Goal: Task Accomplishment & Management: Complete application form

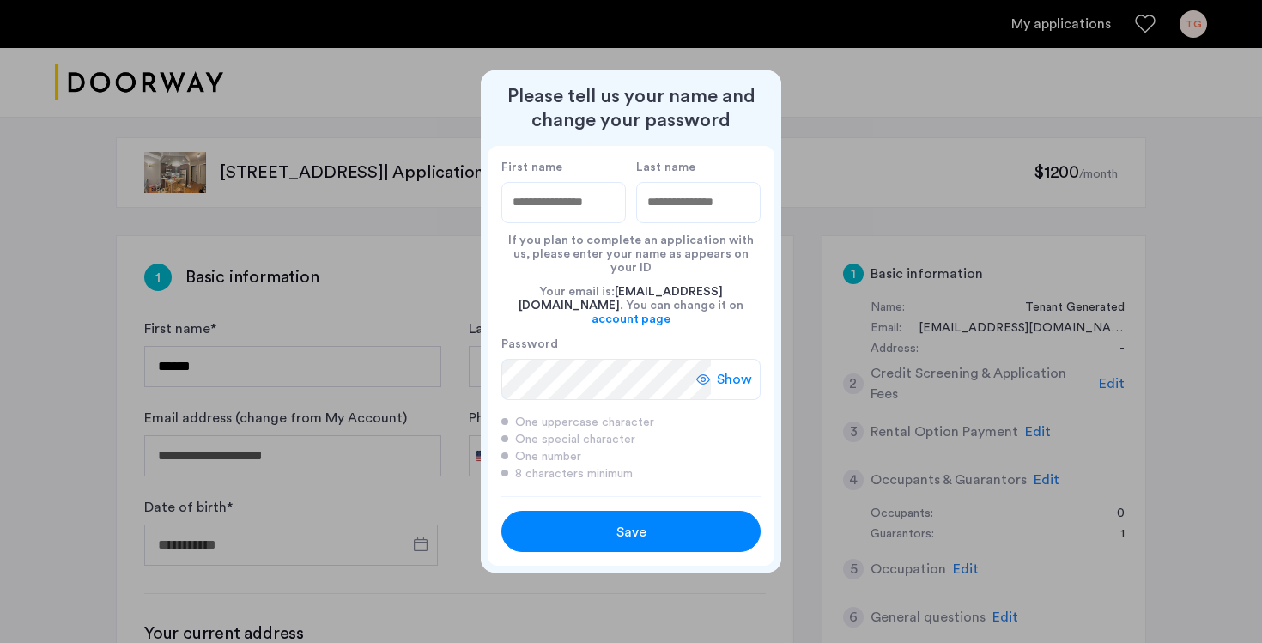
click at [639, 522] on span "Save" at bounding box center [632, 532] width 30 height 21
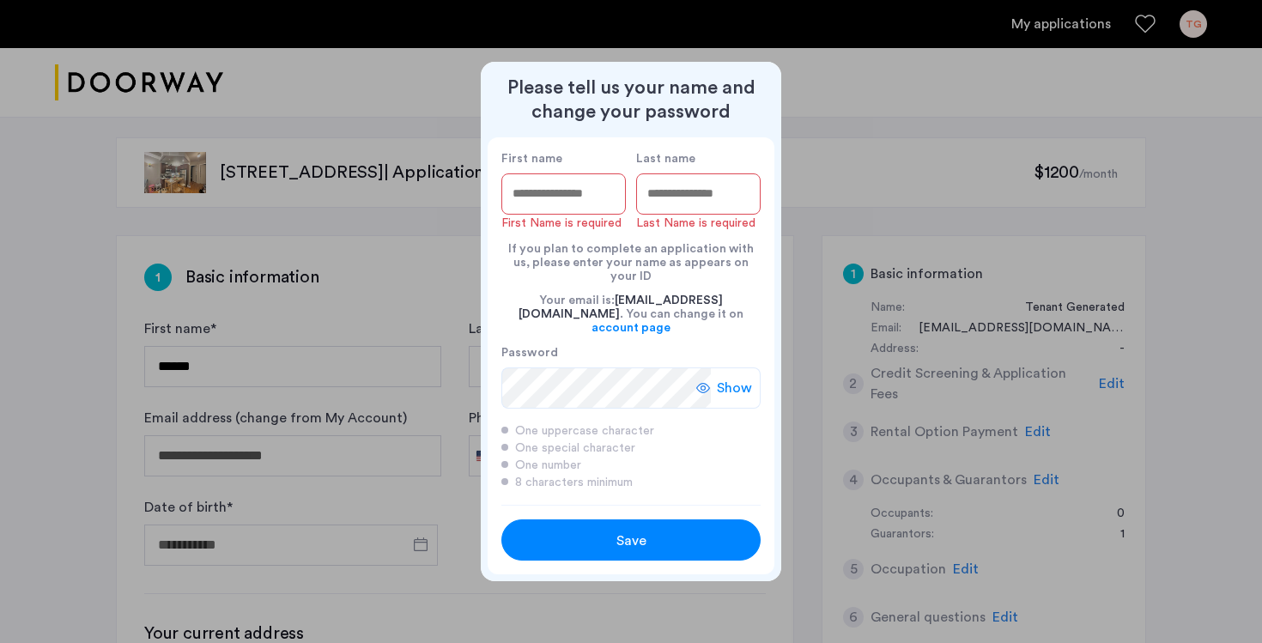
click at [549, 210] on input "First name" at bounding box center [564, 193] width 125 height 41
type input "*******"
type input "*****"
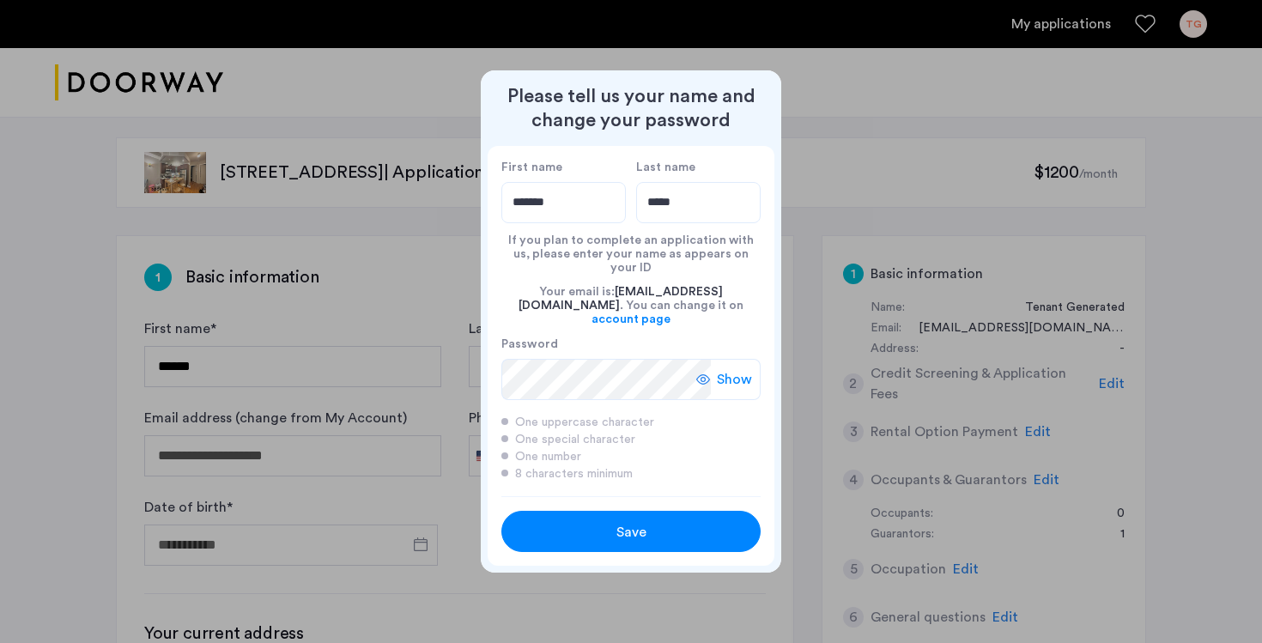
click at [629, 522] on span "Save" at bounding box center [632, 532] width 30 height 21
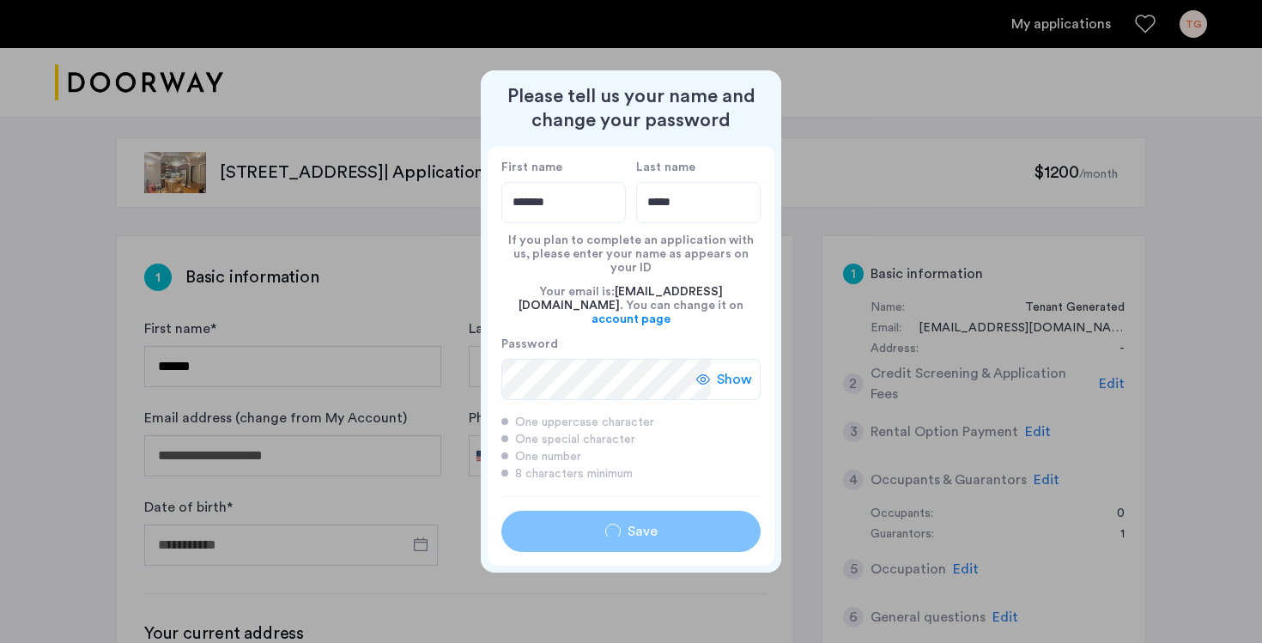
type input "*******"
type input "*****"
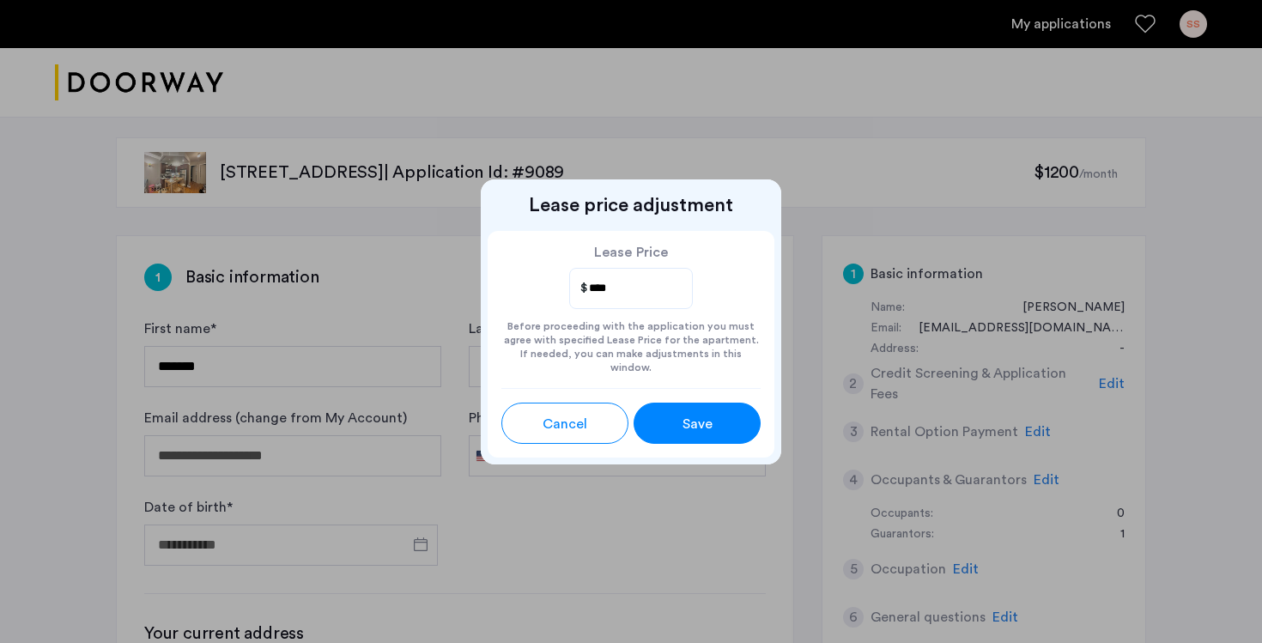
click at [672, 414] on div "Save" at bounding box center [697, 424] width 57 height 21
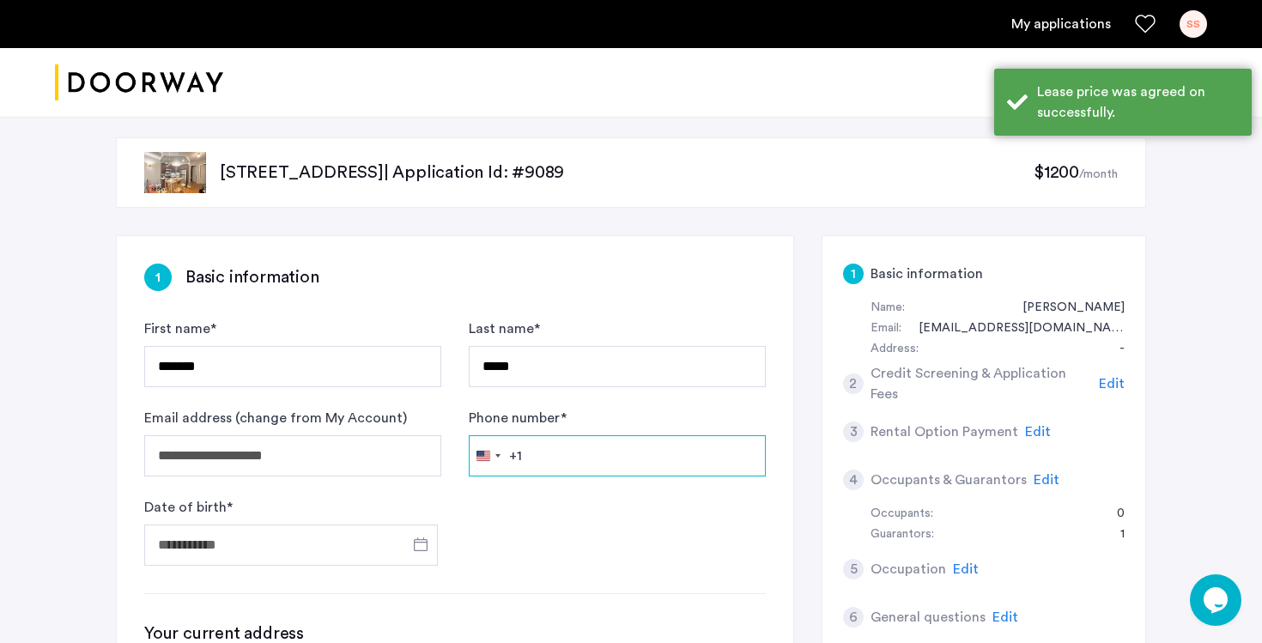
click at [602, 449] on input "Phone number *" at bounding box center [617, 455] width 297 height 41
type input "**********"
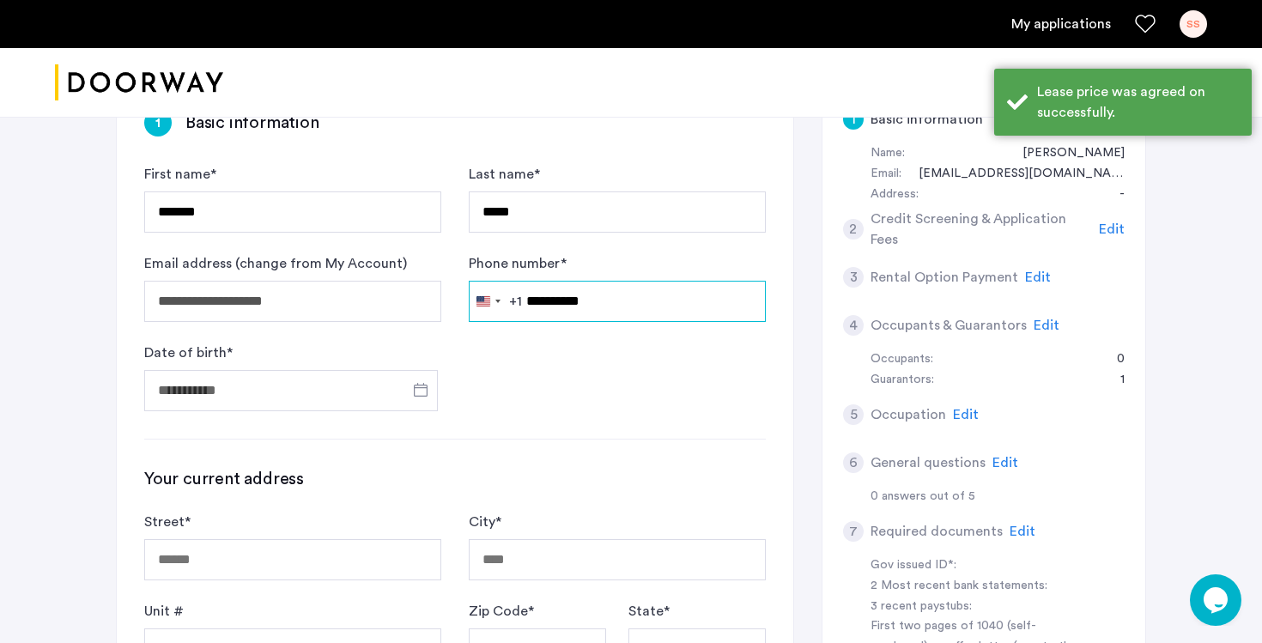
scroll to position [208, 0]
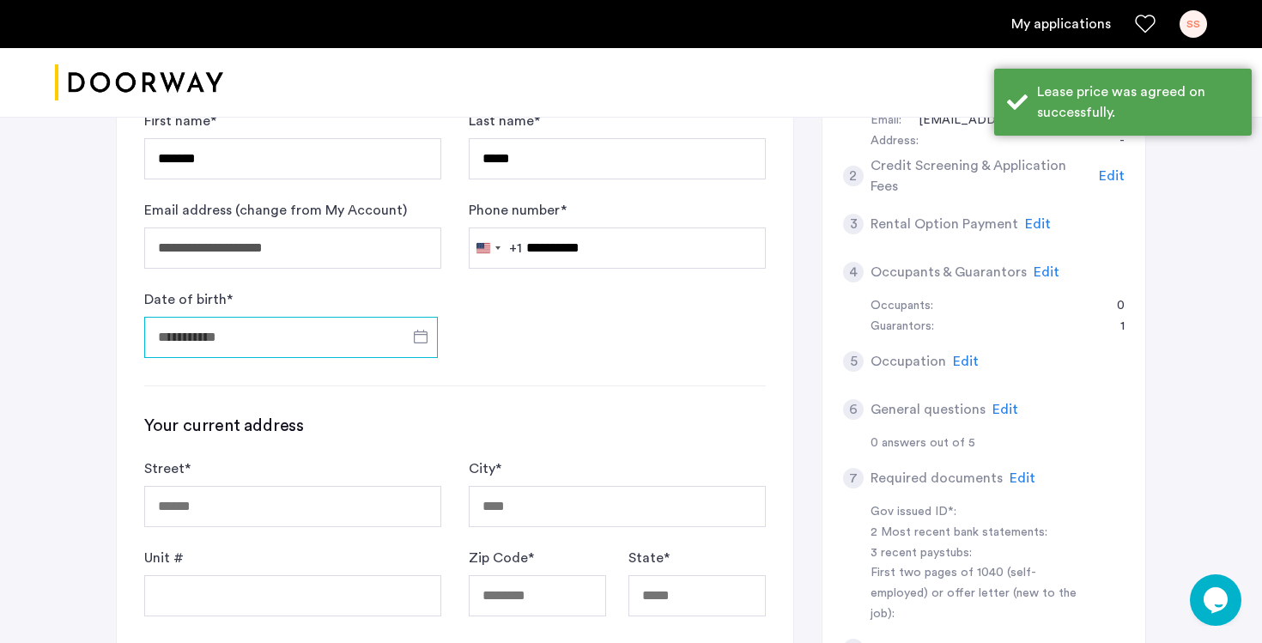
click at [319, 345] on input "Date of birth *" at bounding box center [291, 337] width 294 height 41
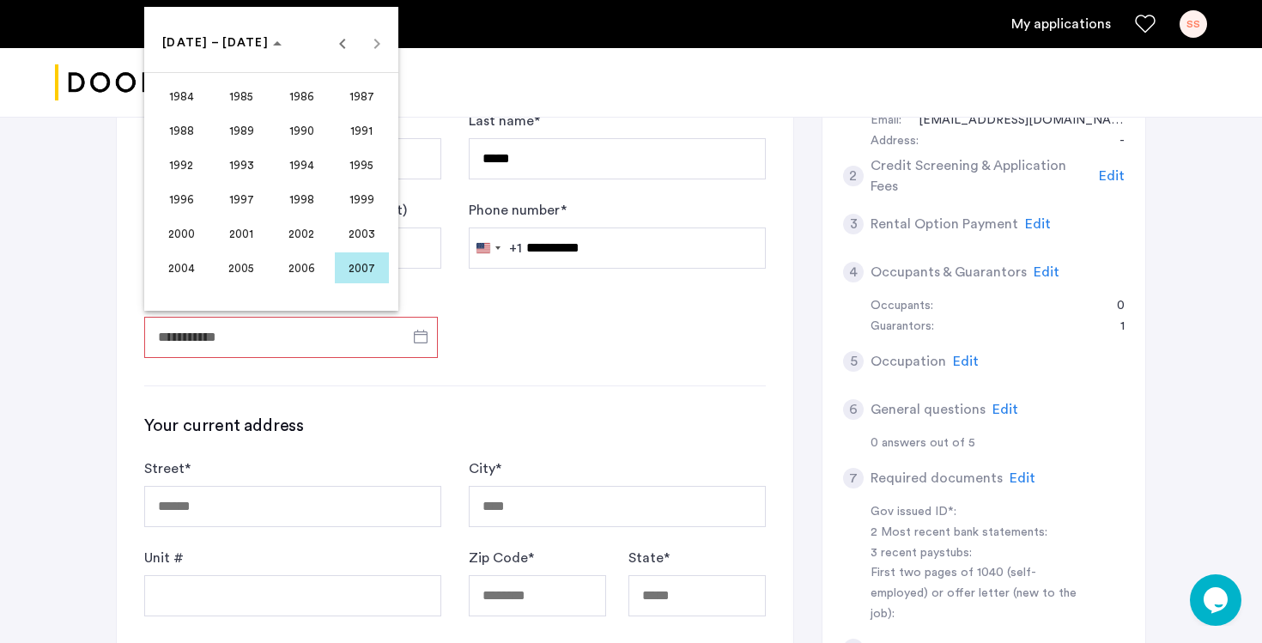
click at [363, 140] on span "1991" at bounding box center [362, 130] width 54 height 31
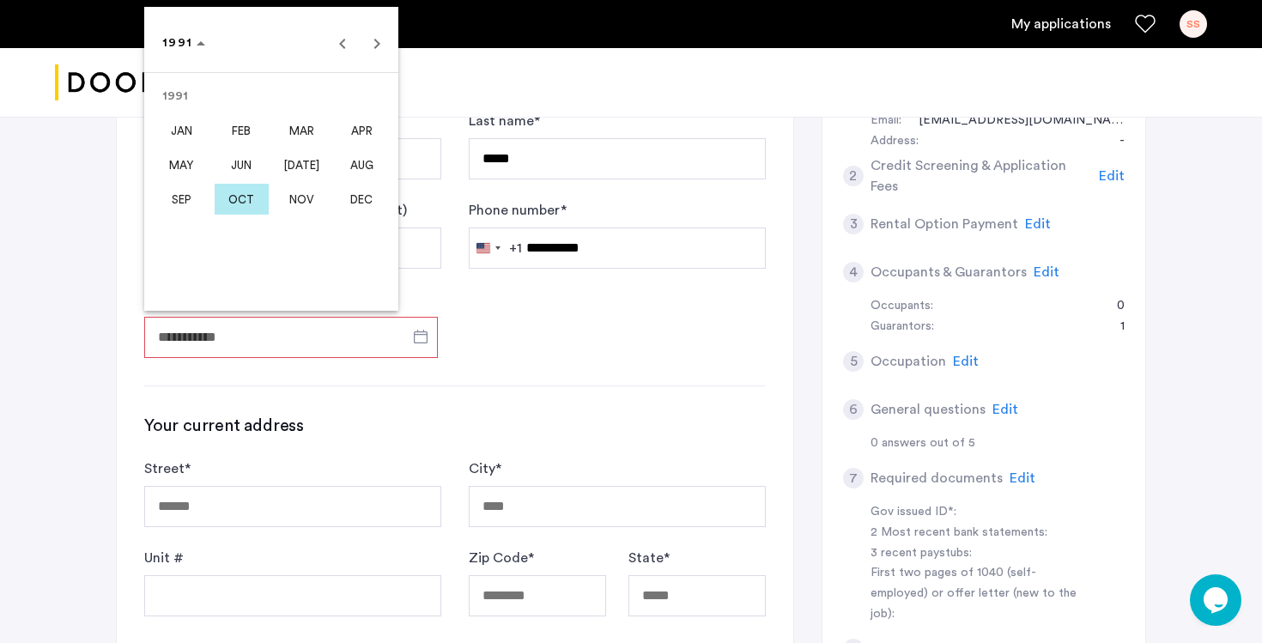
click at [366, 201] on span "DEC" at bounding box center [362, 199] width 54 height 31
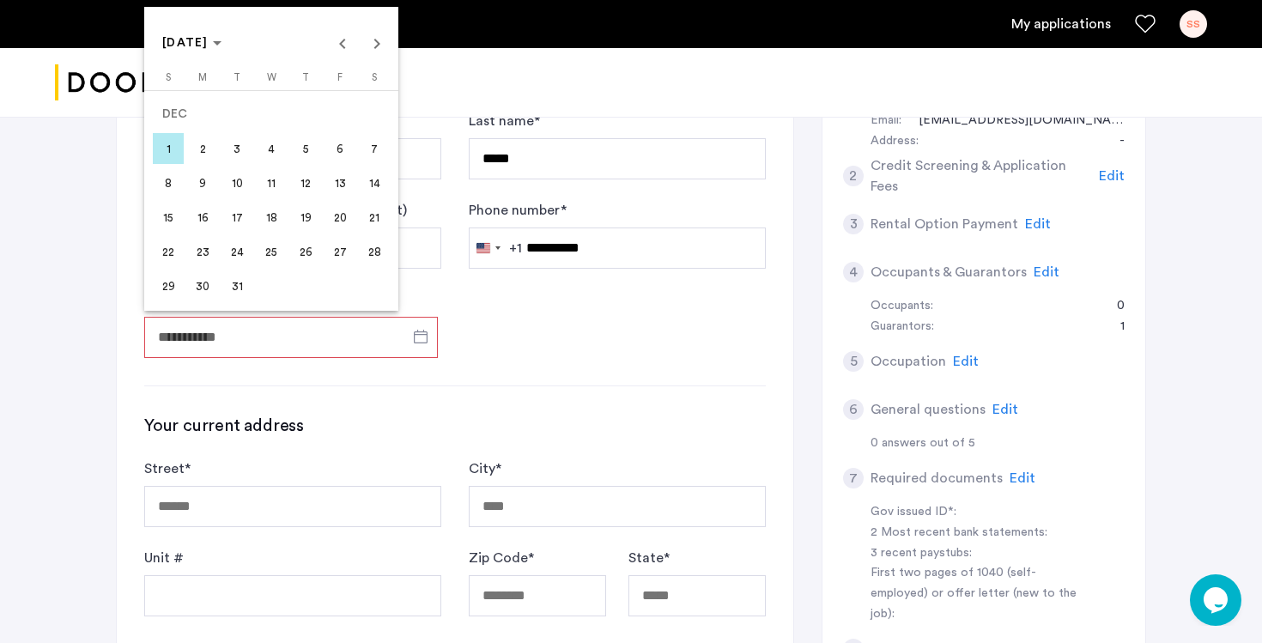
click at [276, 216] on span "18" at bounding box center [271, 217] width 31 height 31
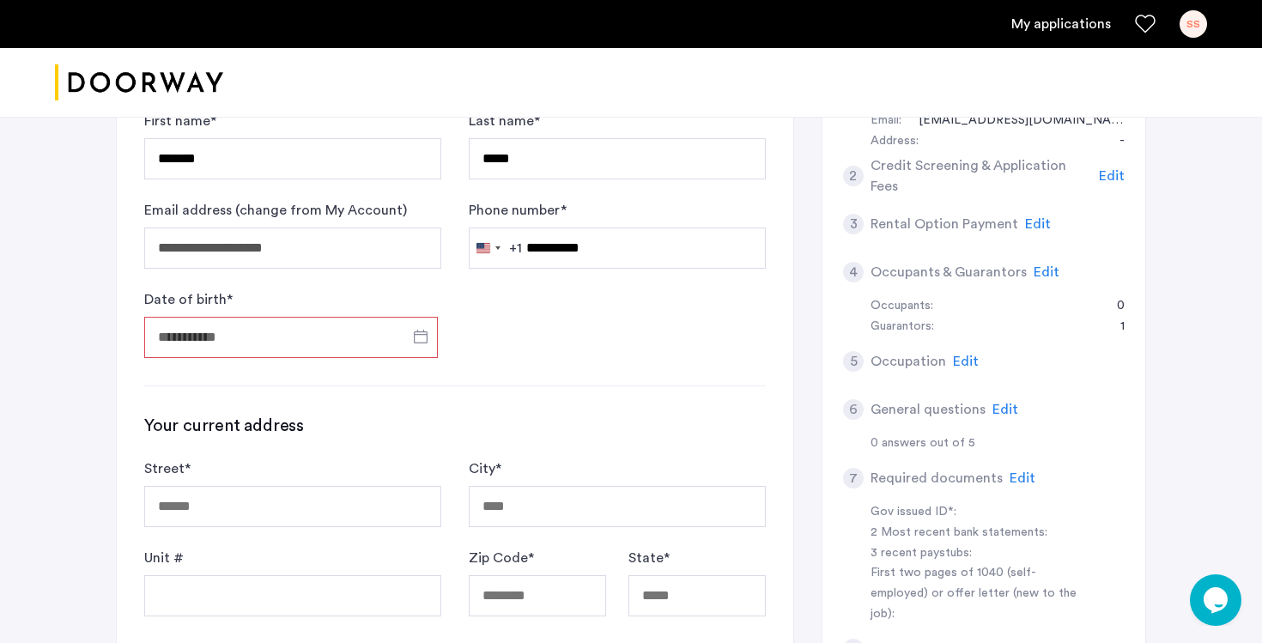
type input "**********"
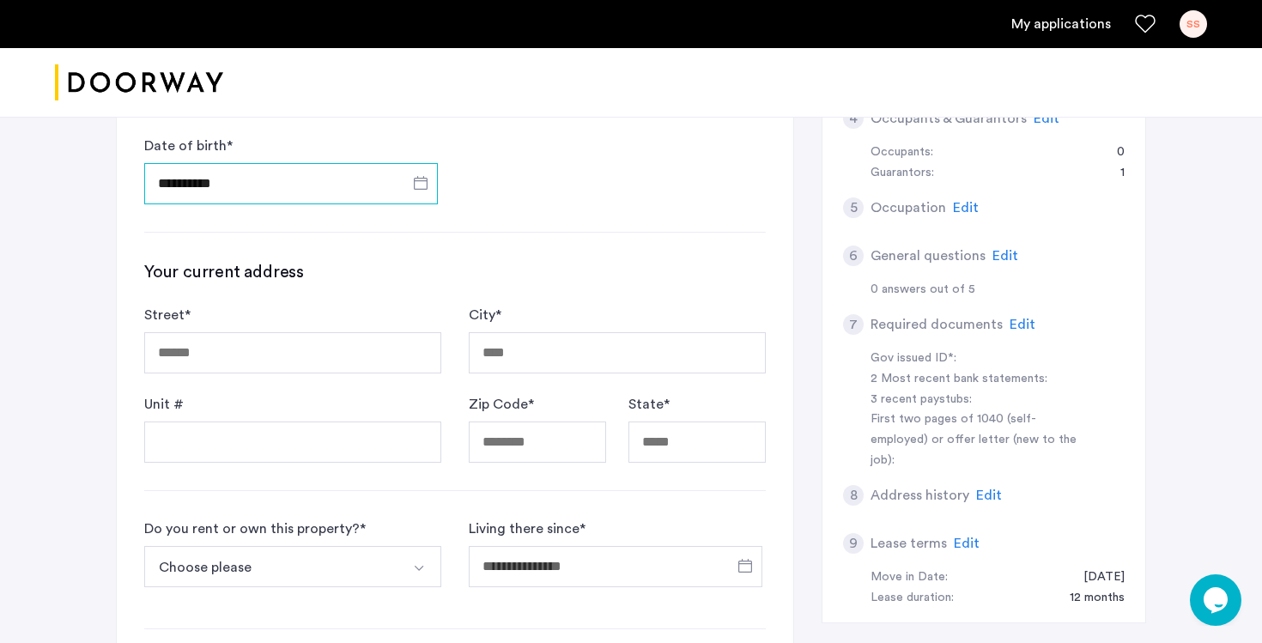
scroll to position [366, 0]
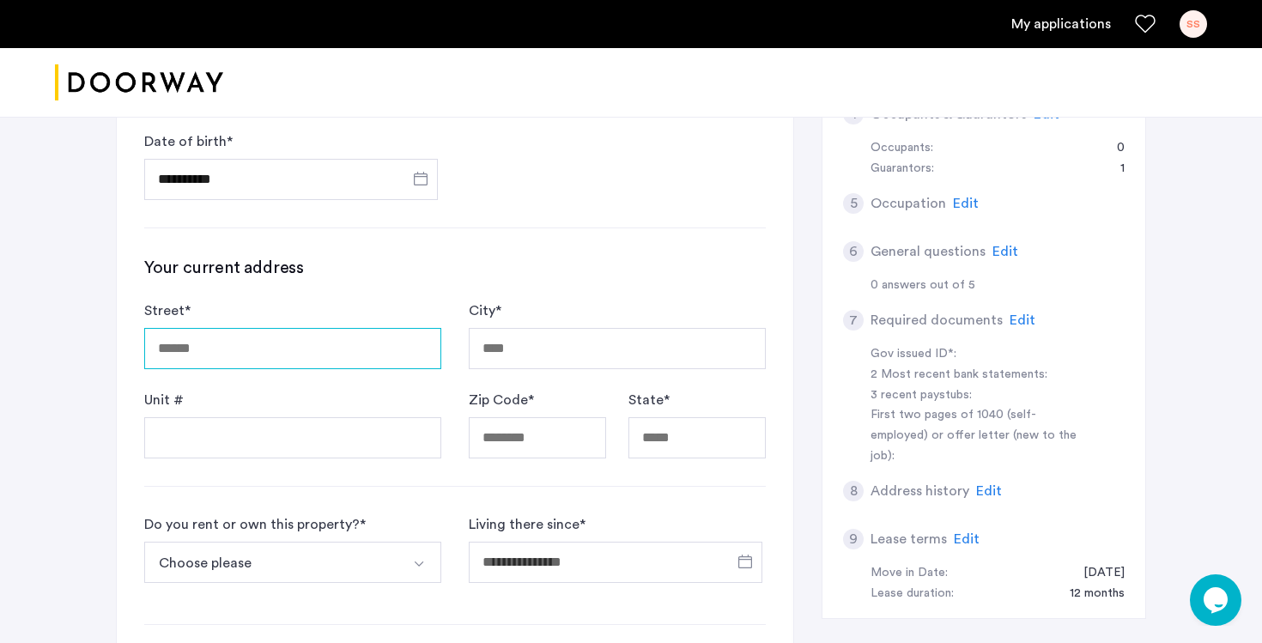
click at [292, 353] on input "Street *" at bounding box center [292, 348] width 297 height 41
type input "**********"
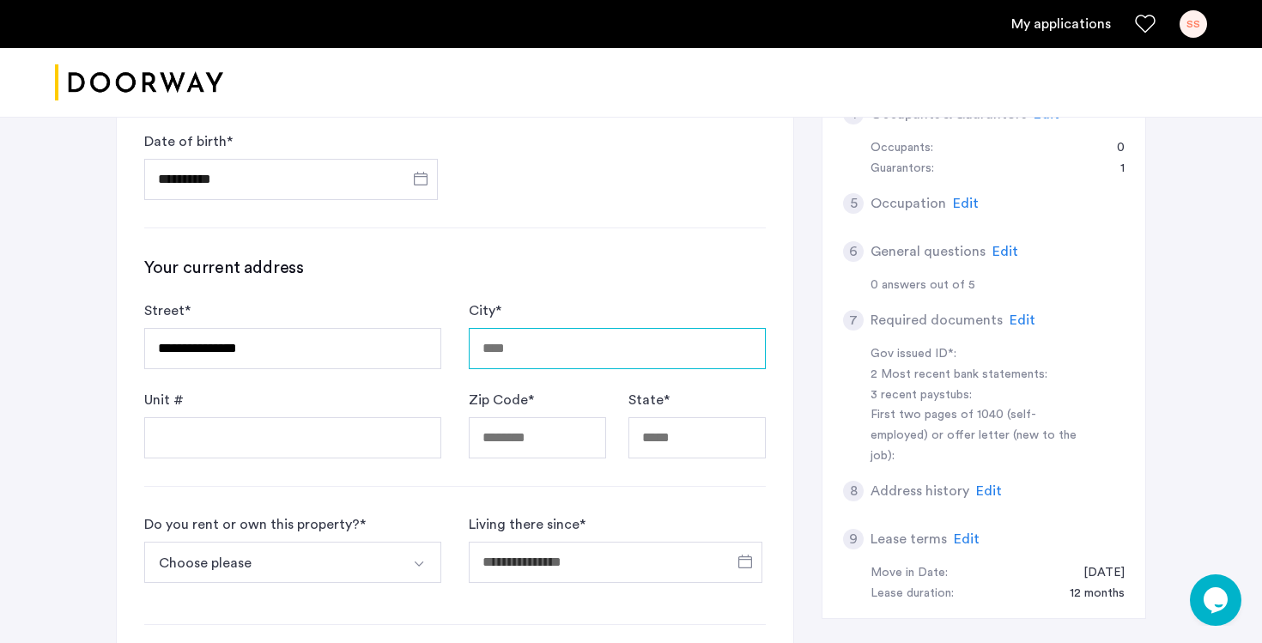
type input "********"
type input "*****"
type input "**"
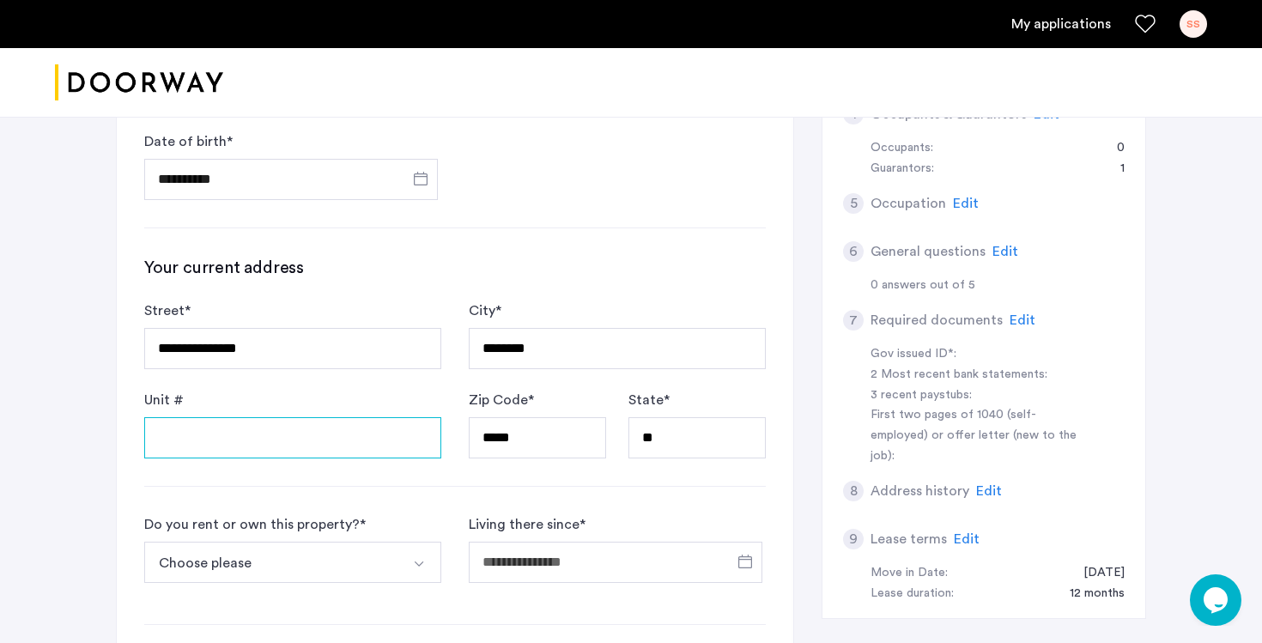
click at [262, 441] on input "Unit #" at bounding box center [292, 437] width 297 height 41
type input "**"
click at [301, 601] on div "**********" at bounding box center [455, 390] width 677 height 1040
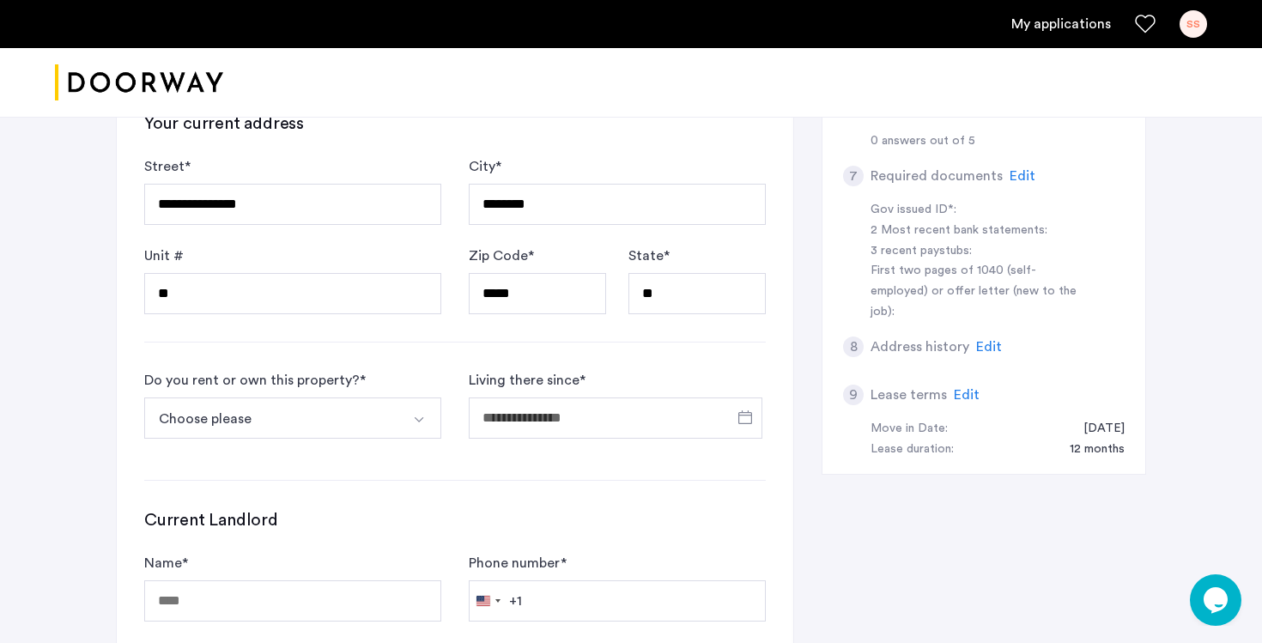
scroll to position [515, 0]
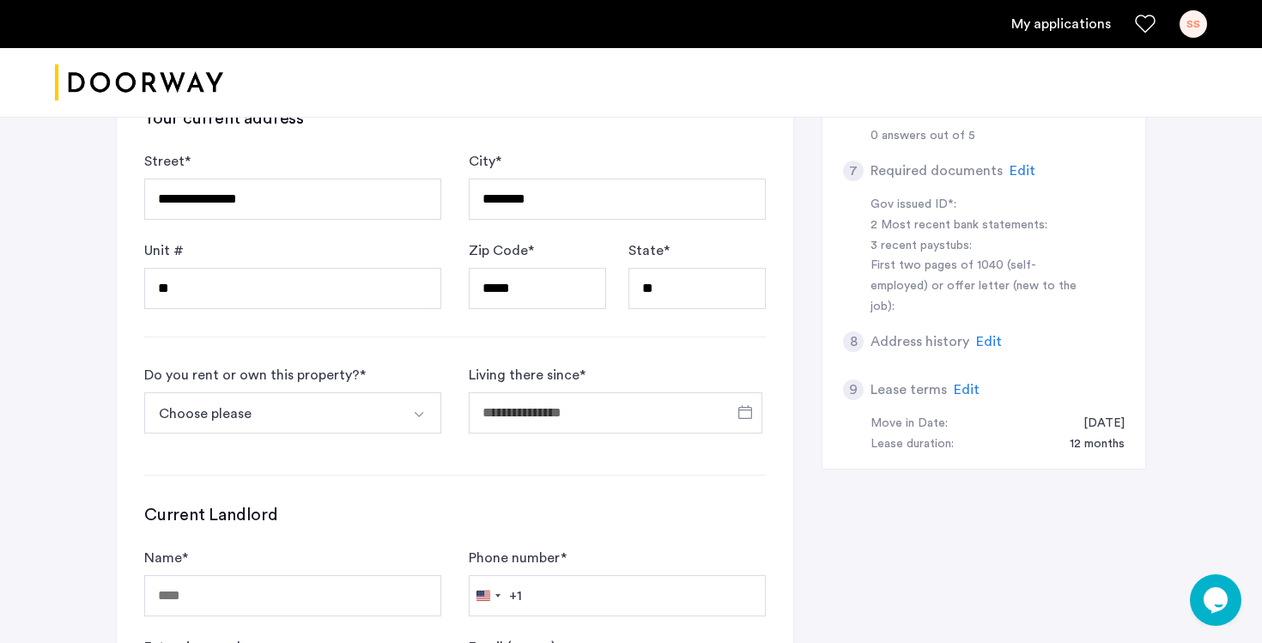
click at [326, 398] on button "Choose please" at bounding box center [272, 412] width 257 height 41
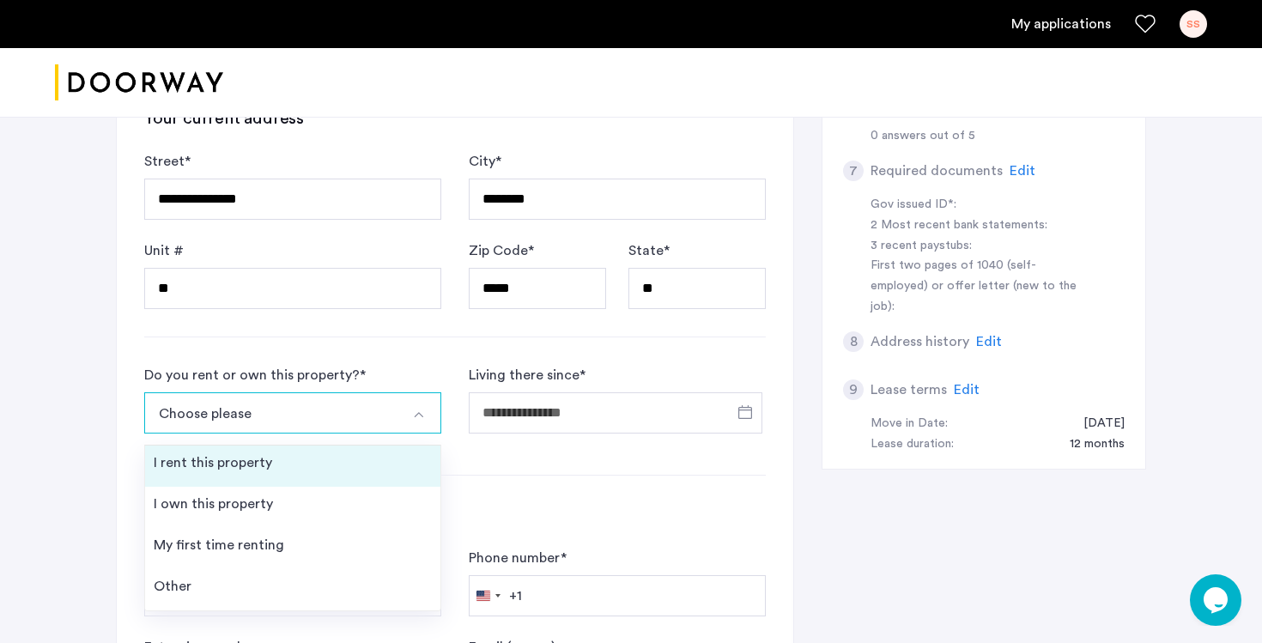
click at [319, 465] on li "I rent this property" at bounding box center [292, 466] width 295 height 41
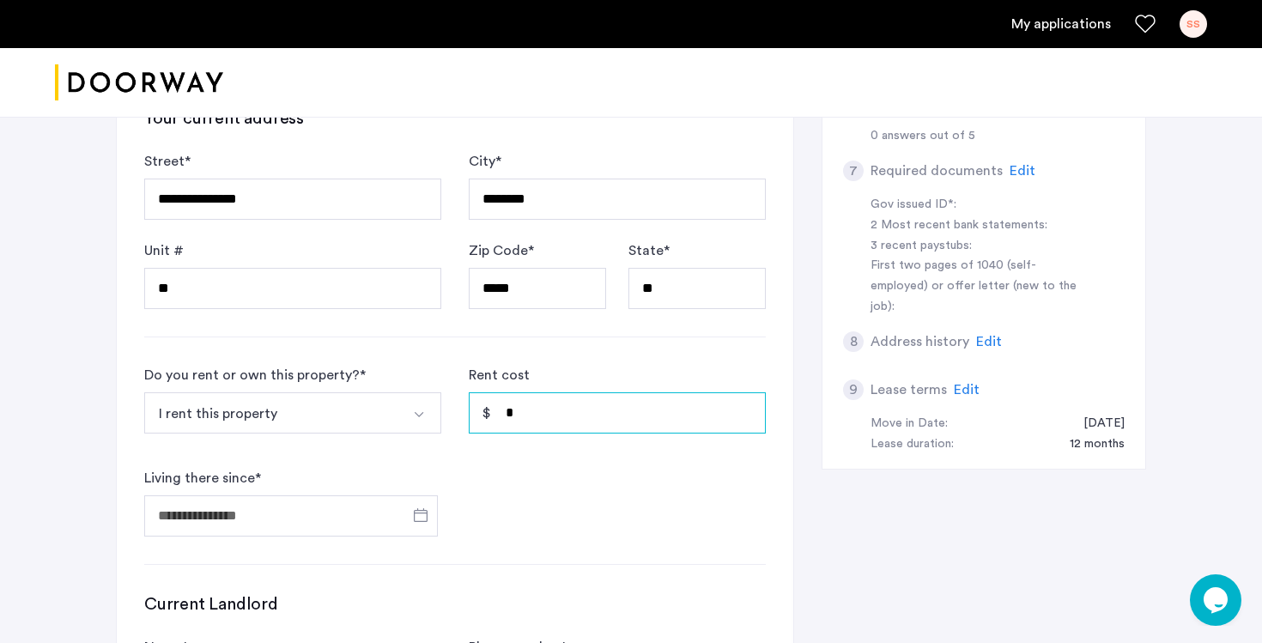
click at [556, 413] on input "*" at bounding box center [617, 412] width 297 height 41
type input "*"
type input "********"
click at [289, 526] on input "Living there since *" at bounding box center [291, 515] width 294 height 41
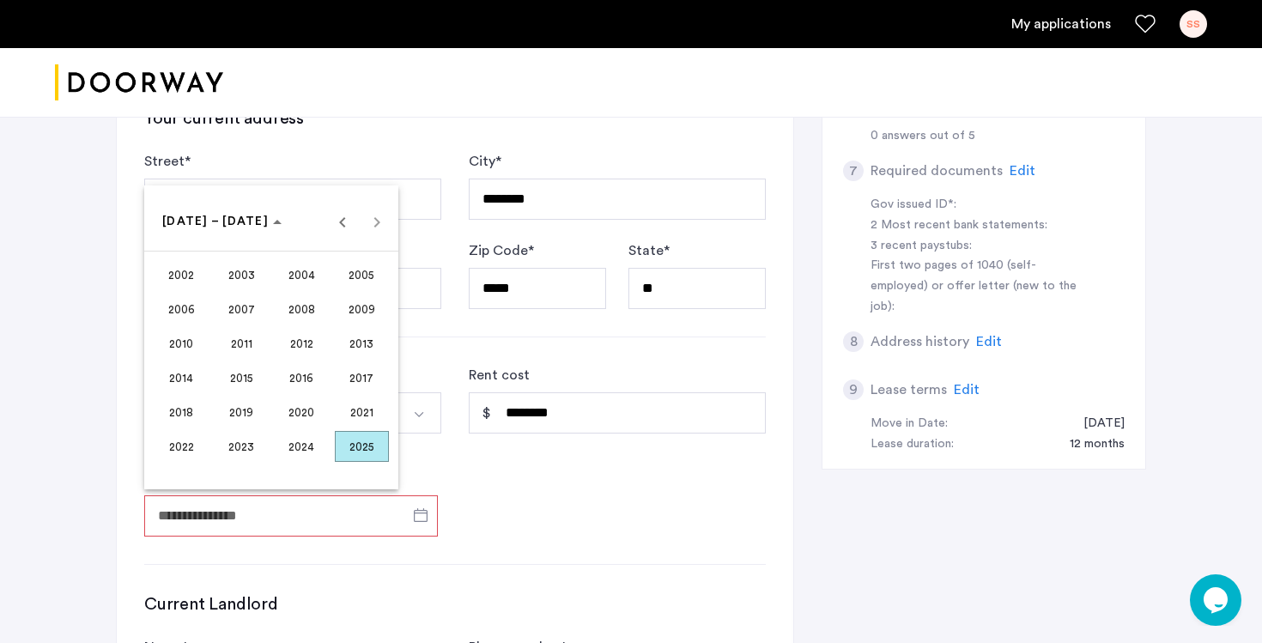
click at [228, 416] on span "2019" at bounding box center [242, 412] width 54 height 31
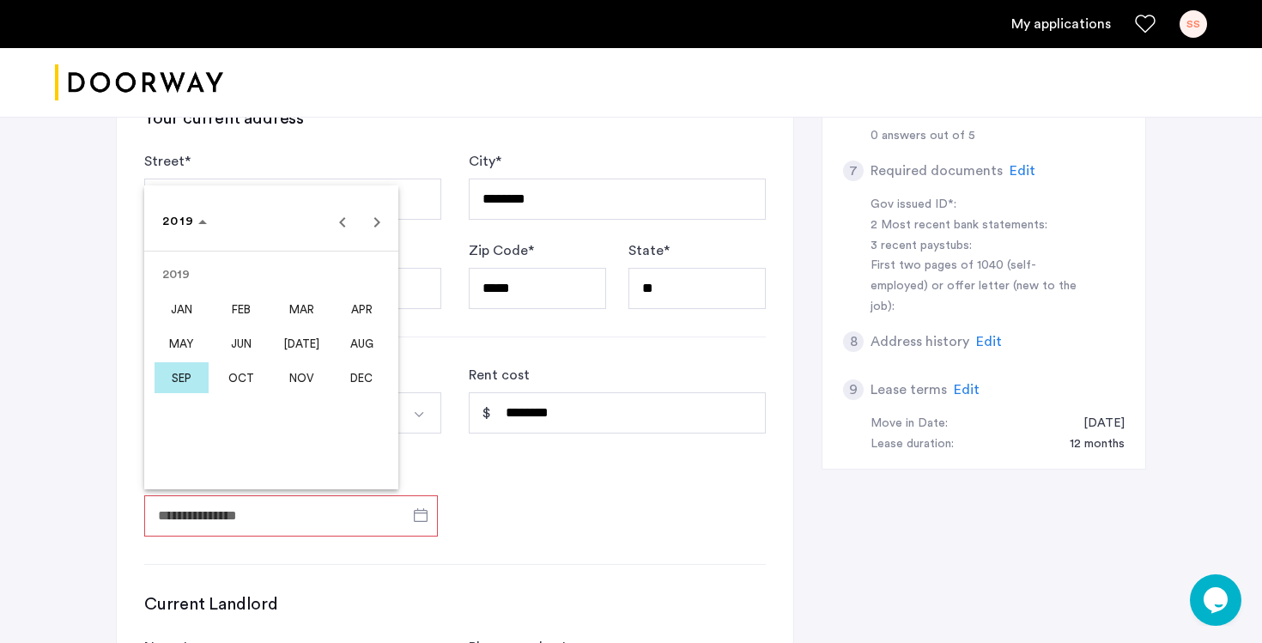
click at [280, 383] on span "NOV" at bounding box center [302, 377] width 54 height 31
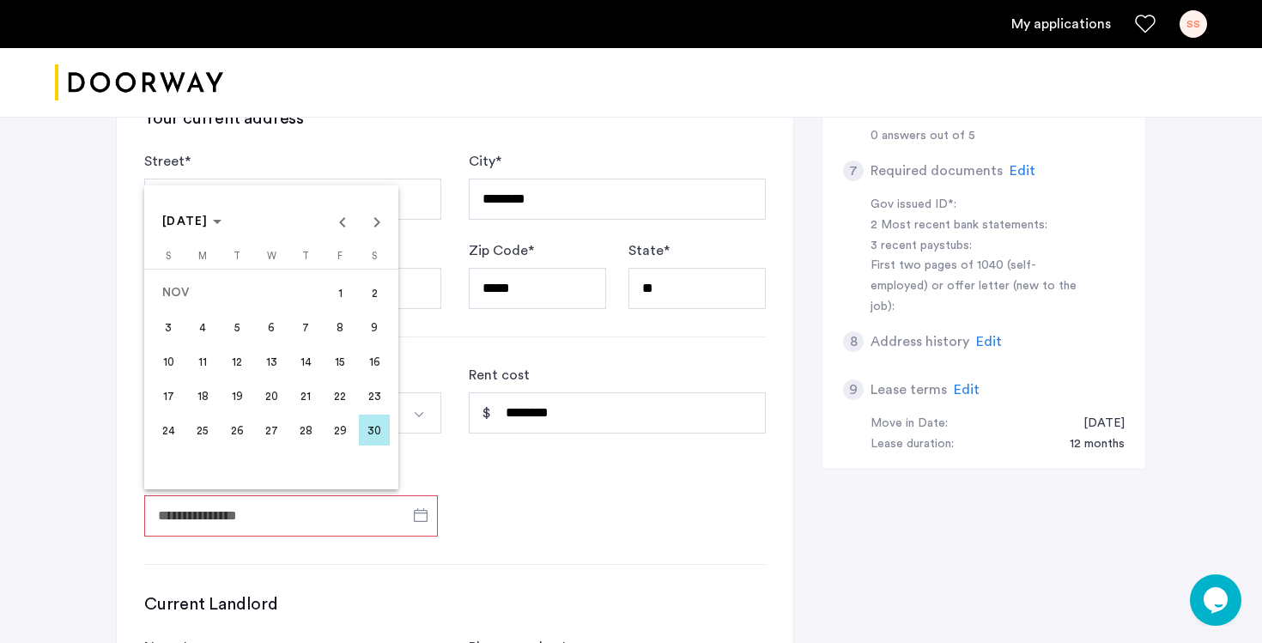
click at [337, 291] on span "1" at bounding box center [340, 292] width 31 height 31
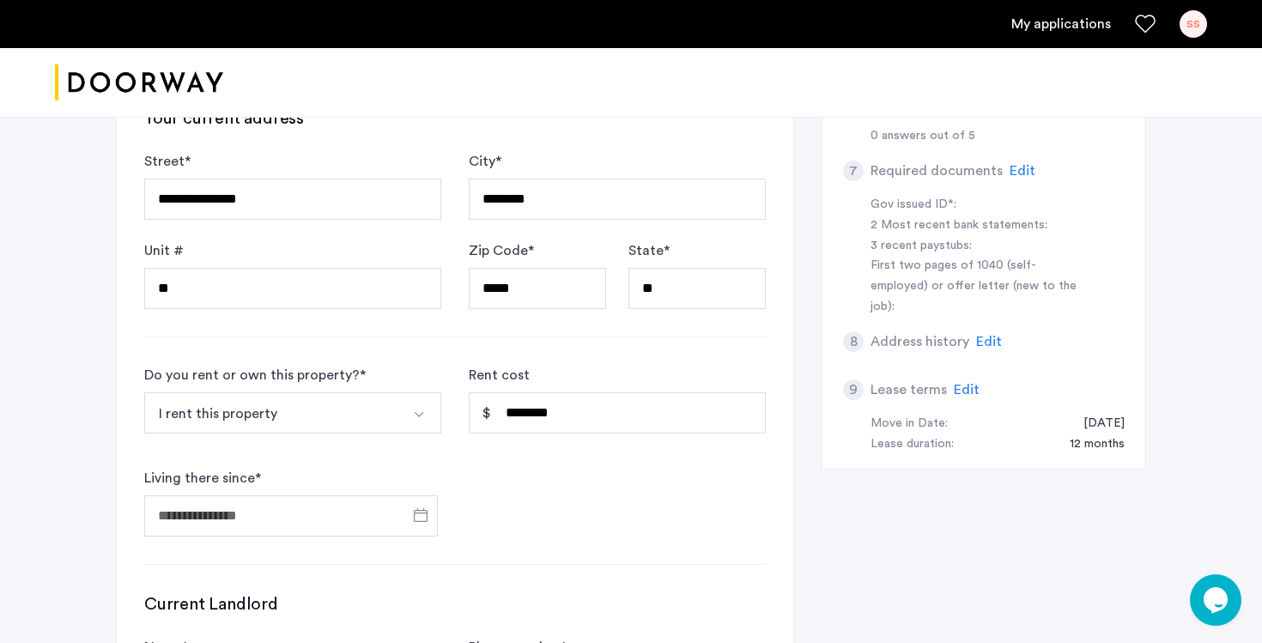
type input "**********"
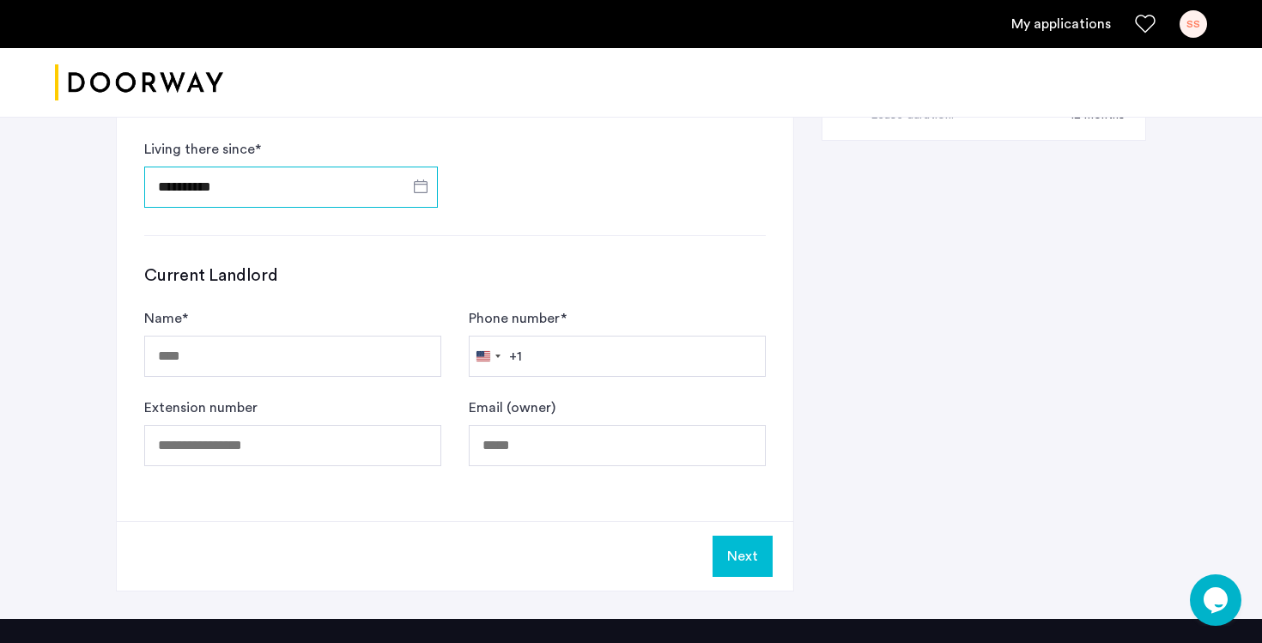
scroll to position [845, 0]
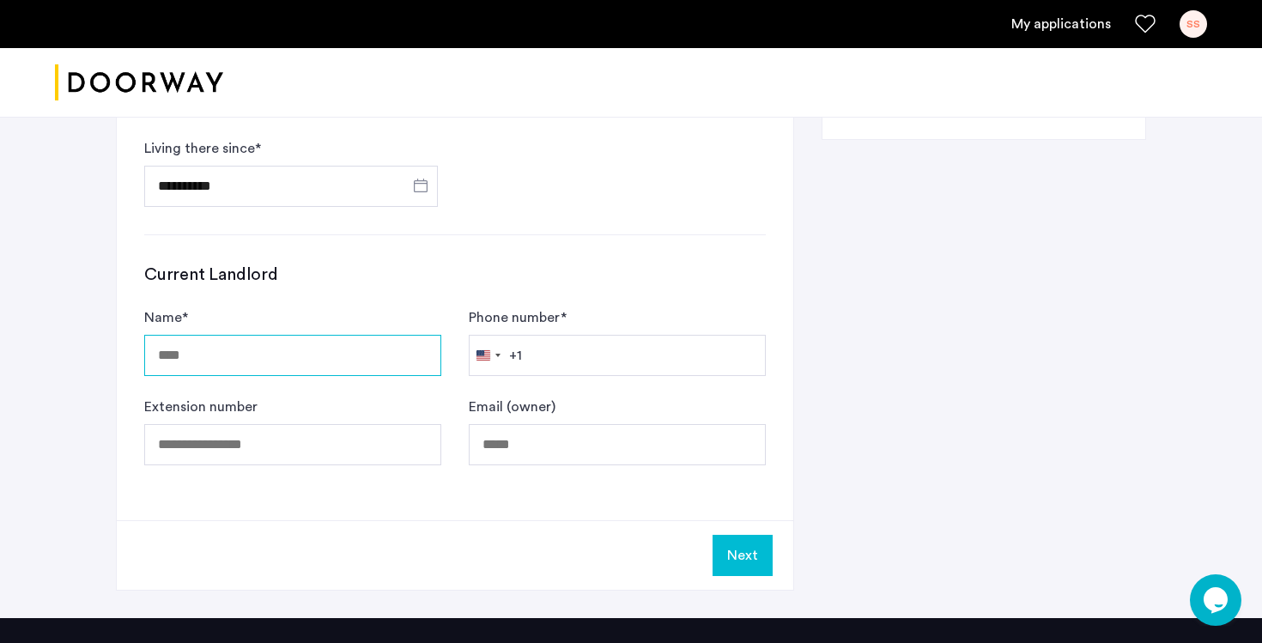
click at [283, 362] on input "Name *" at bounding box center [292, 355] width 297 height 41
type input "**********"
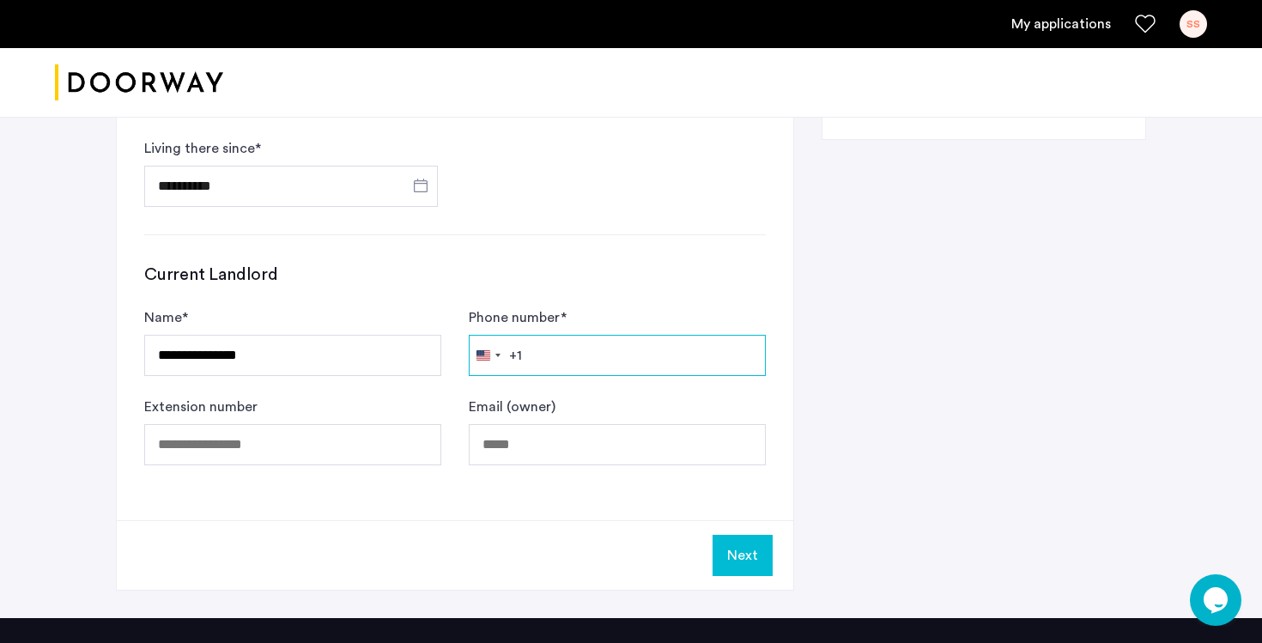
click at [557, 353] on input "Phone number *" at bounding box center [617, 355] width 297 height 41
paste input "**********"
type input "**********"
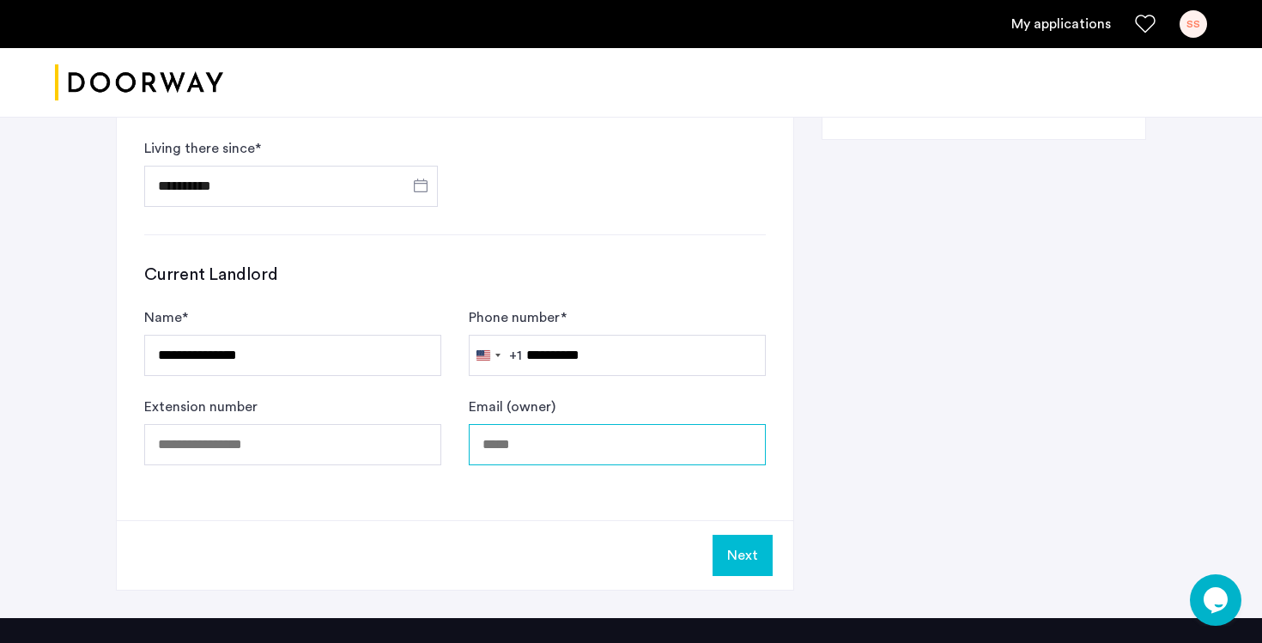
click at [560, 441] on input "Email (owner)" at bounding box center [617, 444] width 297 height 41
type input "**********"
click at [306, 535] on div "Next" at bounding box center [455, 555] width 677 height 70
click at [734, 552] on button "Next" at bounding box center [743, 555] width 60 height 41
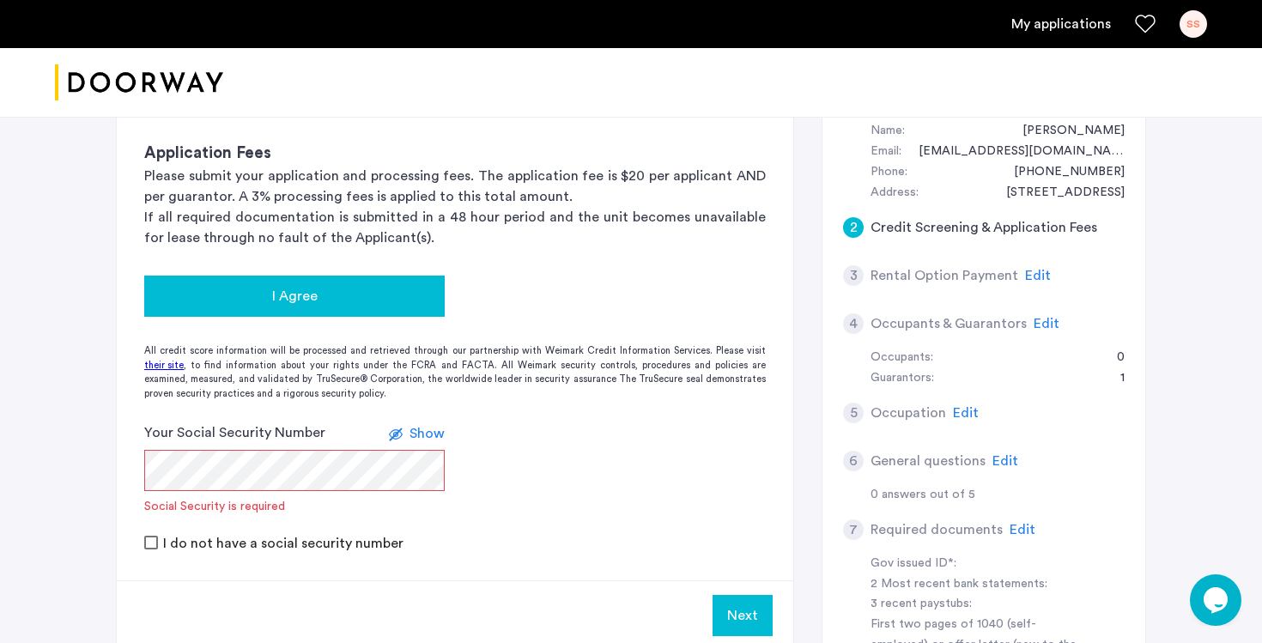
scroll to position [187, 0]
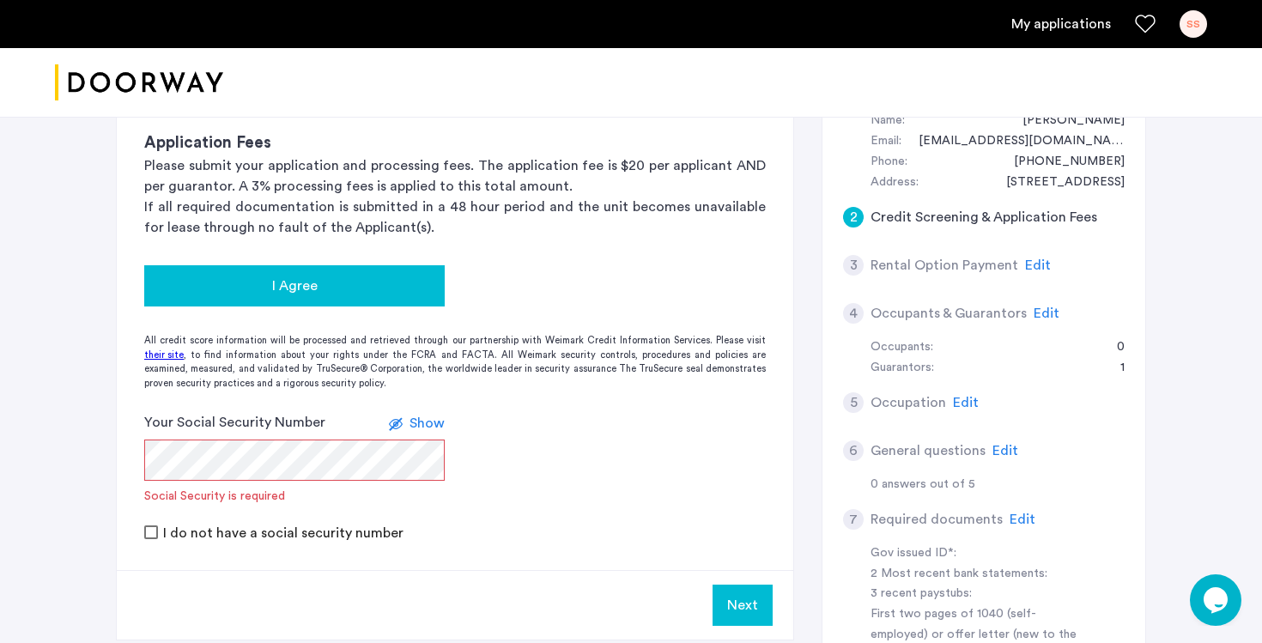
click at [334, 280] on div "I Agree" at bounding box center [294, 286] width 273 height 21
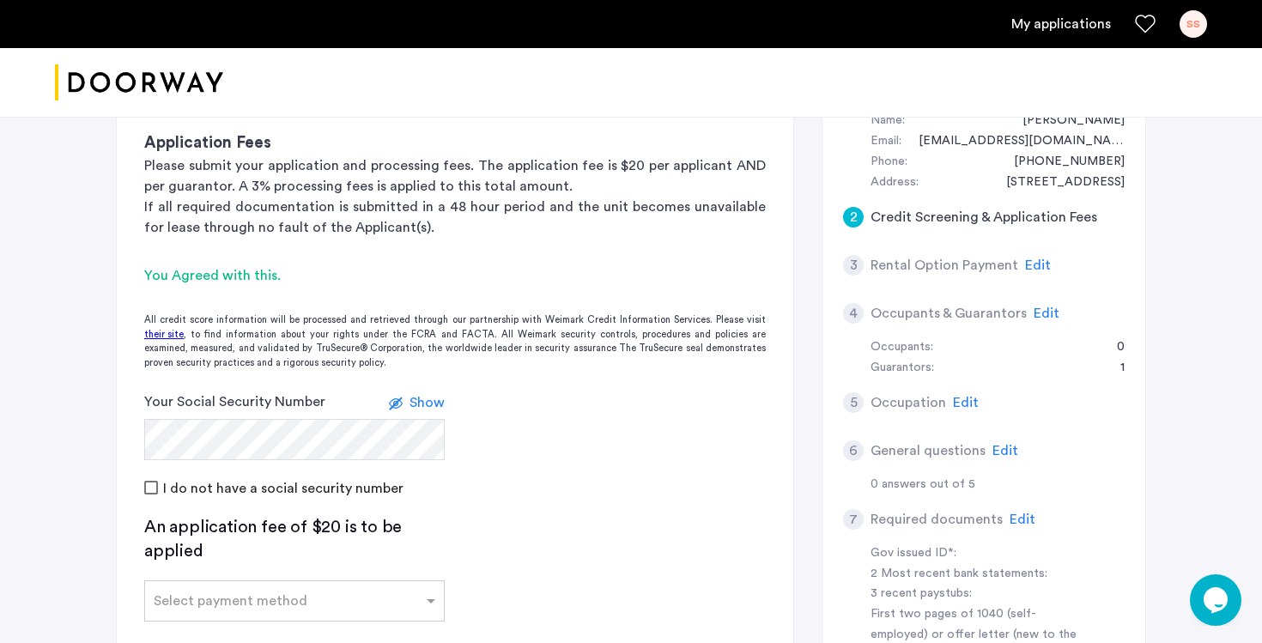
click at [581, 543] on app-credit-screening "2 Credit Screening & Application Fees Application Fees Please submit your appli…" at bounding box center [455, 418] width 677 height 739
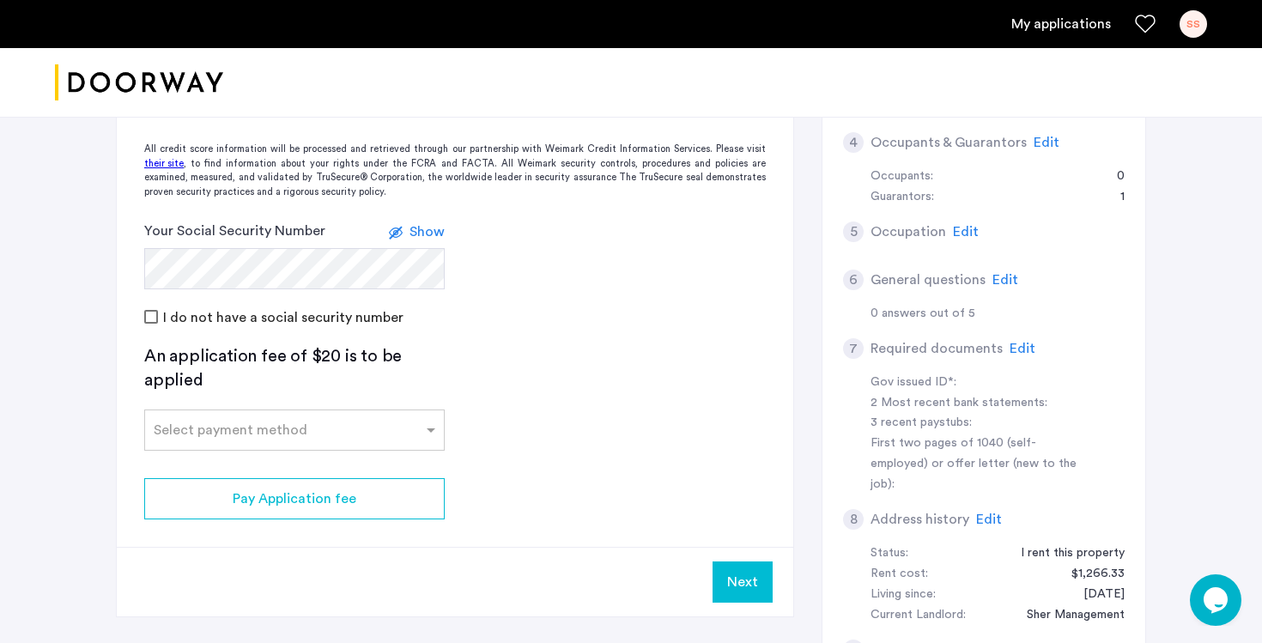
scroll to position [371, 0]
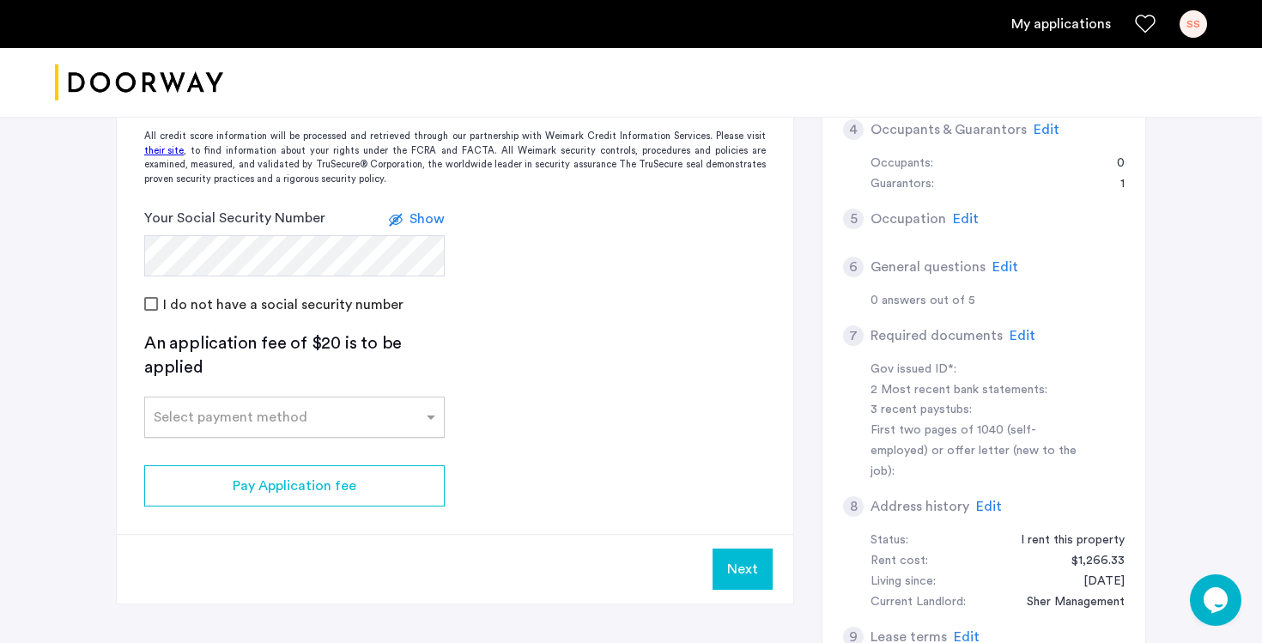
click at [380, 408] on input "text" at bounding box center [277, 414] width 247 height 12
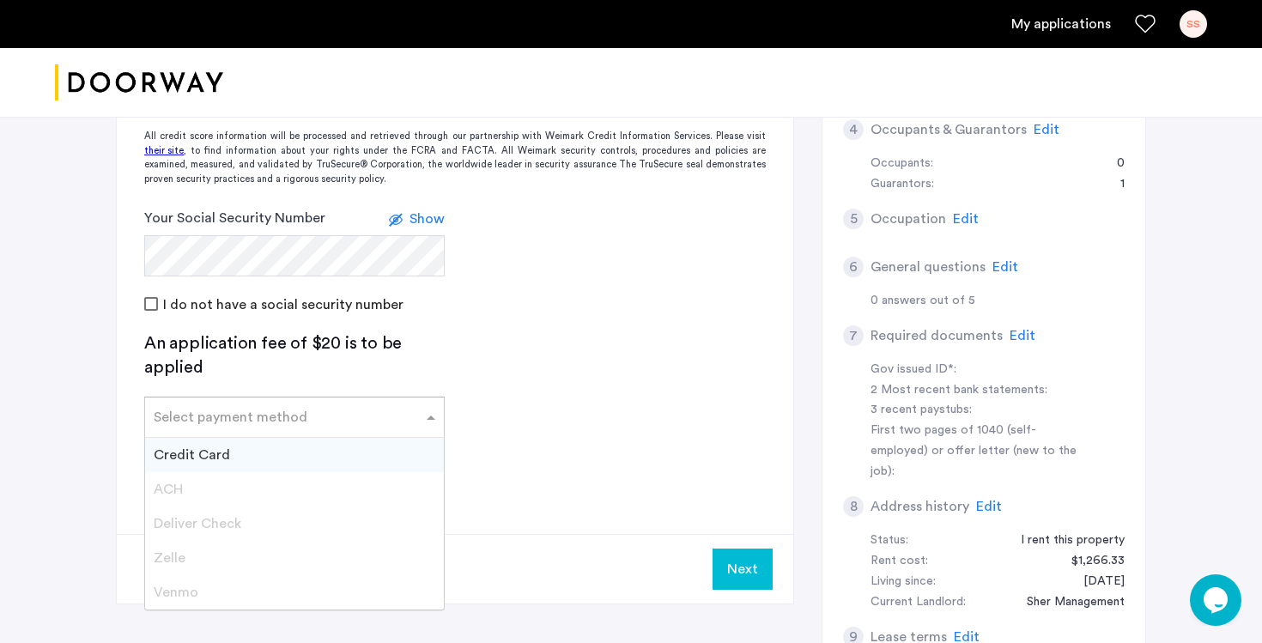
click at [221, 450] on span "Credit Card" at bounding box center [192, 455] width 76 height 14
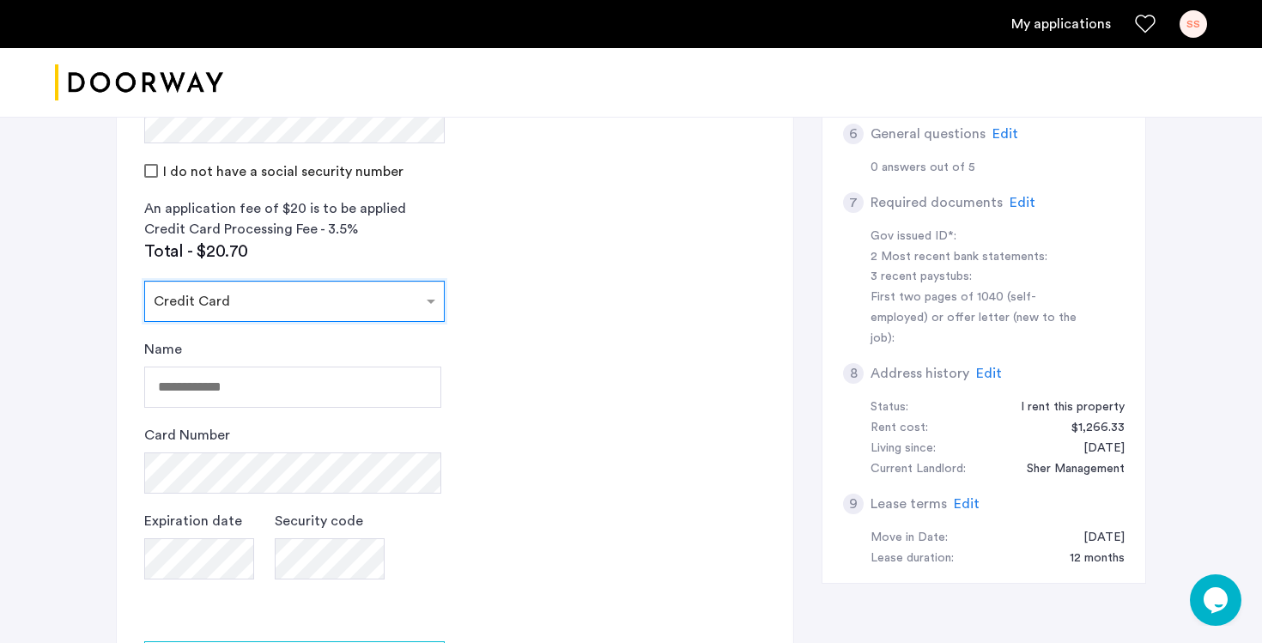
scroll to position [505, 0]
click at [265, 402] on input "Name" at bounding box center [292, 386] width 297 height 41
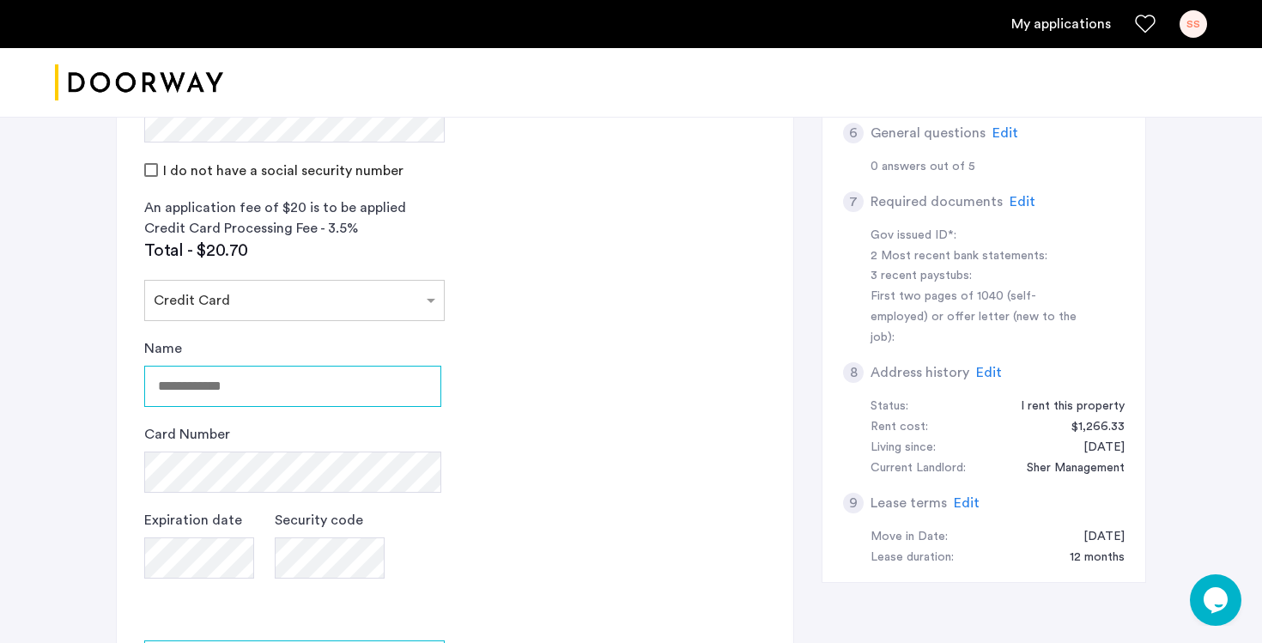
type input "**********"
click at [591, 514] on app-credit-screening "2 Credit Screening & Application Fees Application Fees Please submit your appli…" at bounding box center [455, 255] width 677 height 1048
click at [482, 583] on app-credit-screening "2 Credit Screening & Application Fees Application Fees Please submit your appli…" at bounding box center [455, 255] width 677 height 1048
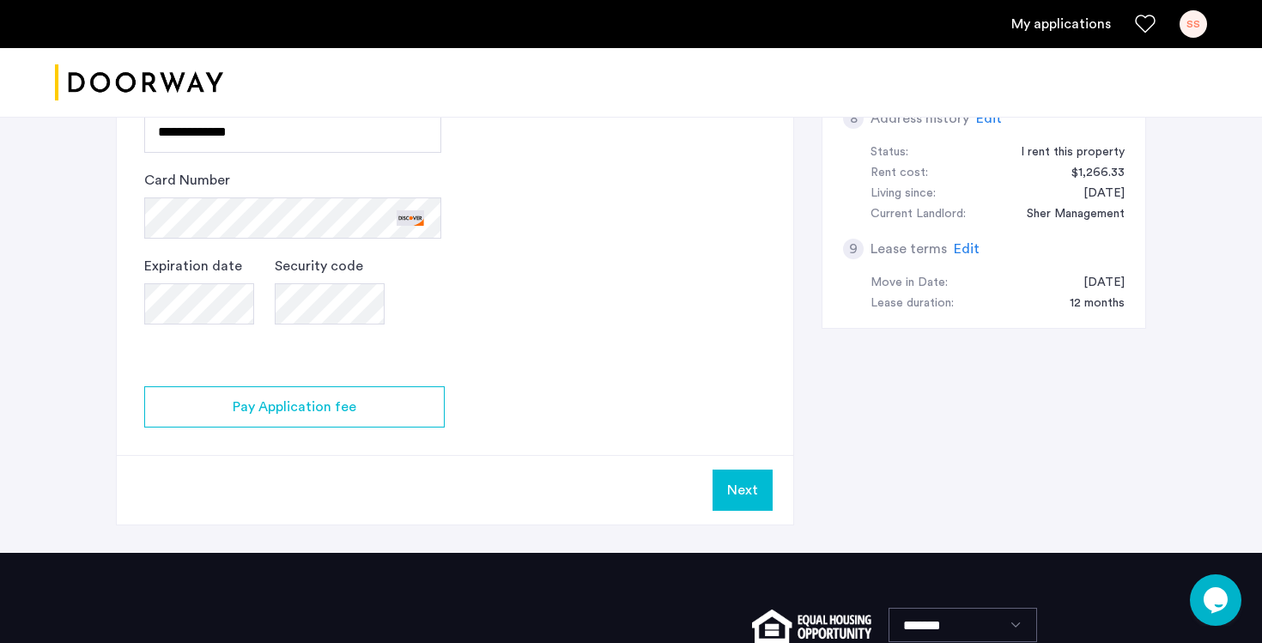
scroll to position [769, 0]
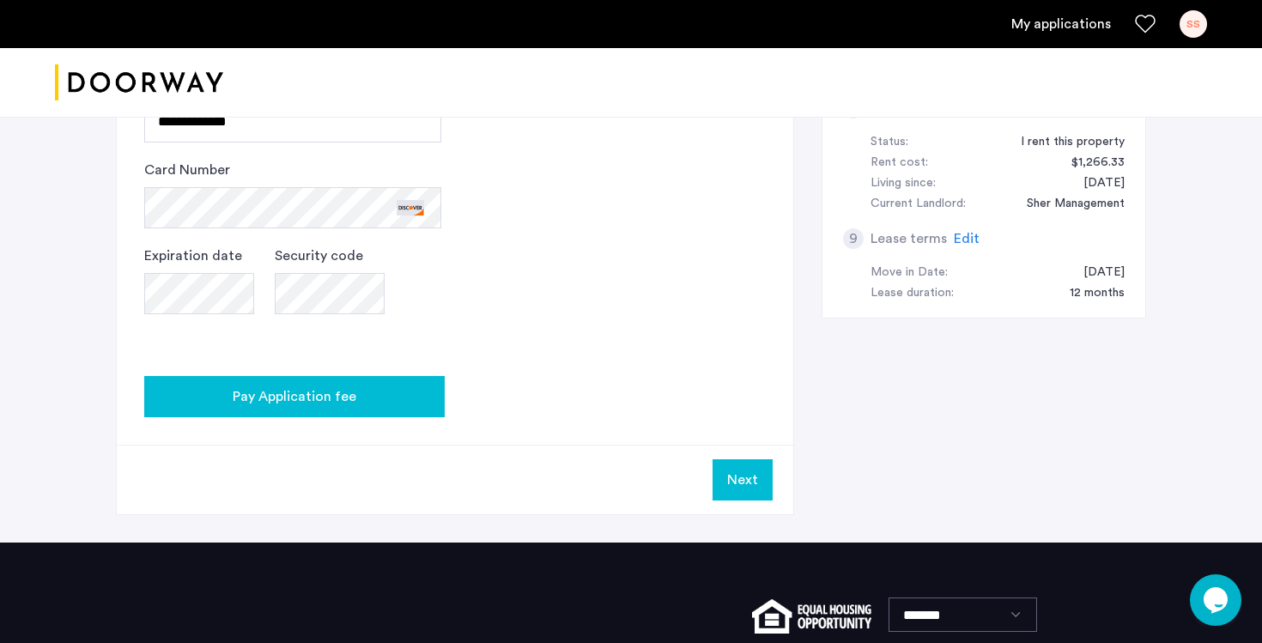
click at [354, 385] on button "Pay Application fee" at bounding box center [294, 396] width 301 height 41
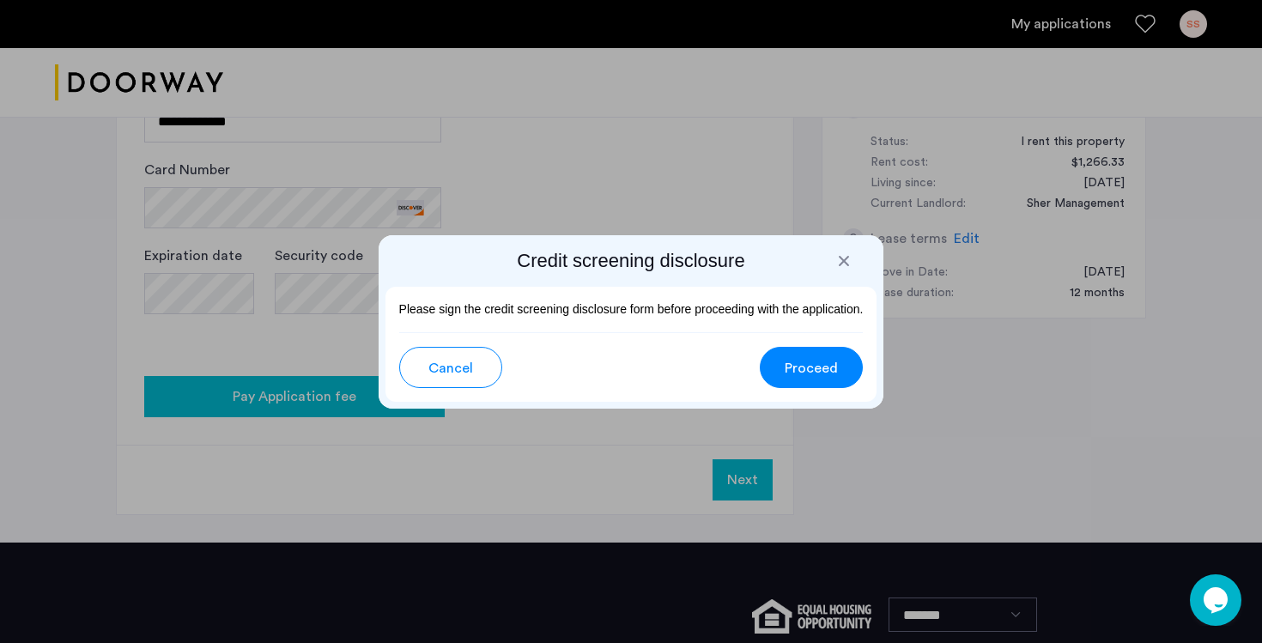
scroll to position [0, 0]
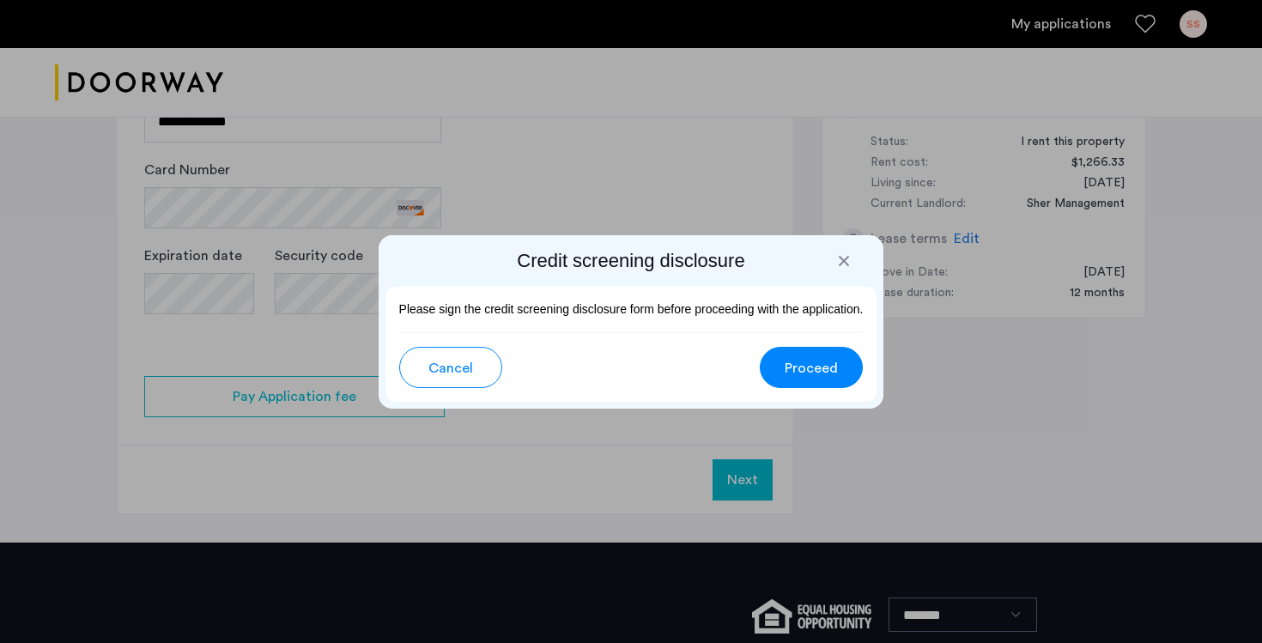
click at [810, 378] on span "Proceed" at bounding box center [811, 368] width 53 height 21
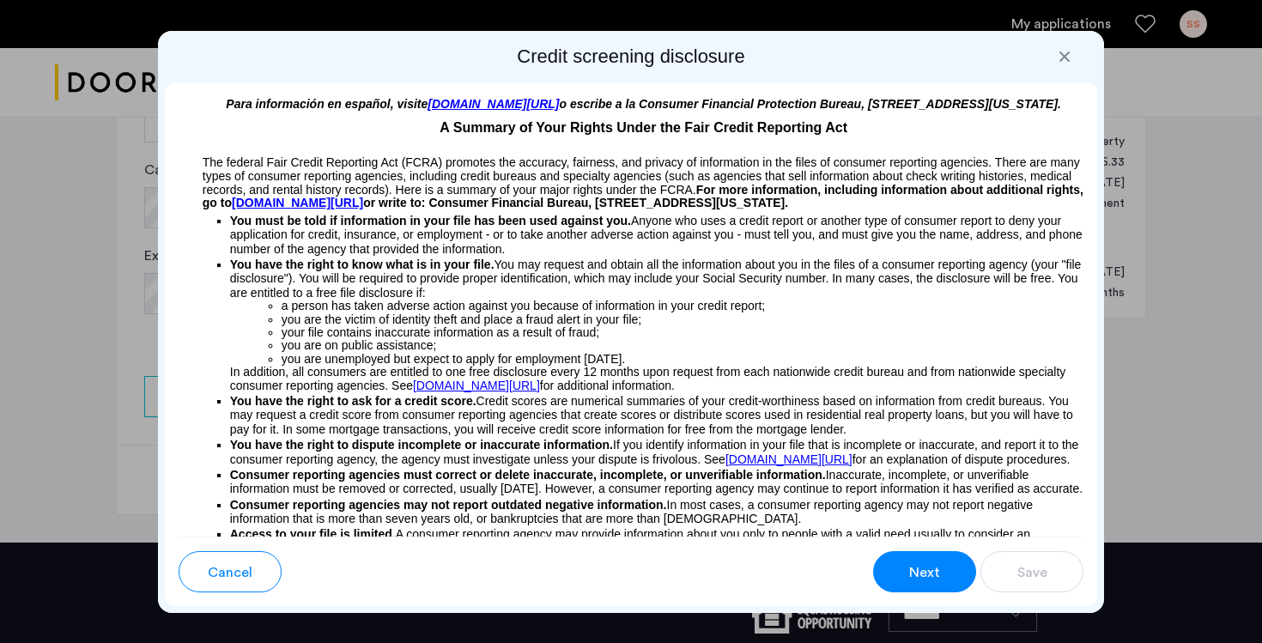
click at [907, 570] on button "Next" at bounding box center [924, 571] width 103 height 41
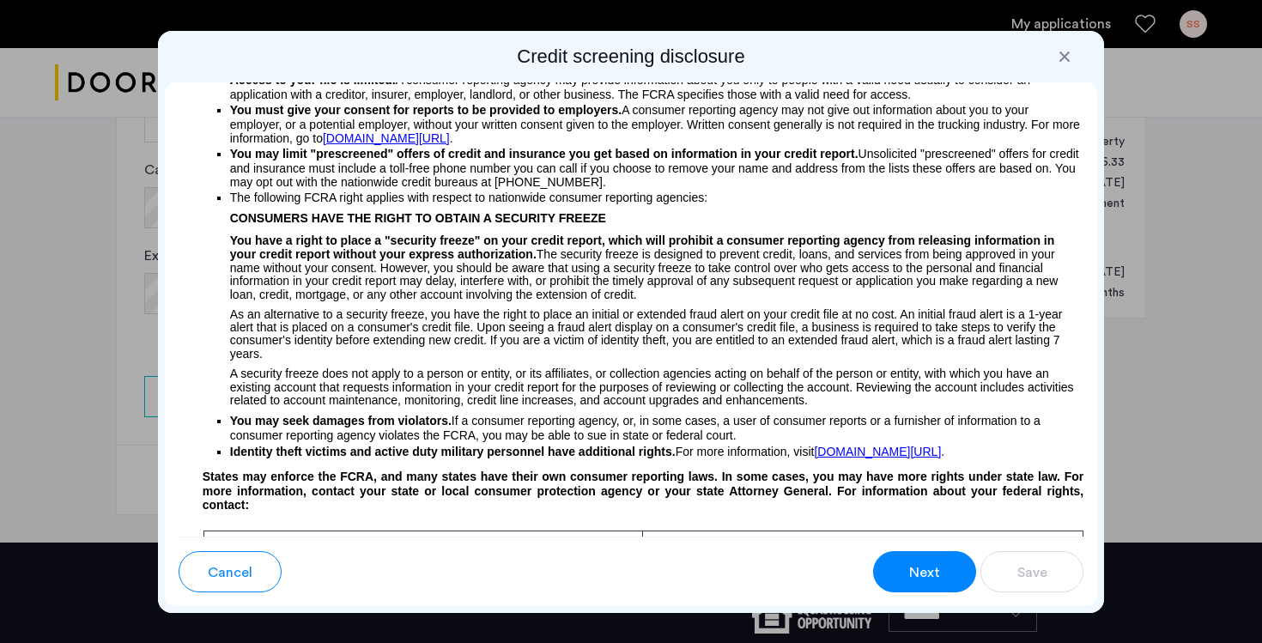
click at [907, 570] on button "Next" at bounding box center [924, 571] width 103 height 41
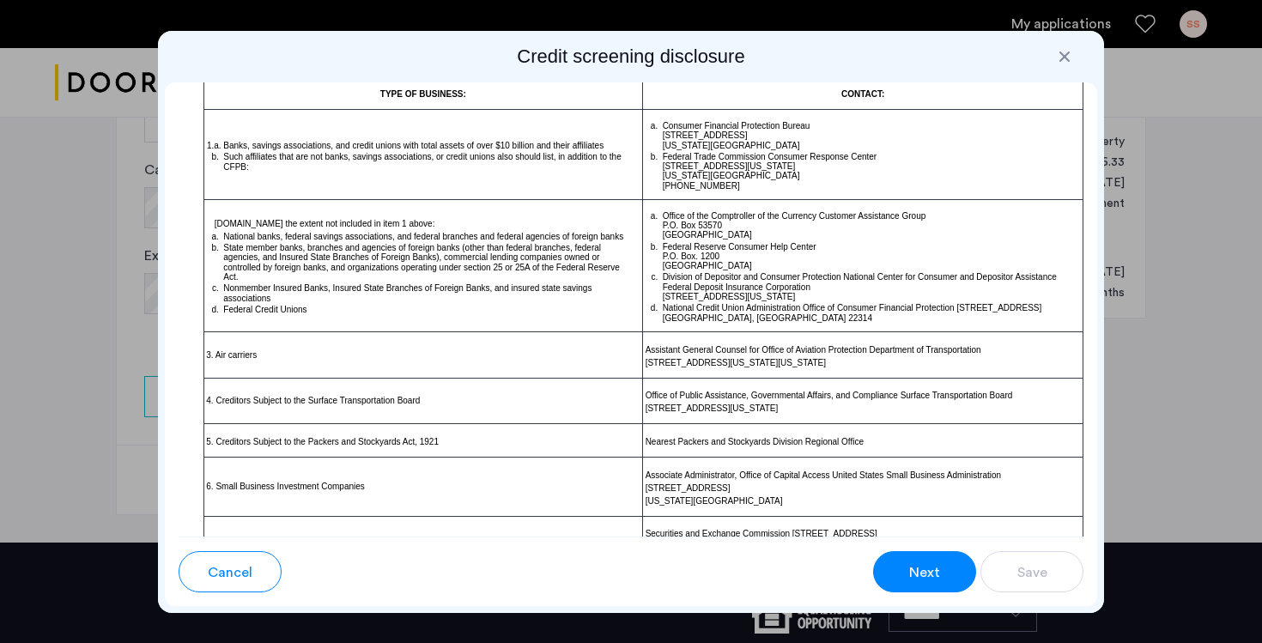
click at [907, 570] on button "Next" at bounding box center [924, 571] width 103 height 41
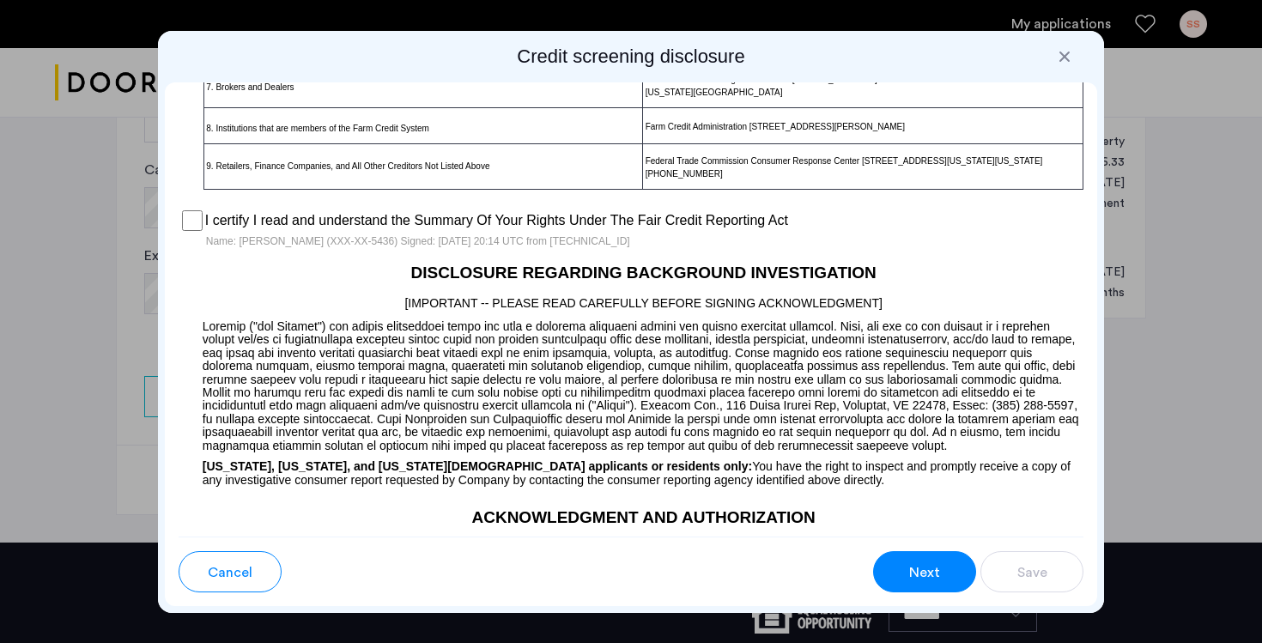
click at [943, 580] on button "Next" at bounding box center [924, 571] width 103 height 41
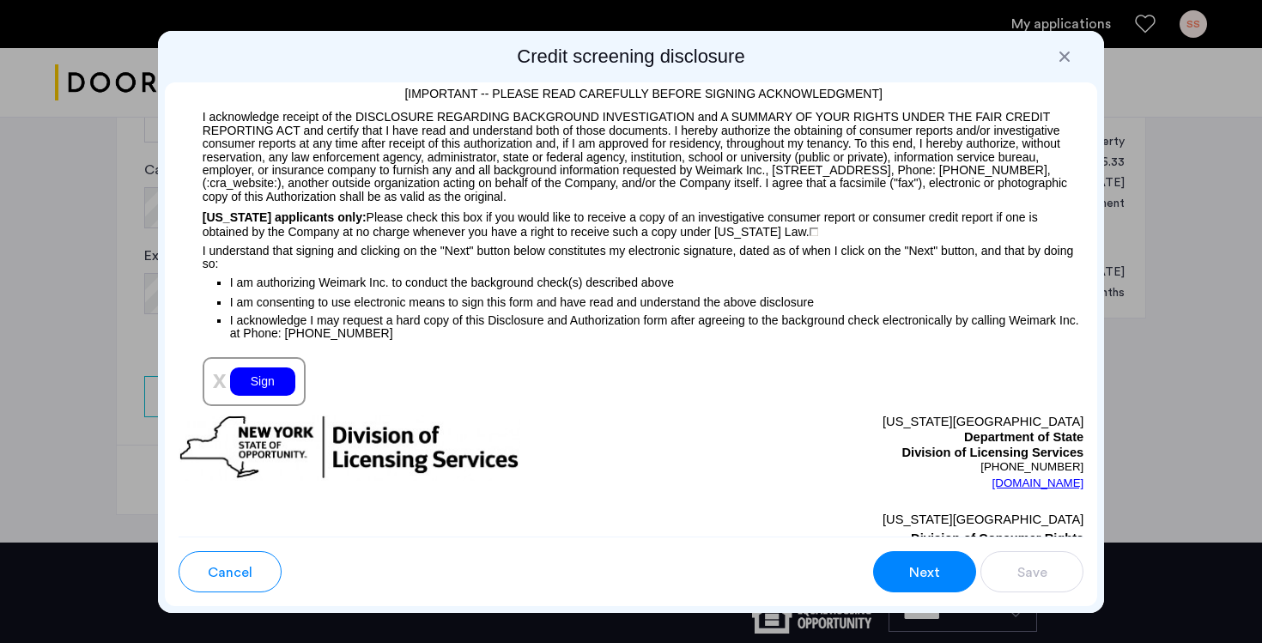
click at [256, 396] on div "Sign" at bounding box center [262, 382] width 65 height 28
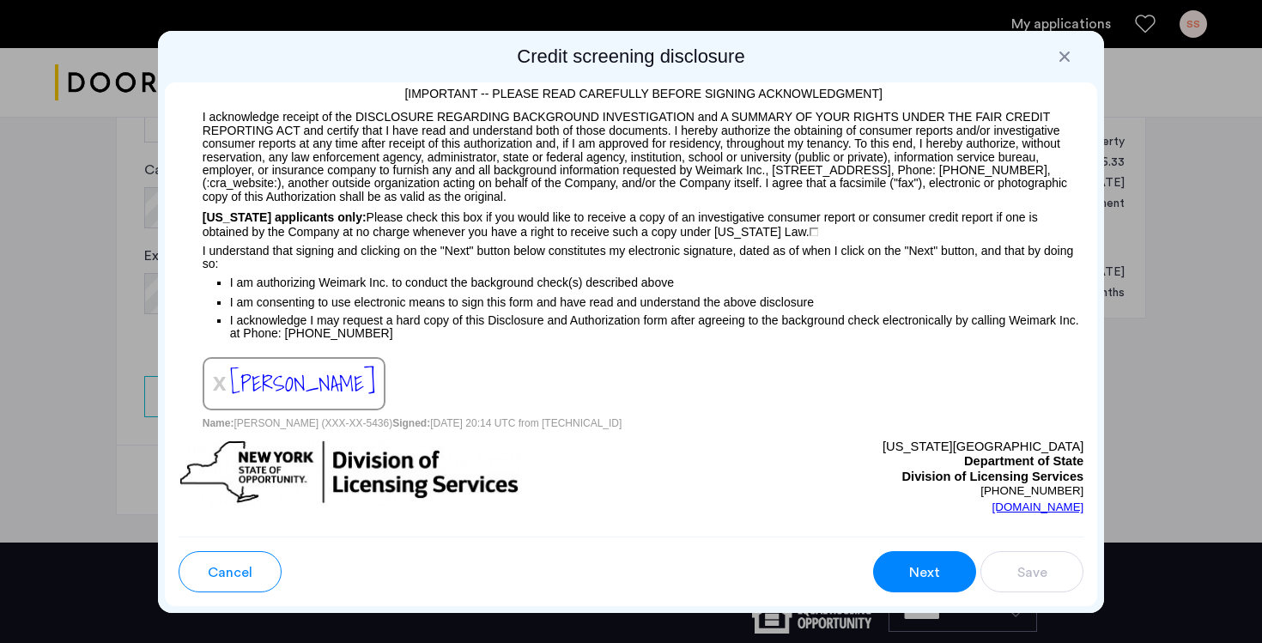
click at [924, 575] on span "Next" at bounding box center [924, 572] width 31 height 21
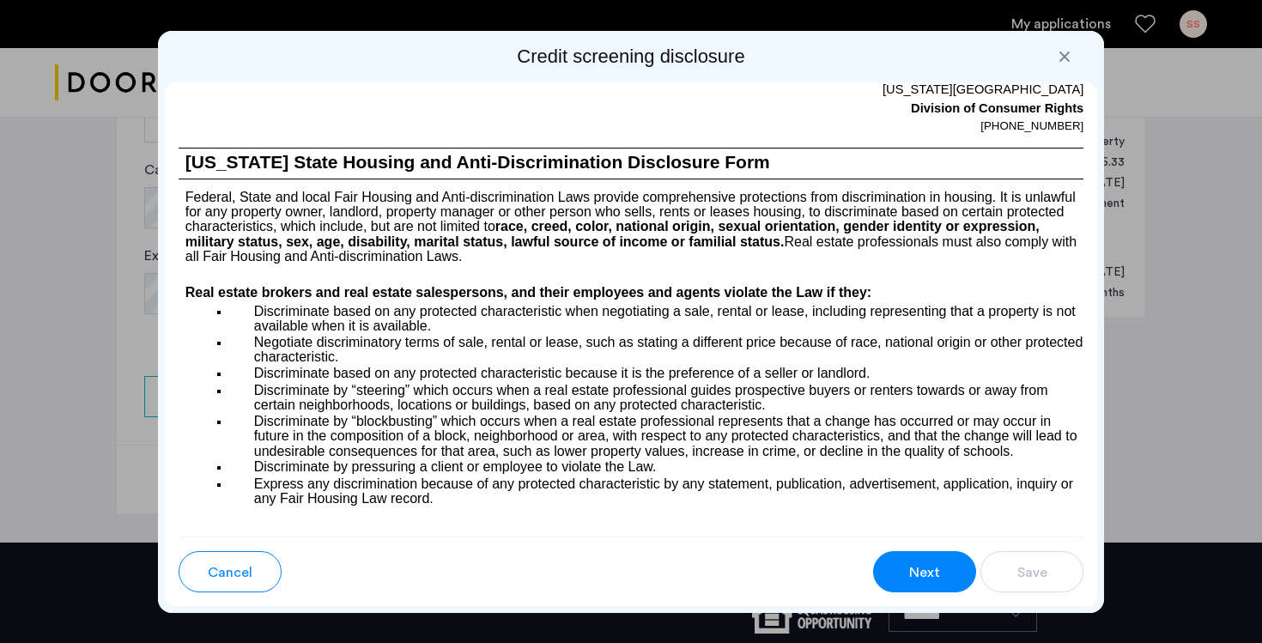
click at [924, 575] on span "Next" at bounding box center [924, 572] width 31 height 21
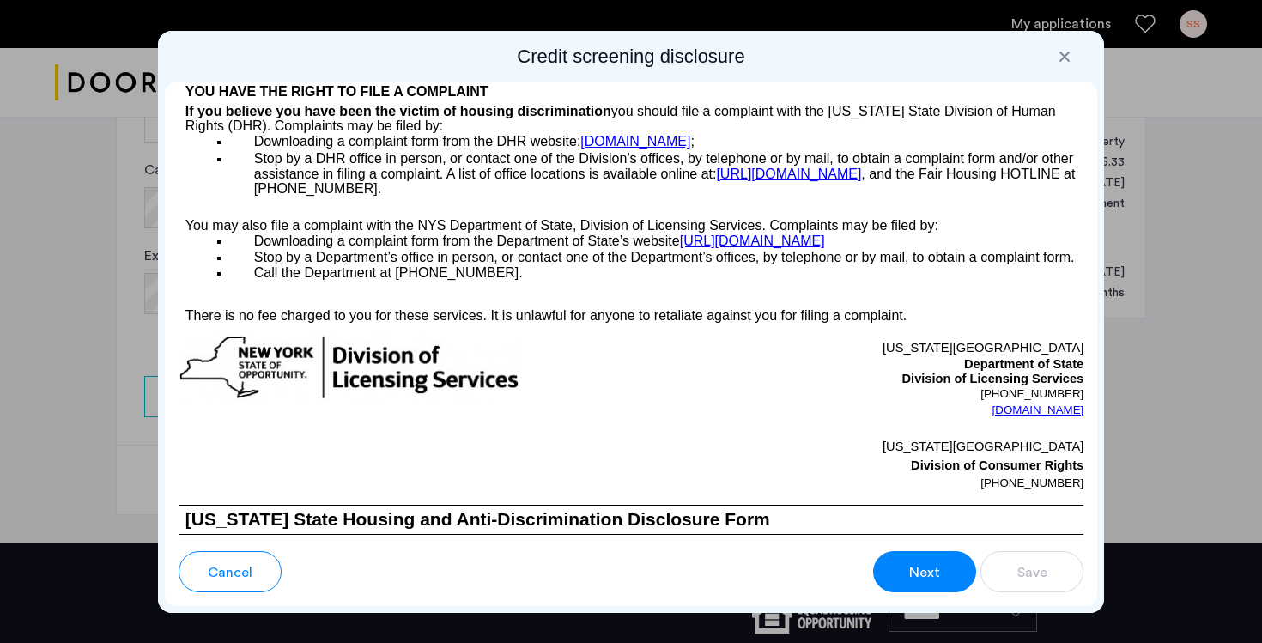
click at [924, 575] on span "Next" at bounding box center [924, 572] width 31 height 21
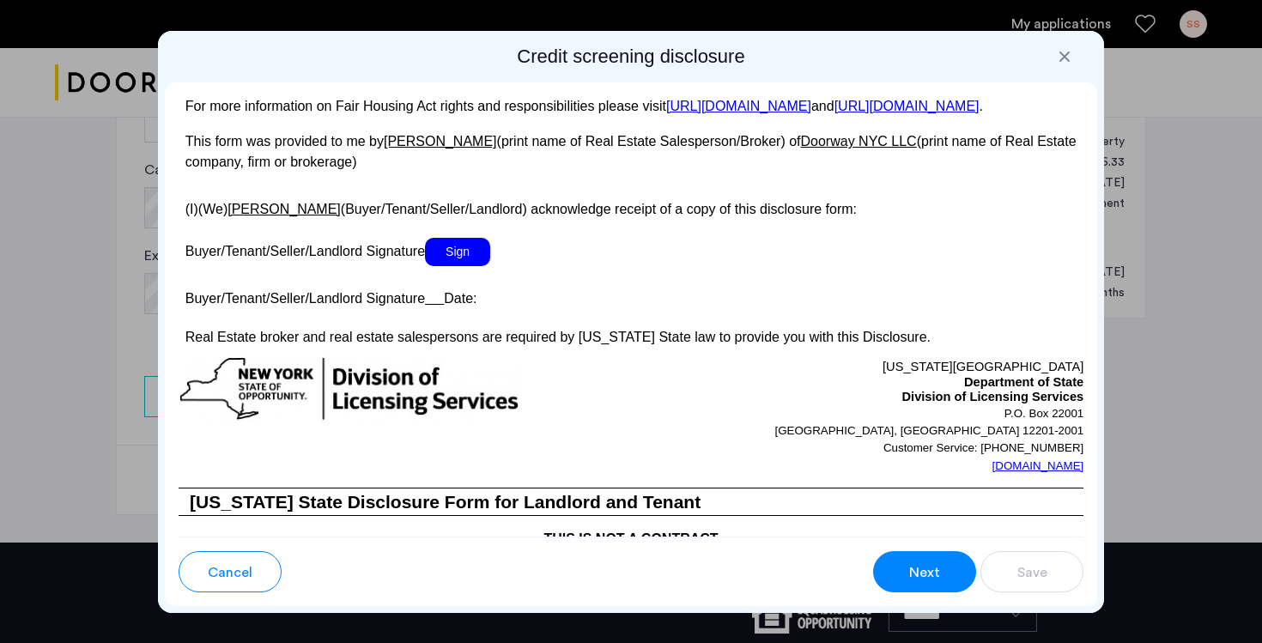
click at [459, 266] on span "Sign" at bounding box center [457, 252] width 65 height 28
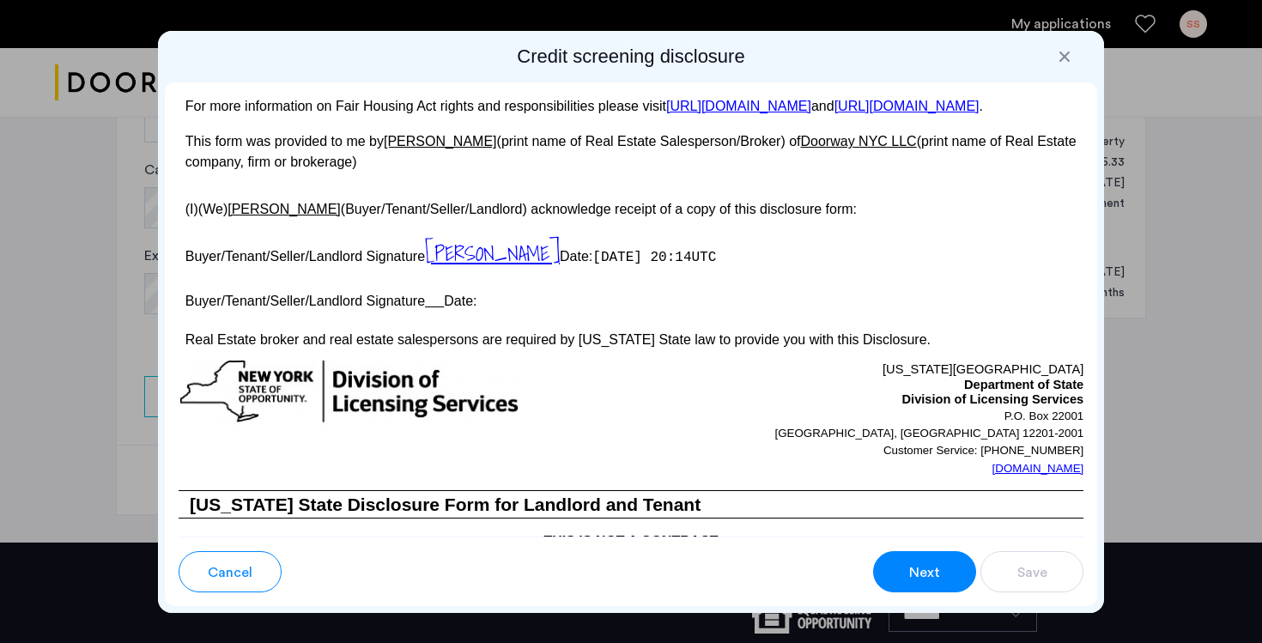
click at [437, 308] on u at bounding box center [434, 301] width 19 height 15
click at [923, 565] on span "Next" at bounding box center [924, 572] width 31 height 21
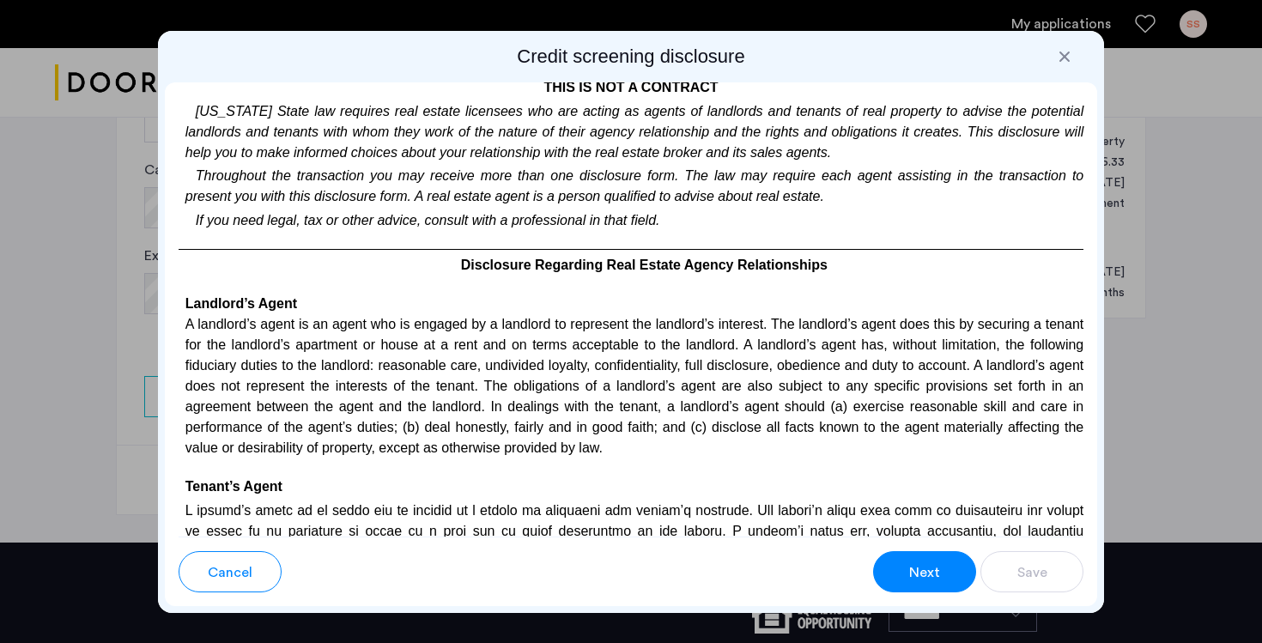
click at [923, 565] on span "Next" at bounding box center [924, 572] width 31 height 21
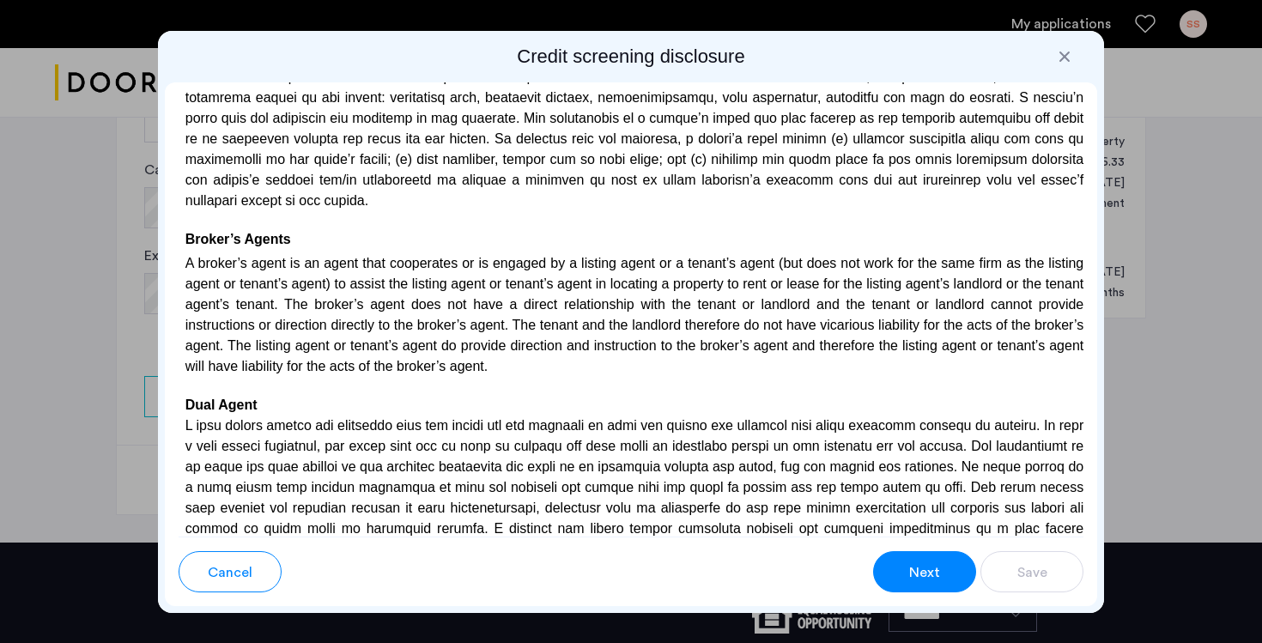
click at [923, 565] on span "Next" at bounding box center [924, 572] width 31 height 21
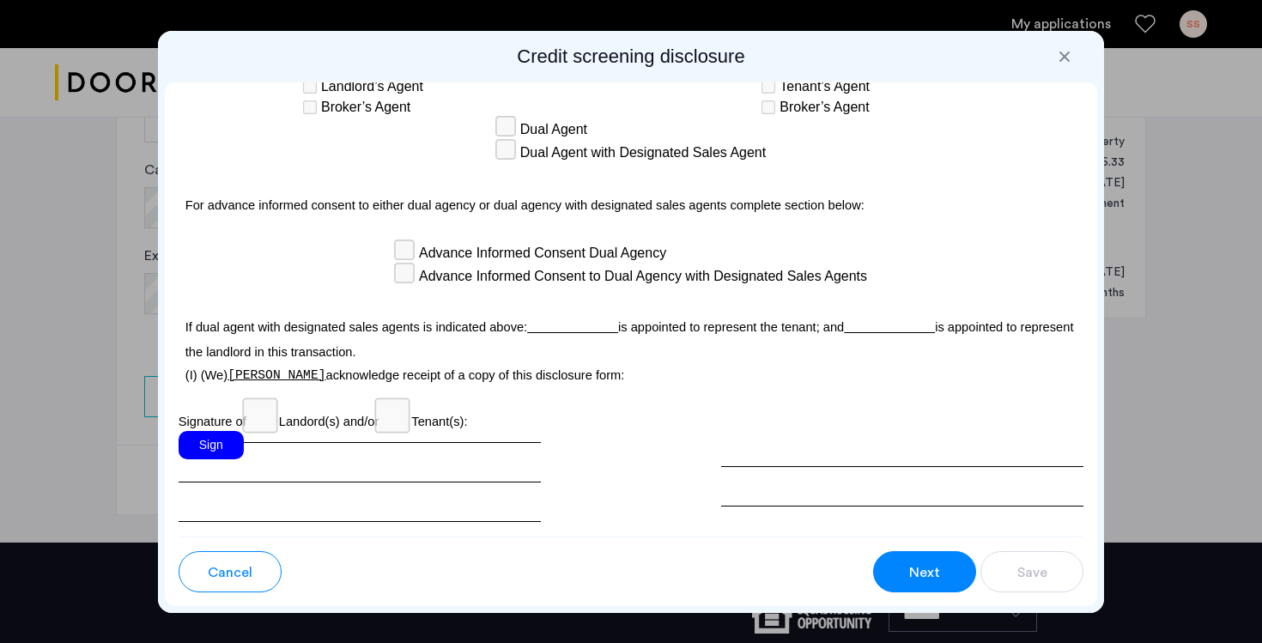
scroll to position [4975, 0]
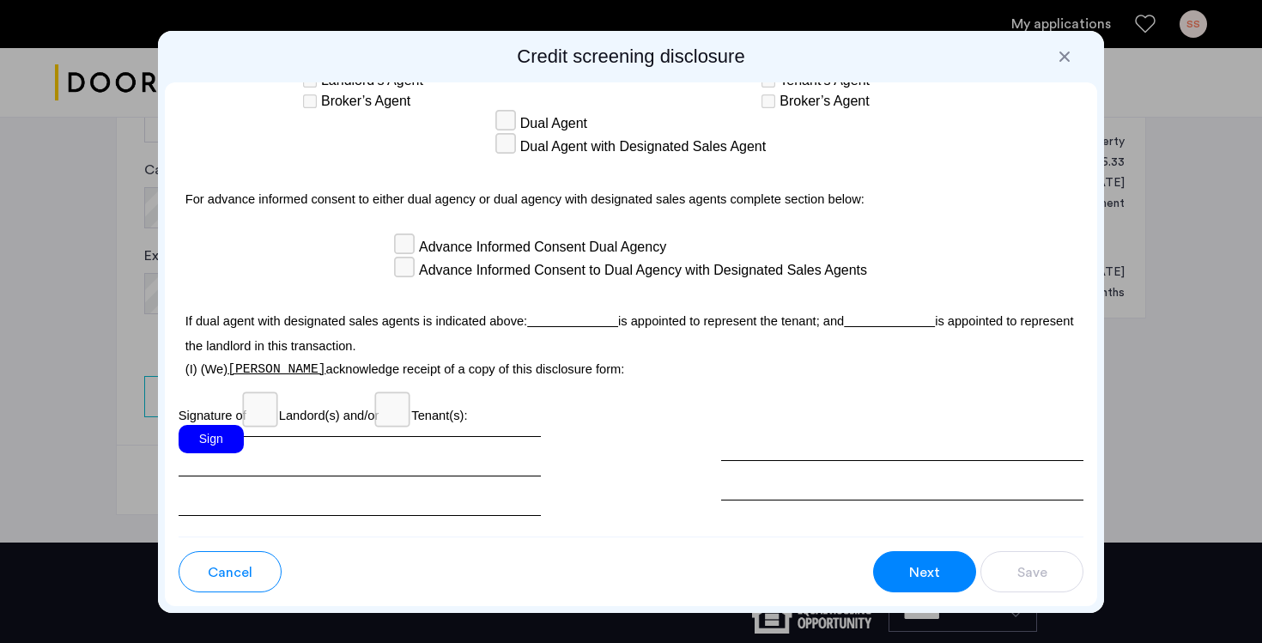
click at [216, 435] on div "Sign" at bounding box center [211, 439] width 65 height 28
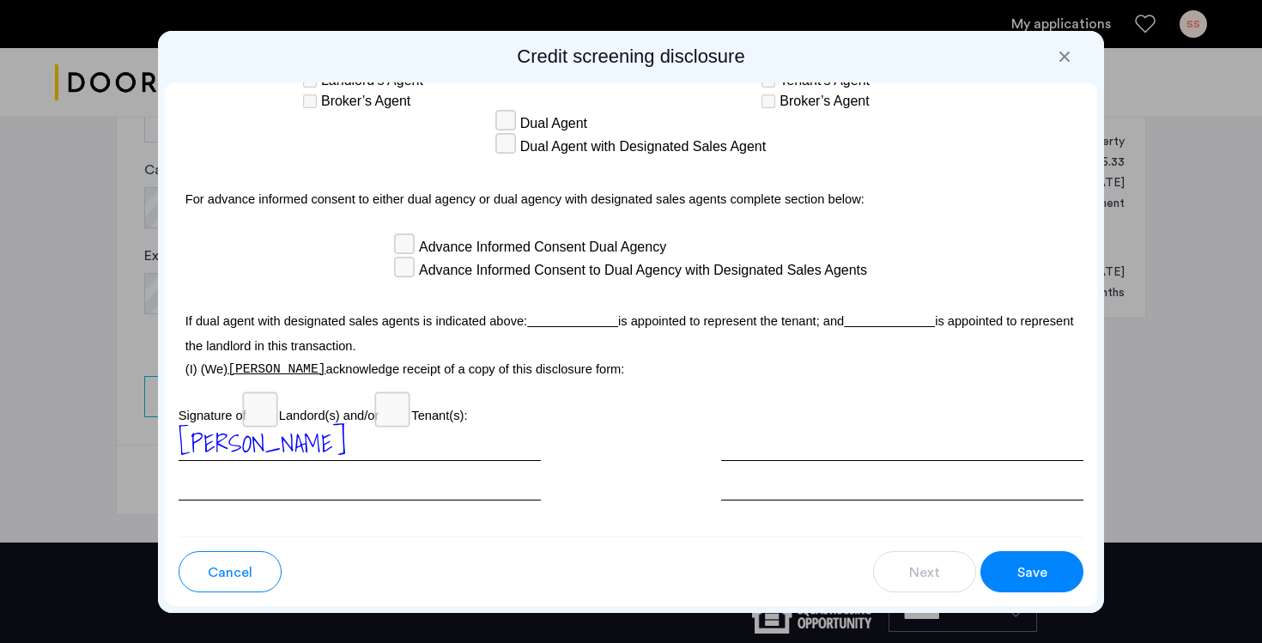
scroll to position [5057, 0]
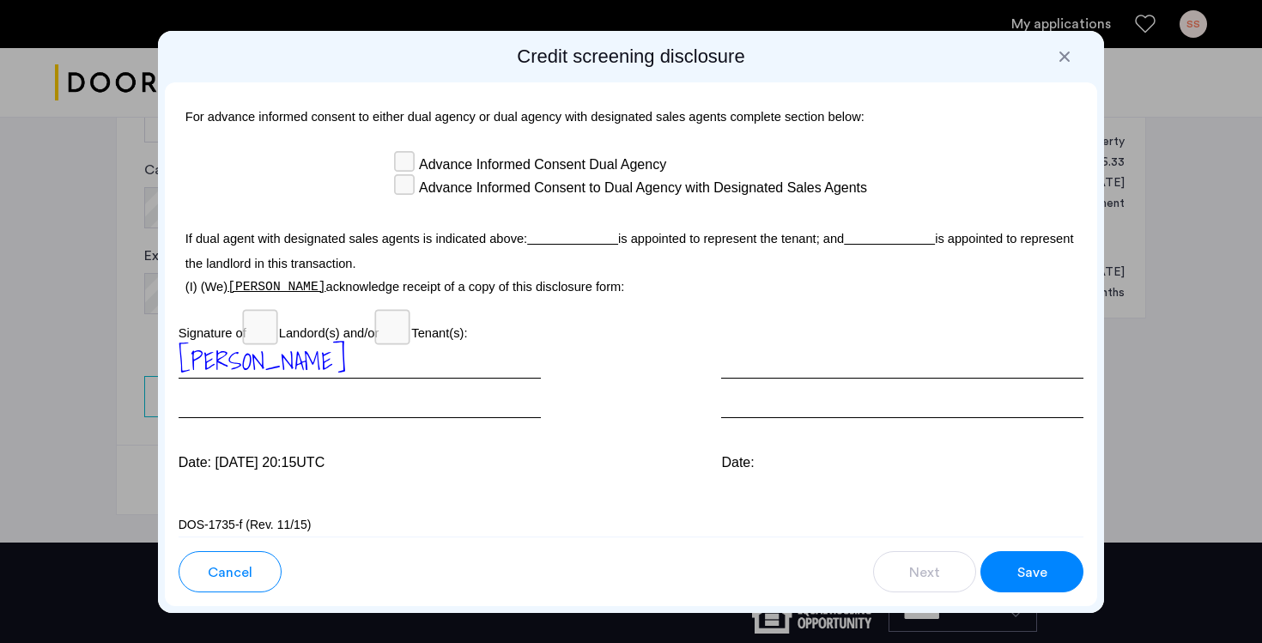
click at [1024, 567] on span "Save" at bounding box center [1033, 572] width 30 height 21
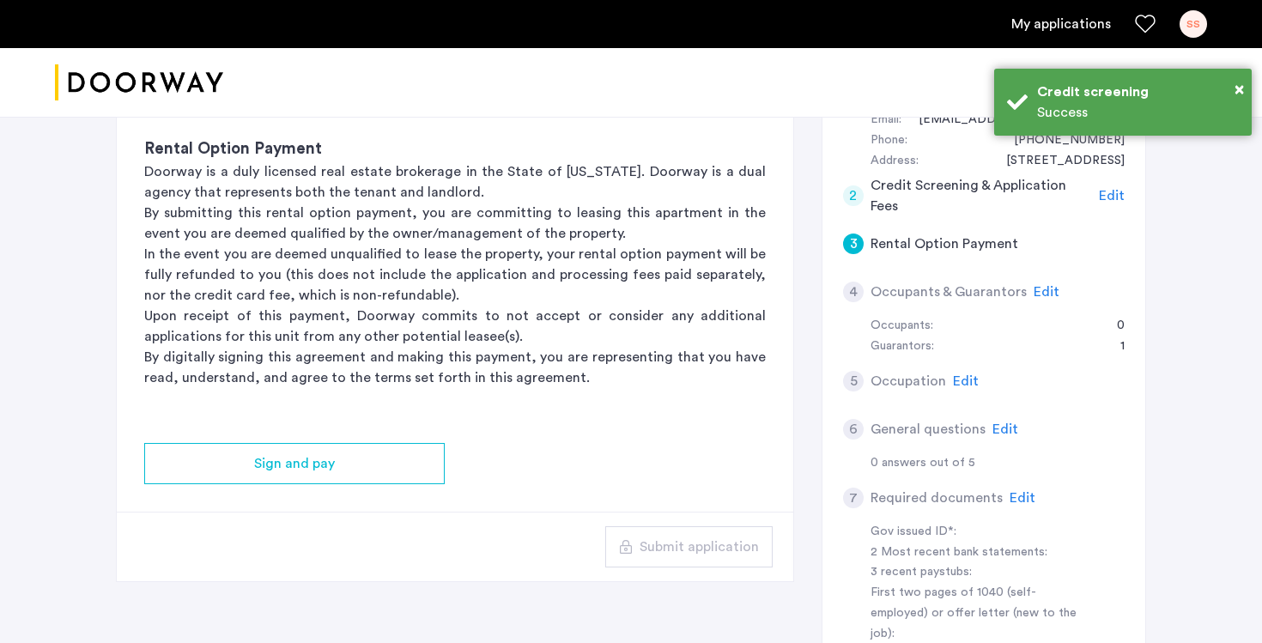
scroll to position [210, 0]
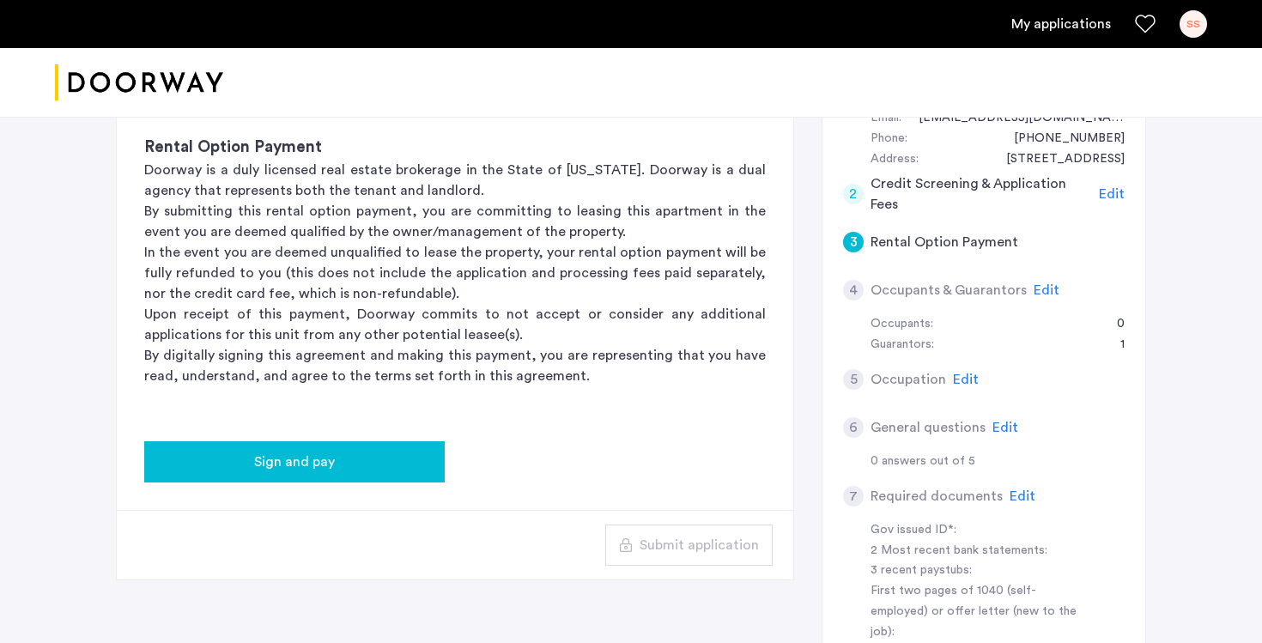
click at [371, 465] on div "Sign and pay" at bounding box center [294, 462] width 273 height 21
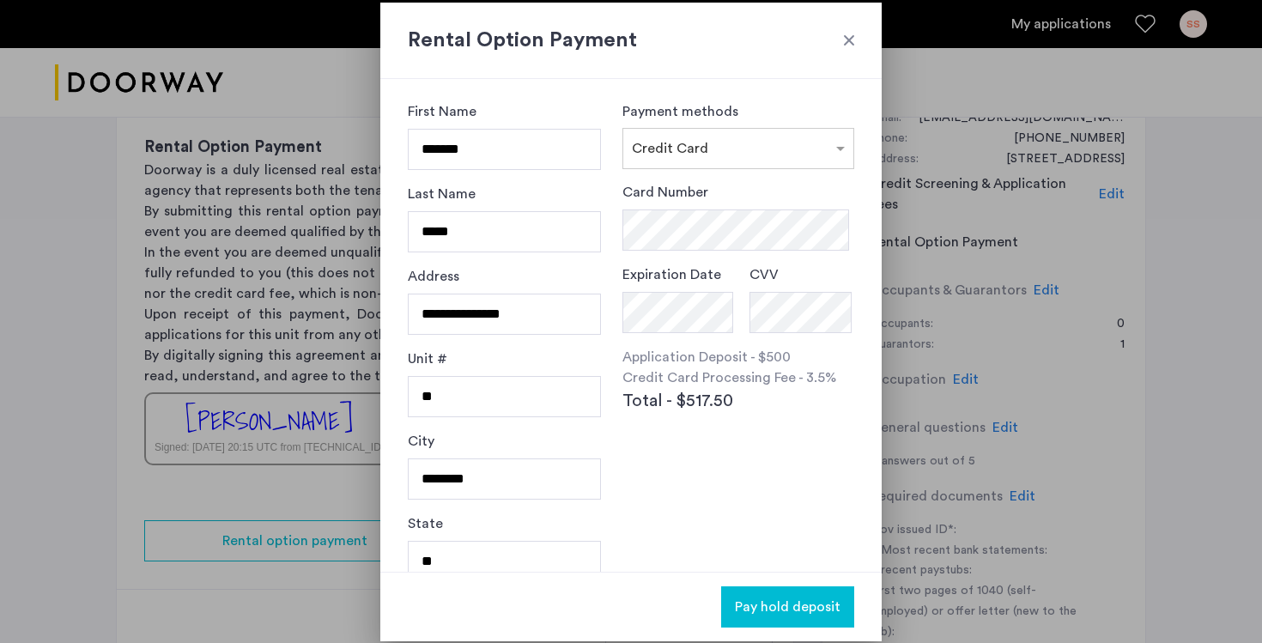
scroll to position [0, 0]
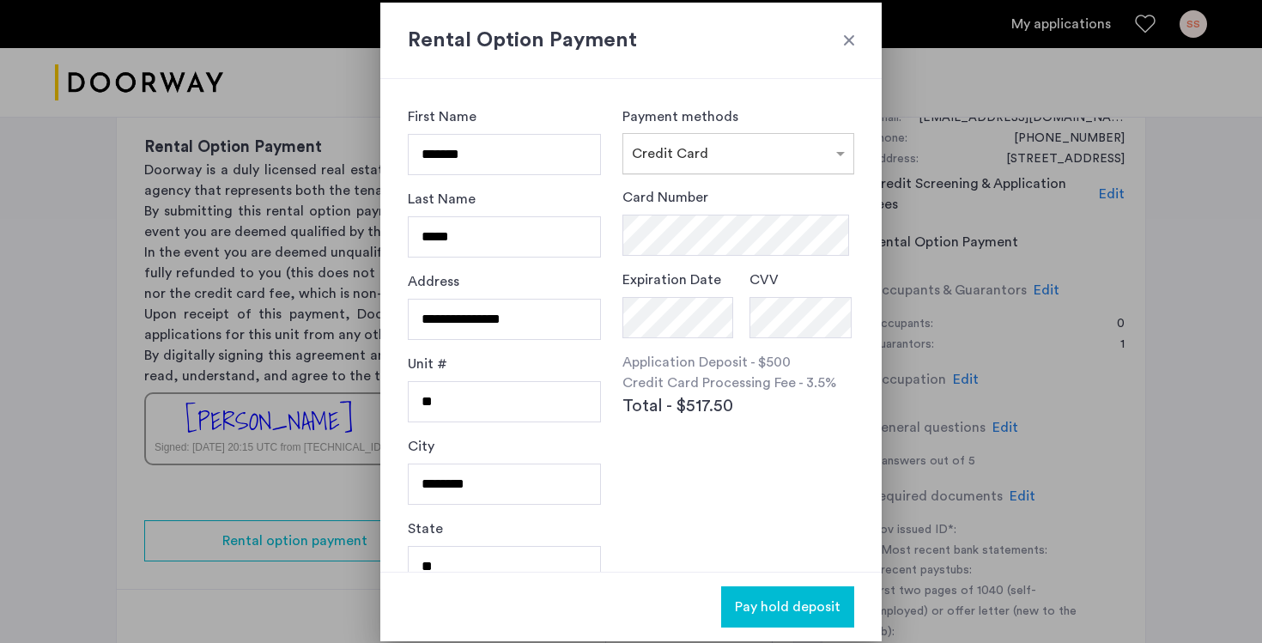
click at [739, 163] on div "× Credit Card" at bounding box center [739, 153] width 232 height 41
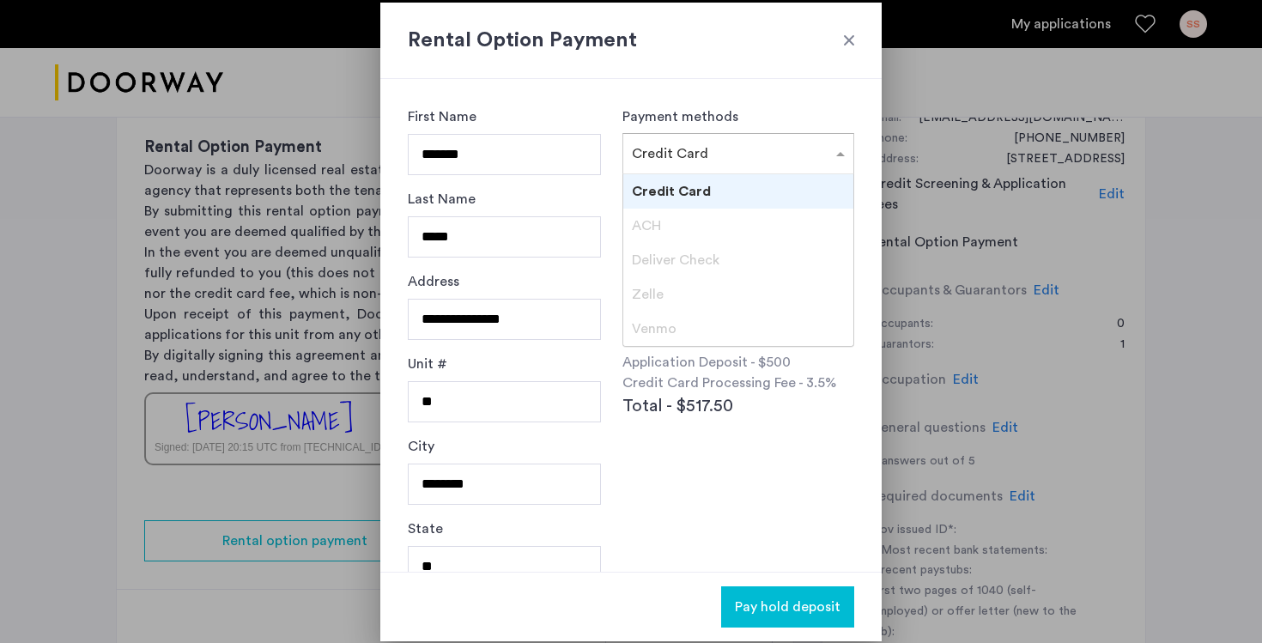
click at [684, 318] on div "Venmo" at bounding box center [738, 329] width 230 height 34
click at [720, 191] on div "Credit Card" at bounding box center [738, 191] width 230 height 34
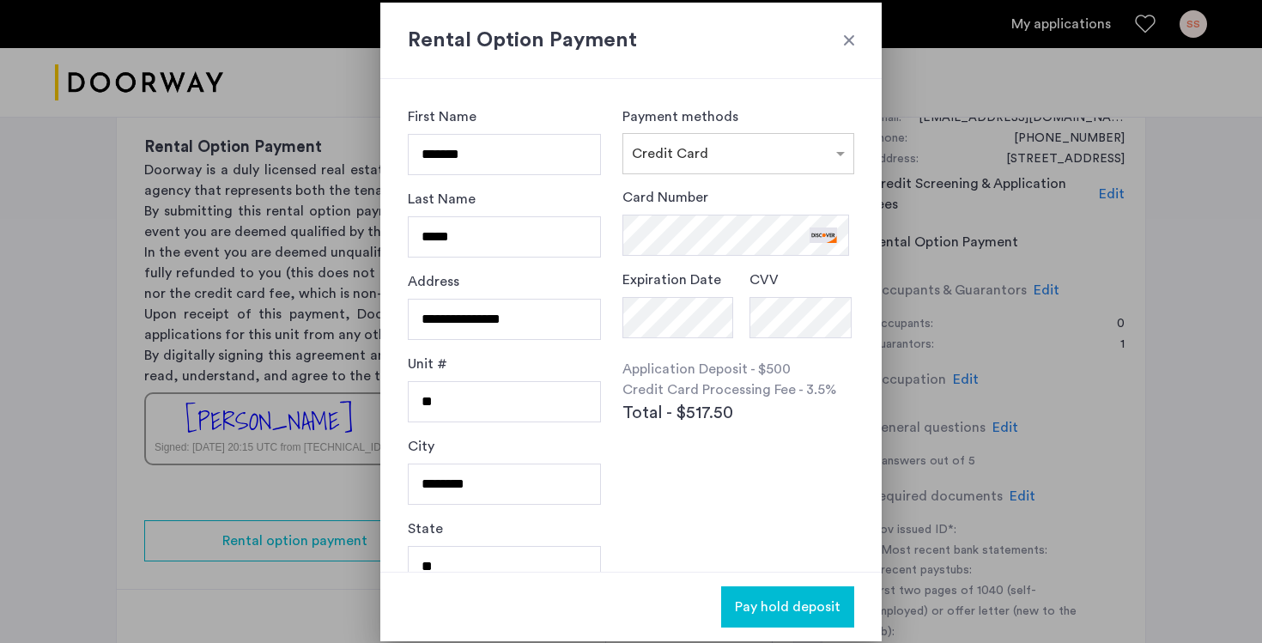
click at [760, 612] on span "Pay hold deposit" at bounding box center [788, 607] width 106 height 21
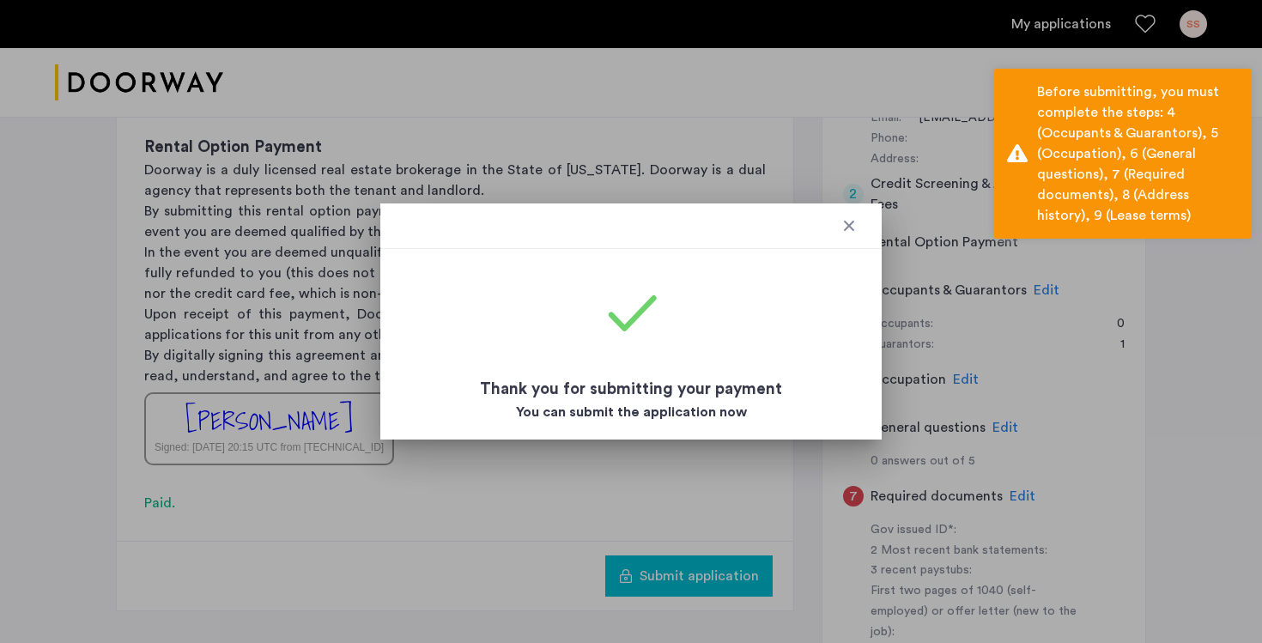
click at [848, 233] on div at bounding box center [849, 225] width 17 height 17
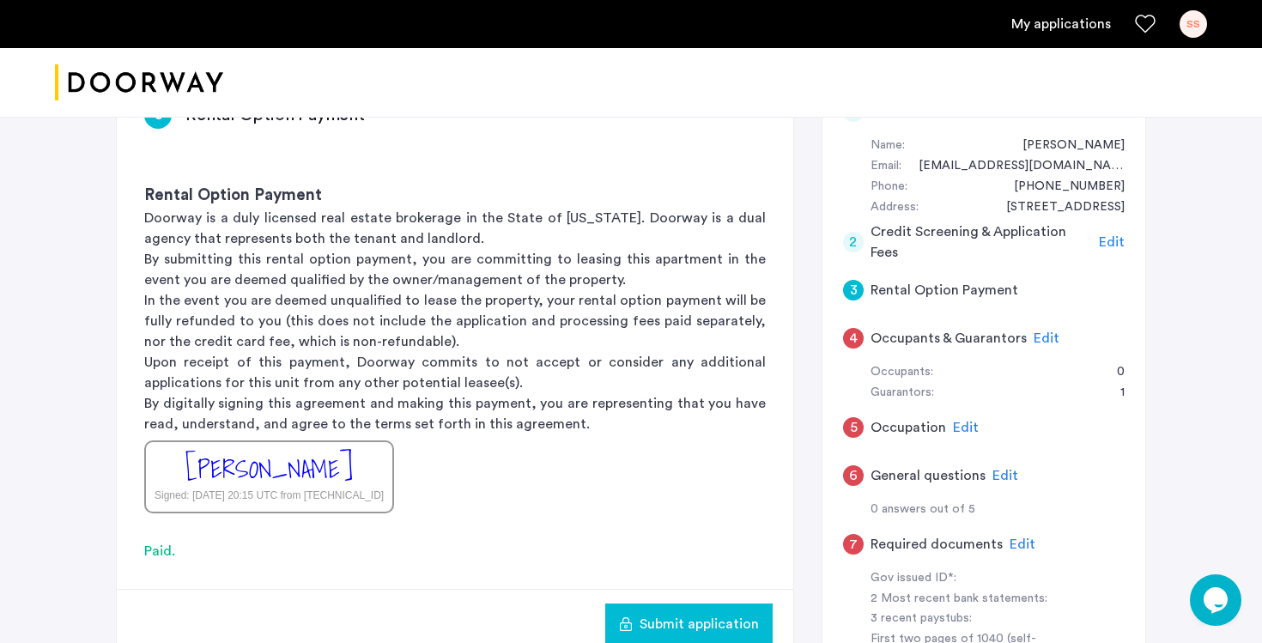
scroll to position [145, 0]
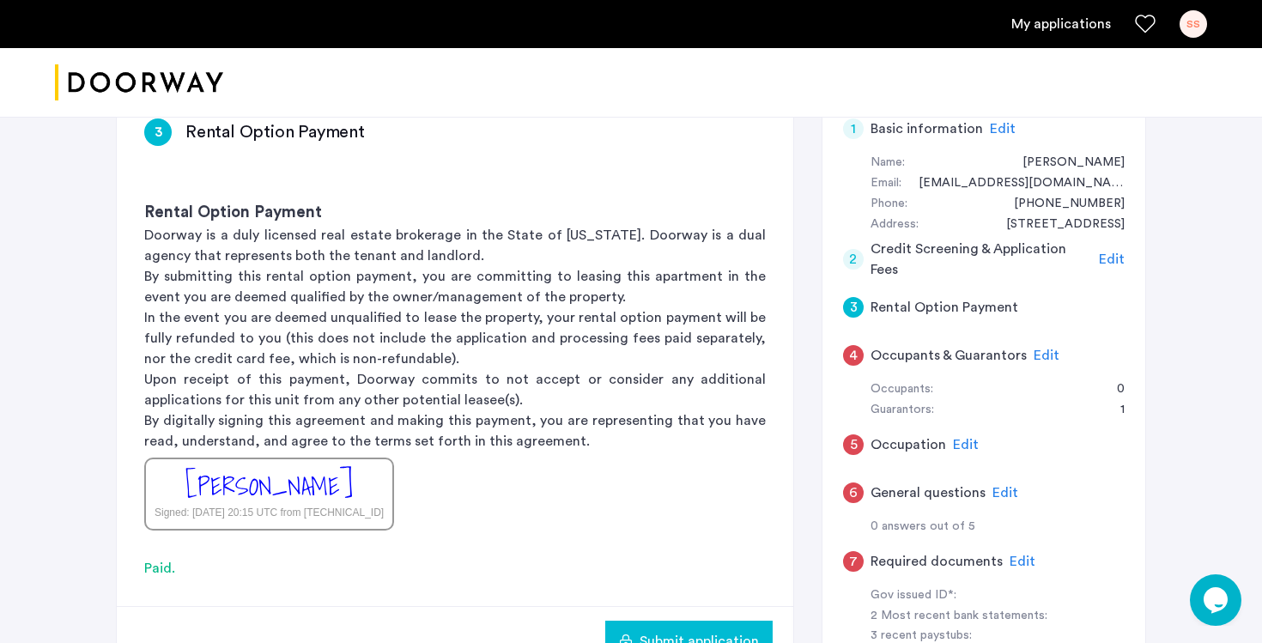
click at [1043, 354] on span "Edit" at bounding box center [1047, 356] width 26 height 14
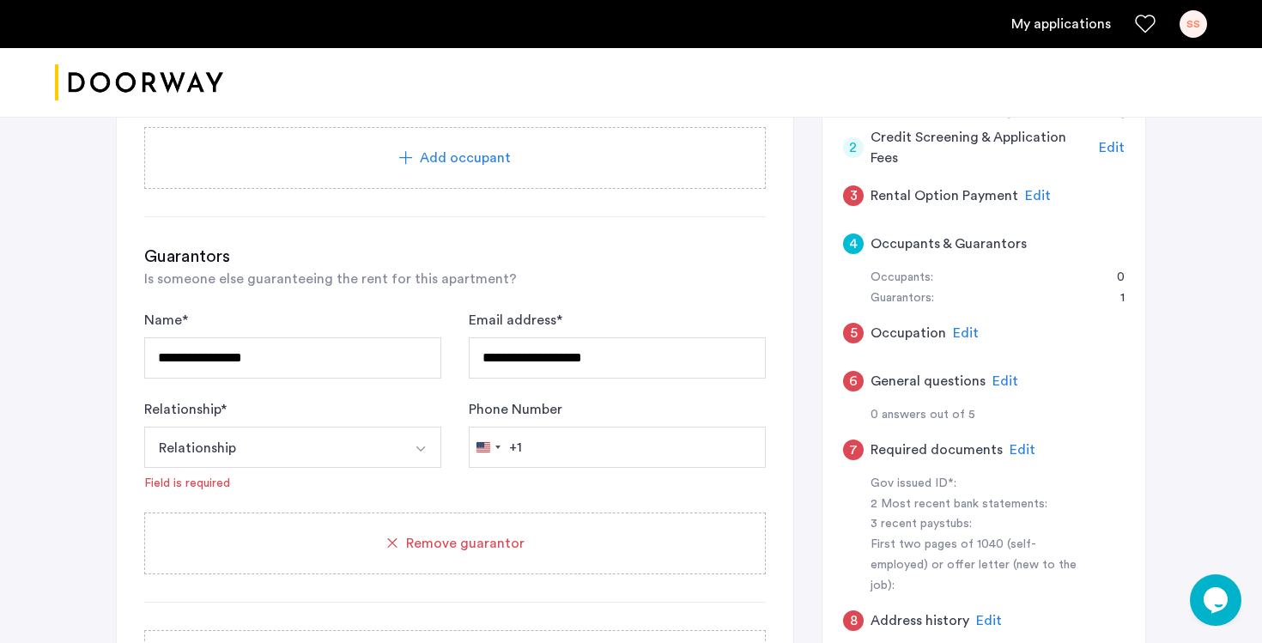
scroll to position [266, 0]
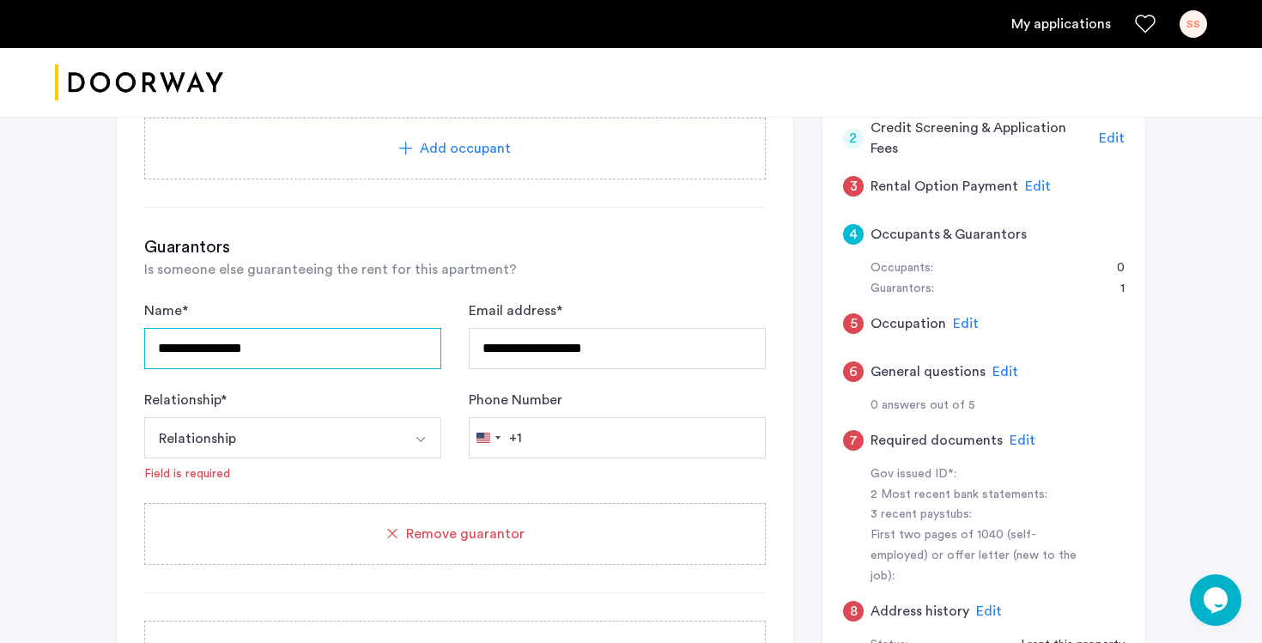
click at [301, 346] on input "**********" at bounding box center [292, 348] width 297 height 41
drag, startPoint x: 282, startPoint y: 349, endPoint x: 149, endPoint y: 346, distance: 133.1
click at [149, 346] on input "**********" at bounding box center [292, 348] width 297 height 41
type input "**********"
click at [298, 437] on button "Relationship" at bounding box center [272, 437] width 257 height 41
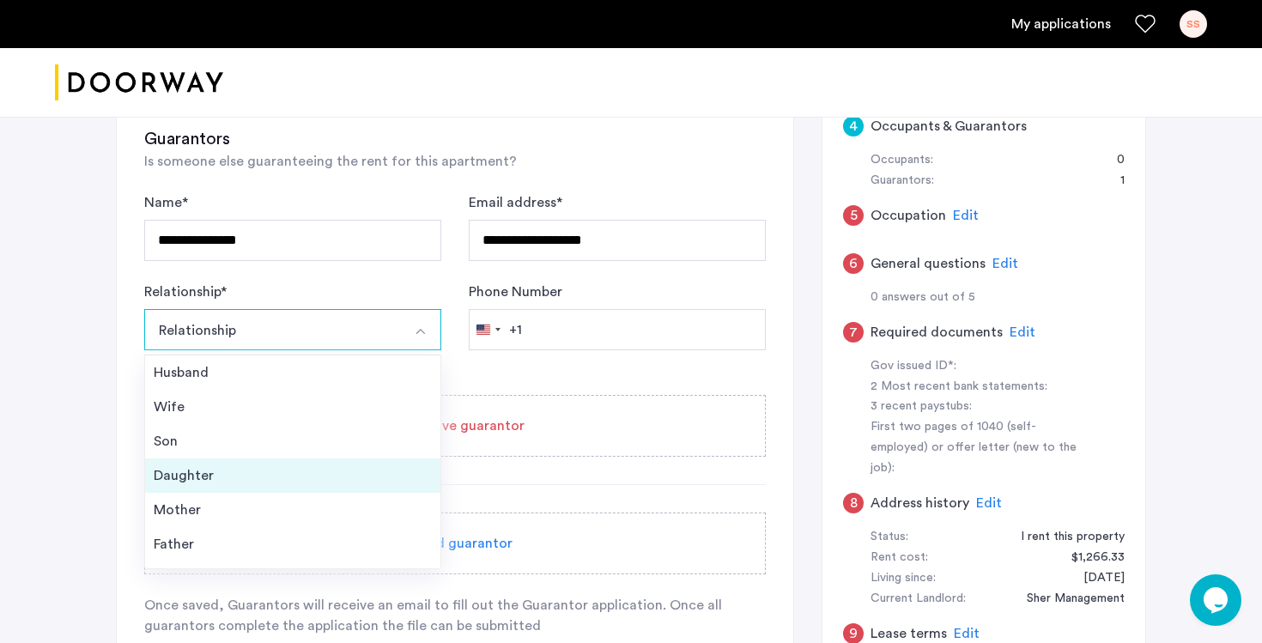
scroll to position [62, 0]
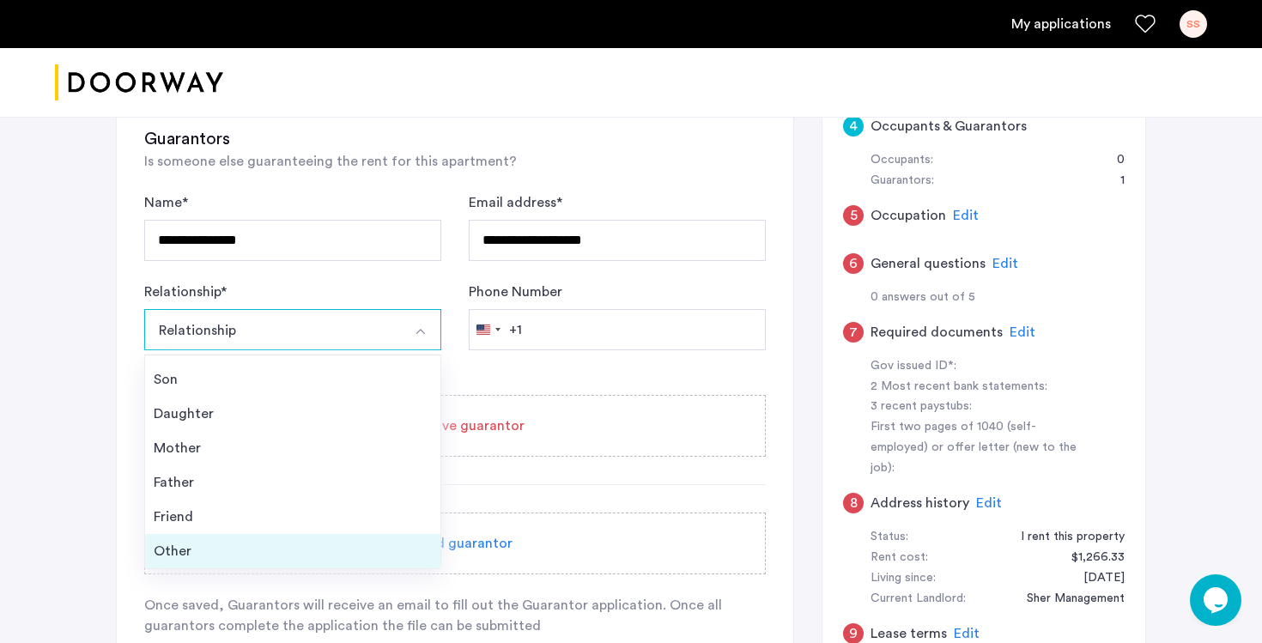
click at [238, 543] on div "Other" at bounding box center [293, 551] width 278 height 21
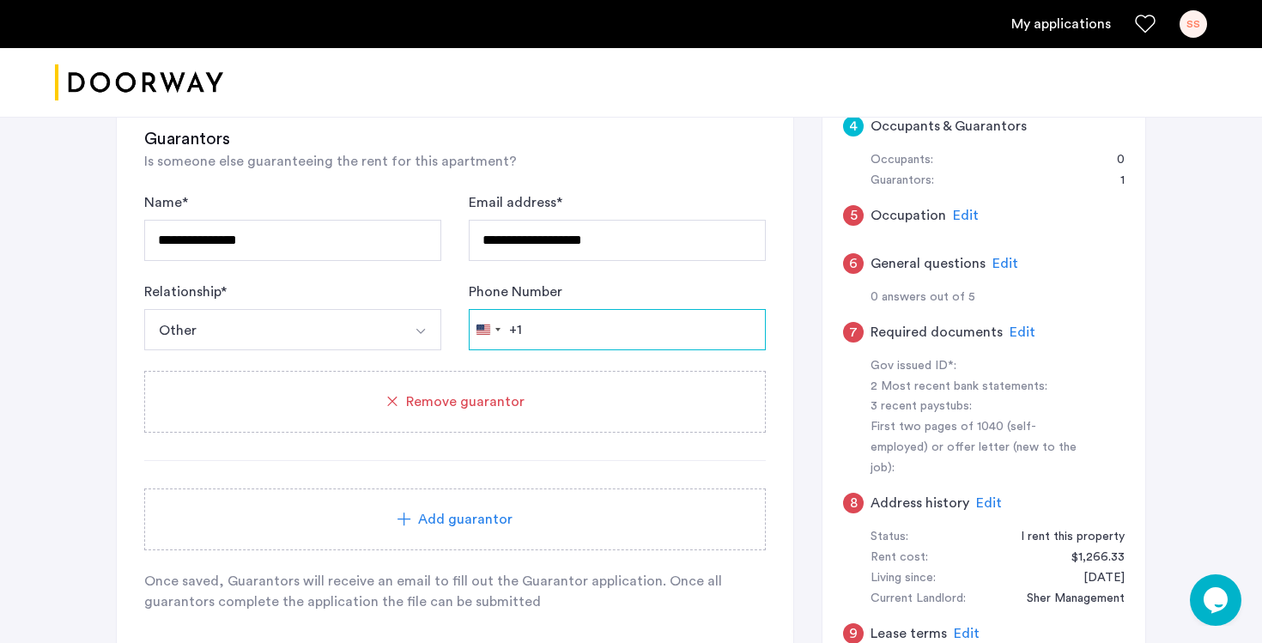
click at [599, 333] on input "Phone Number" at bounding box center [617, 329] width 297 height 41
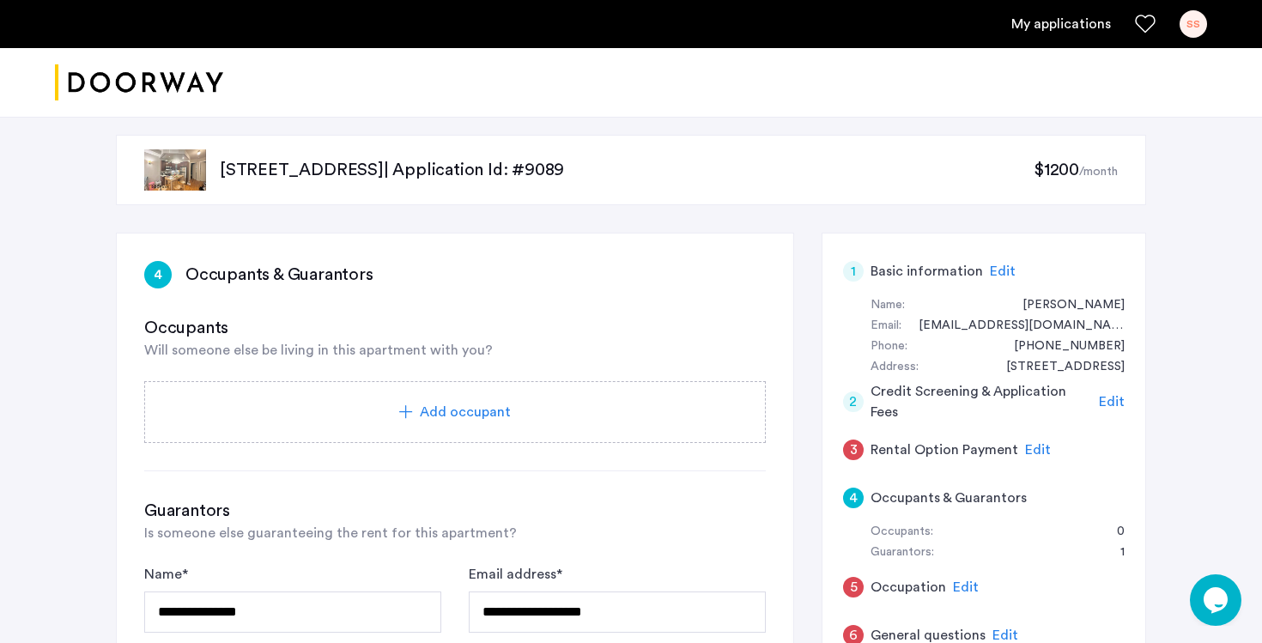
scroll to position [0, 0]
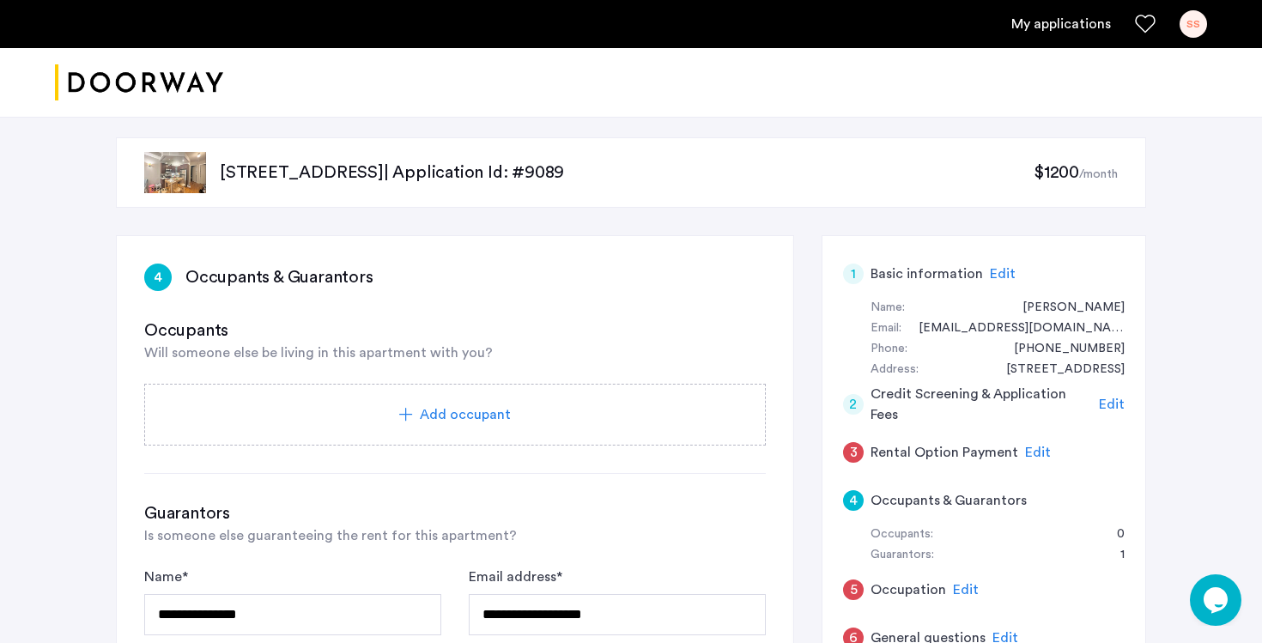
type input "**********"
click at [423, 418] on span "Add occupant" at bounding box center [465, 414] width 91 height 21
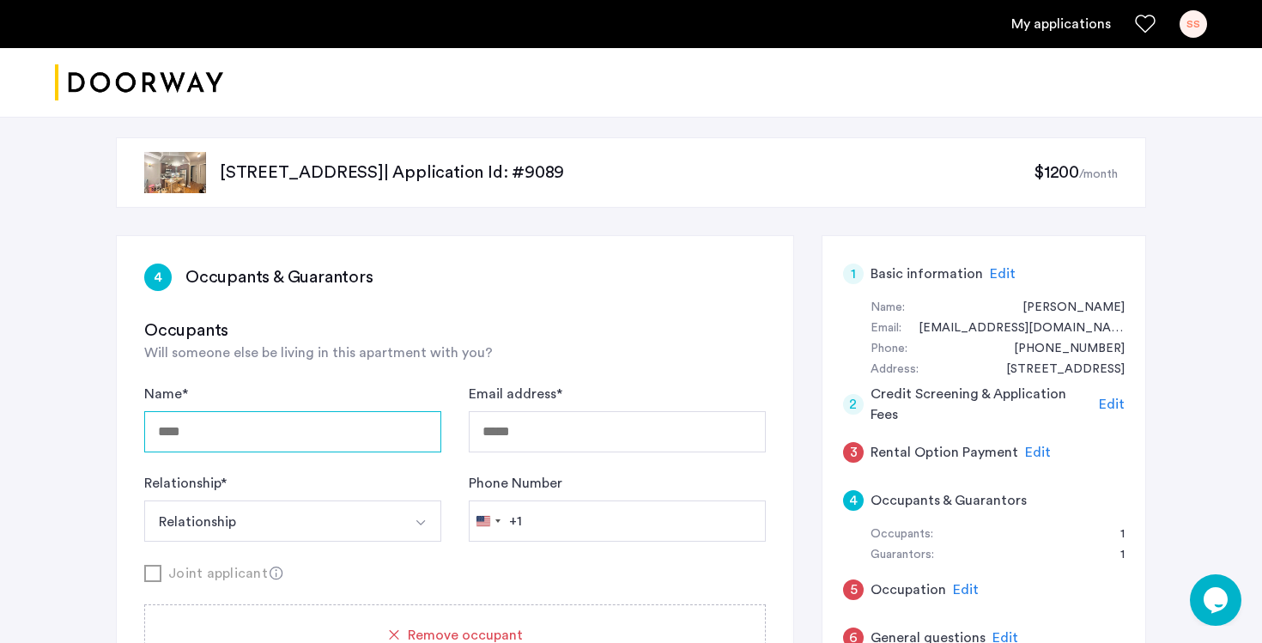
click at [309, 433] on input "Name *" at bounding box center [292, 431] width 297 height 41
type input "**********"
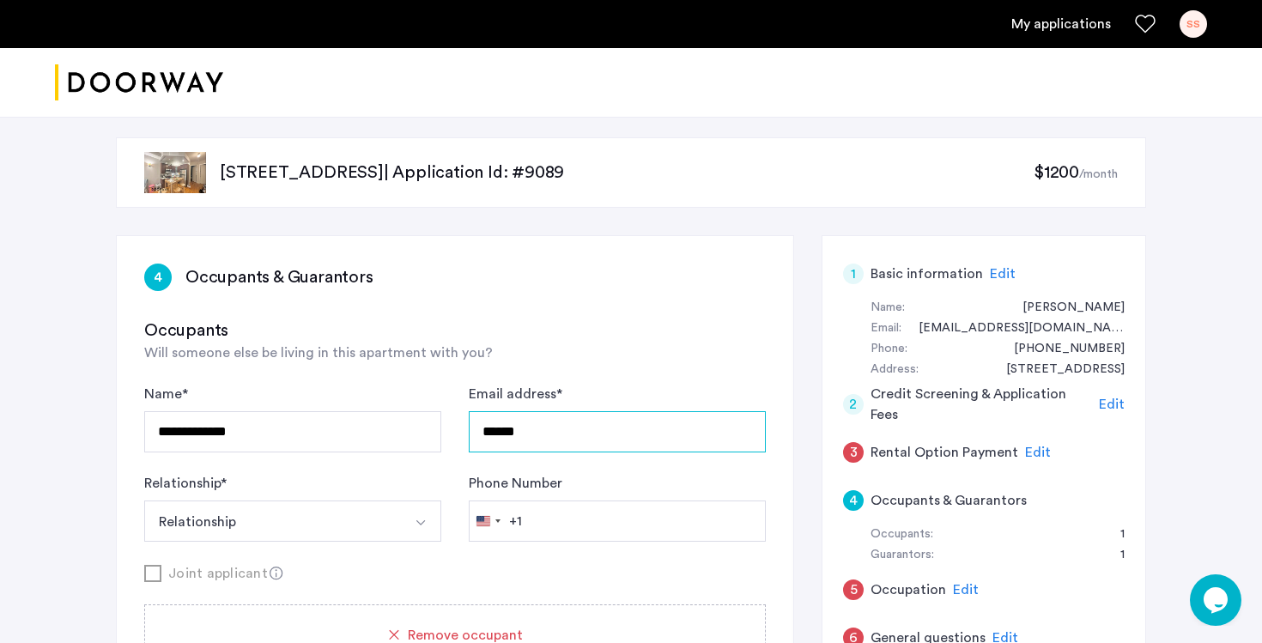
type input "**********"
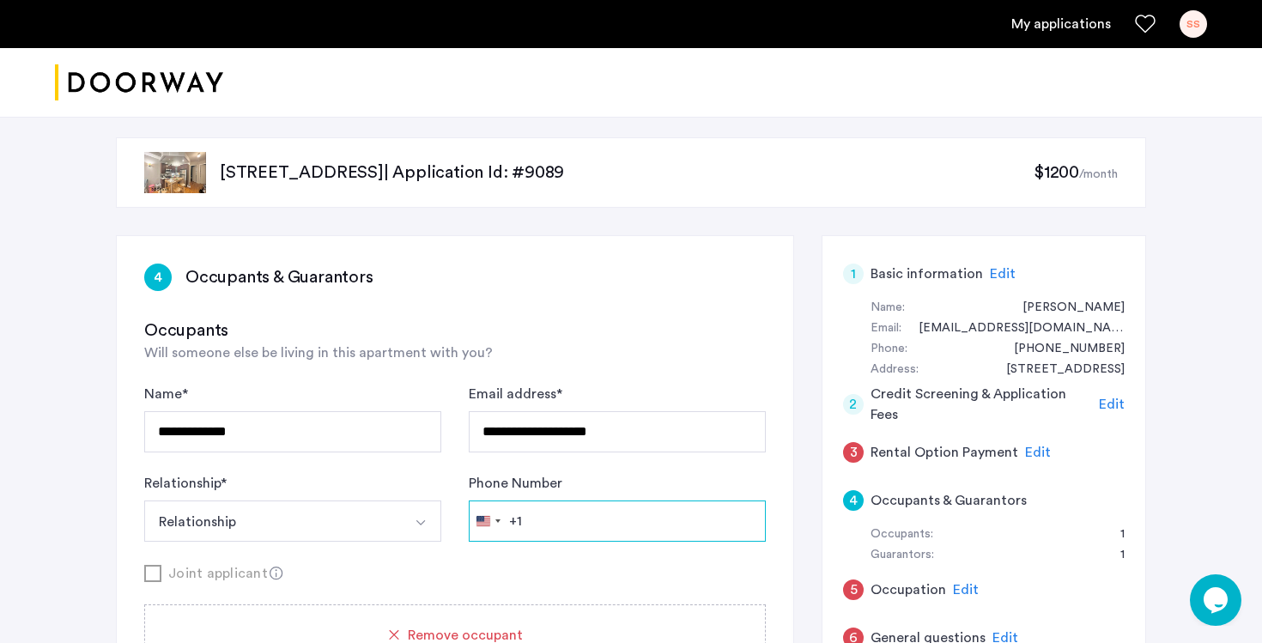
type input "**********"
click at [286, 526] on button "Relationship" at bounding box center [272, 521] width 257 height 41
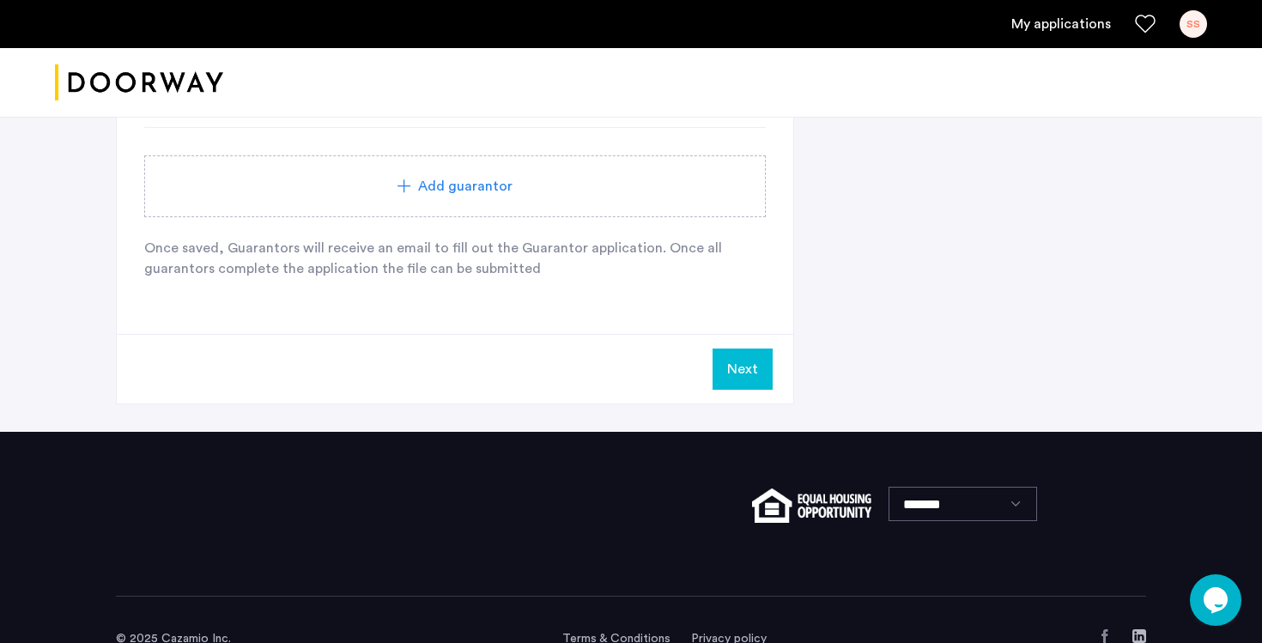
scroll to position [1049, 0]
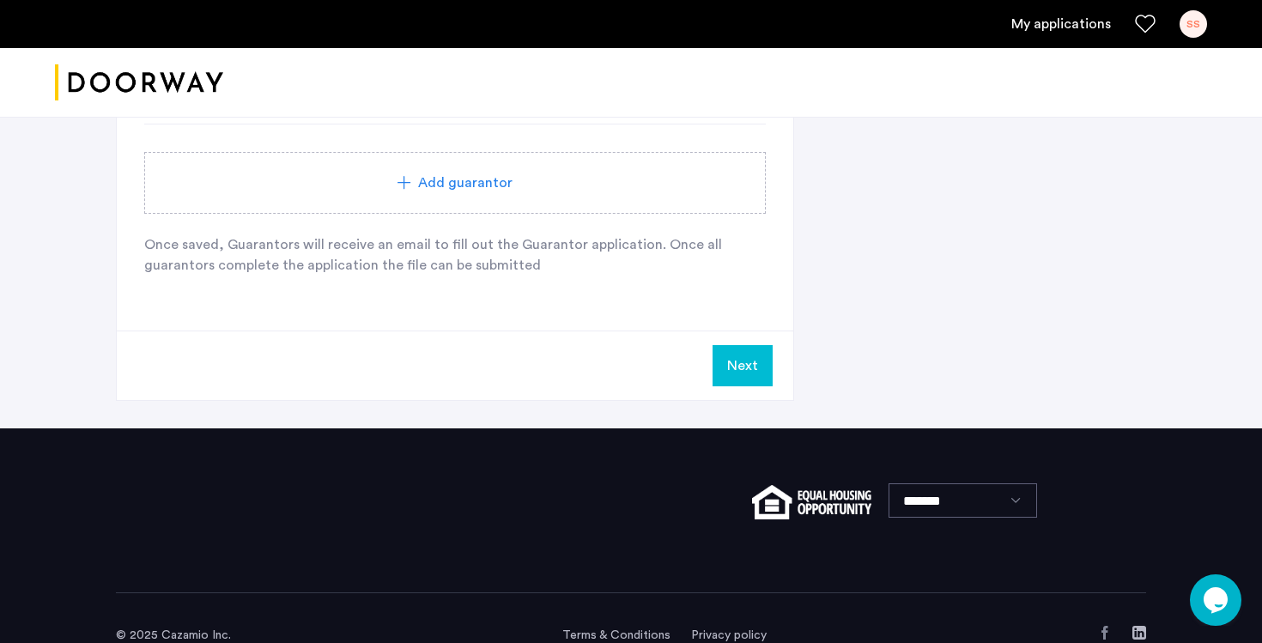
click at [752, 368] on button "Next" at bounding box center [743, 365] width 60 height 41
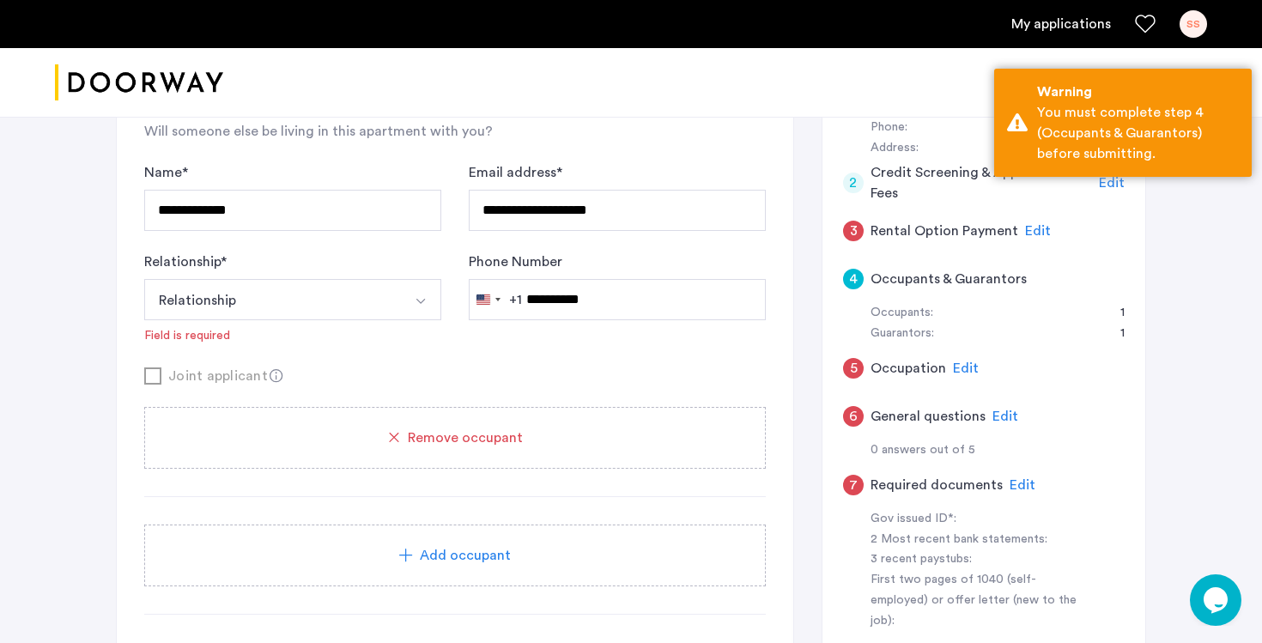
scroll to position [219, 0]
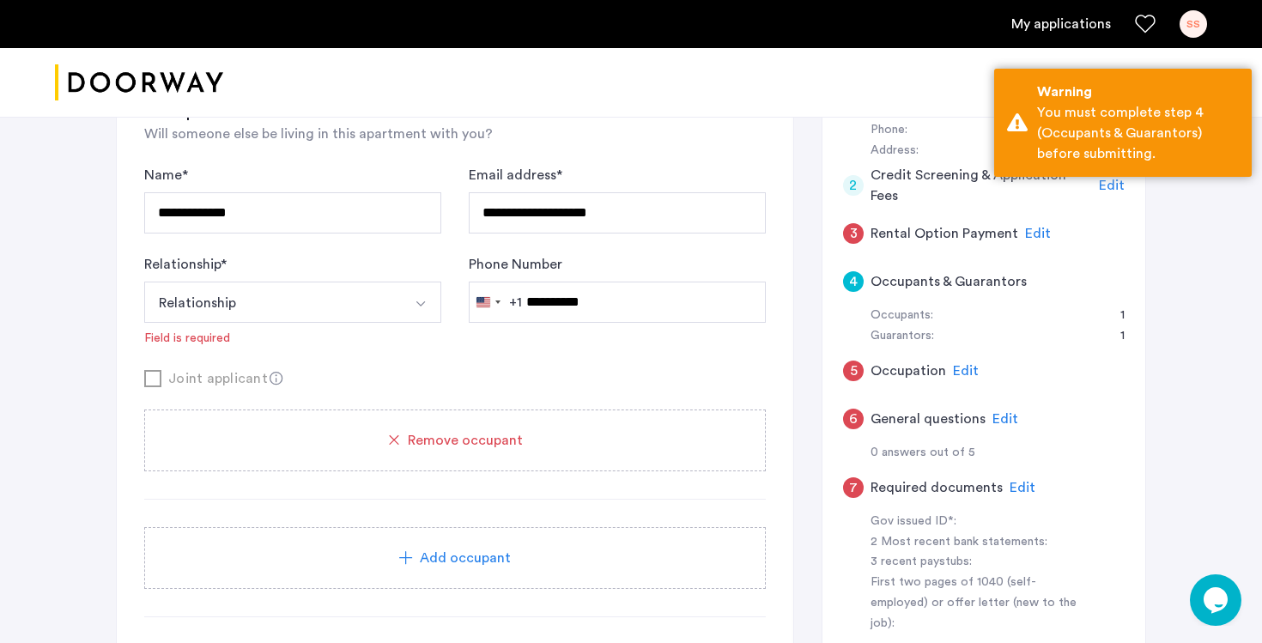
click at [376, 313] on button "Relationship" at bounding box center [272, 302] width 257 height 41
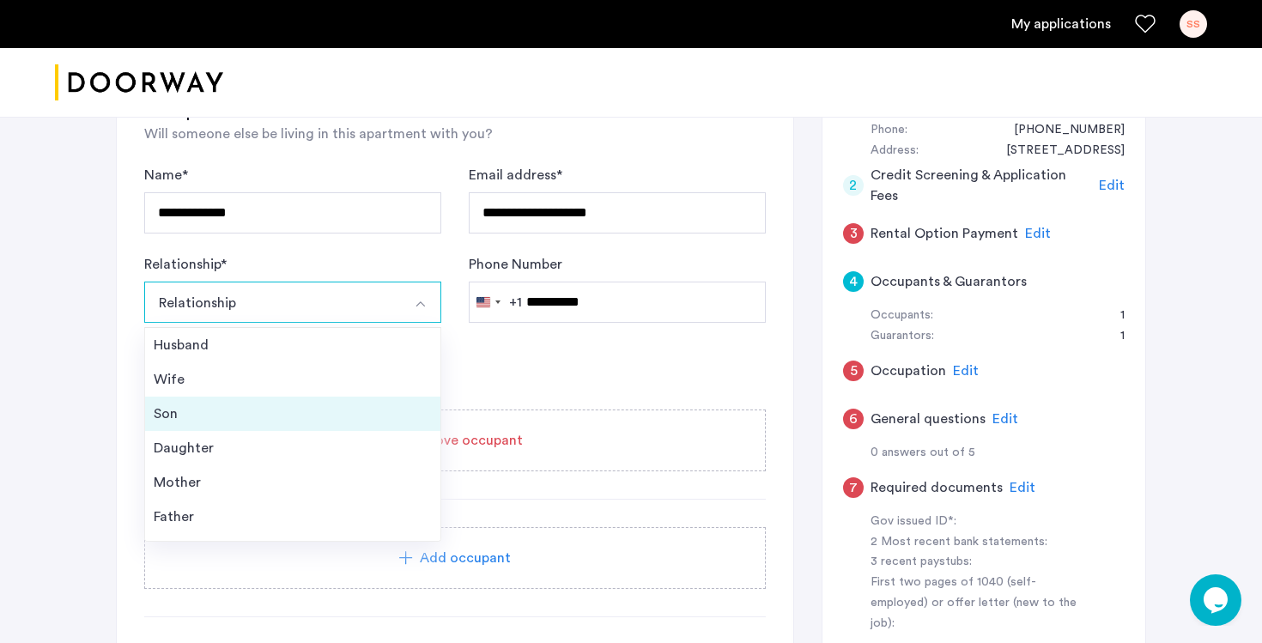
scroll to position [62, 0]
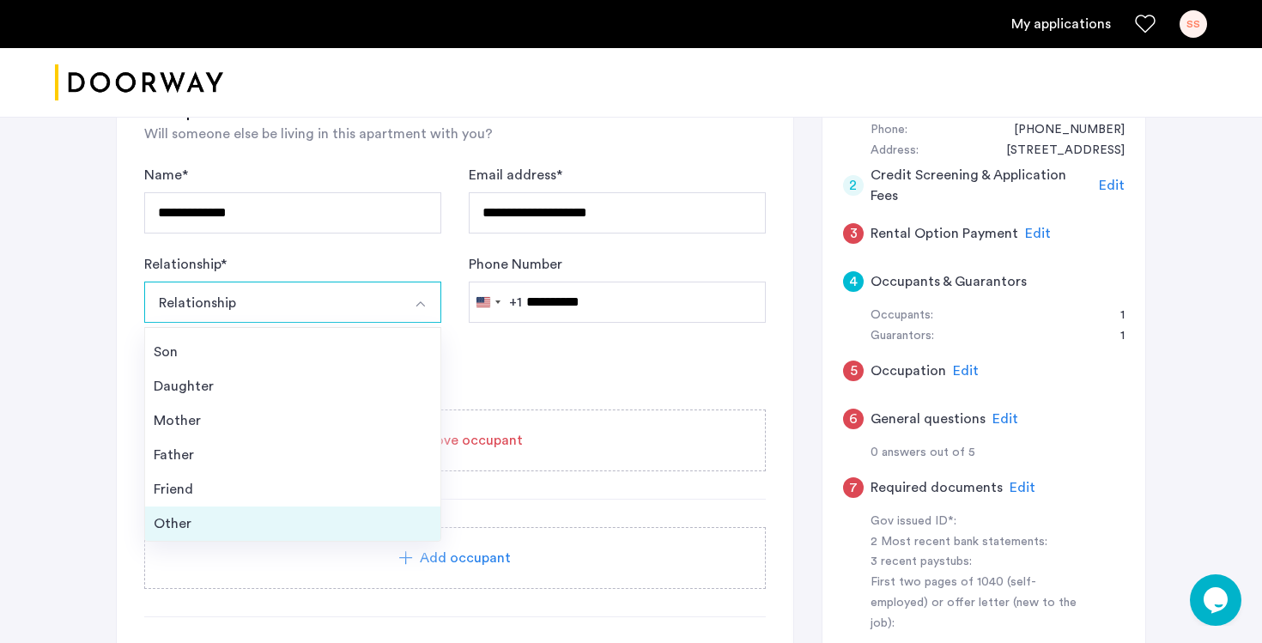
click at [267, 524] on div "Other" at bounding box center [293, 524] width 278 height 21
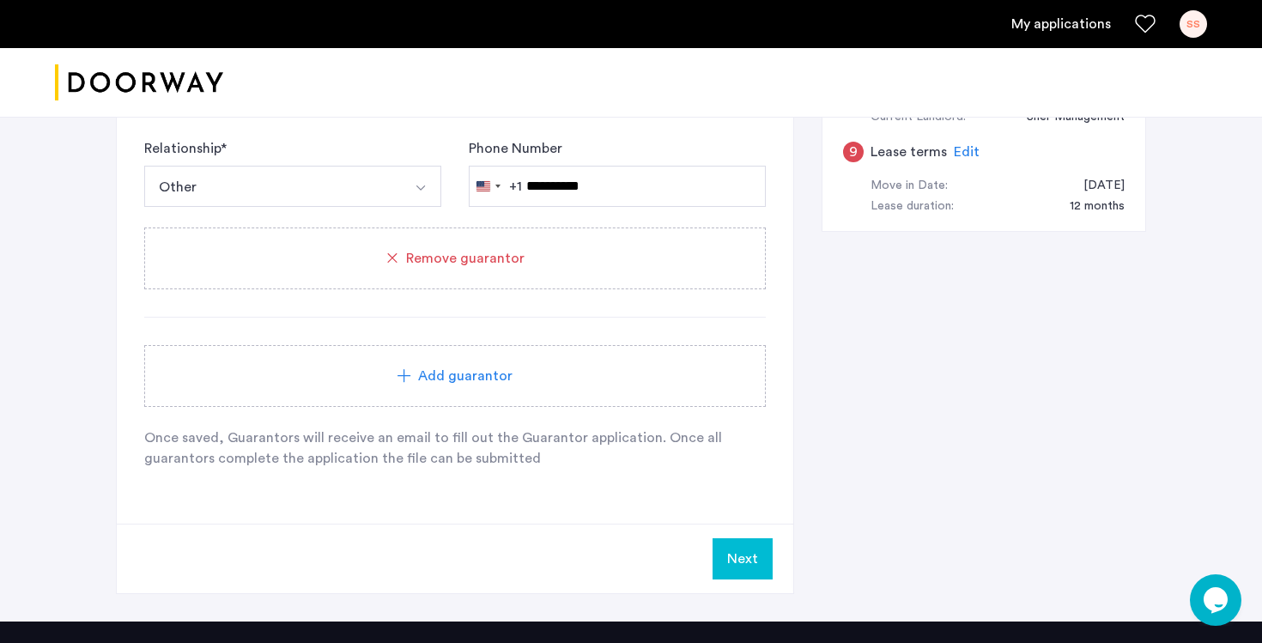
scroll to position [887, 0]
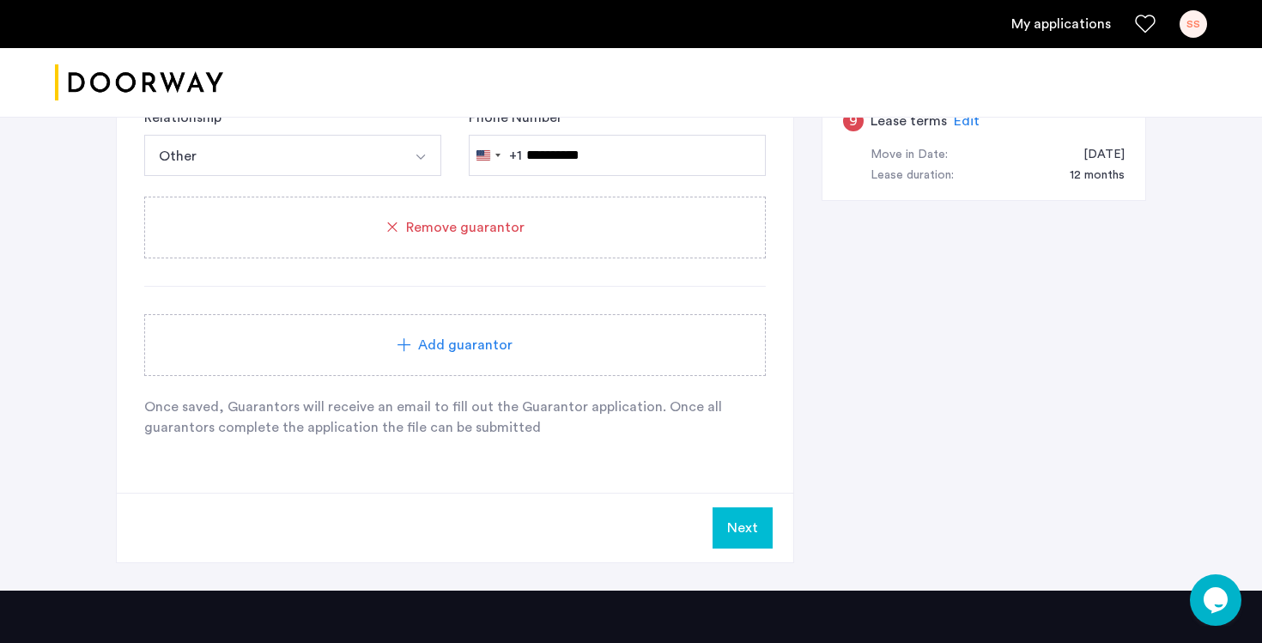
click at [738, 523] on button "Next" at bounding box center [743, 528] width 60 height 41
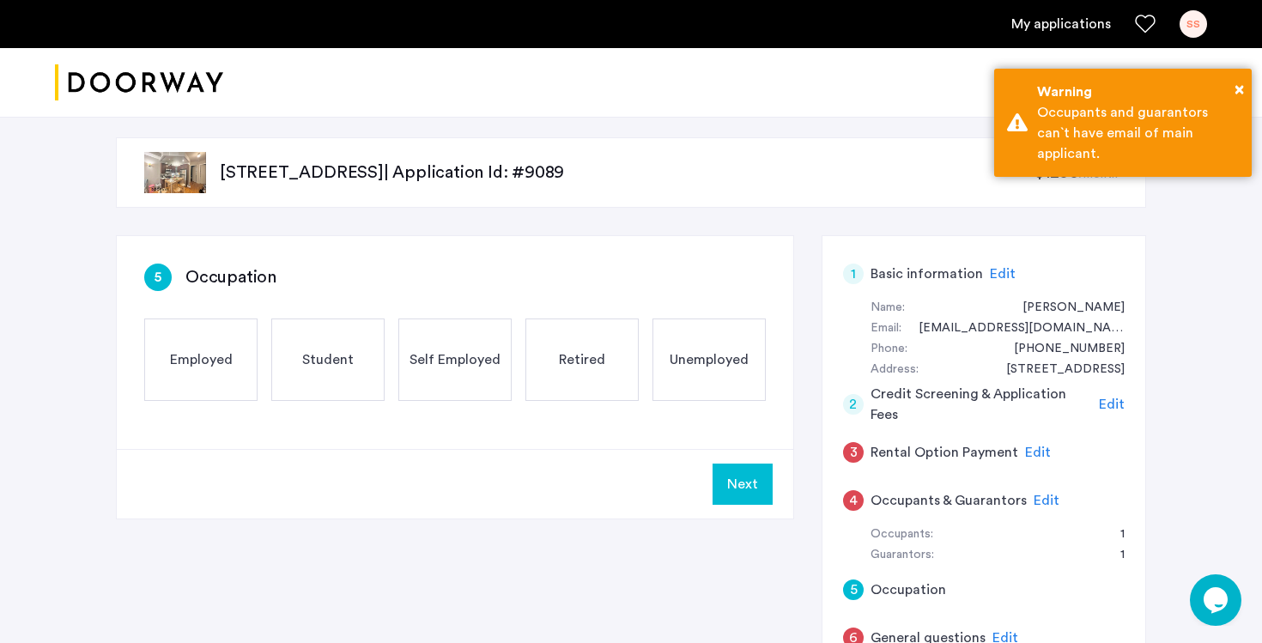
click at [185, 362] on span "Employed" at bounding box center [201, 360] width 63 height 21
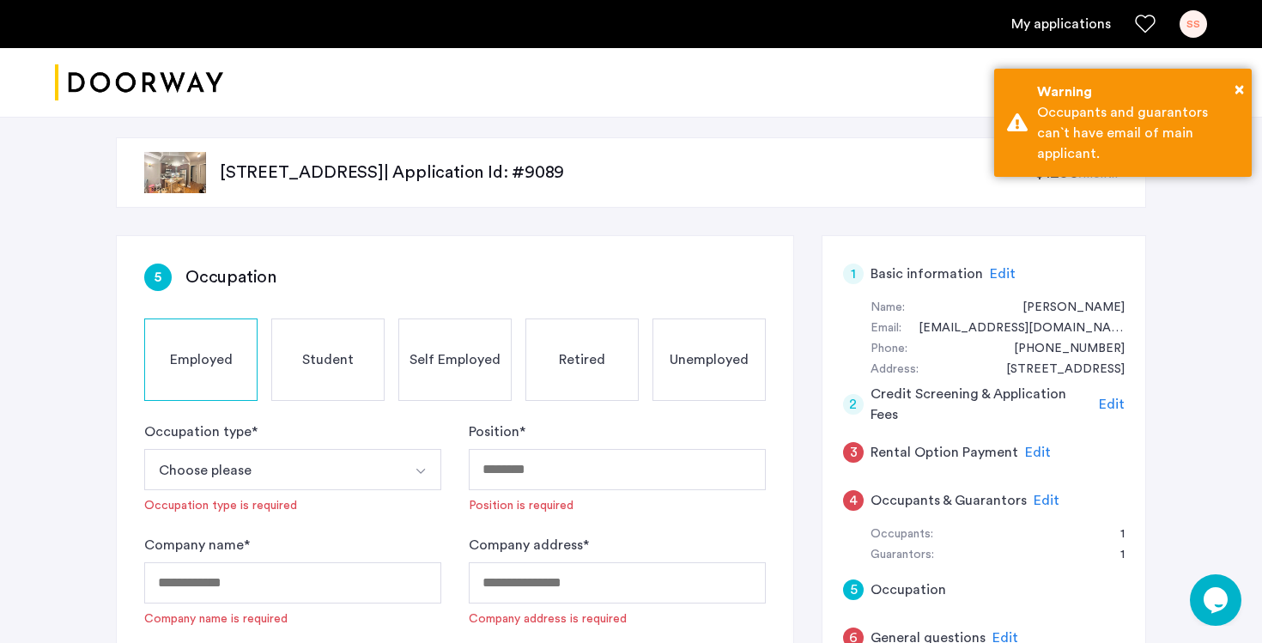
click at [359, 469] on button "Choose please" at bounding box center [272, 469] width 257 height 41
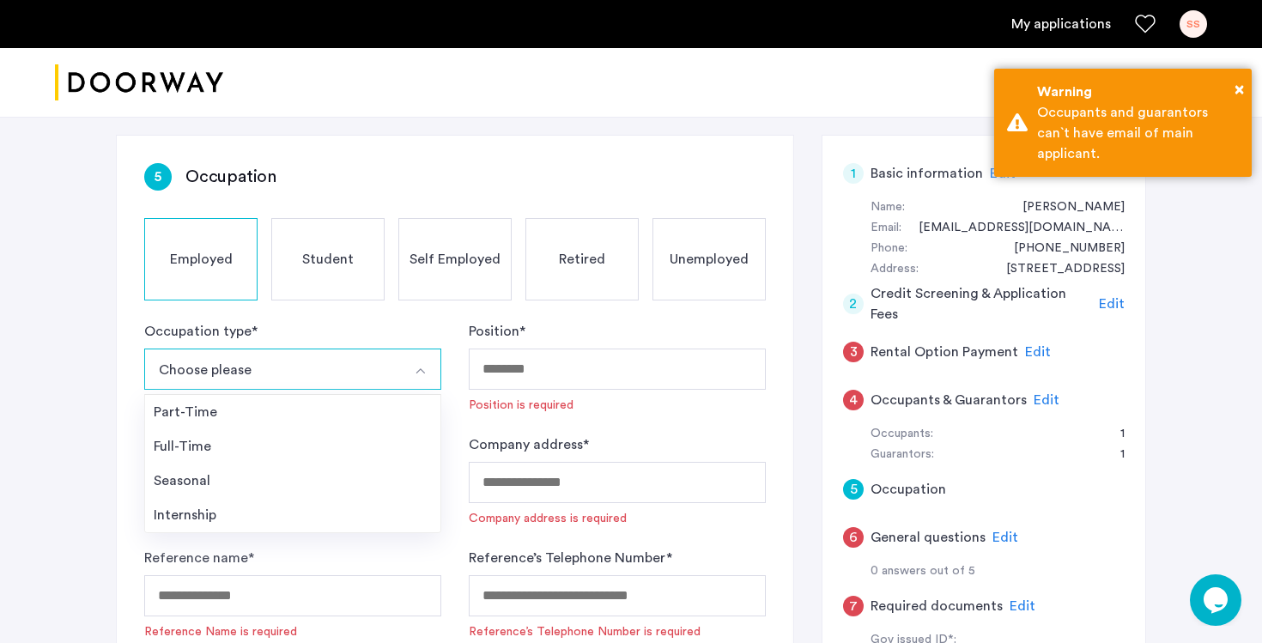
scroll to position [127, 0]
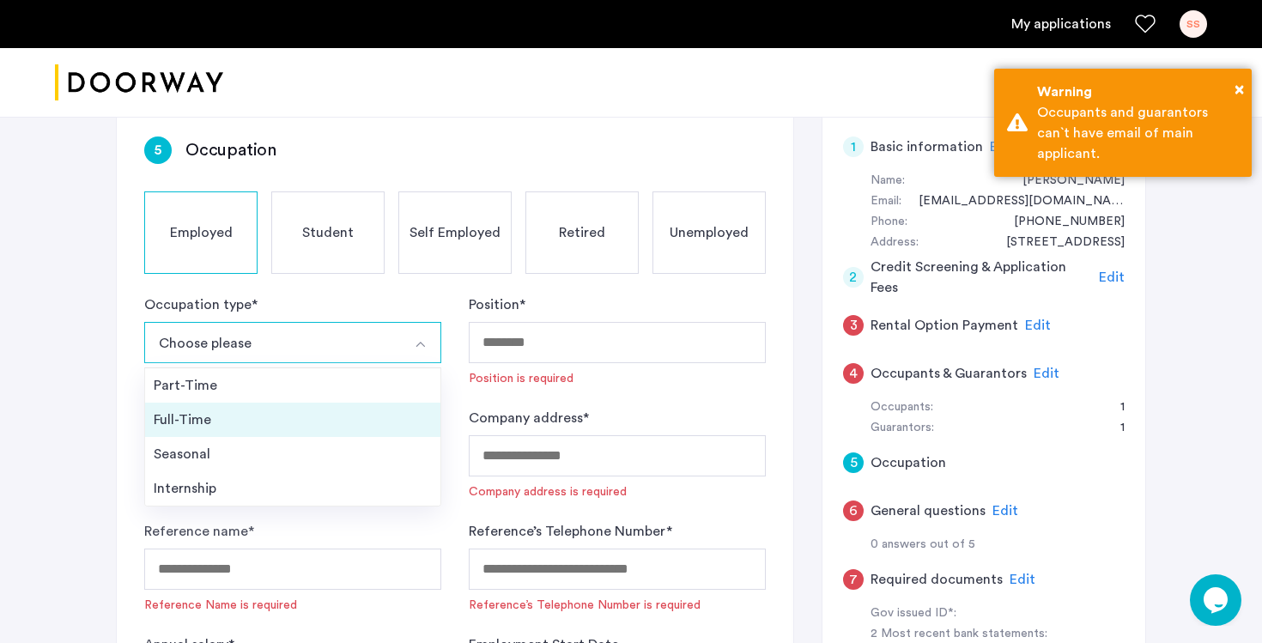
click at [208, 413] on div "Full-Time" at bounding box center [293, 420] width 278 height 21
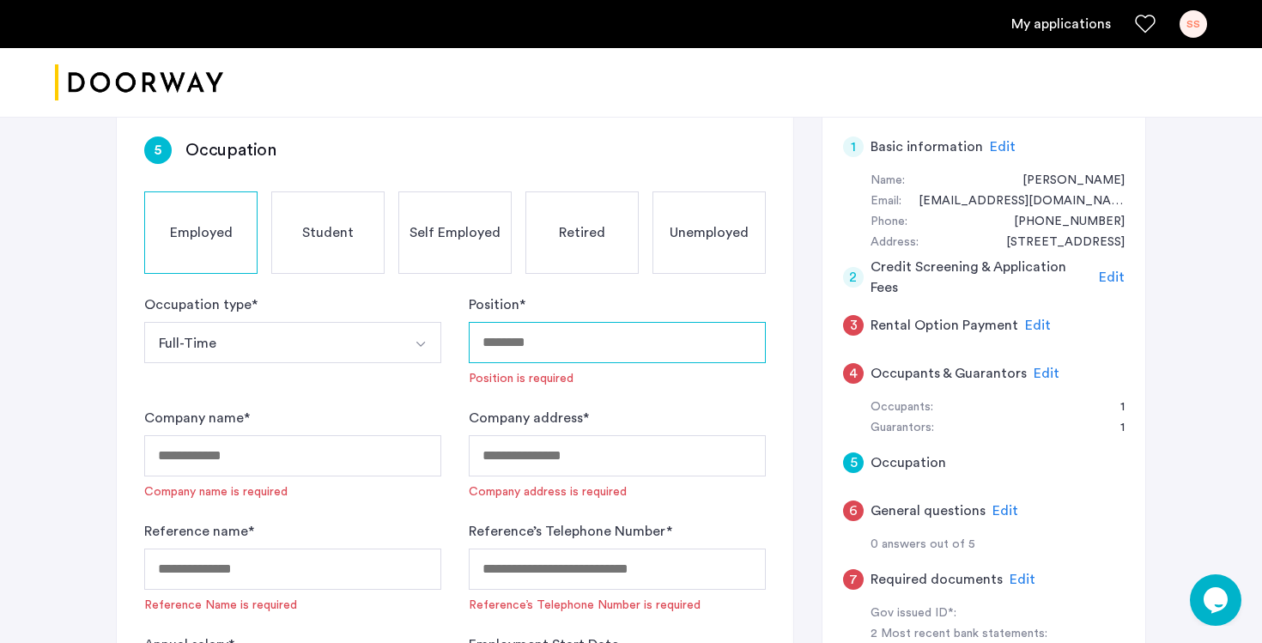
click at [588, 335] on input "Position *" at bounding box center [617, 342] width 297 height 41
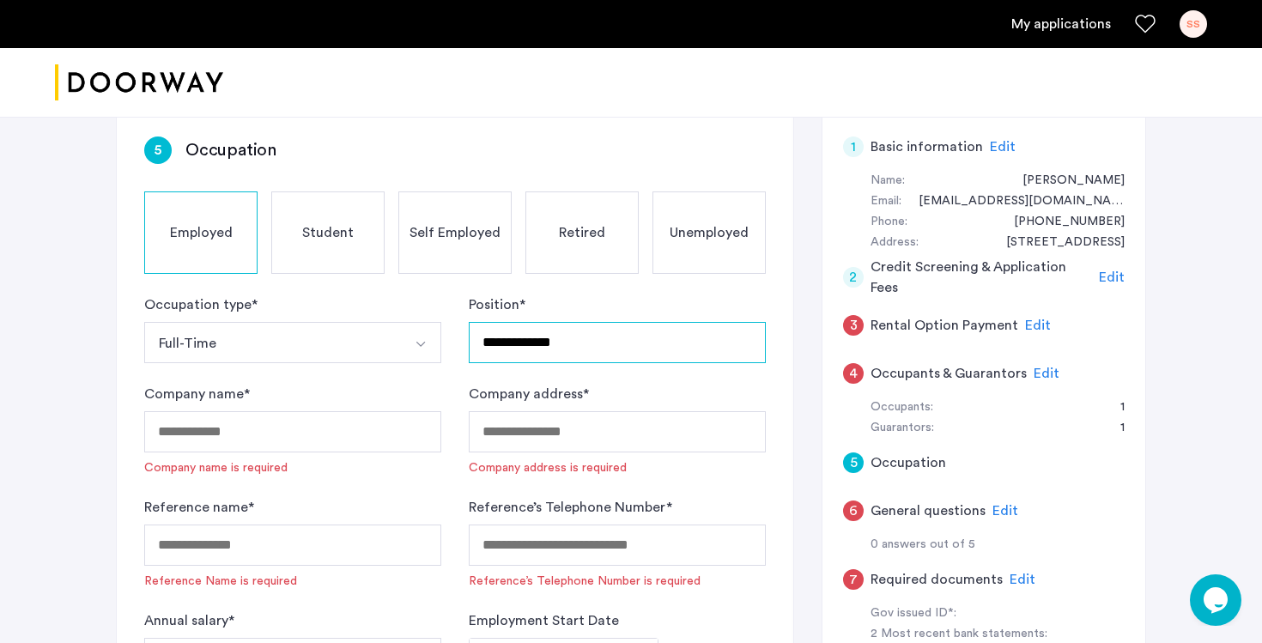
type input "**********"
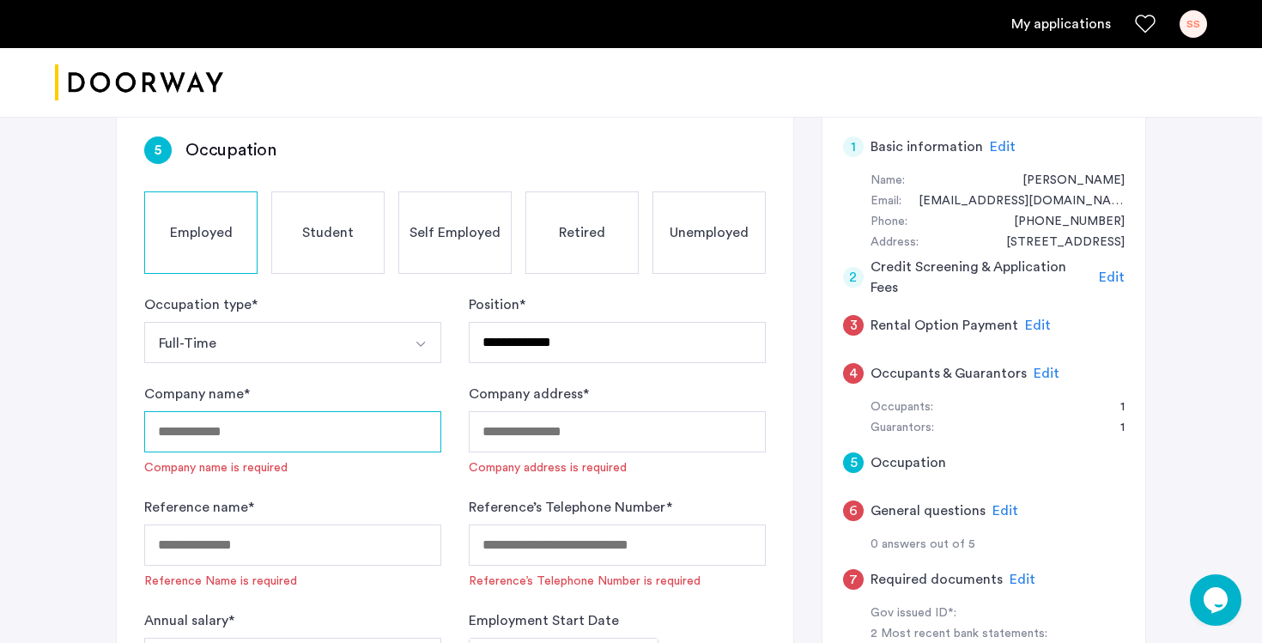
click at [347, 437] on input "Company name *" at bounding box center [292, 431] width 297 height 41
type input "****"
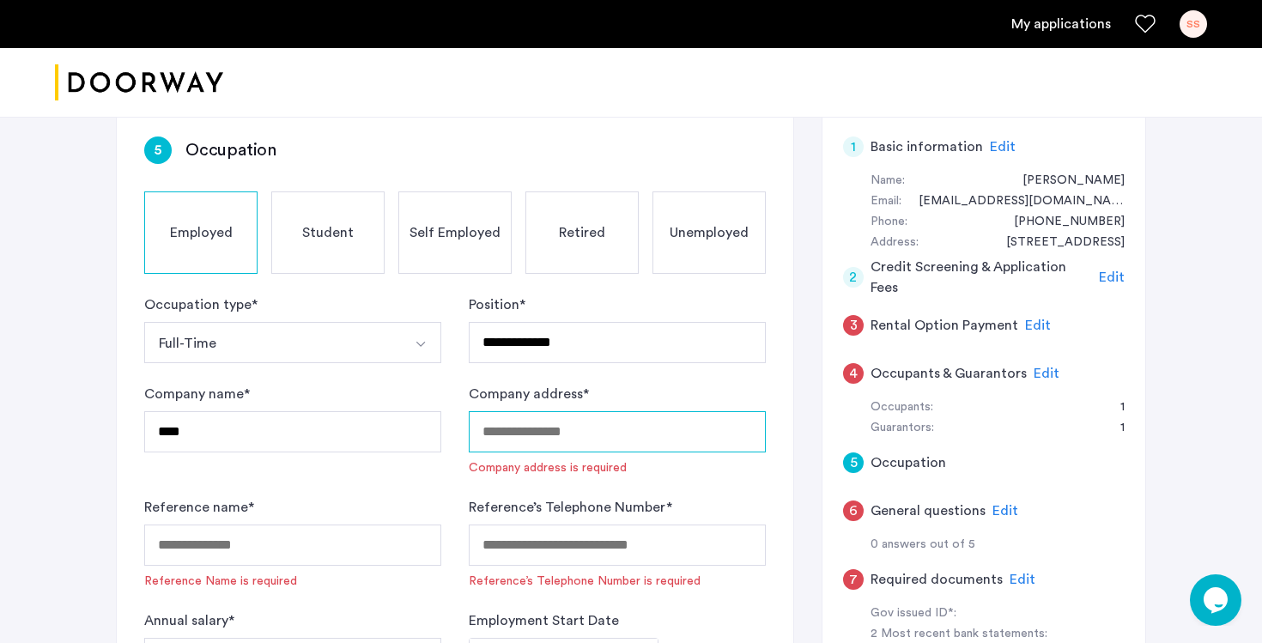
click at [544, 430] on input "Company address *" at bounding box center [617, 431] width 297 height 41
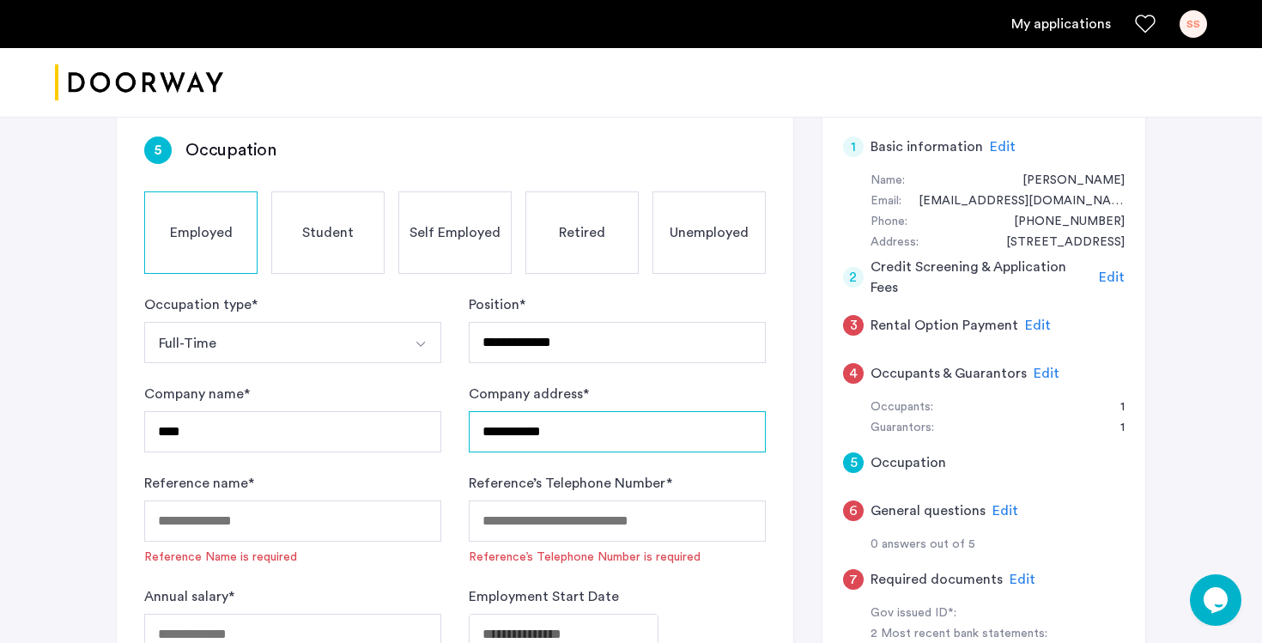
type input "**********"
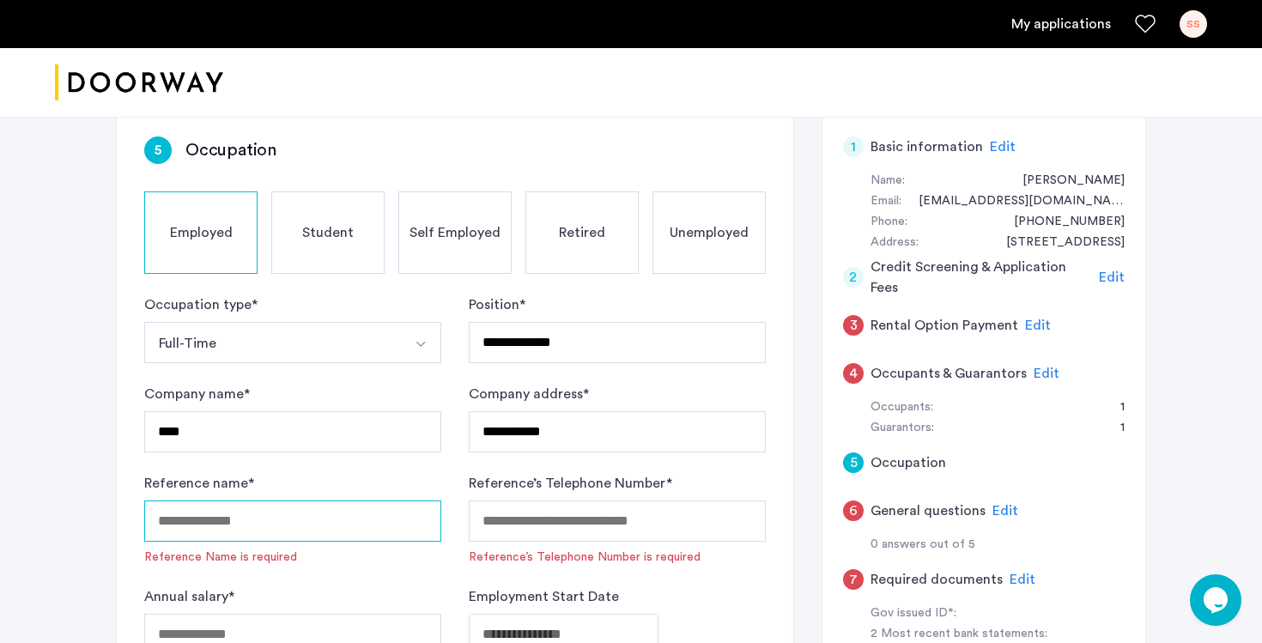
click at [346, 525] on input "Reference name *" at bounding box center [292, 521] width 297 height 41
type input "**********"
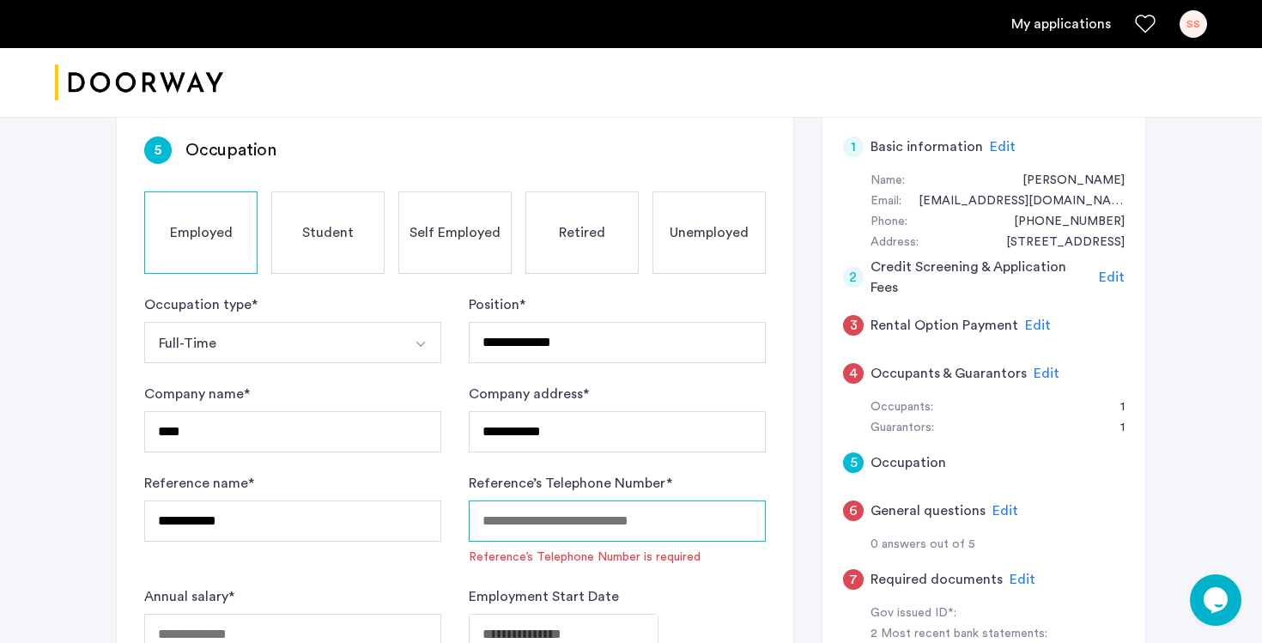
click at [547, 516] on input "Reference’s Telephone Number *" at bounding box center [617, 521] width 297 height 41
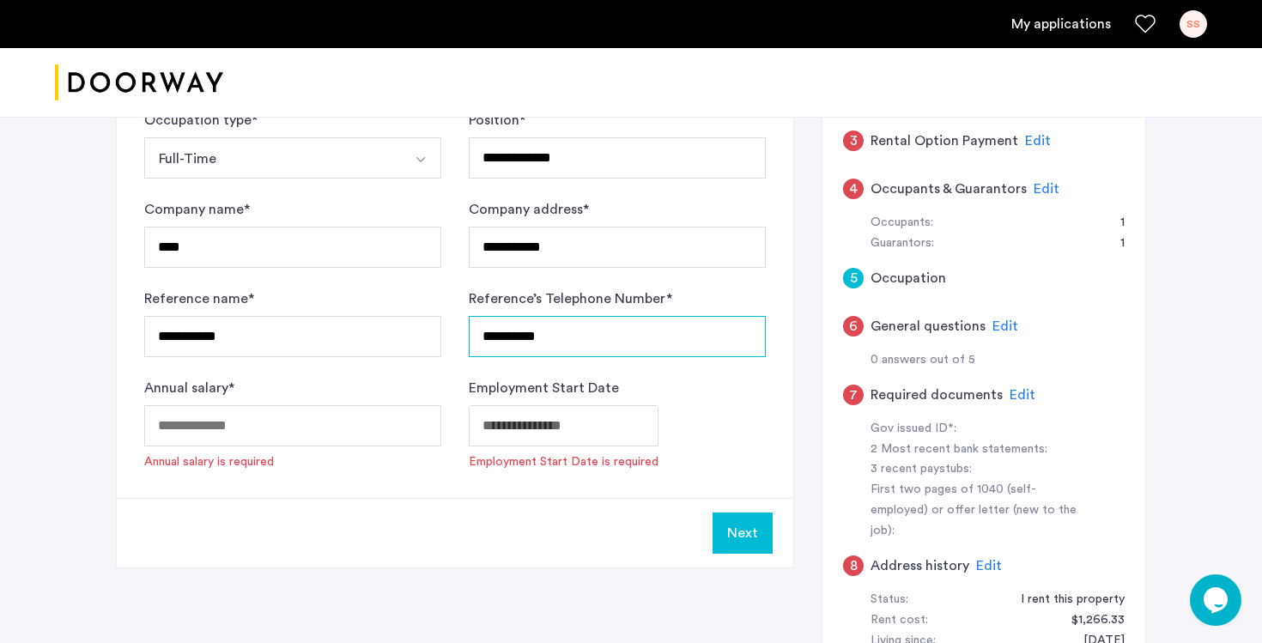
scroll to position [329, 0]
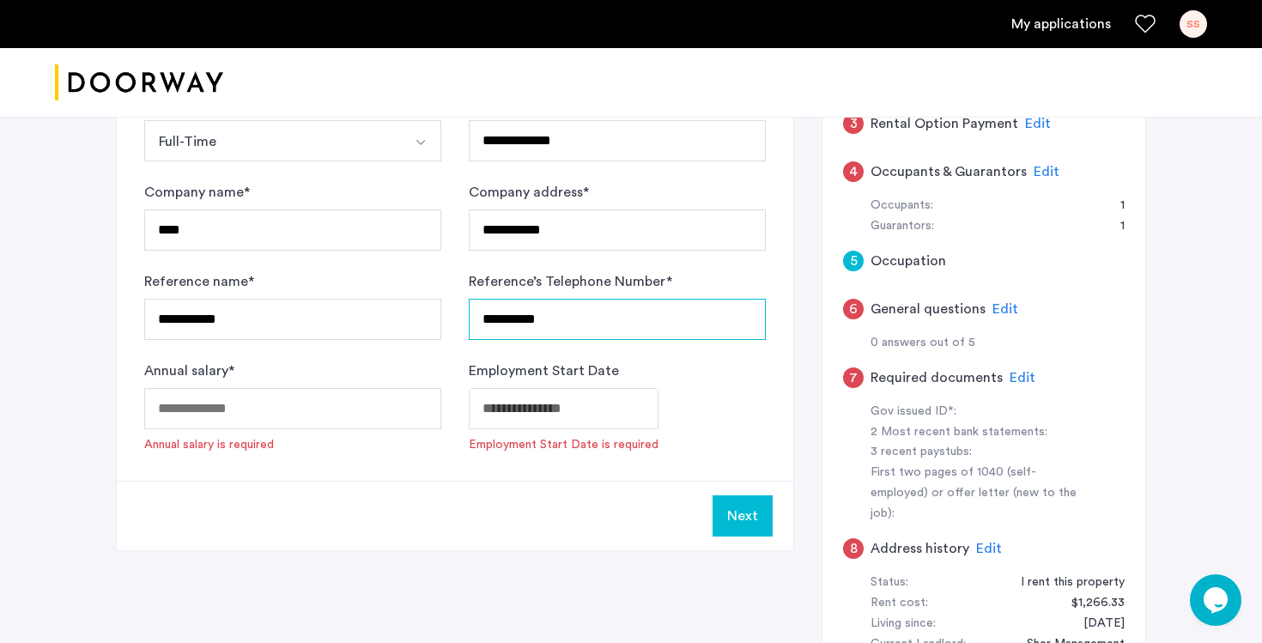
type input "**********"
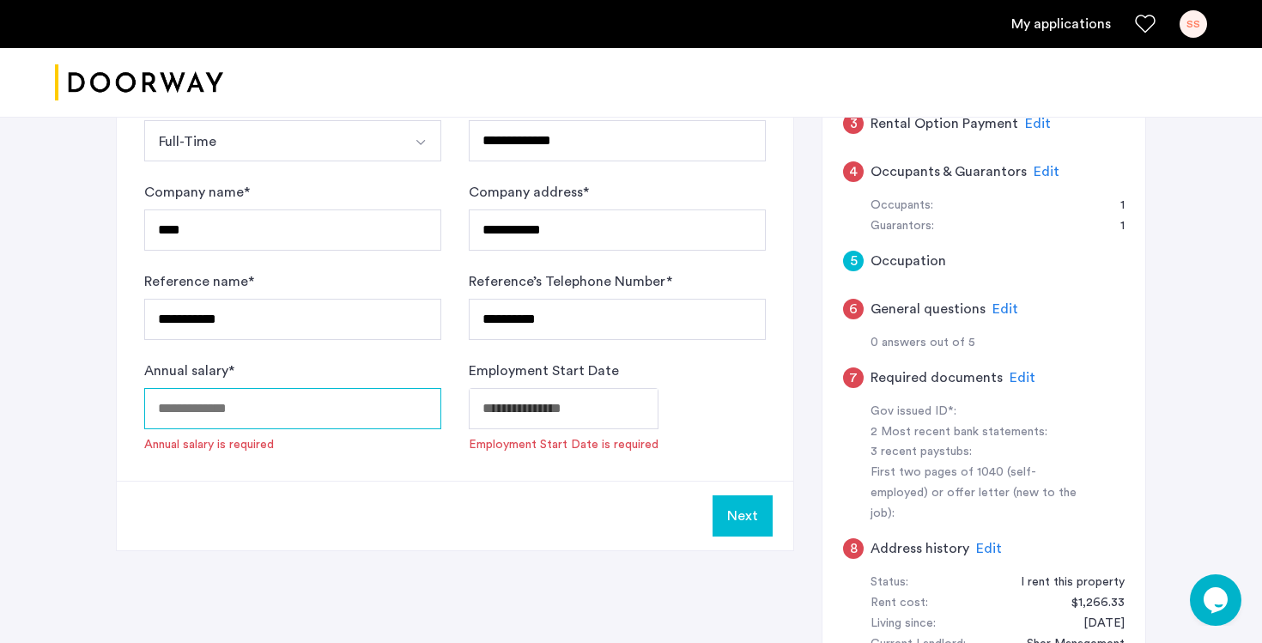
click at [297, 398] on input "Annual salary *" at bounding box center [292, 408] width 297 height 41
type input "*****"
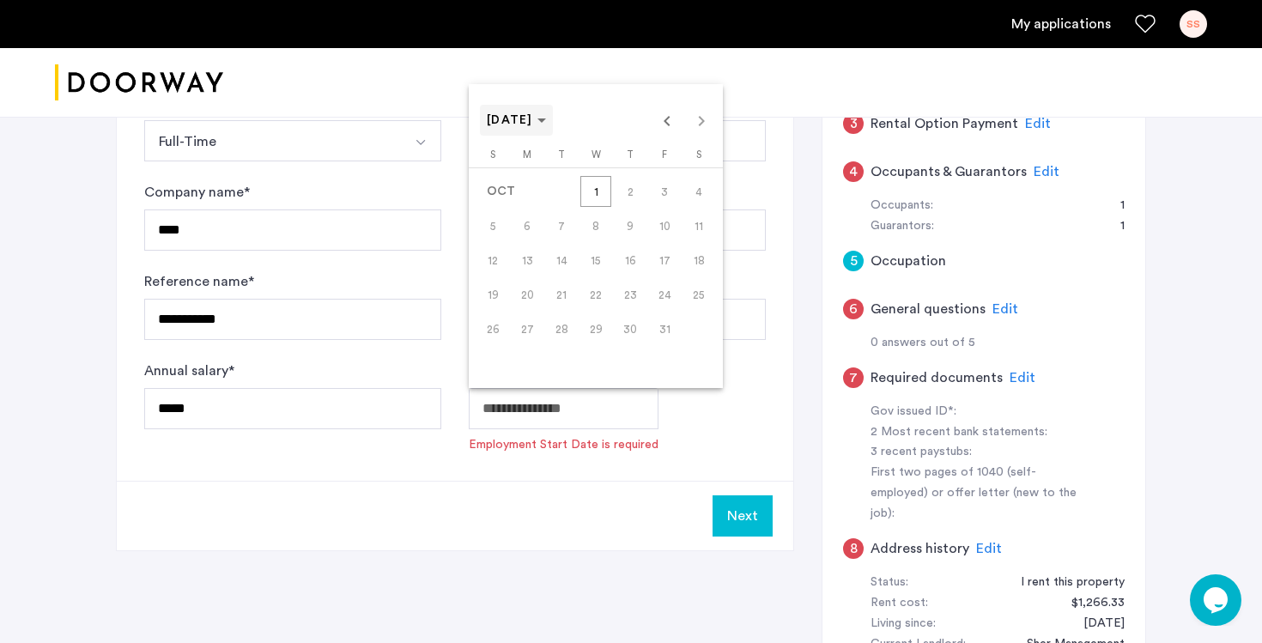
click at [533, 124] on span "[DATE]" at bounding box center [510, 120] width 46 height 12
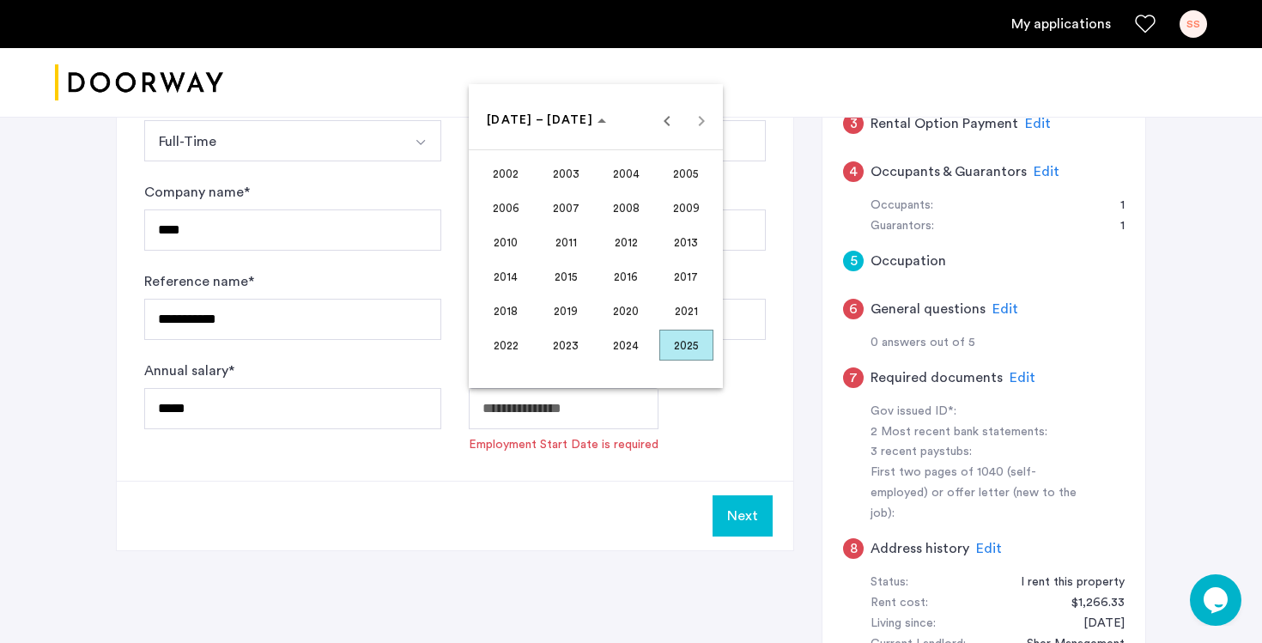
click at [512, 347] on span "2022" at bounding box center [506, 345] width 54 height 31
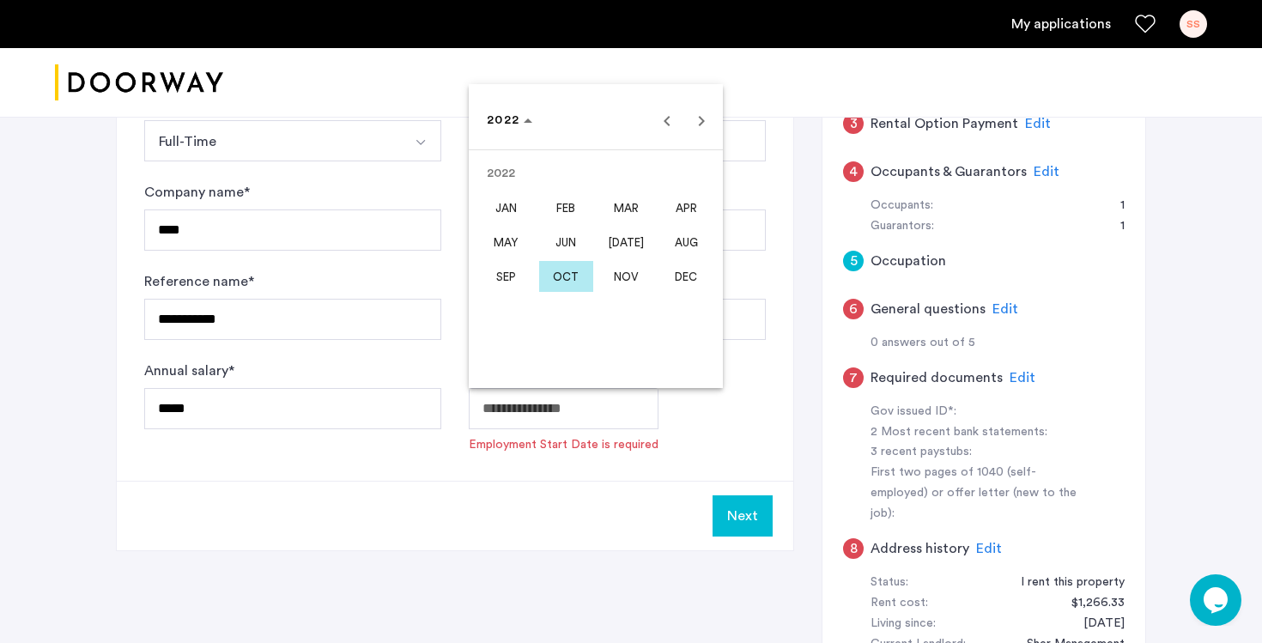
click at [508, 248] on span "MAY" at bounding box center [506, 242] width 54 height 31
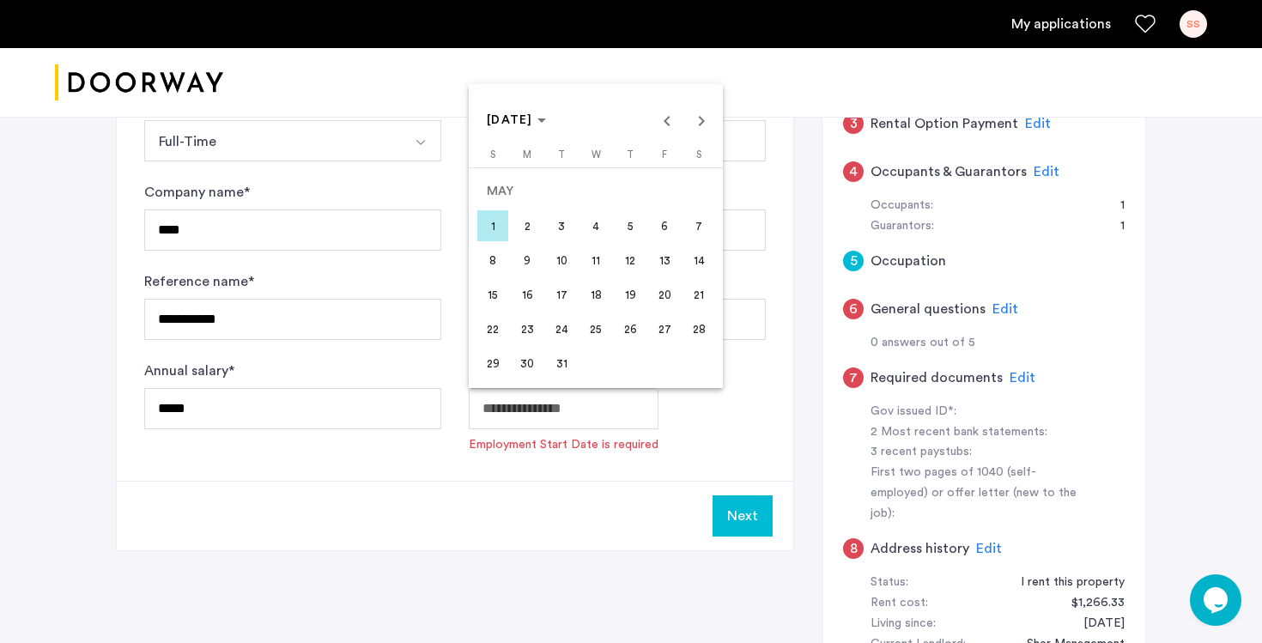
click at [518, 329] on span "23" at bounding box center [527, 328] width 31 height 31
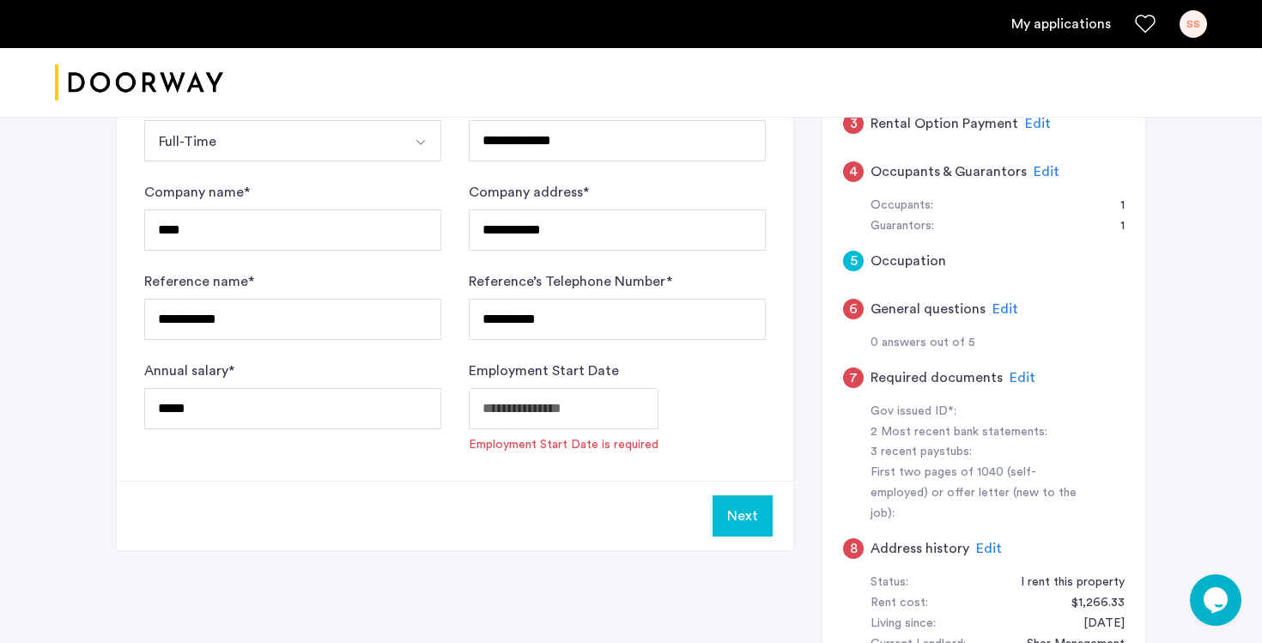
type input "**********"
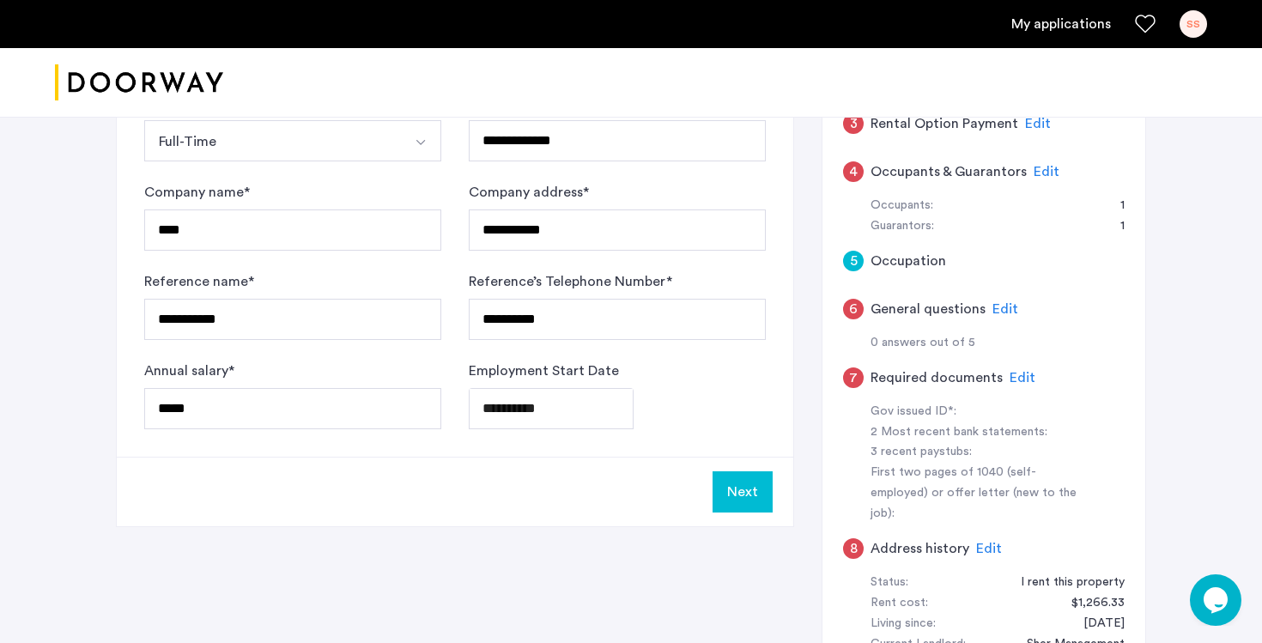
click at [730, 496] on button "Next" at bounding box center [743, 491] width 60 height 41
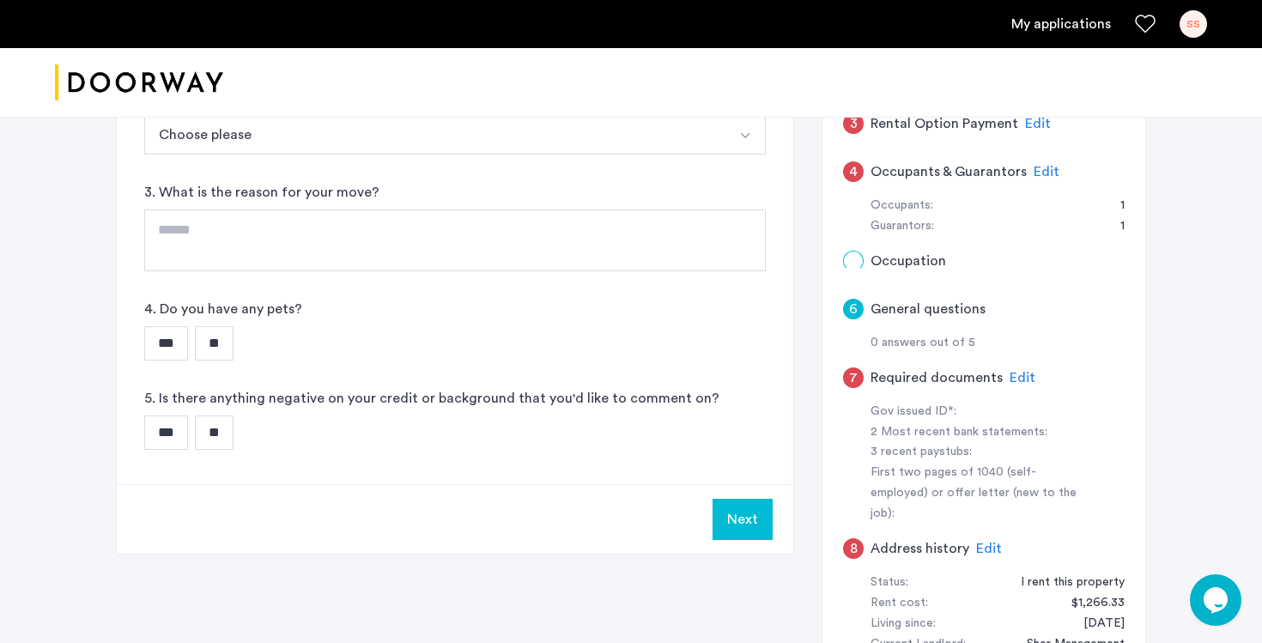
scroll to position [0, 0]
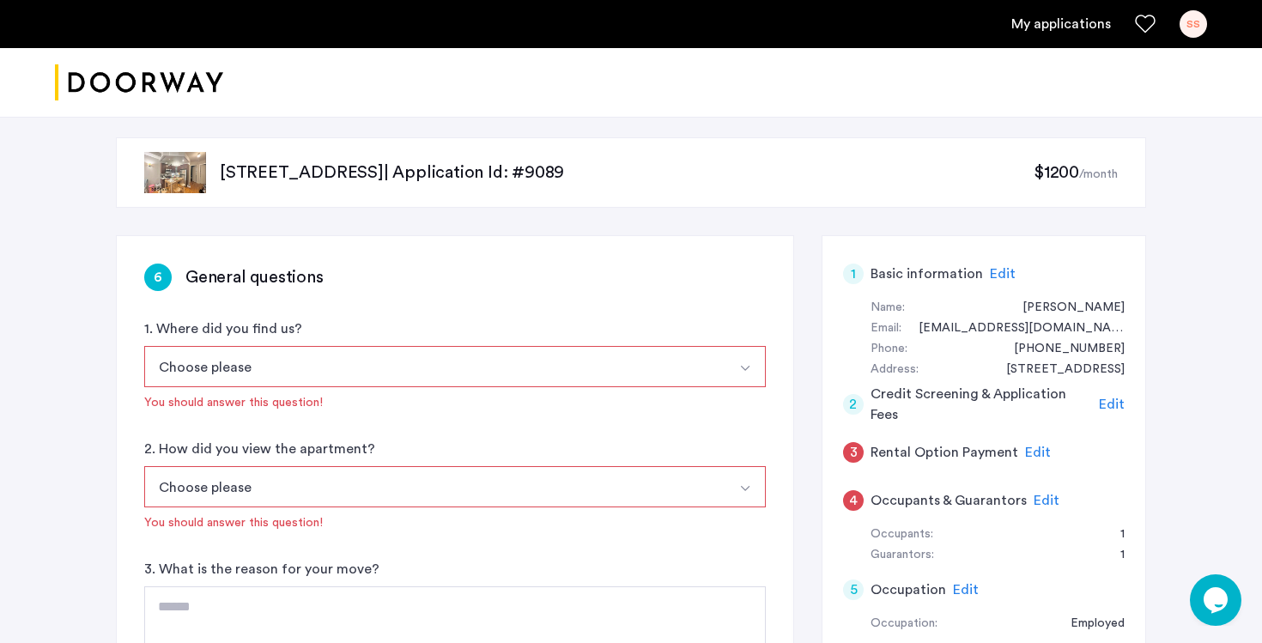
click at [477, 374] on button "Choose please" at bounding box center [434, 366] width 581 height 41
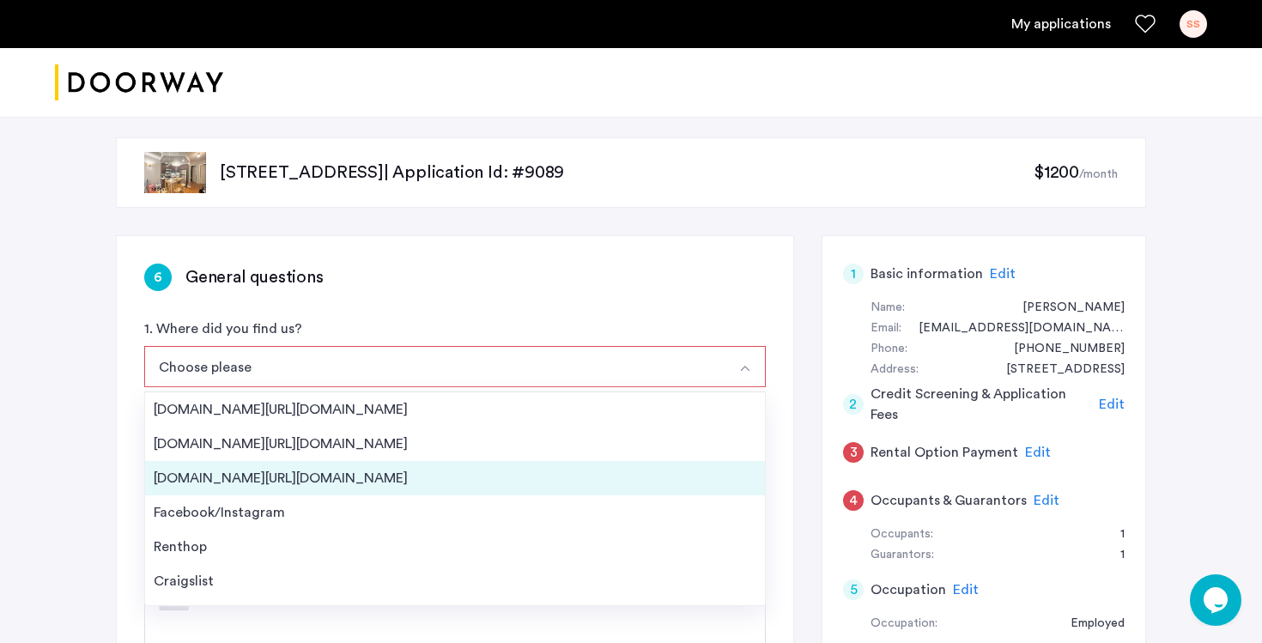
scroll to position [27, 0]
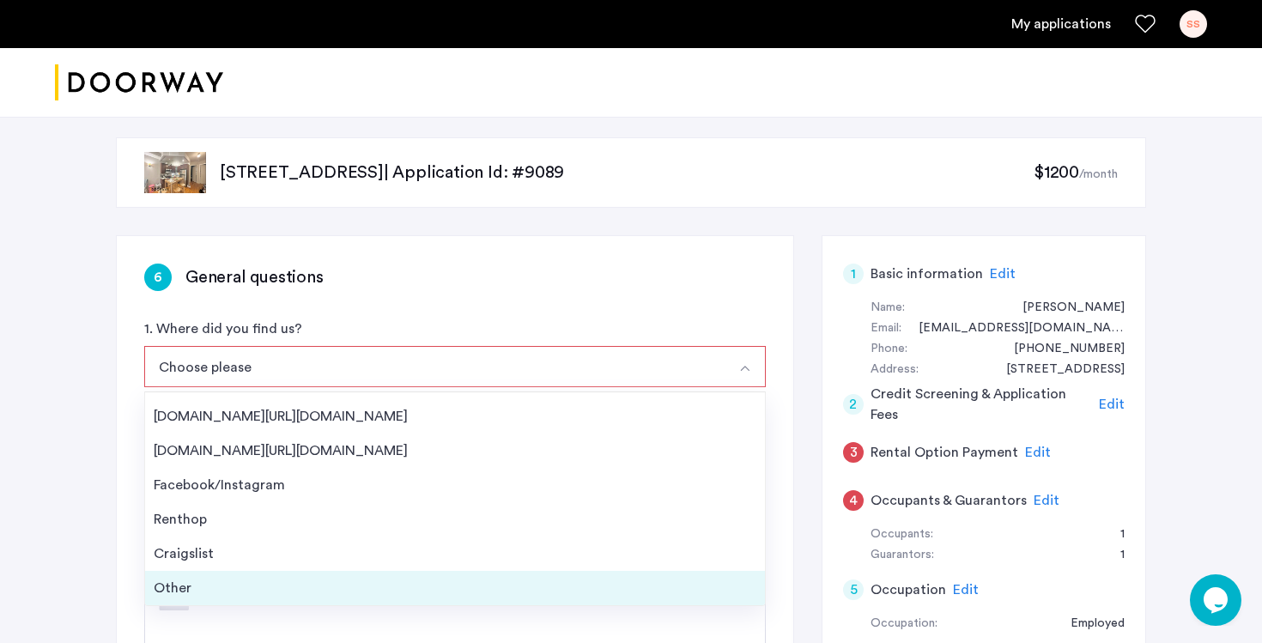
click at [348, 587] on div "Other" at bounding box center [455, 588] width 603 height 21
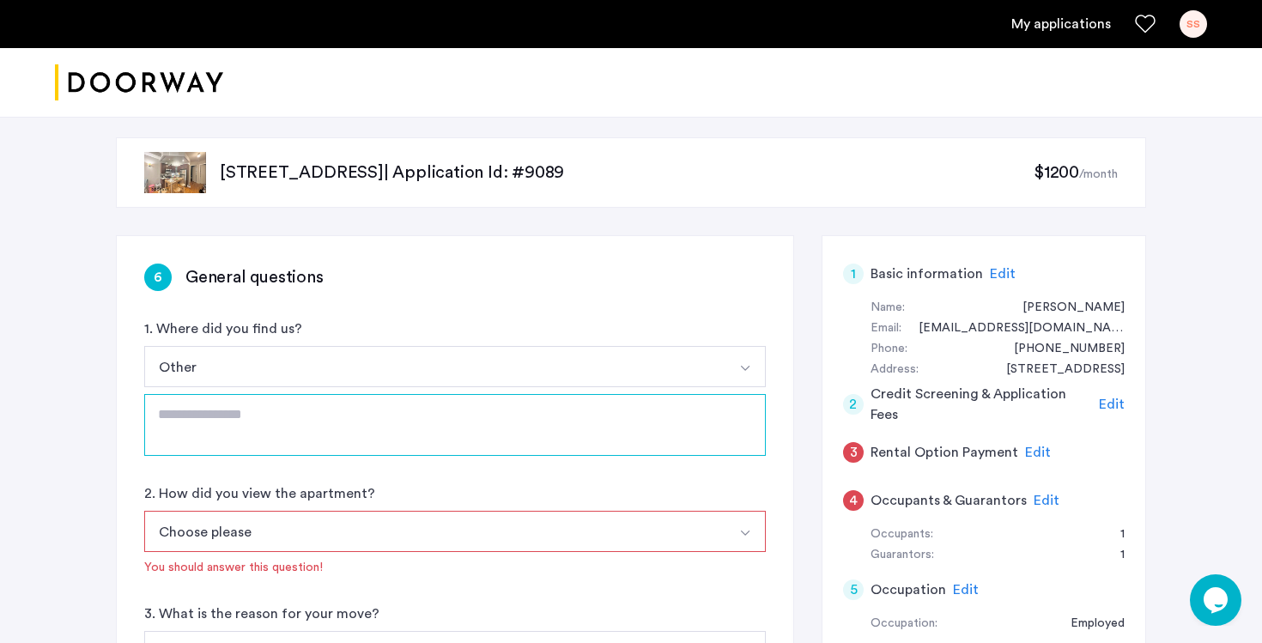
click at [327, 429] on textarea at bounding box center [455, 425] width 622 height 62
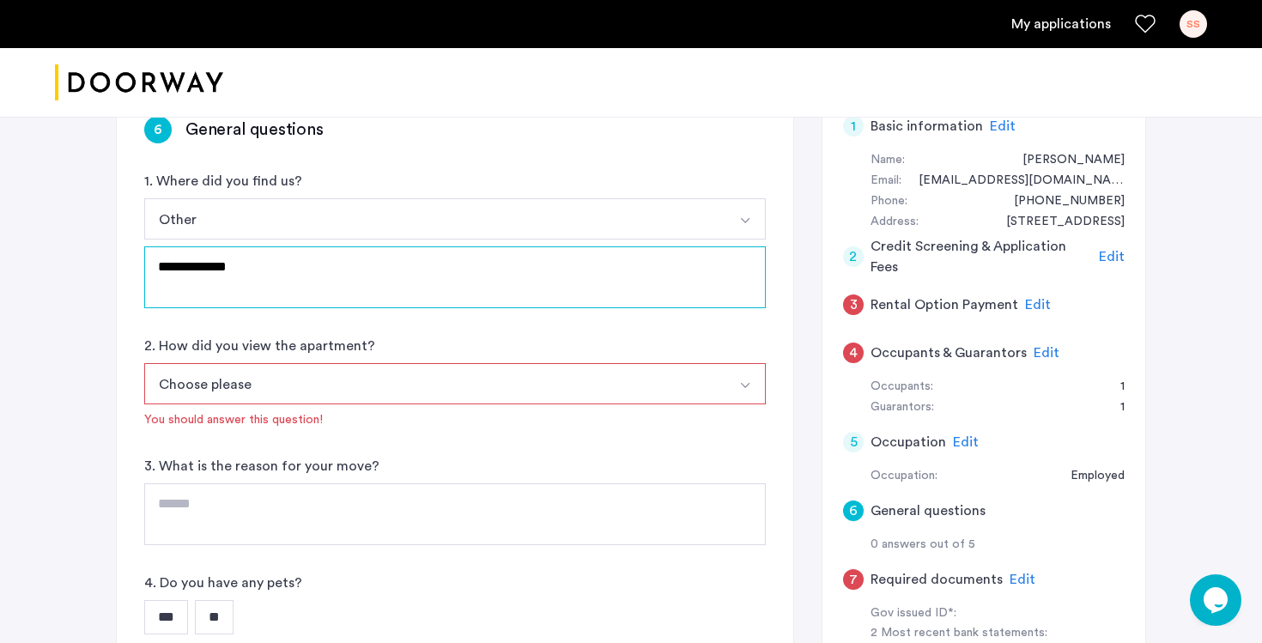
scroll to position [149, 0]
type textarea "**********"
click at [348, 392] on button "Choose please" at bounding box center [434, 382] width 581 height 41
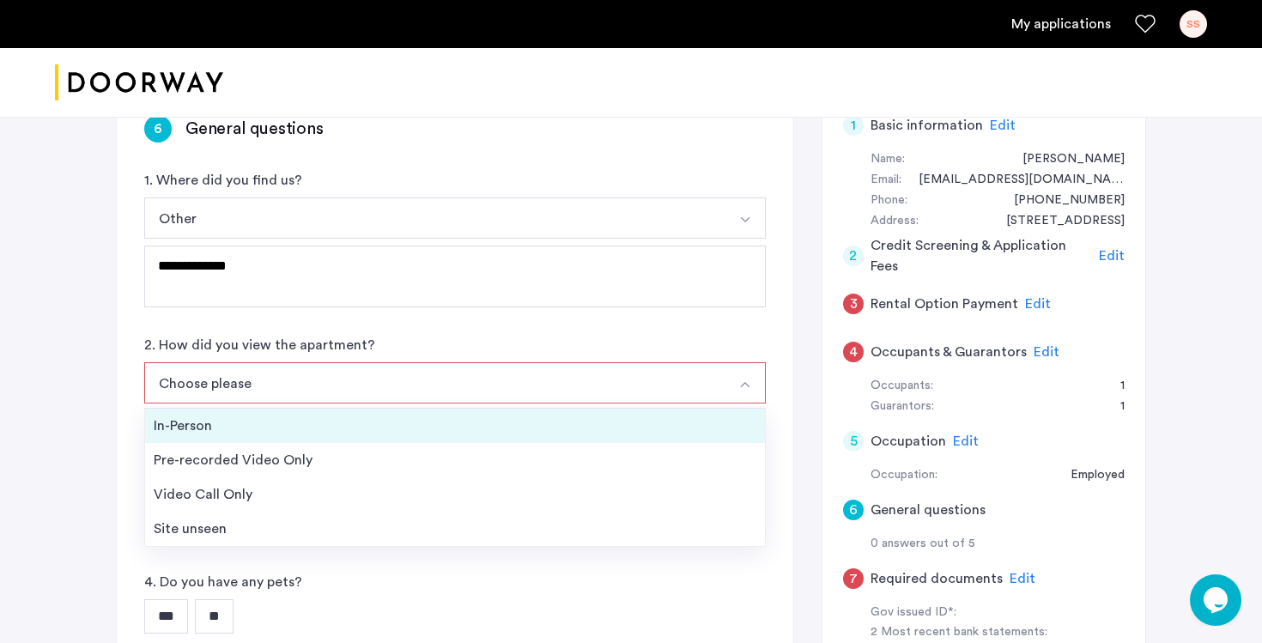
click at [337, 430] on div "In-Person" at bounding box center [455, 426] width 603 height 21
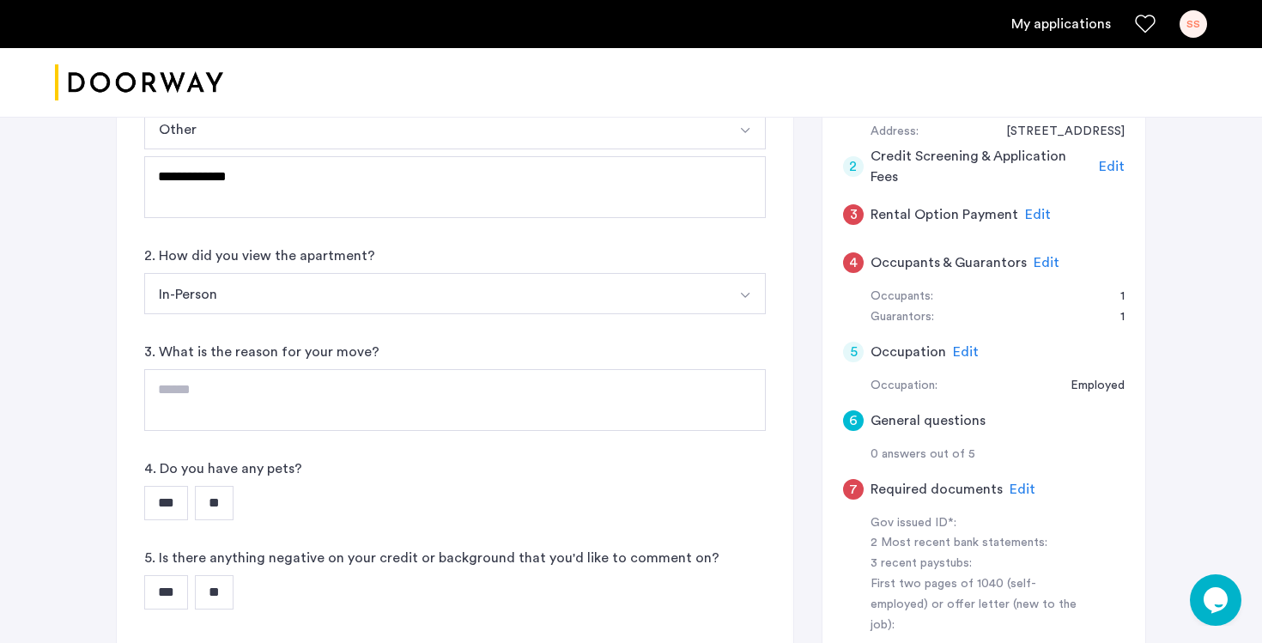
scroll to position [245, 0]
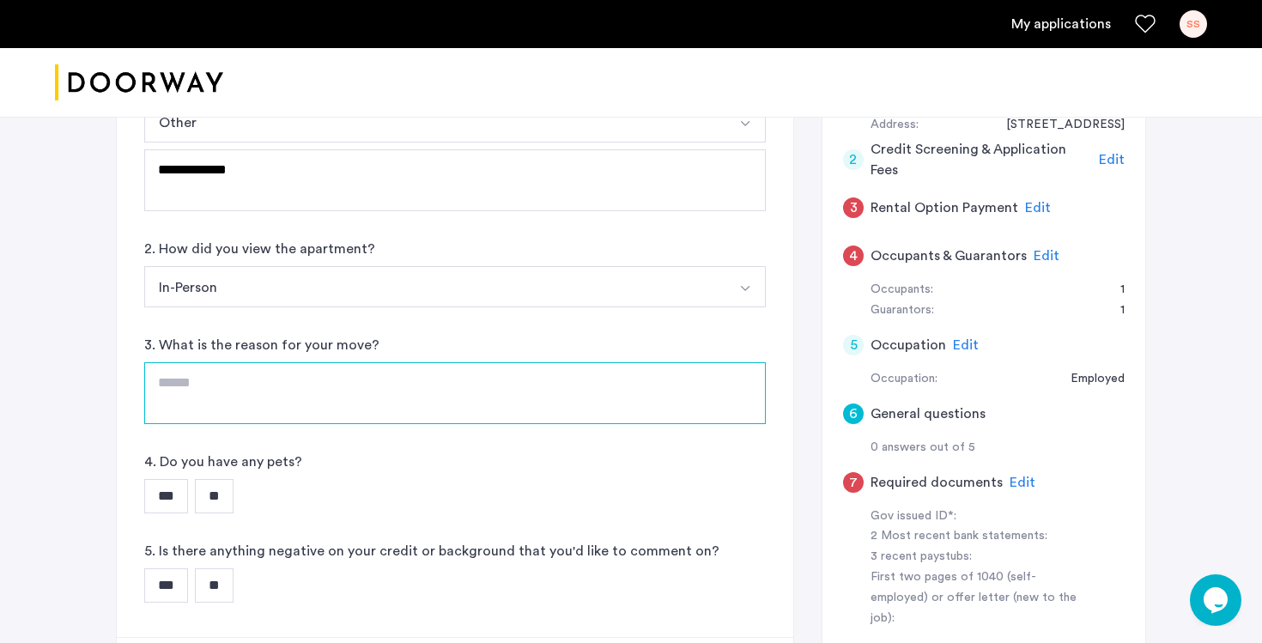
click at [247, 392] on textarea at bounding box center [455, 393] width 622 height 62
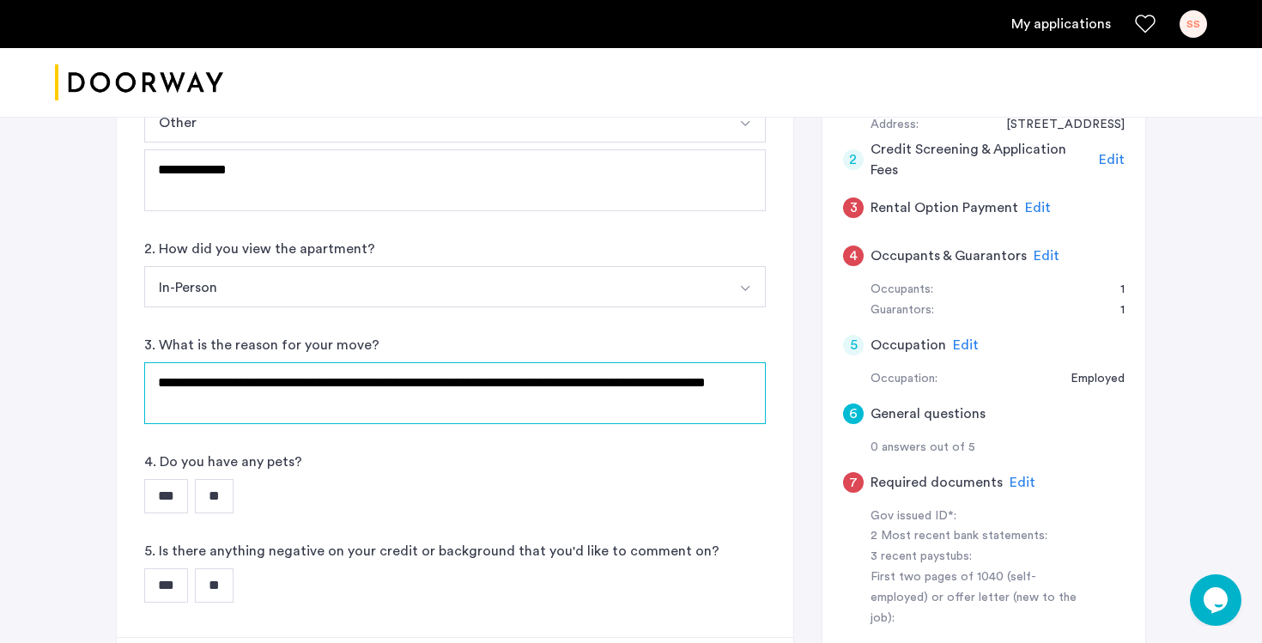
type textarea "**********"
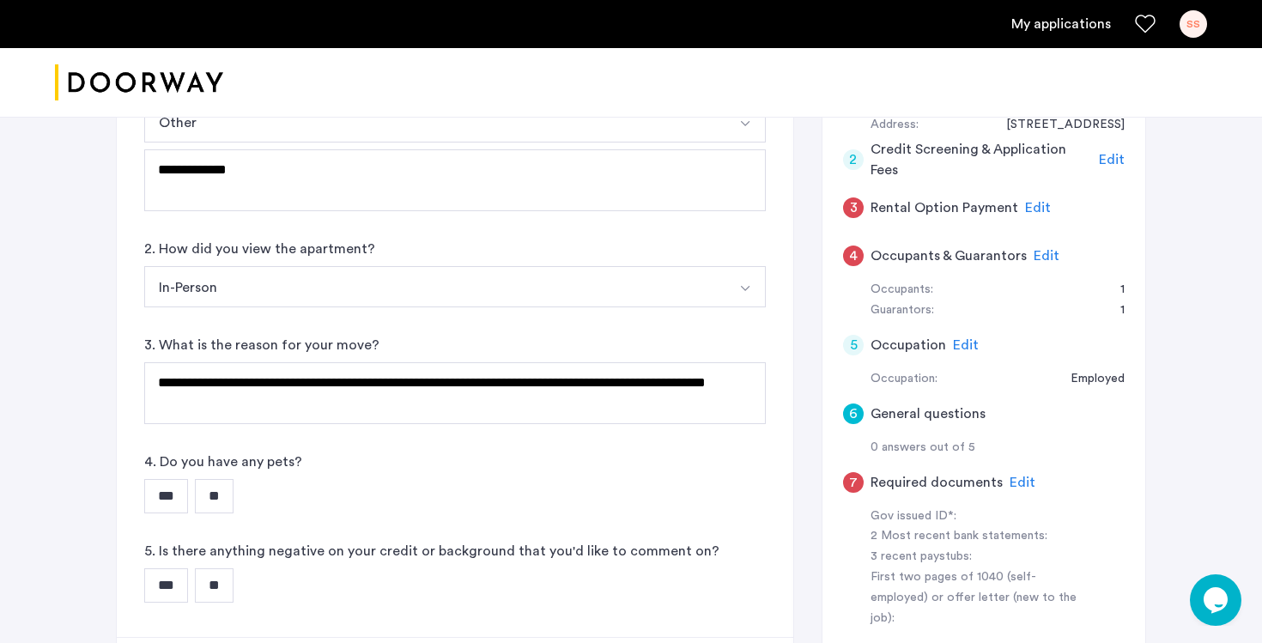
click at [217, 497] on input "**" at bounding box center [214, 496] width 39 height 34
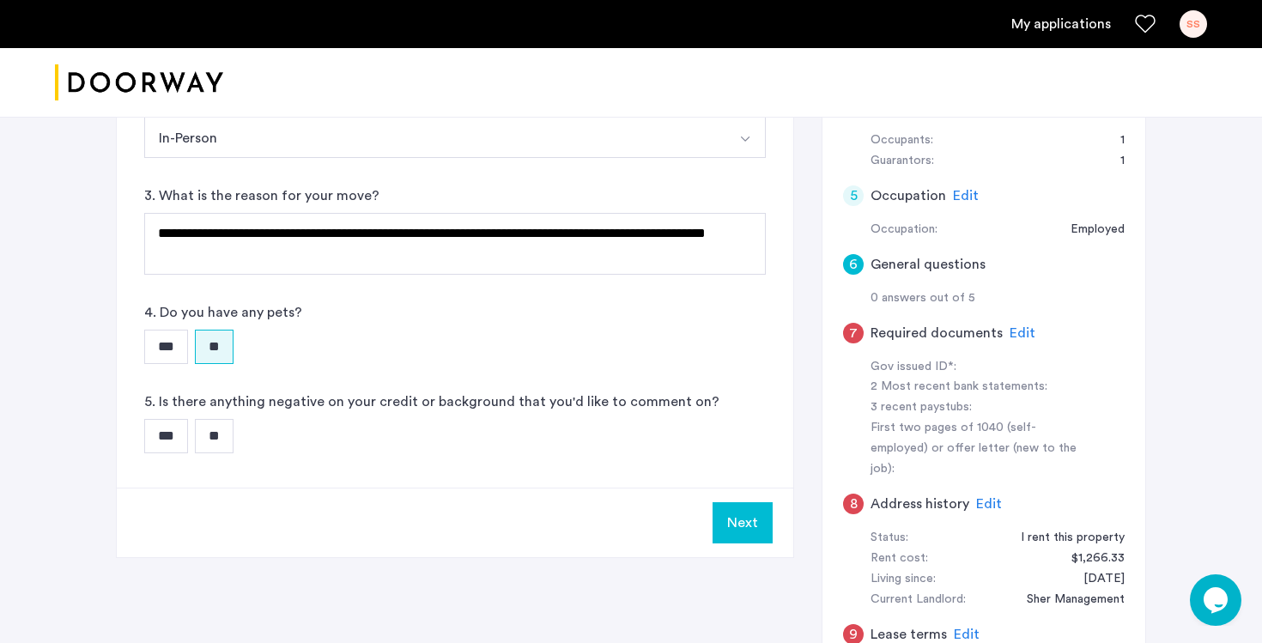
scroll to position [397, 0]
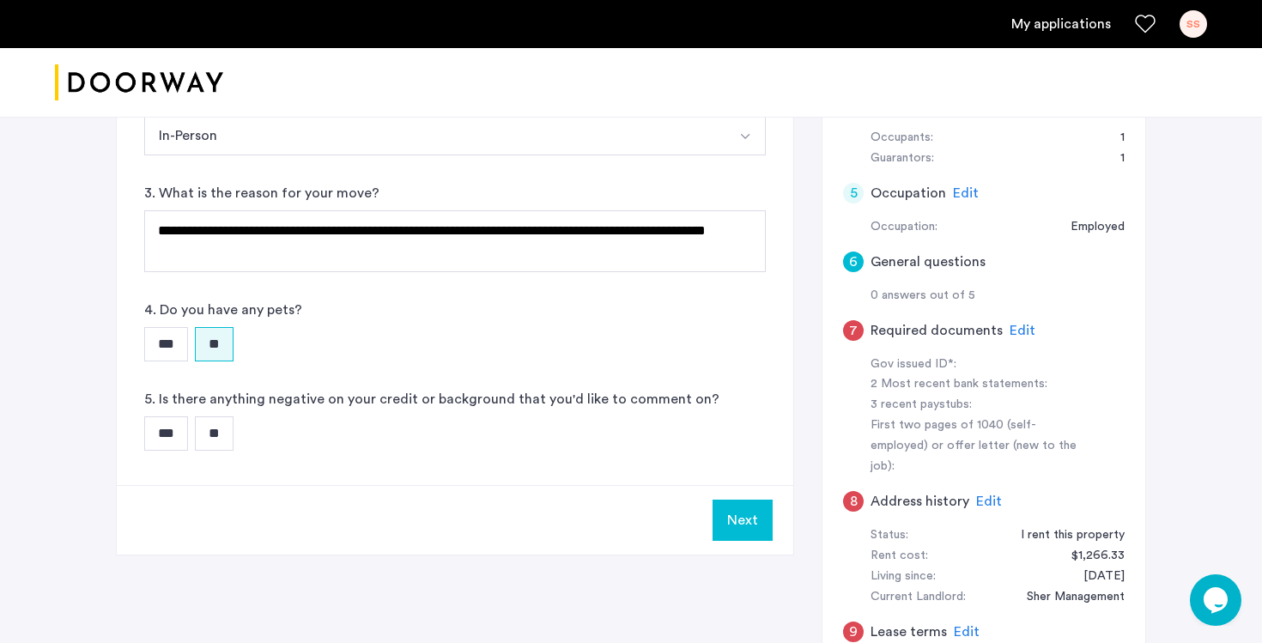
click at [158, 435] on input "***" at bounding box center [166, 433] width 44 height 34
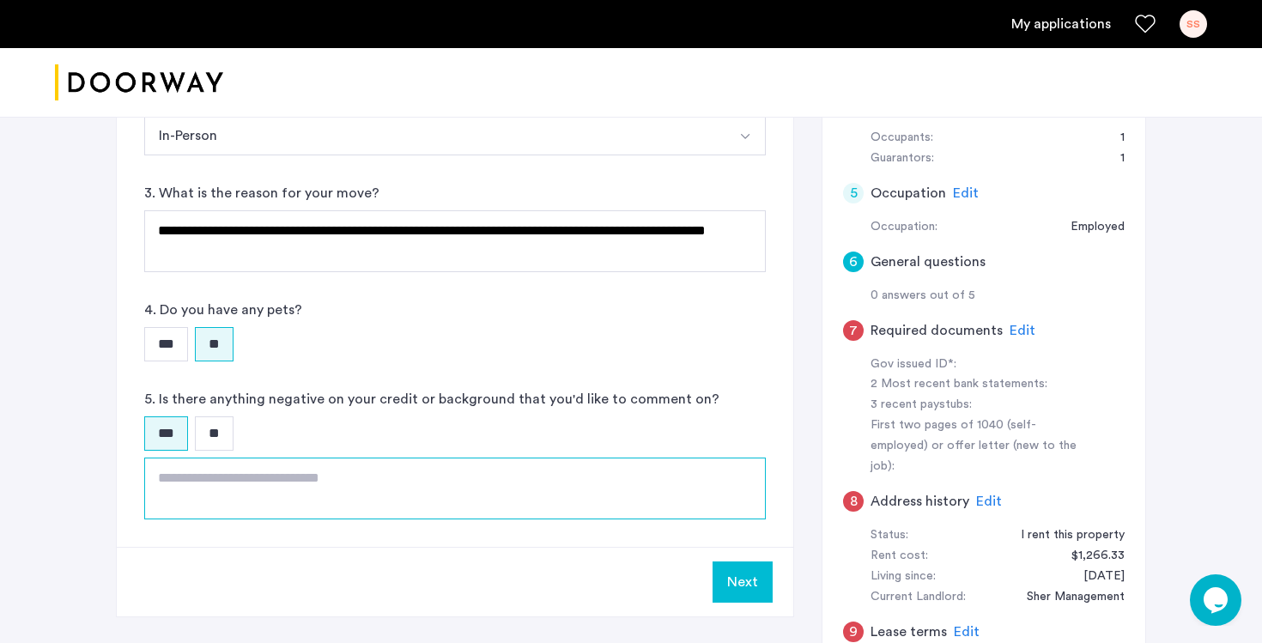
click at [173, 488] on textarea at bounding box center [455, 489] width 622 height 62
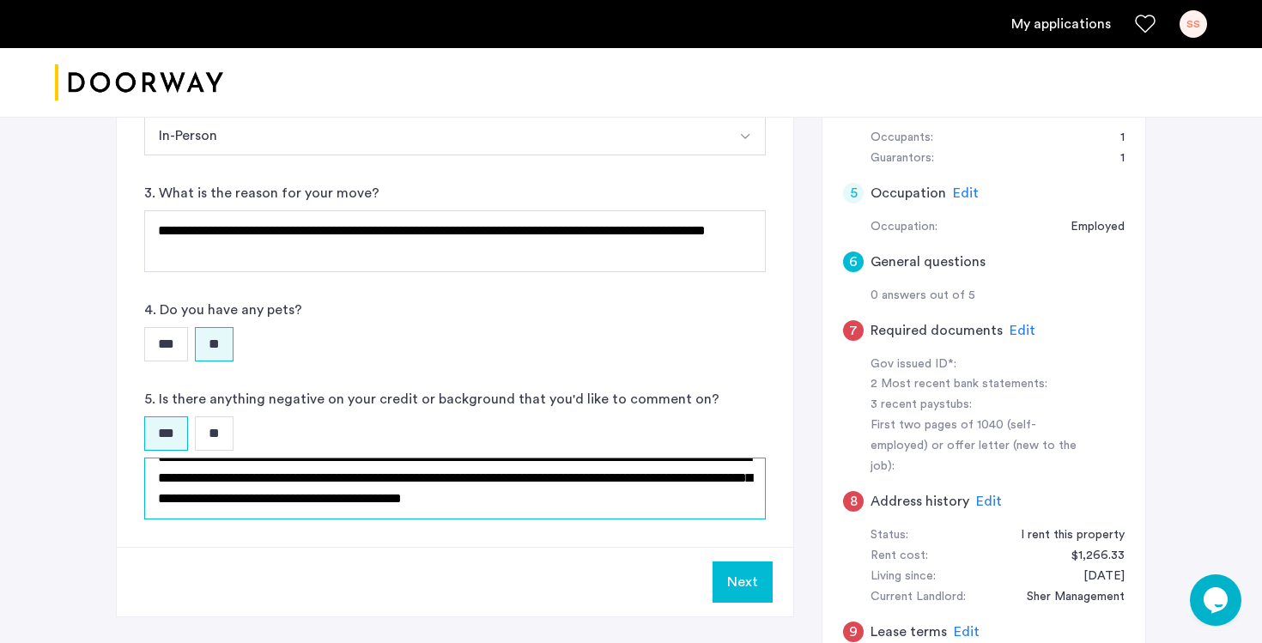
scroll to position [21, 0]
type textarea "**********"
click at [220, 429] on input "**" at bounding box center [214, 433] width 39 height 34
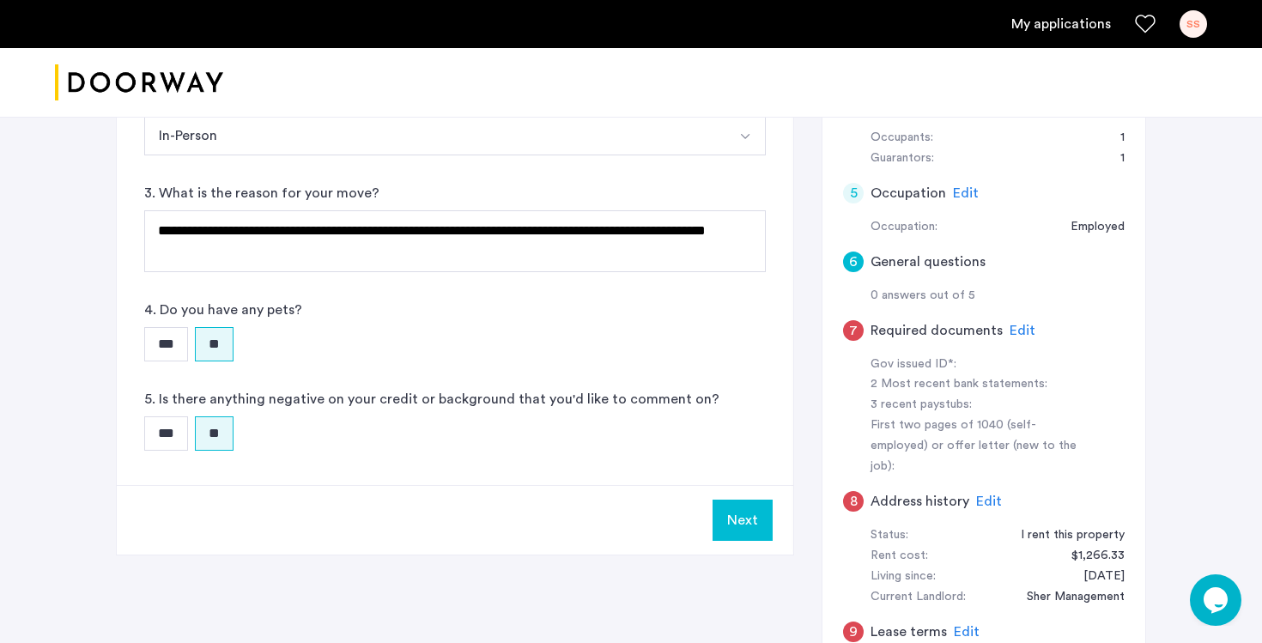
click at [740, 521] on button "Next" at bounding box center [743, 520] width 60 height 41
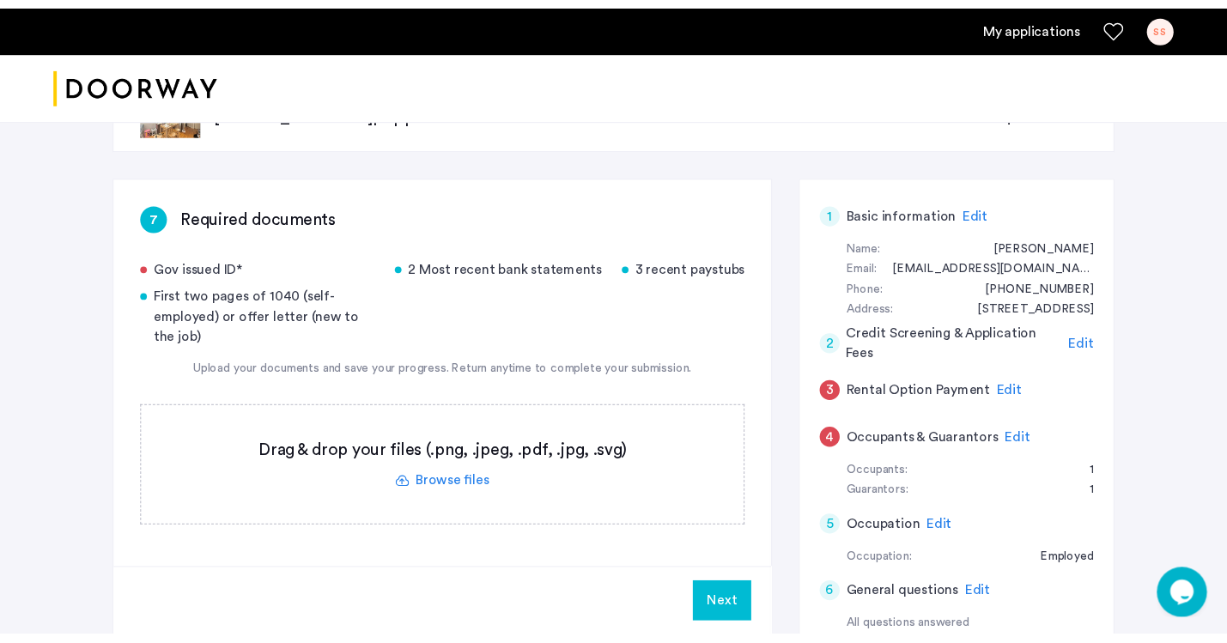
scroll to position [58, 0]
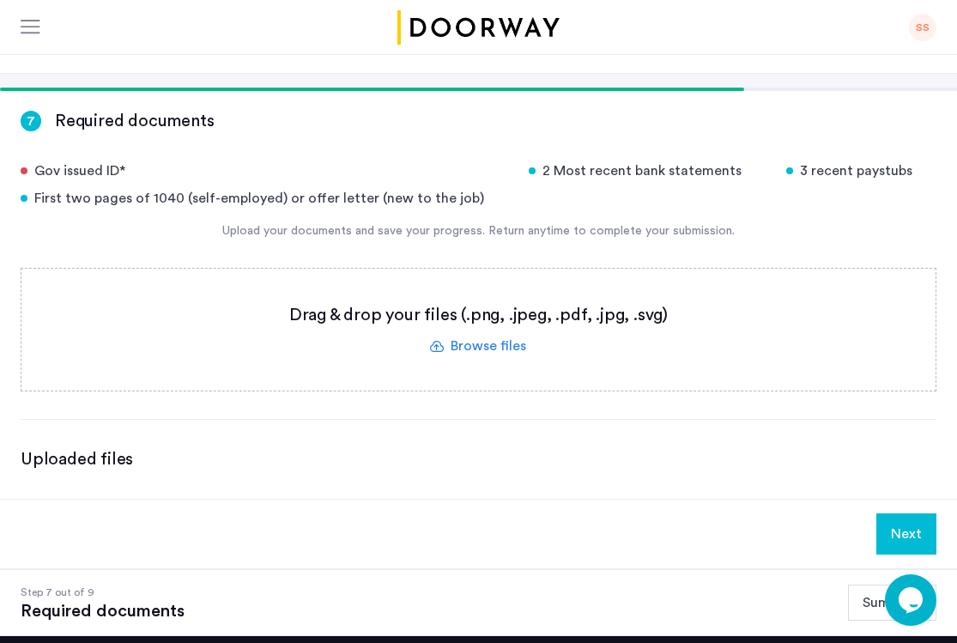
click at [487, 349] on label at bounding box center [478, 330] width 915 height 122
click at [0, 0] on input "file" at bounding box center [0, 0] width 0 height 0
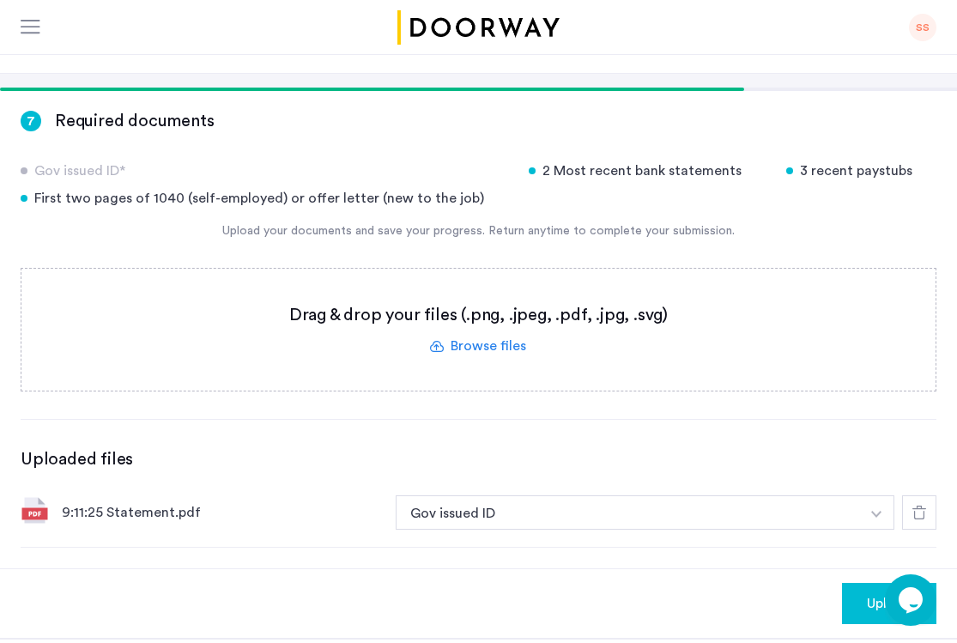
click at [466, 347] on label at bounding box center [478, 330] width 915 height 122
click at [0, 0] on input "file" at bounding box center [0, 0] width 0 height 0
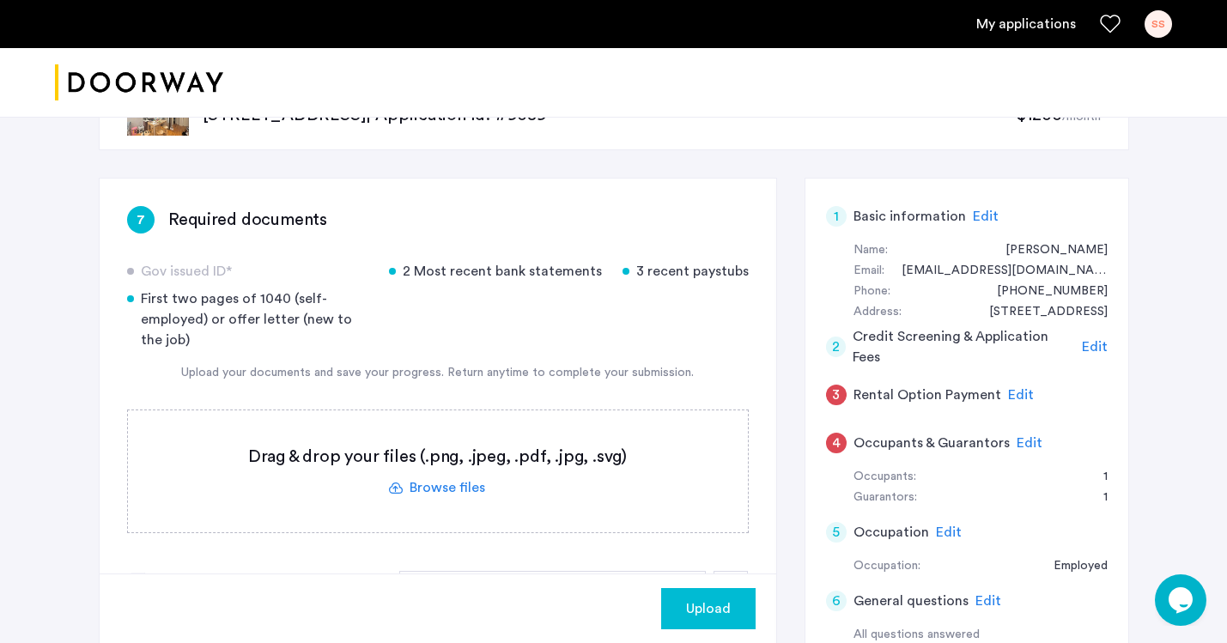
click at [425, 489] on label at bounding box center [438, 471] width 620 height 122
click at [0, 0] on input "file" at bounding box center [0, 0] width 0 height 0
click at [447, 483] on label at bounding box center [438, 471] width 620 height 122
click at [0, 0] on input "file" at bounding box center [0, 0] width 0 height 0
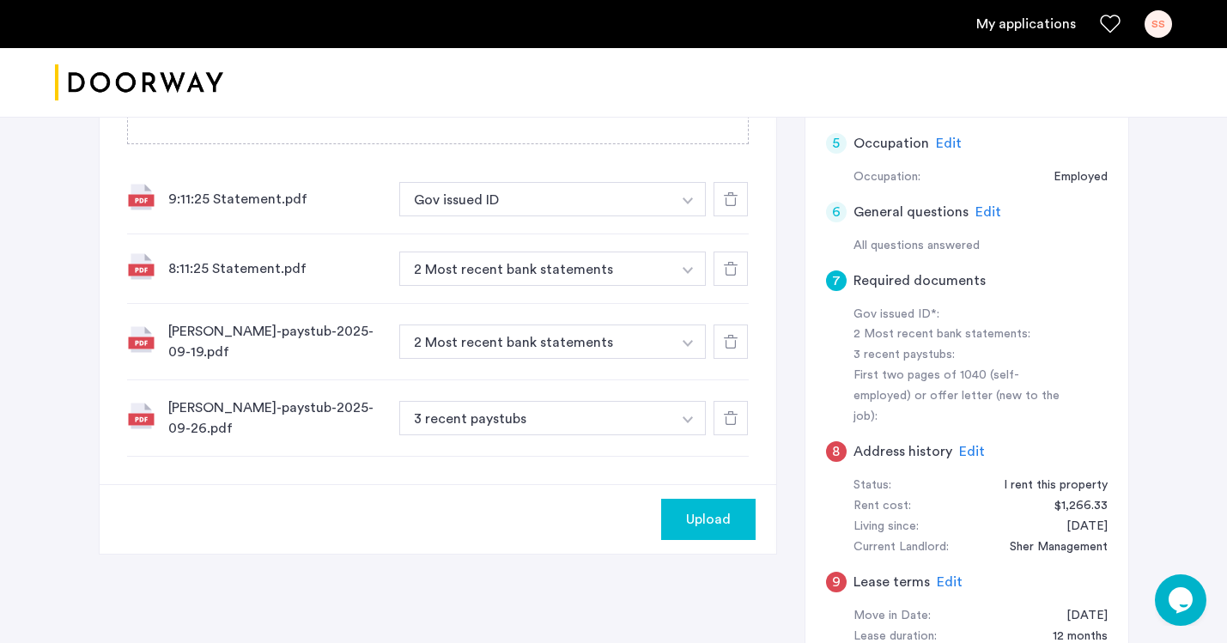
scroll to position [453, 0]
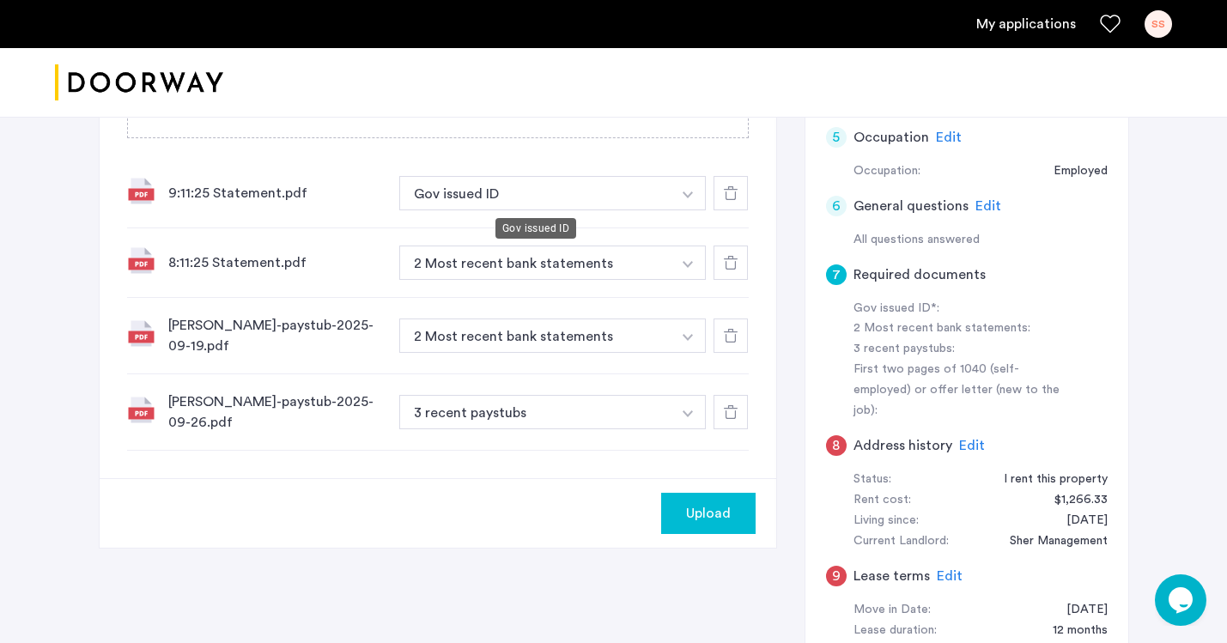
click at [538, 192] on button "Gov issued ID" at bounding box center [535, 193] width 273 height 34
click at [691, 194] on img "button" at bounding box center [688, 194] width 10 height 7
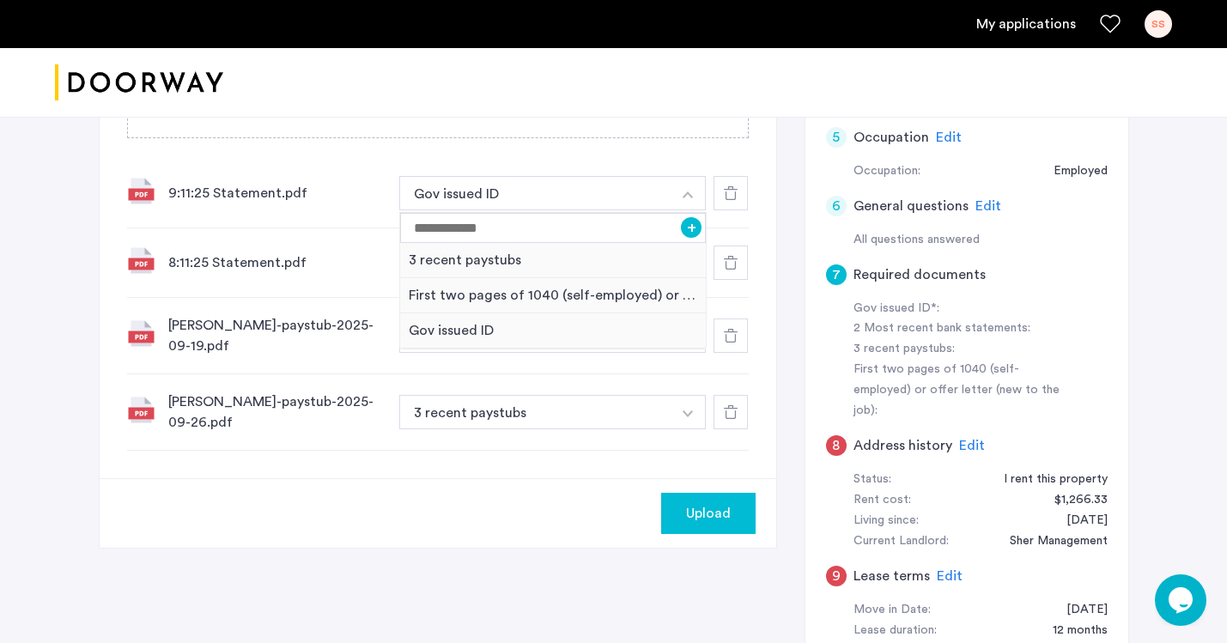
click at [243, 585] on div "7 Required documents Gov issued ID* 2 Most recent bank statements 3 recent pays…" at bounding box center [614, 233] width 1030 height 901
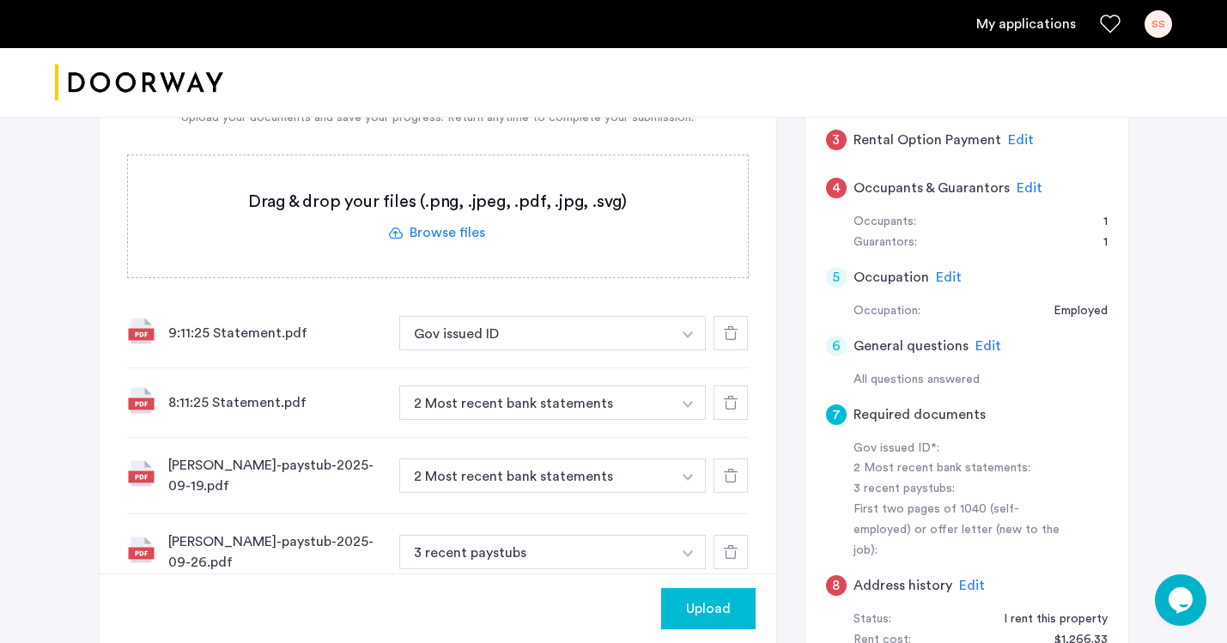
scroll to position [315, 0]
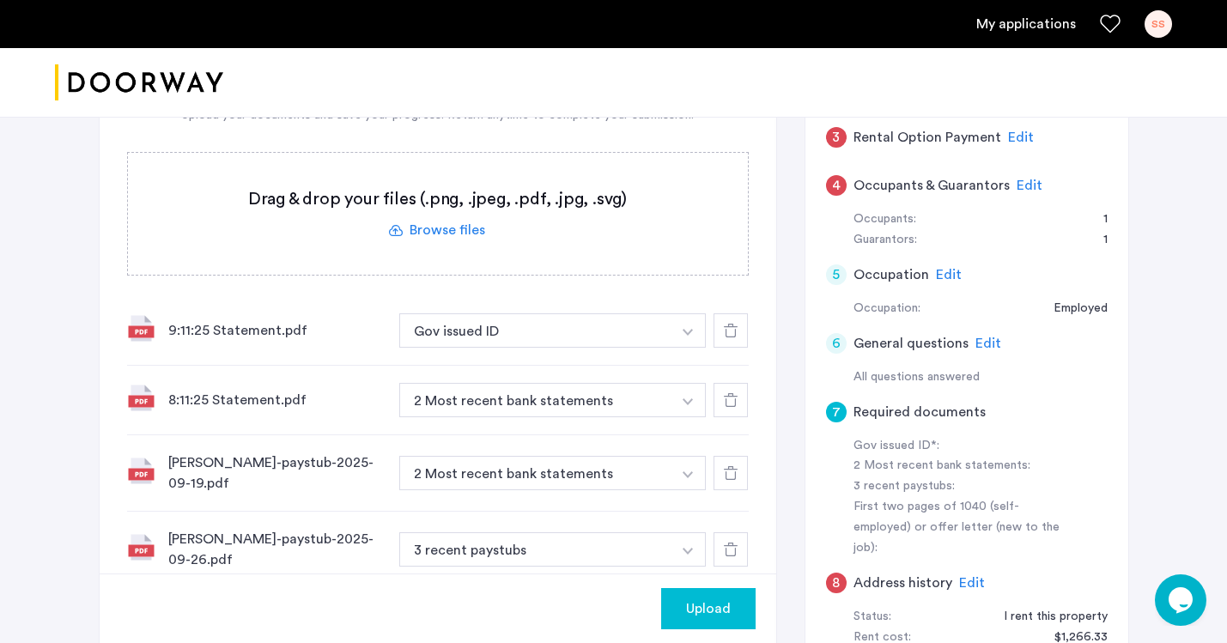
click at [735, 404] on icon at bounding box center [731, 400] width 14 height 14
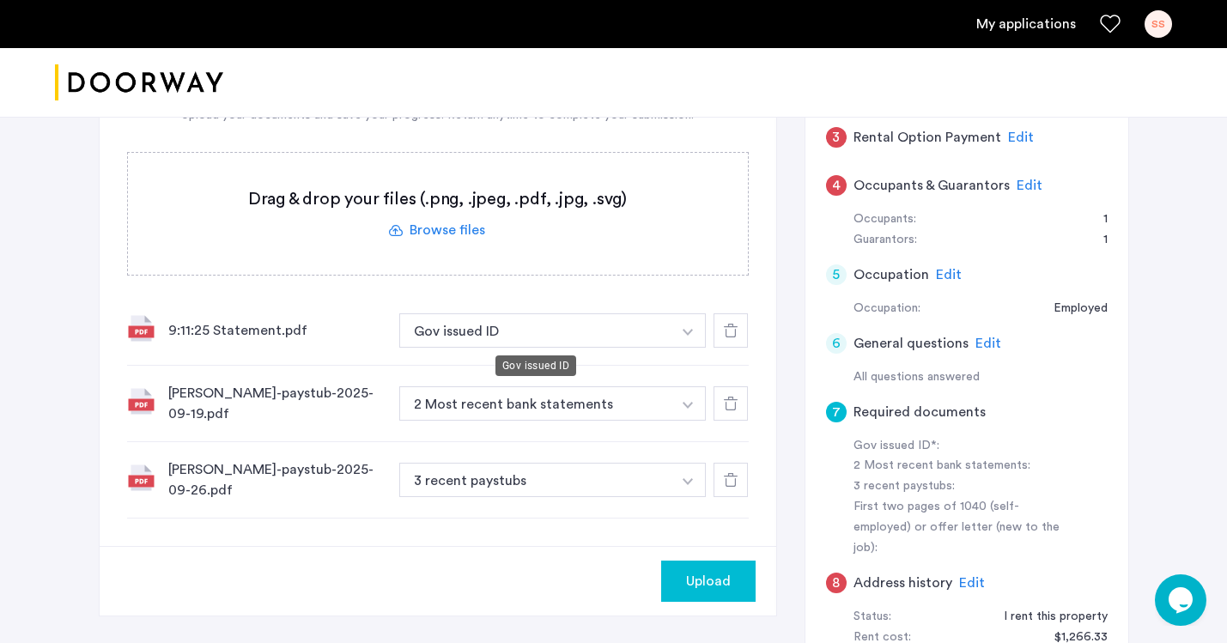
click at [633, 331] on button "Gov issued ID" at bounding box center [535, 330] width 273 height 34
click at [684, 331] on img "button" at bounding box center [688, 332] width 10 height 7
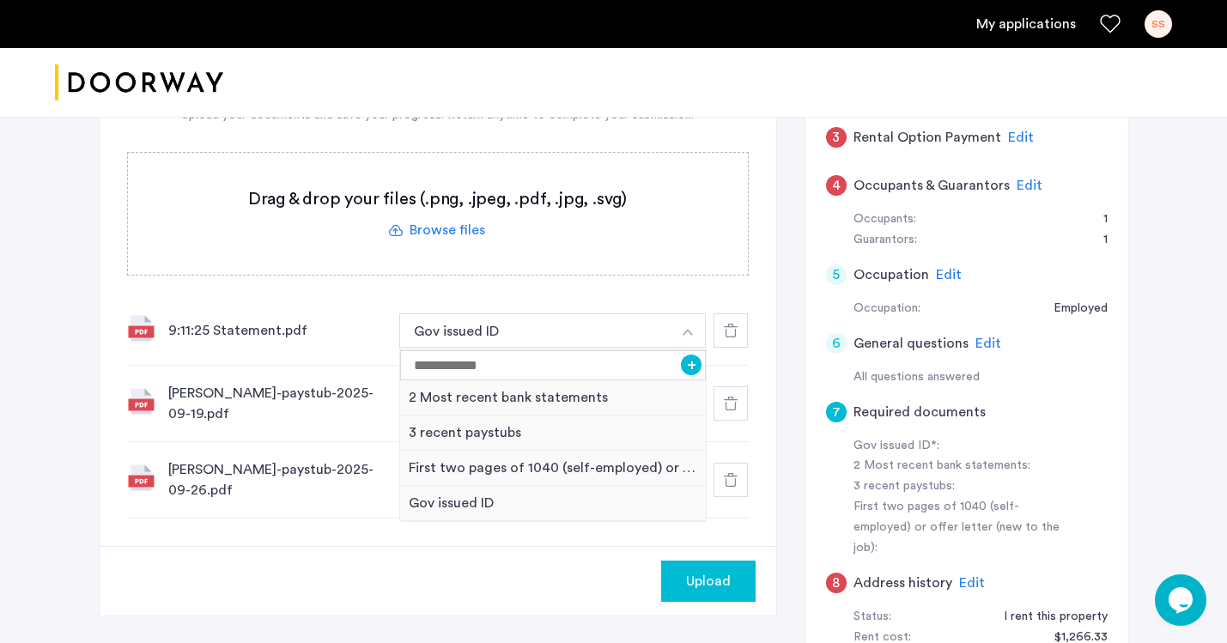
click at [322, 562] on div "Upload" at bounding box center [438, 581] width 677 height 70
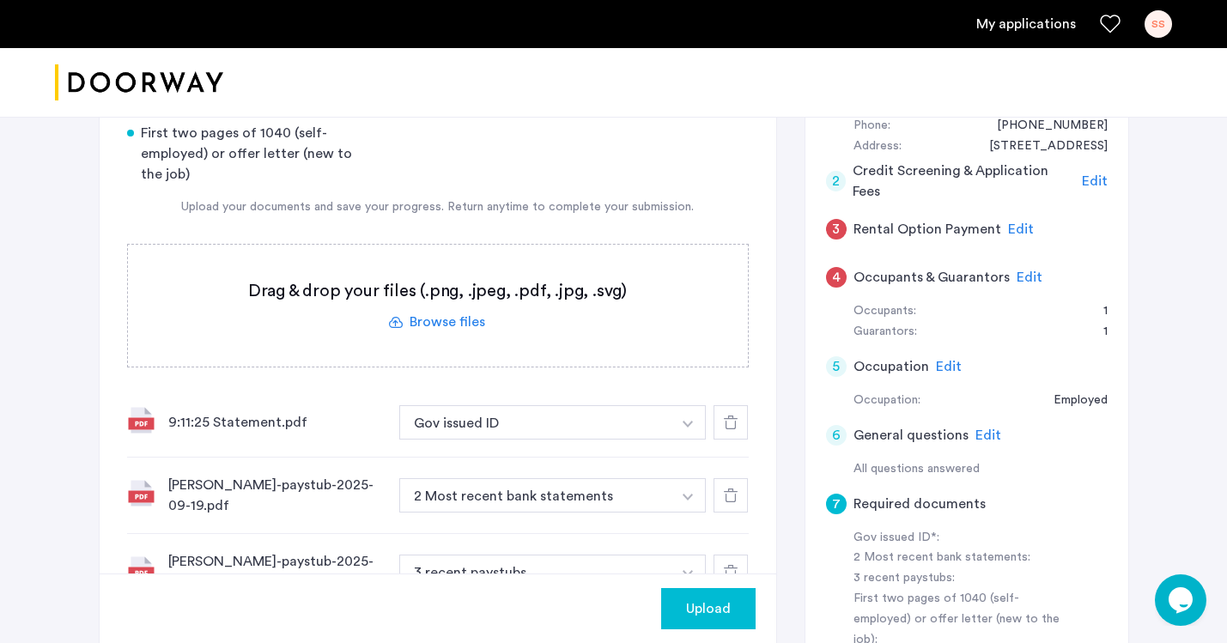
scroll to position [192, 0]
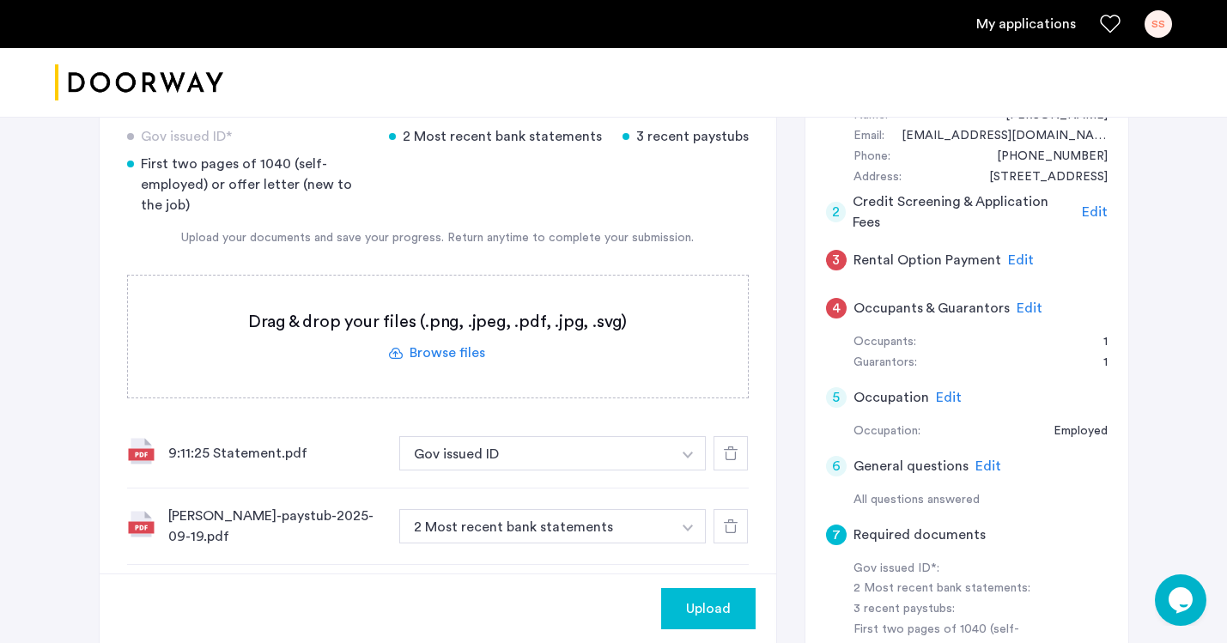
click at [441, 358] on label at bounding box center [438, 337] width 620 height 122
click at [0, 0] on input "file" at bounding box center [0, 0] width 0 height 0
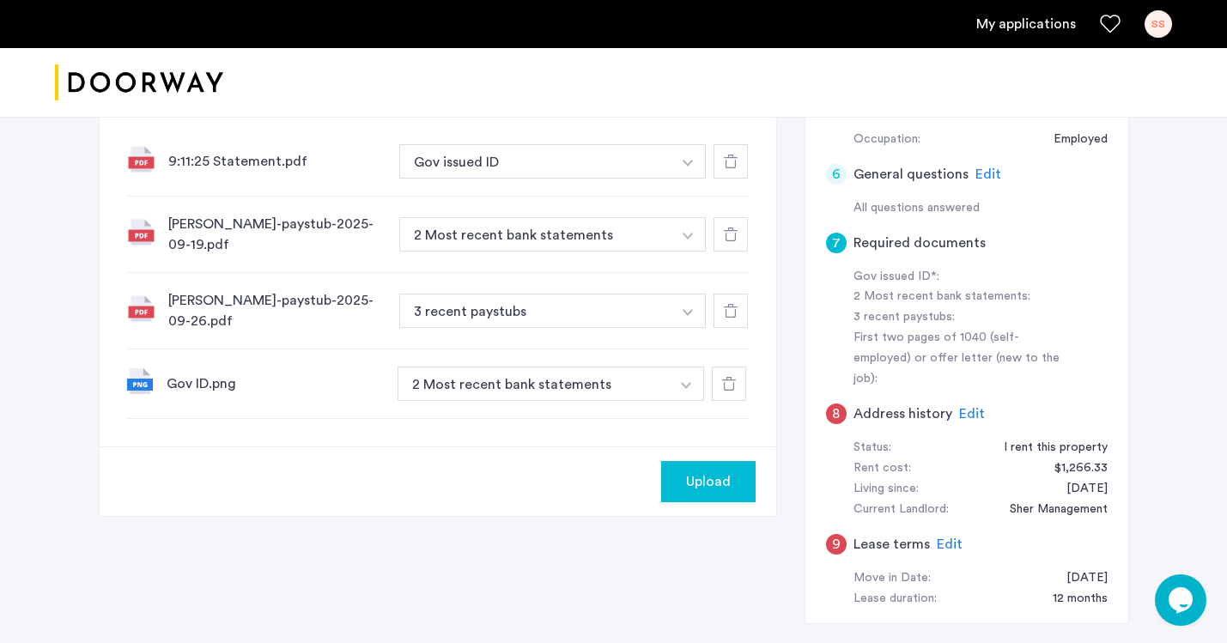
scroll to position [473, 0]
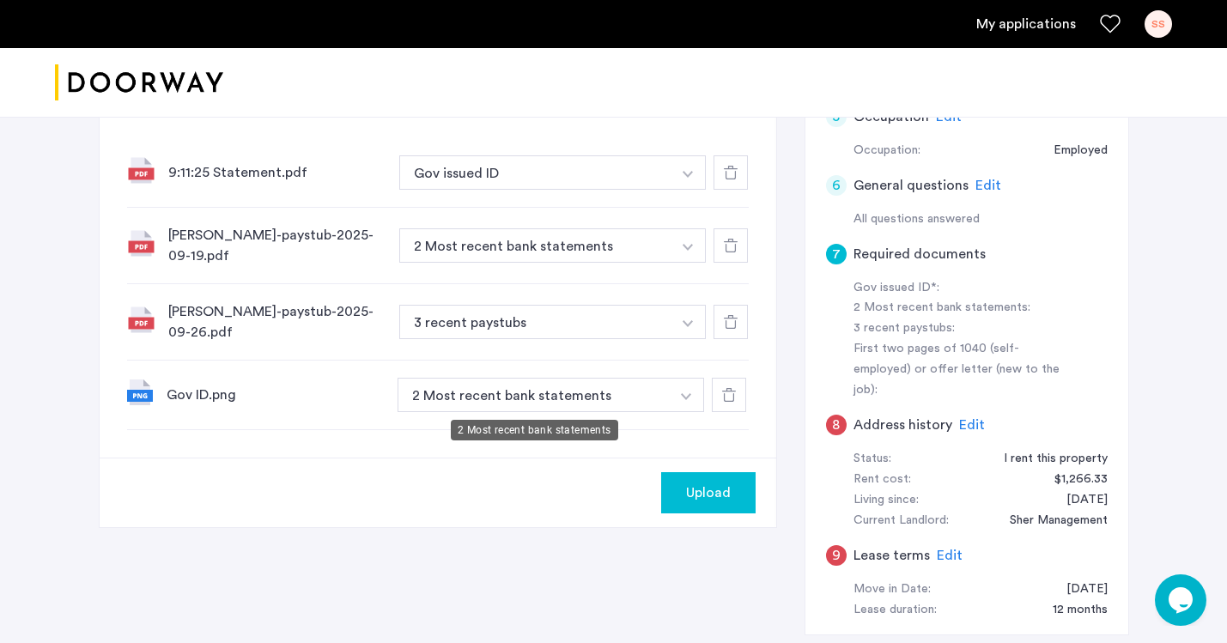
click at [562, 401] on button "2 Most recent bank statements" at bounding box center [534, 395] width 273 height 34
click at [687, 393] on img "button" at bounding box center [686, 396] width 10 height 7
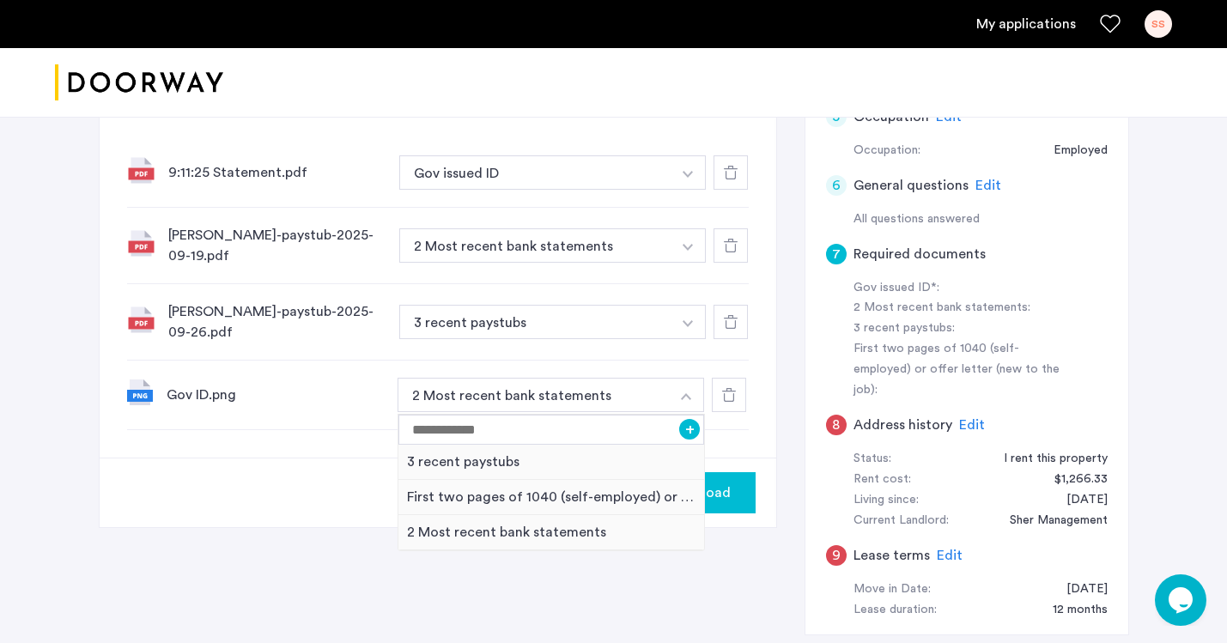
click at [288, 492] on div "Upload" at bounding box center [438, 493] width 677 height 70
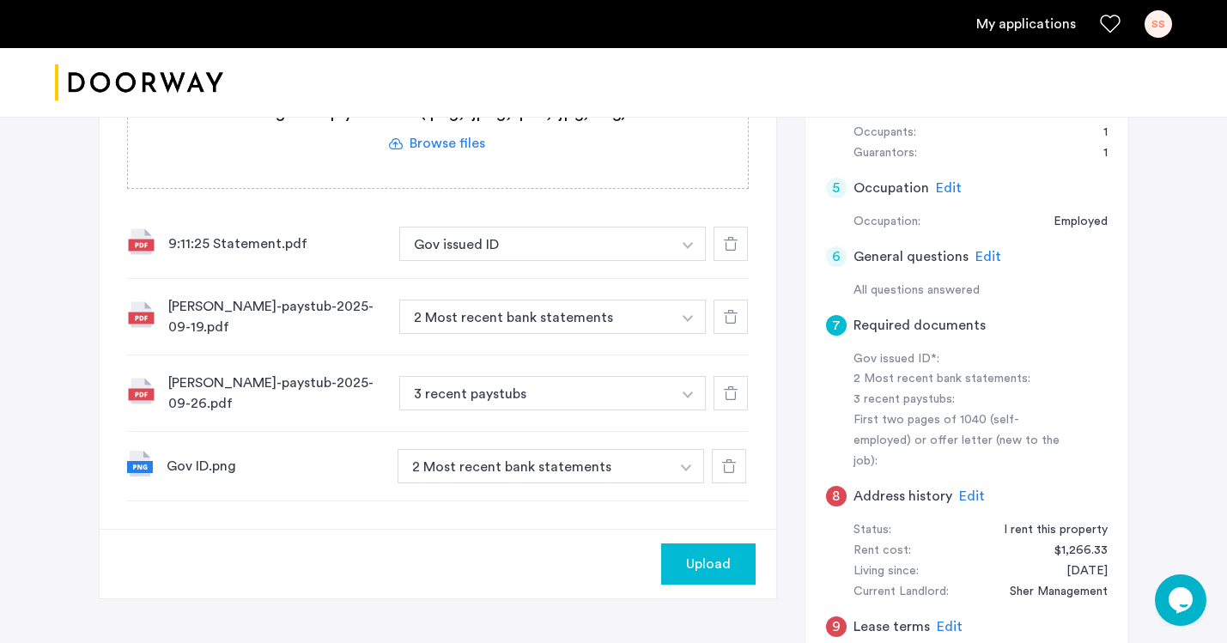
scroll to position [401, 0]
click at [689, 246] on img "button" at bounding box center [688, 246] width 10 height 7
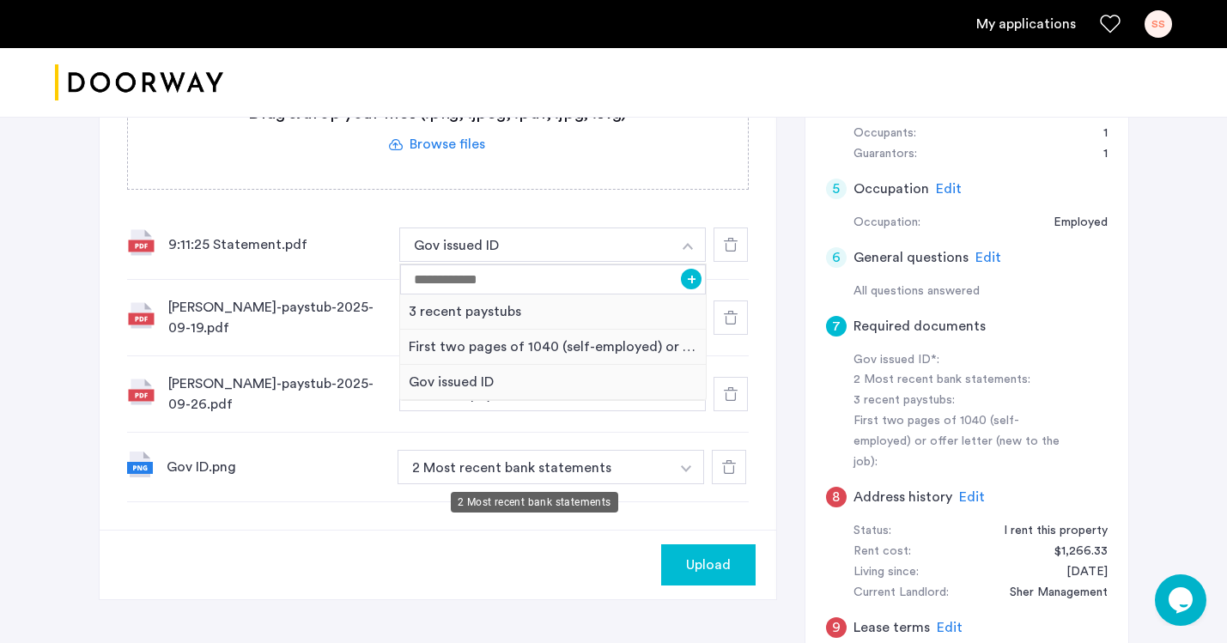
click at [623, 464] on button "2 Most recent bank statements" at bounding box center [534, 467] width 273 height 34
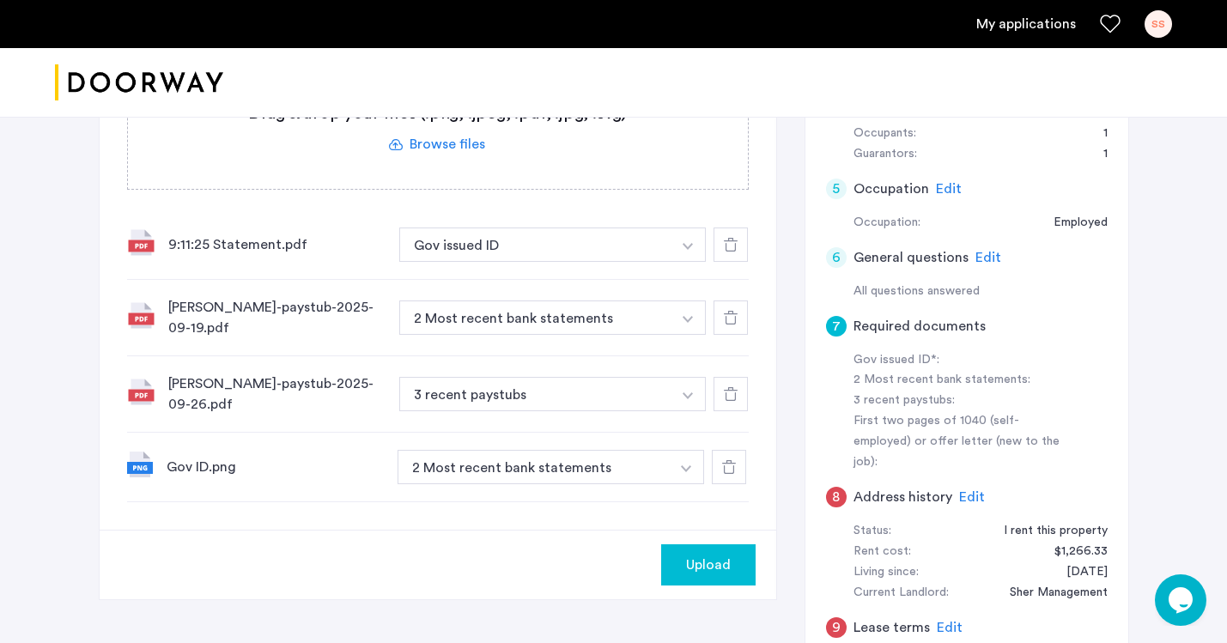
click at [623, 464] on button "2 Most recent bank statements" at bounding box center [534, 467] width 273 height 34
click at [685, 471] on img "button" at bounding box center [686, 468] width 10 height 7
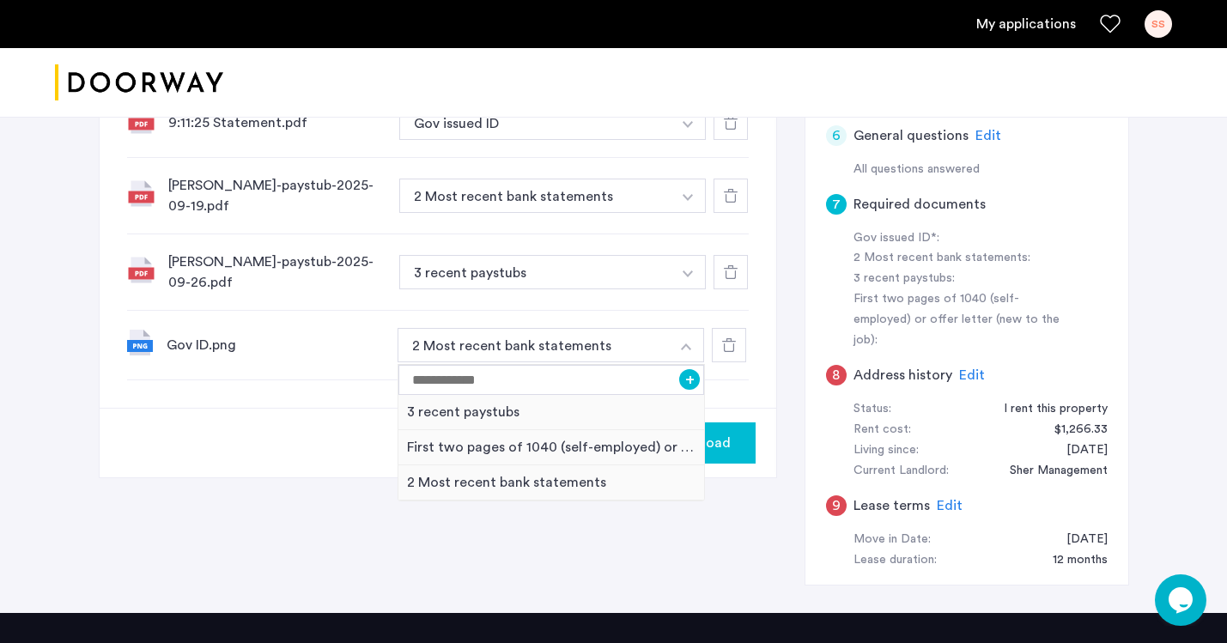
scroll to position [526, 0]
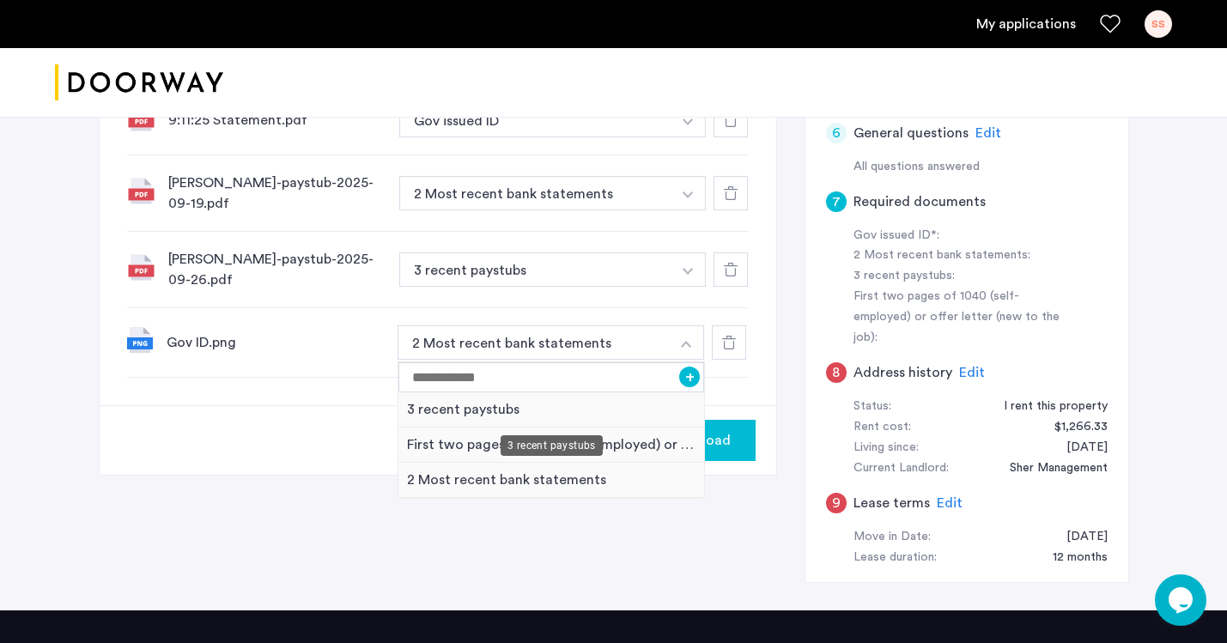
click at [533, 406] on div "3 recent paystubs" at bounding box center [551, 409] width 307 height 35
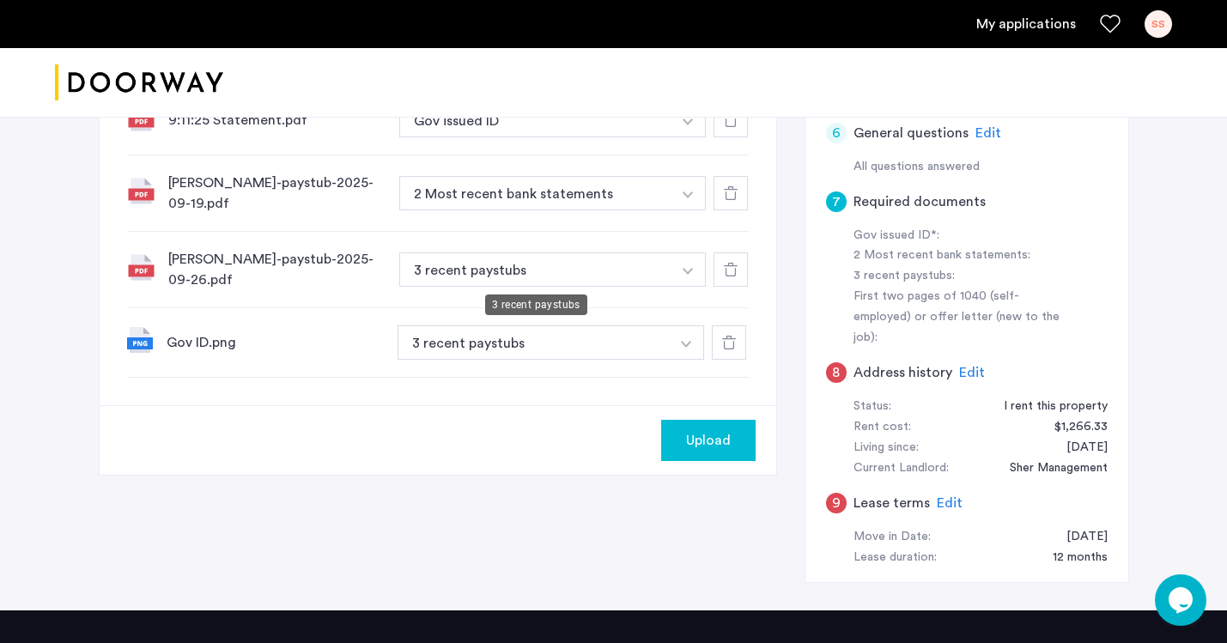
click at [584, 277] on button "3 recent paystubs" at bounding box center [535, 269] width 273 height 34
click at [603, 193] on button "2 Most recent bank statements" at bounding box center [535, 193] width 273 height 34
click at [685, 198] on img "button" at bounding box center [688, 194] width 10 height 7
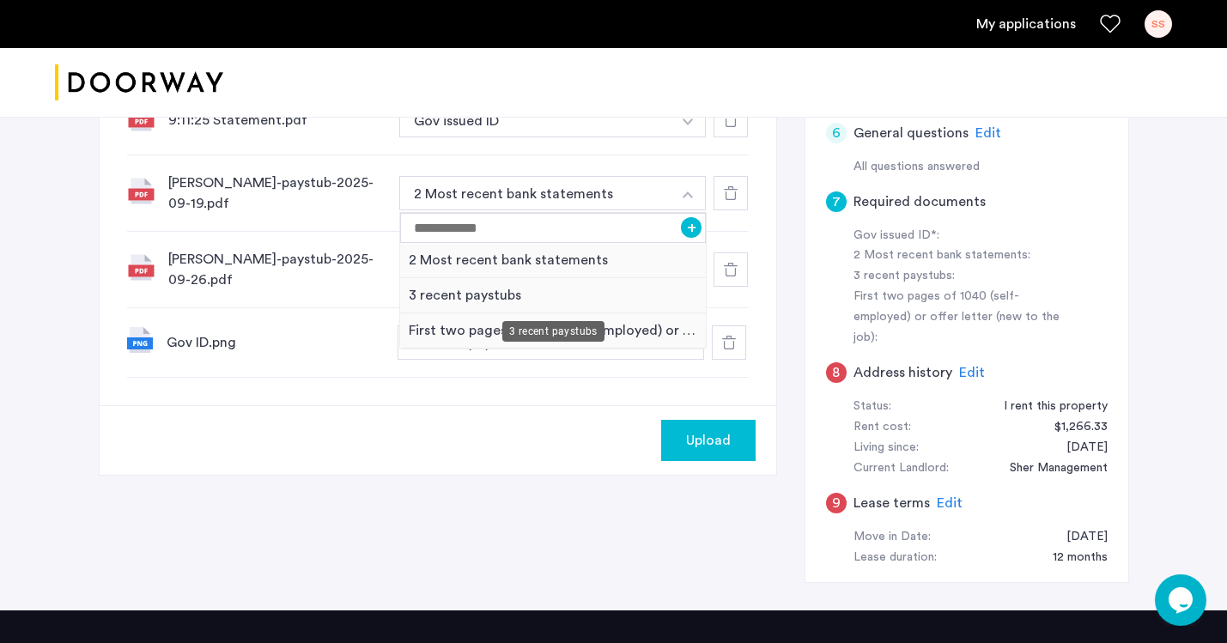
click at [594, 295] on div "3 recent paystubs" at bounding box center [553, 295] width 307 height 35
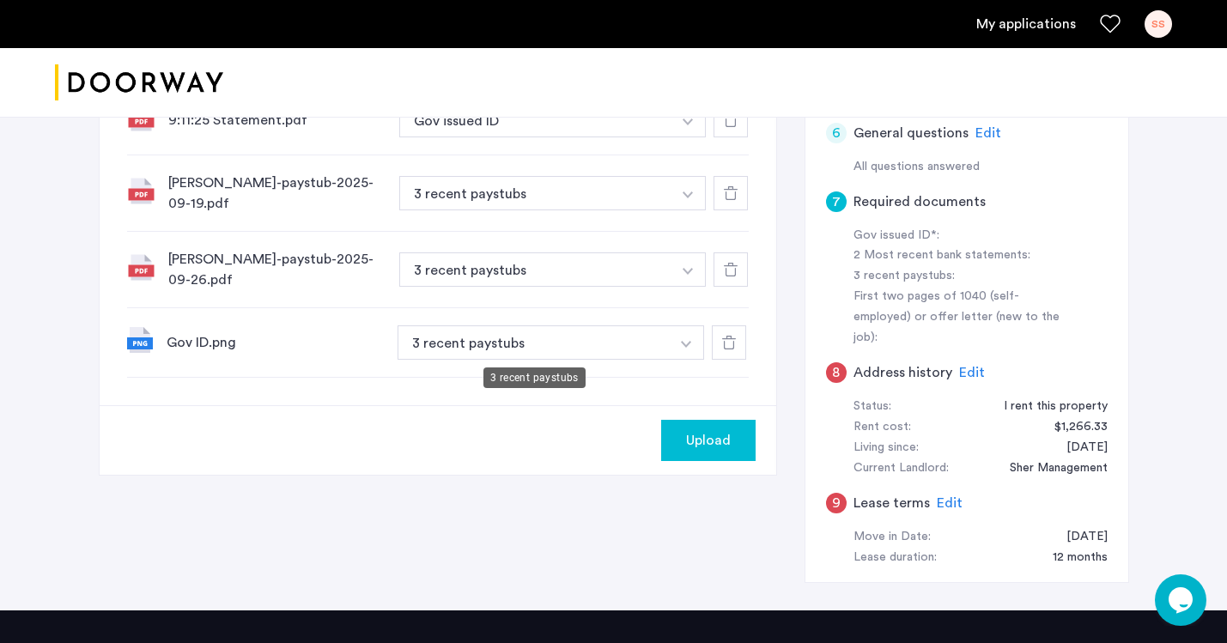
click at [511, 345] on button "3 recent paystubs" at bounding box center [534, 342] width 273 height 34
click at [690, 343] on img "button" at bounding box center [686, 344] width 10 height 7
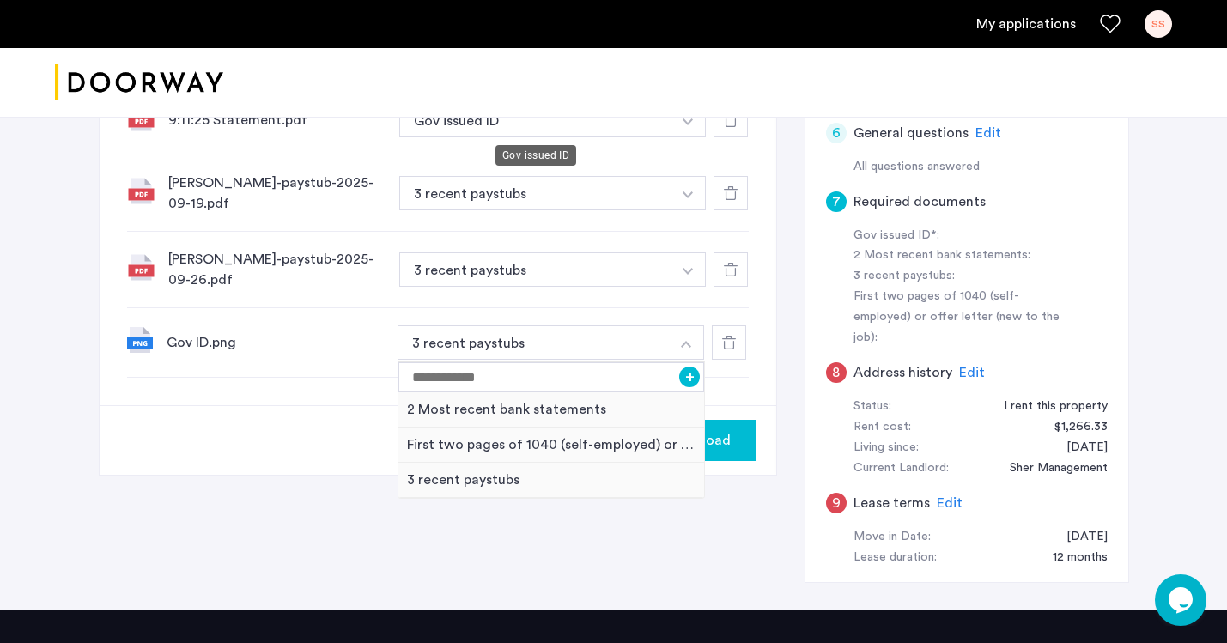
click at [572, 130] on button "Gov issued ID" at bounding box center [535, 120] width 273 height 34
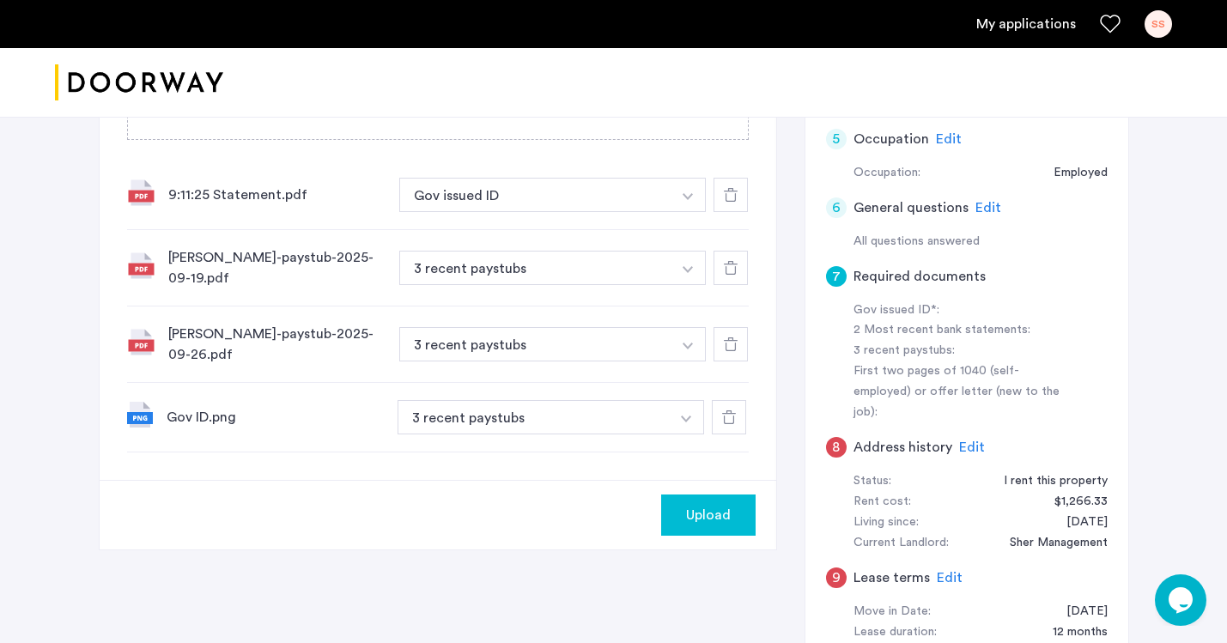
scroll to position [444, 0]
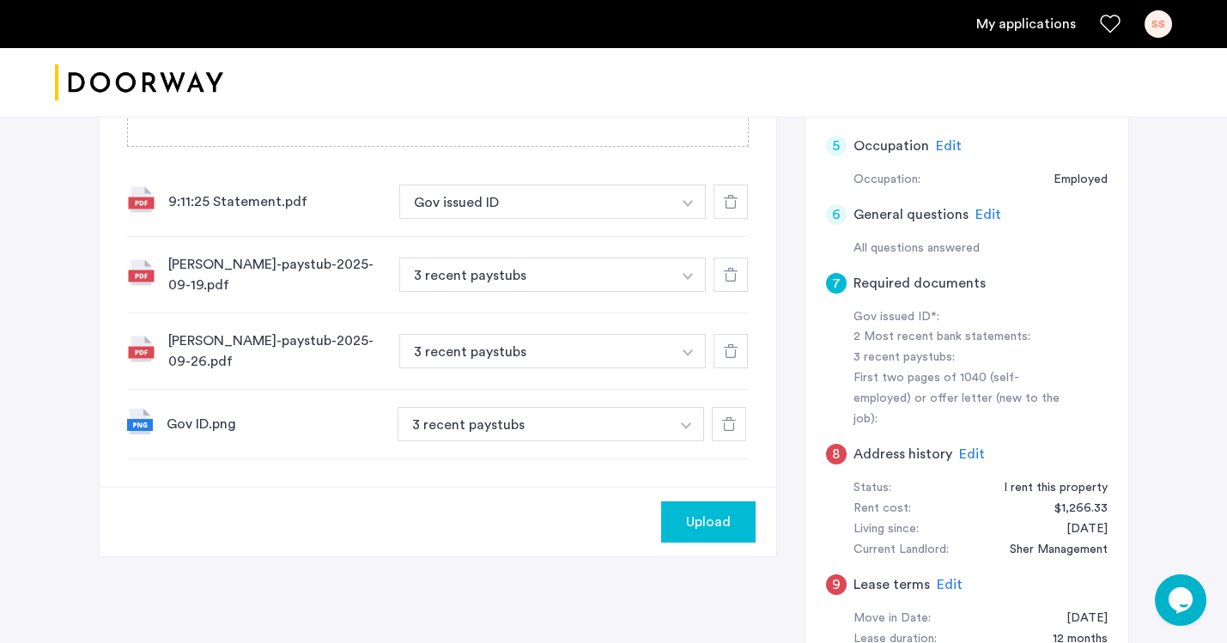
click at [686, 200] on img "button" at bounding box center [688, 203] width 10 height 7
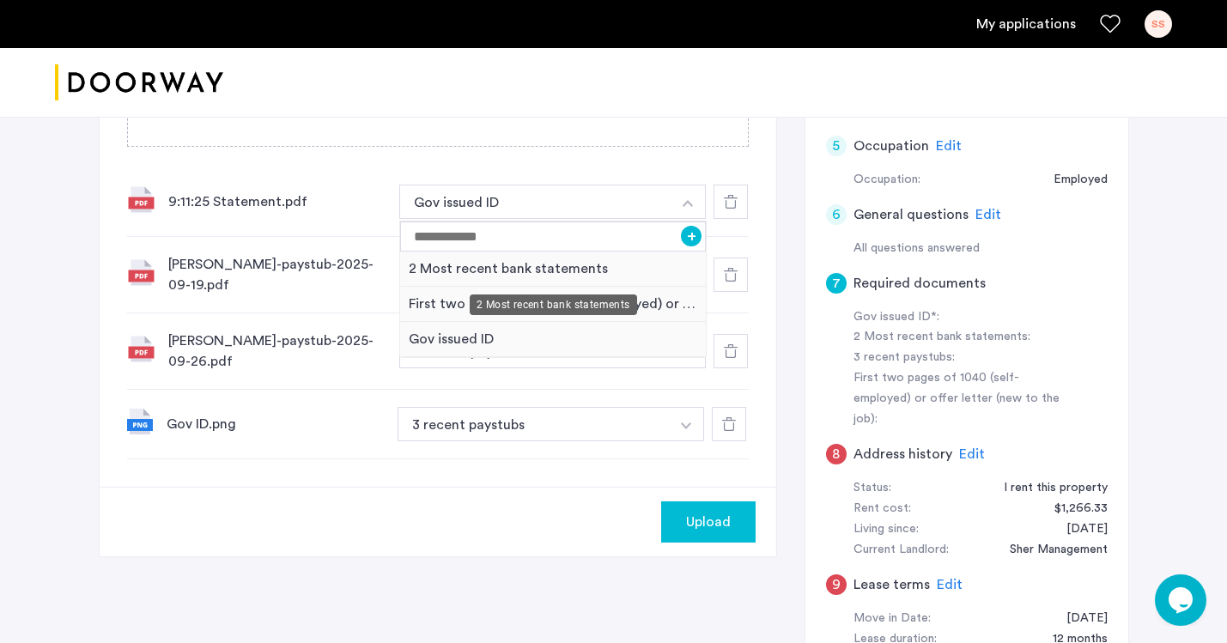
click at [537, 273] on div "2 Most recent bank statements" at bounding box center [553, 269] width 307 height 35
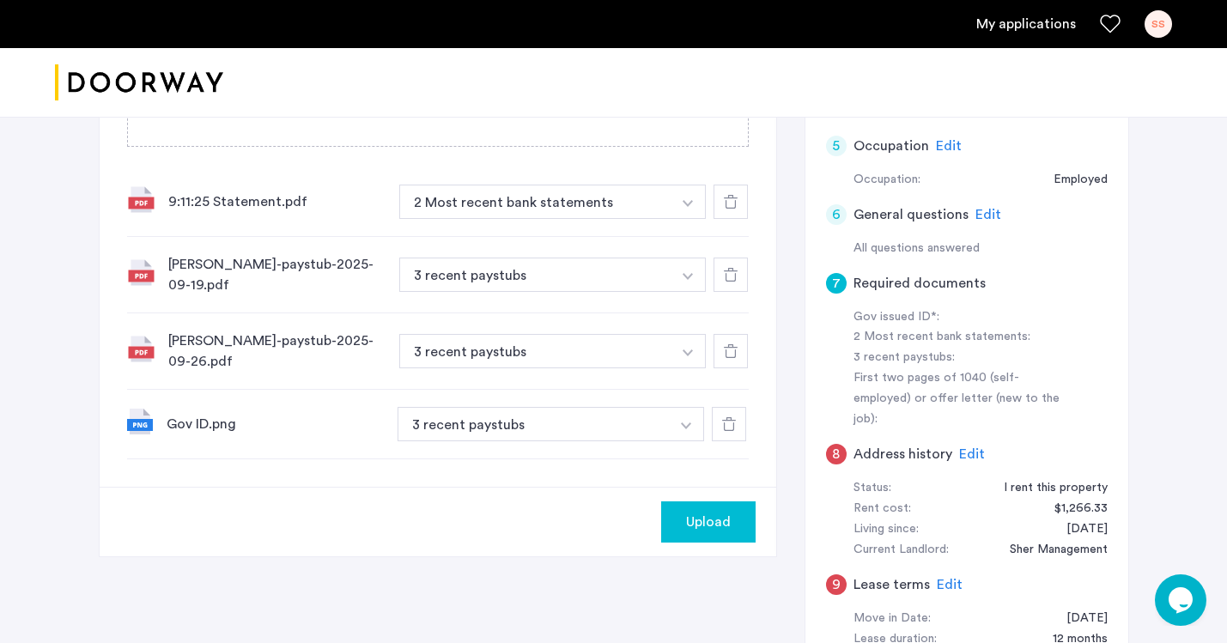
click at [691, 430] on button "button" at bounding box center [686, 424] width 35 height 34
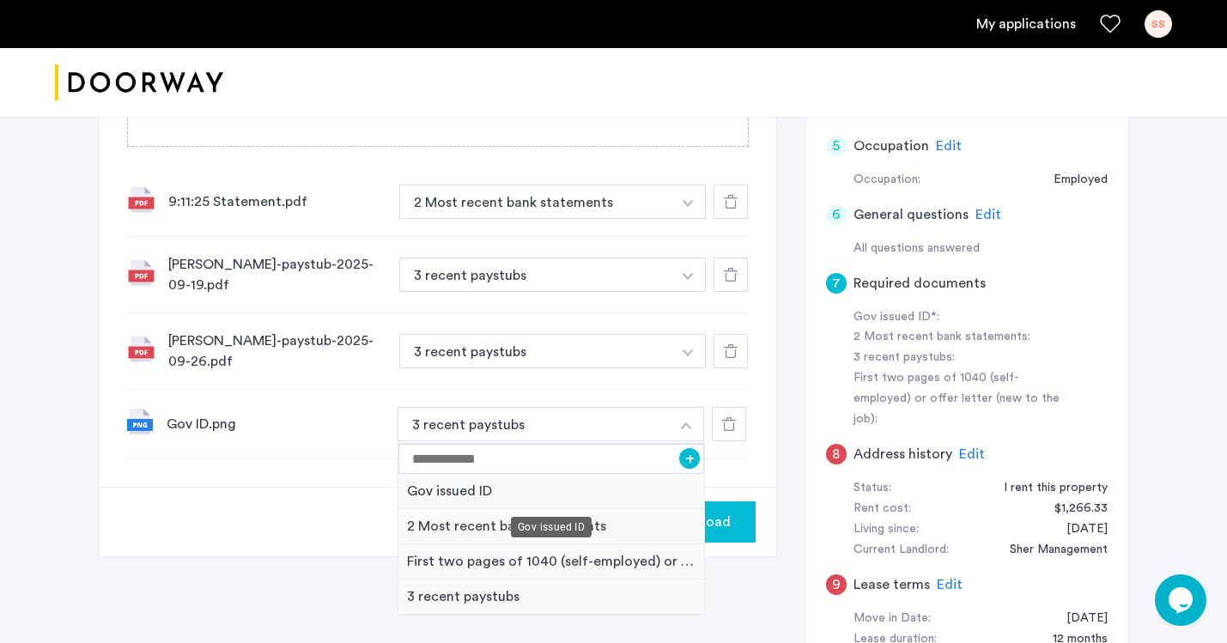
click at [583, 497] on div "Gov issued ID" at bounding box center [551, 491] width 307 height 35
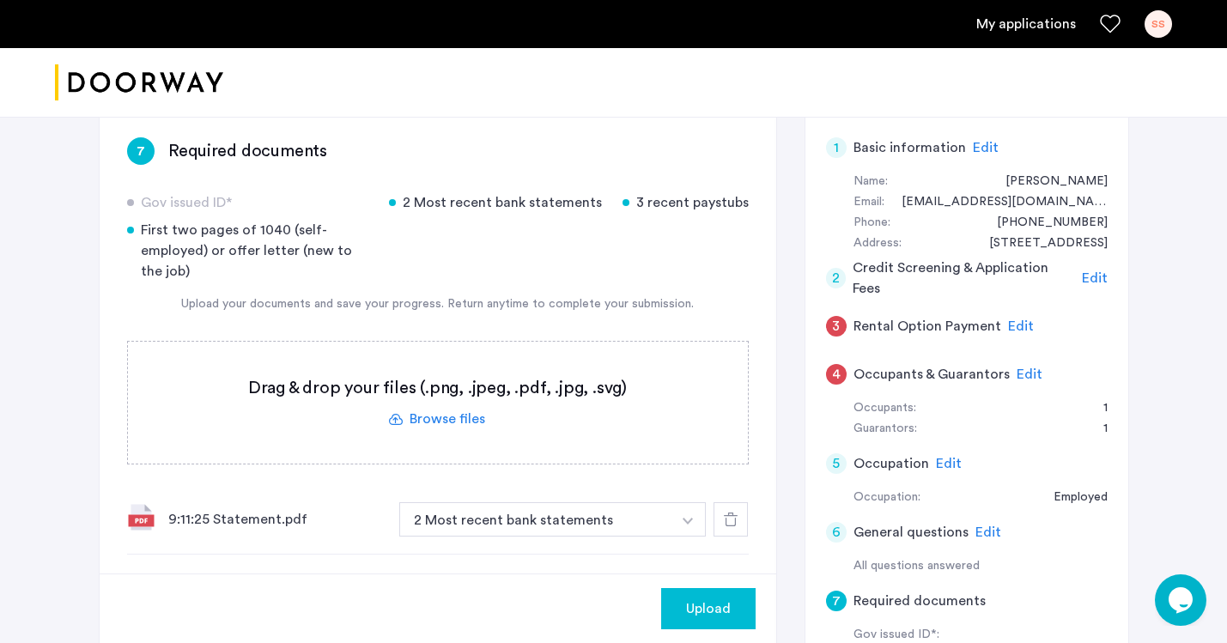
scroll to position [187, 0]
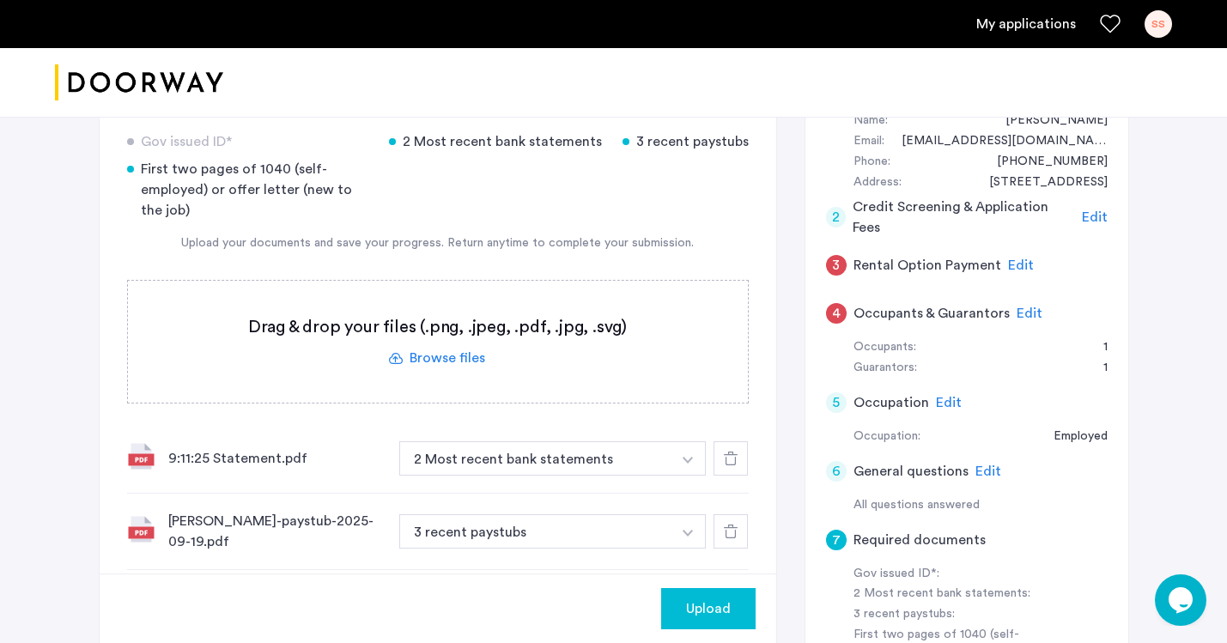
click at [433, 357] on label at bounding box center [438, 342] width 620 height 122
click at [0, 0] on input "file" at bounding box center [0, 0] width 0 height 0
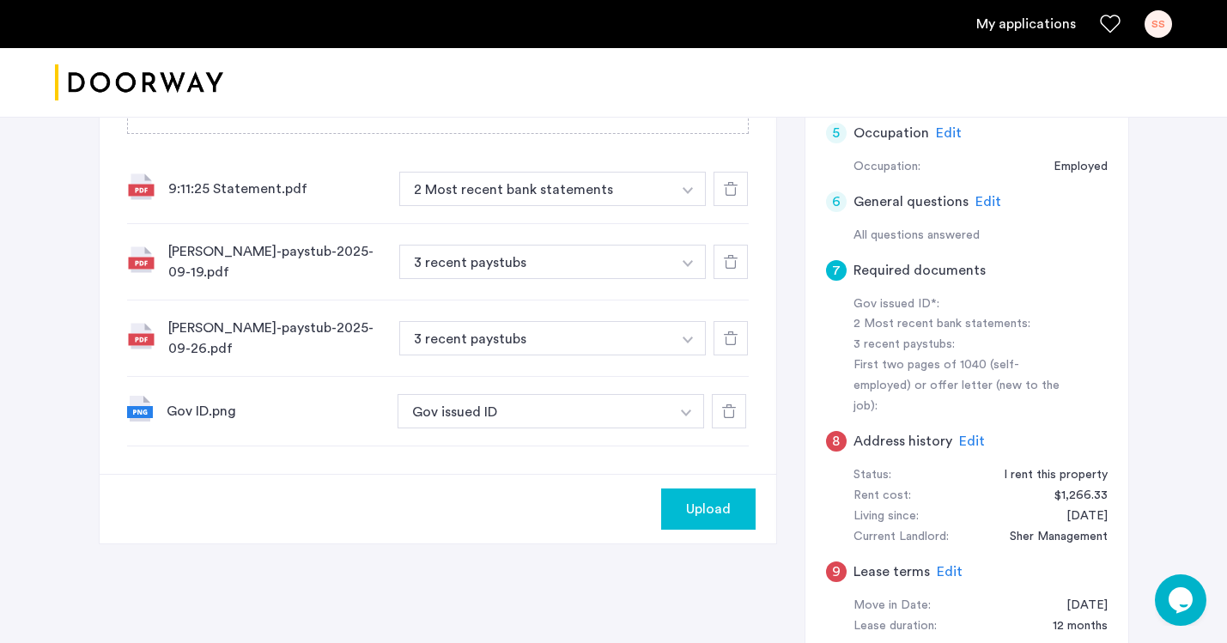
scroll to position [505, 0]
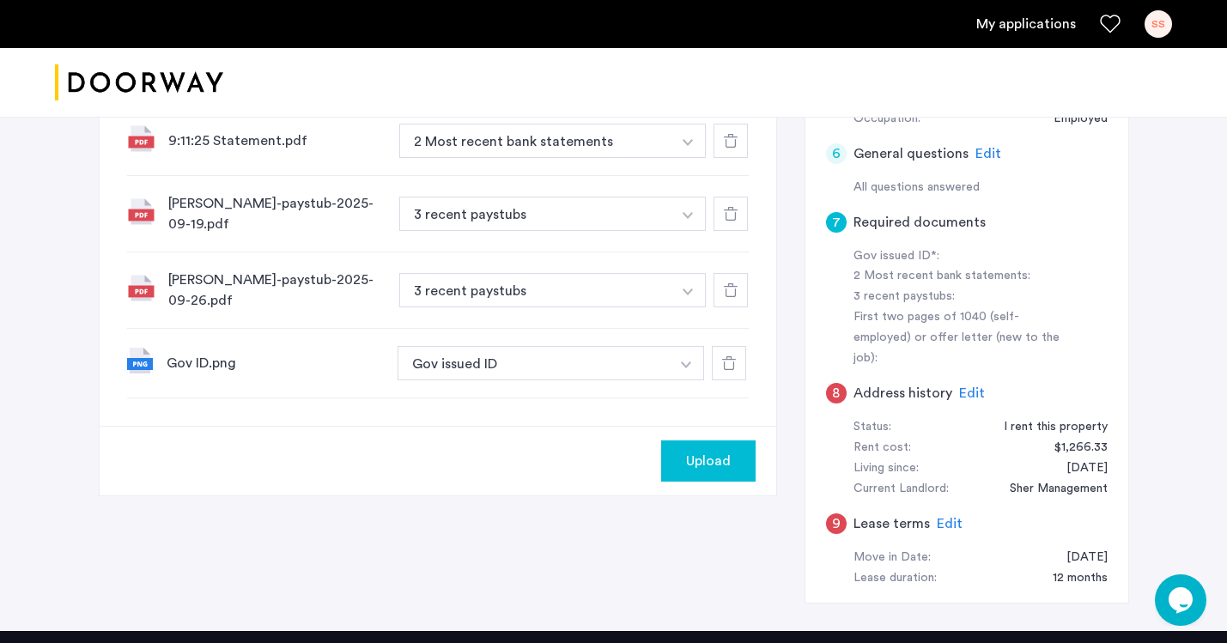
click at [691, 462] on span "Upload" at bounding box center [708, 461] width 45 height 21
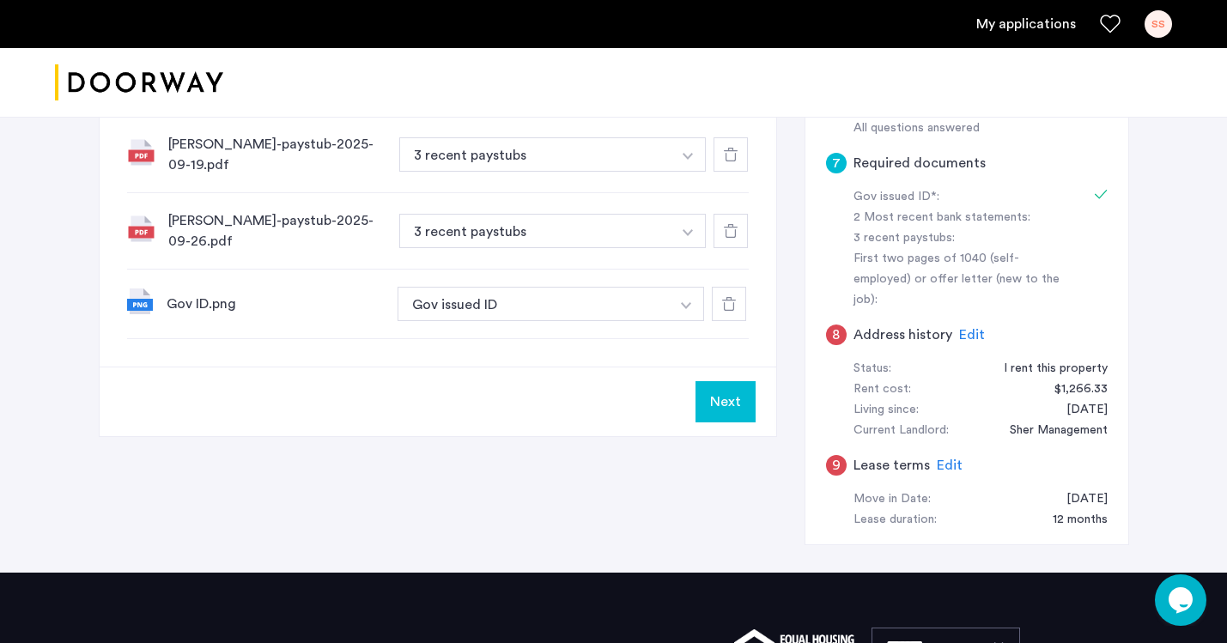
scroll to position [570, 0]
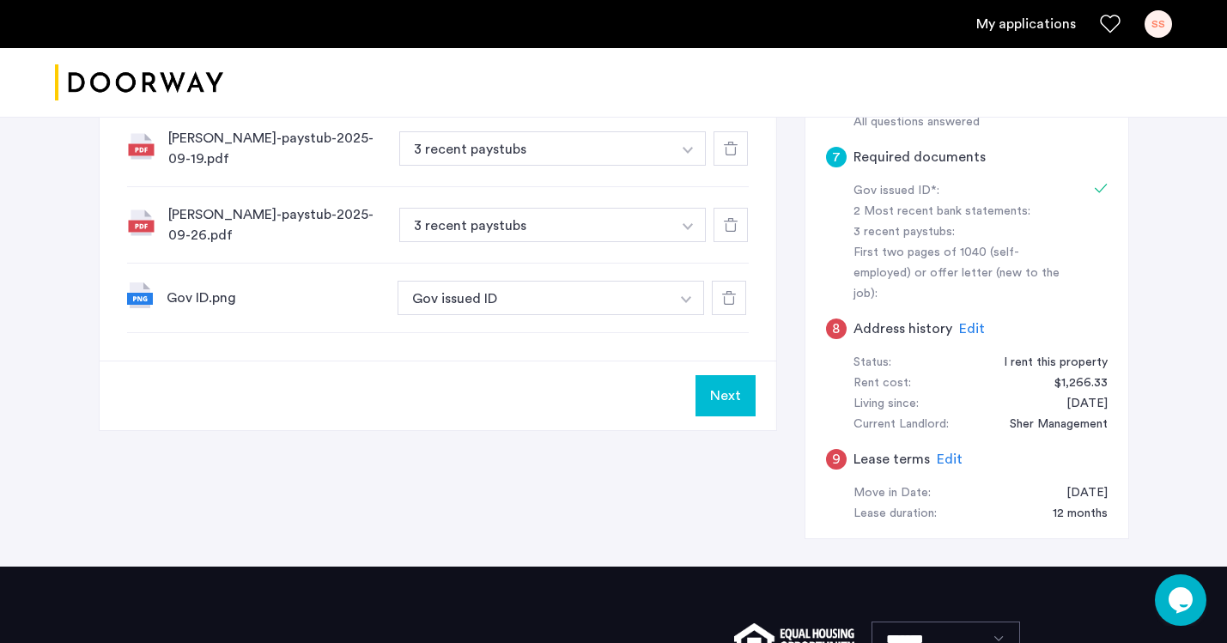
click at [718, 405] on button "Next" at bounding box center [726, 395] width 60 height 41
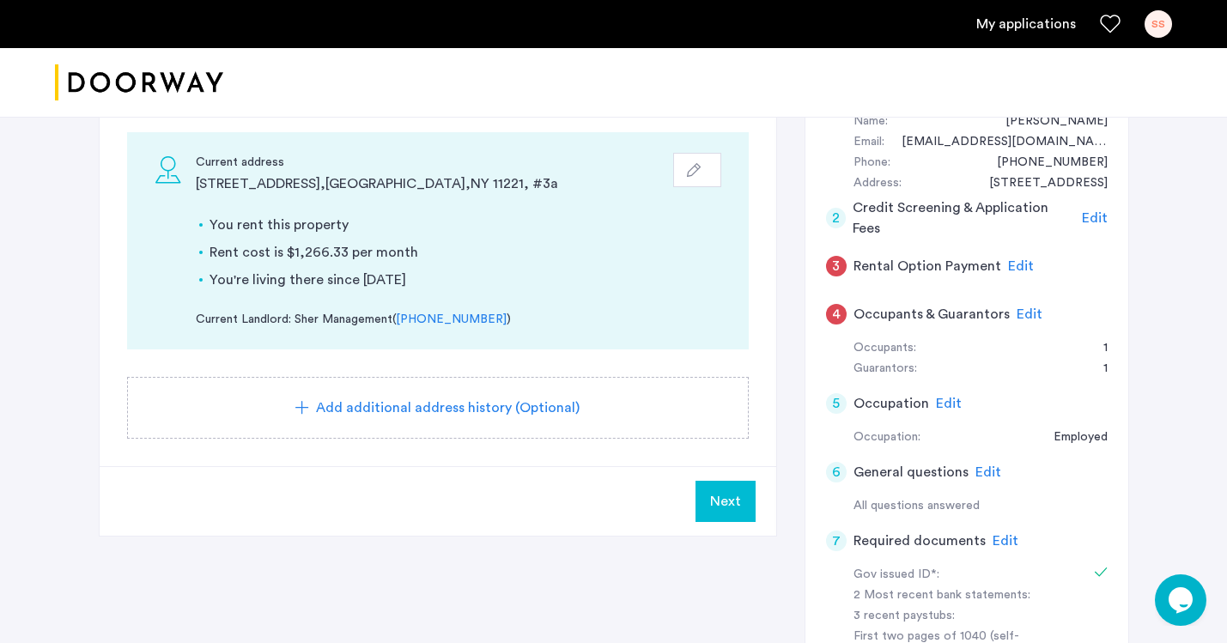
scroll to position [204, 0]
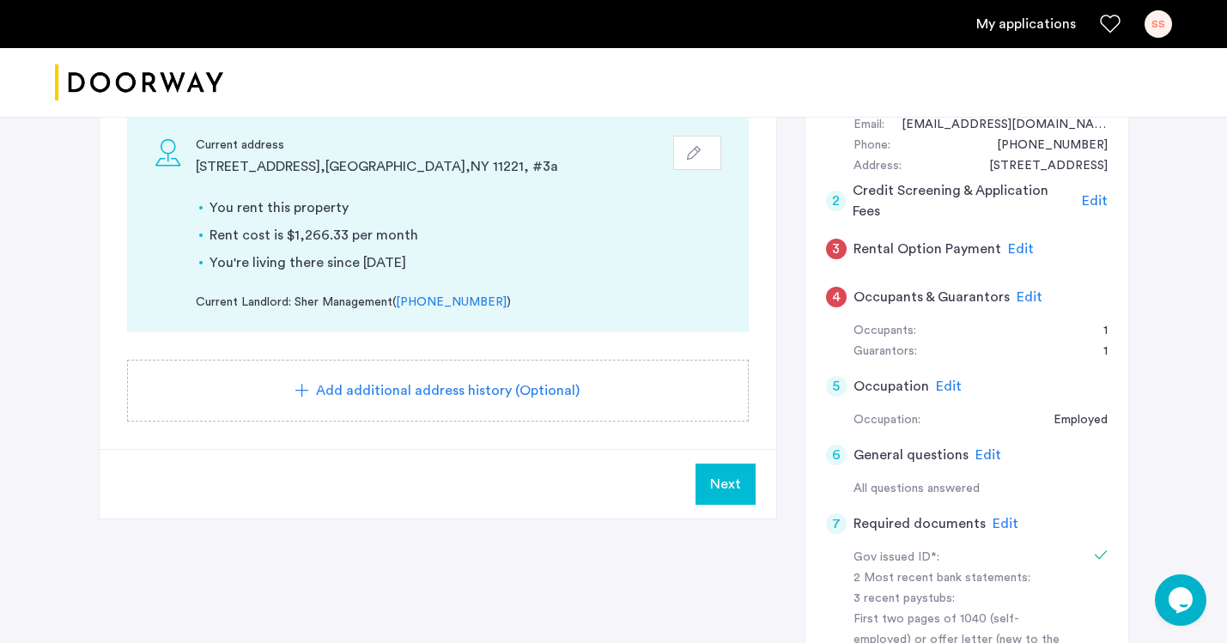
click at [708, 489] on button "Next" at bounding box center [726, 484] width 60 height 41
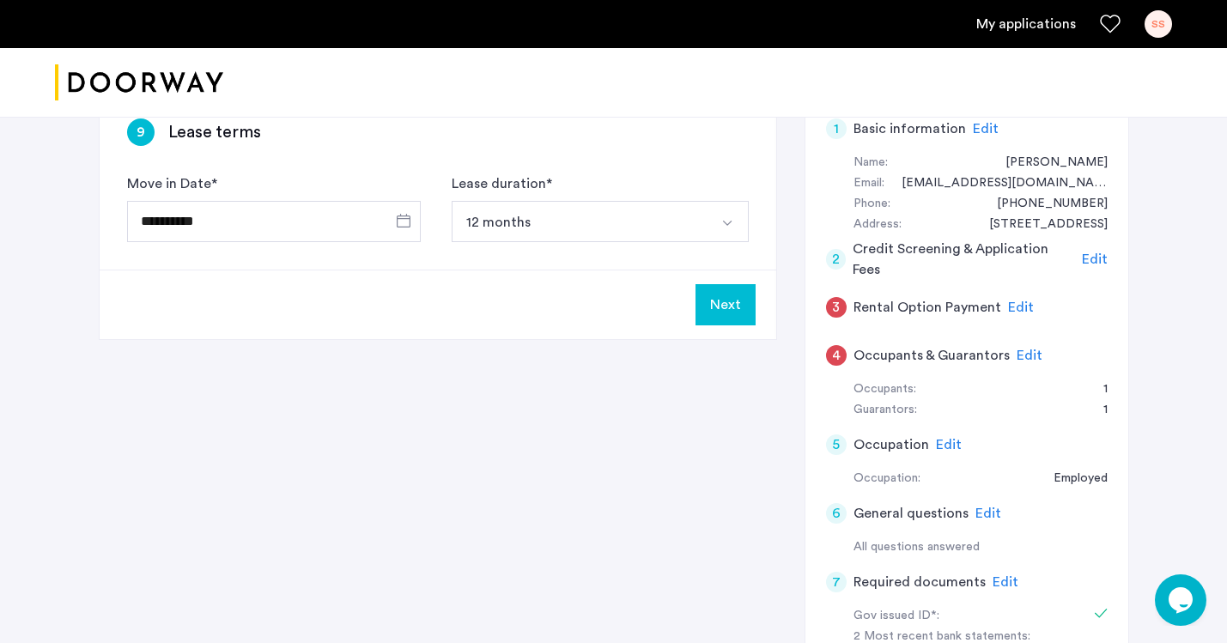
scroll to position [101, 0]
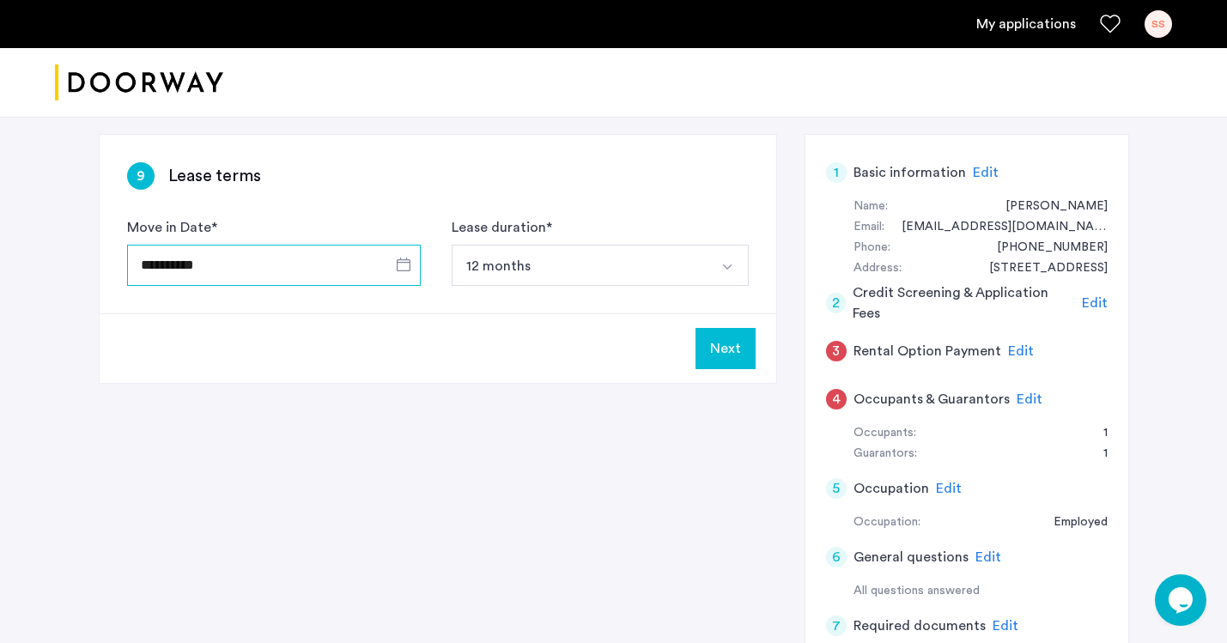
click at [273, 269] on input "**********" at bounding box center [274, 265] width 294 height 41
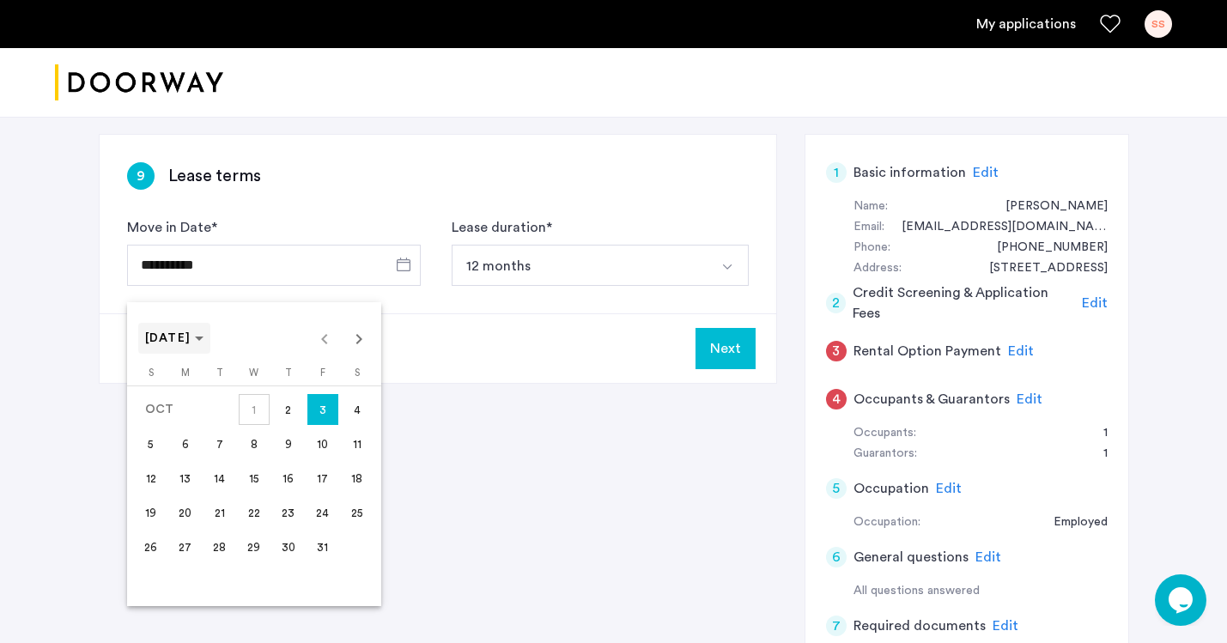
click at [204, 340] on icon "Choose month and year" at bounding box center [199, 339] width 9 height 4
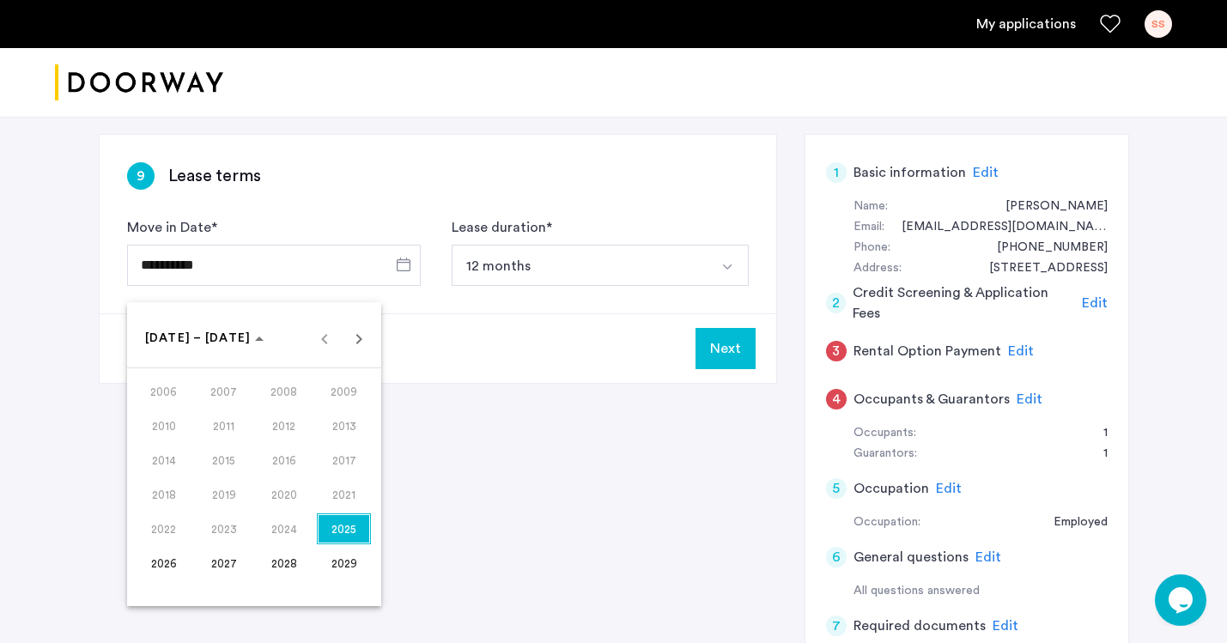
click at [351, 532] on span "2025" at bounding box center [344, 529] width 54 height 31
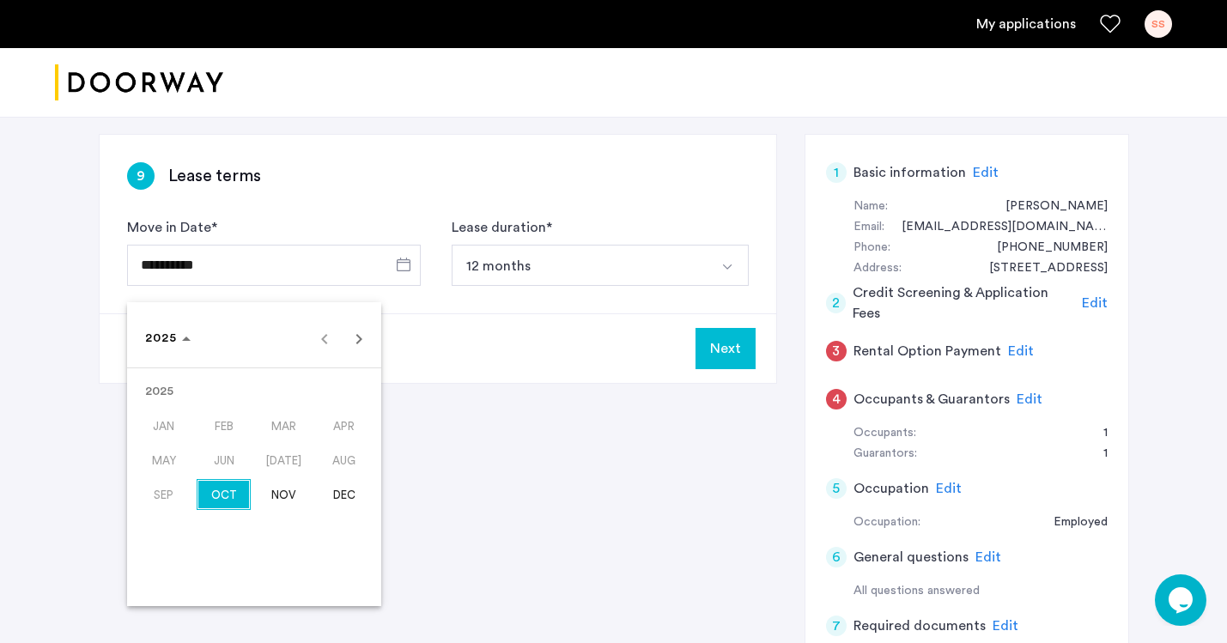
click at [284, 491] on span "NOV" at bounding box center [284, 494] width 54 height 31
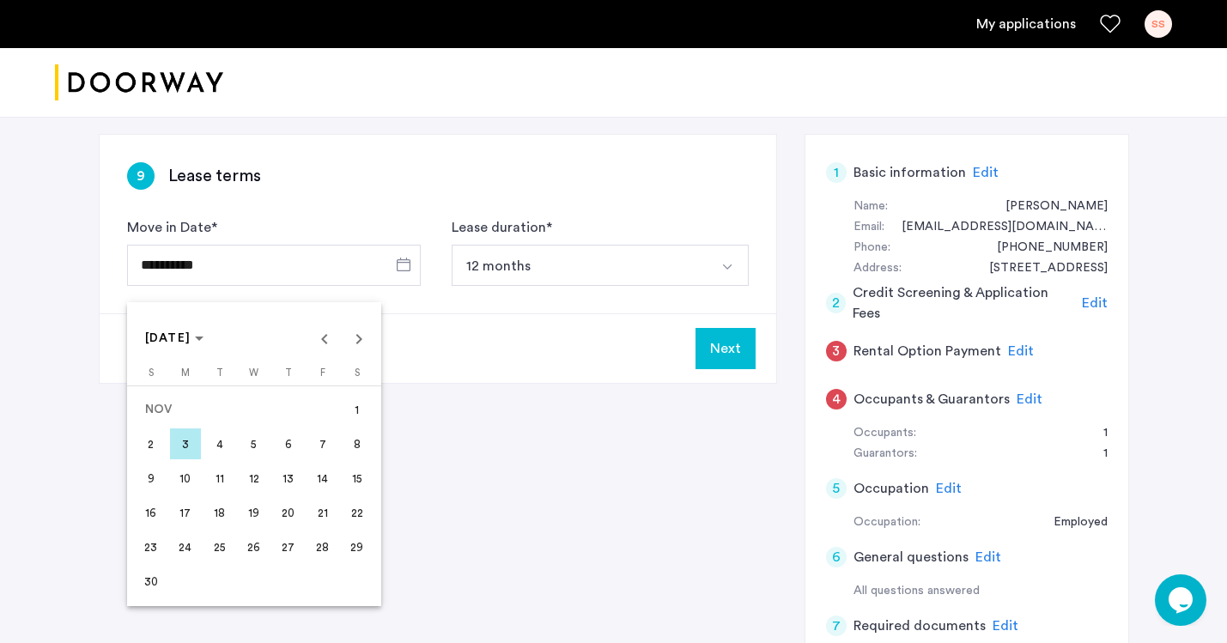
click at [361, 406] on span "1" at bounding box center [357, 409] width 31 height 31
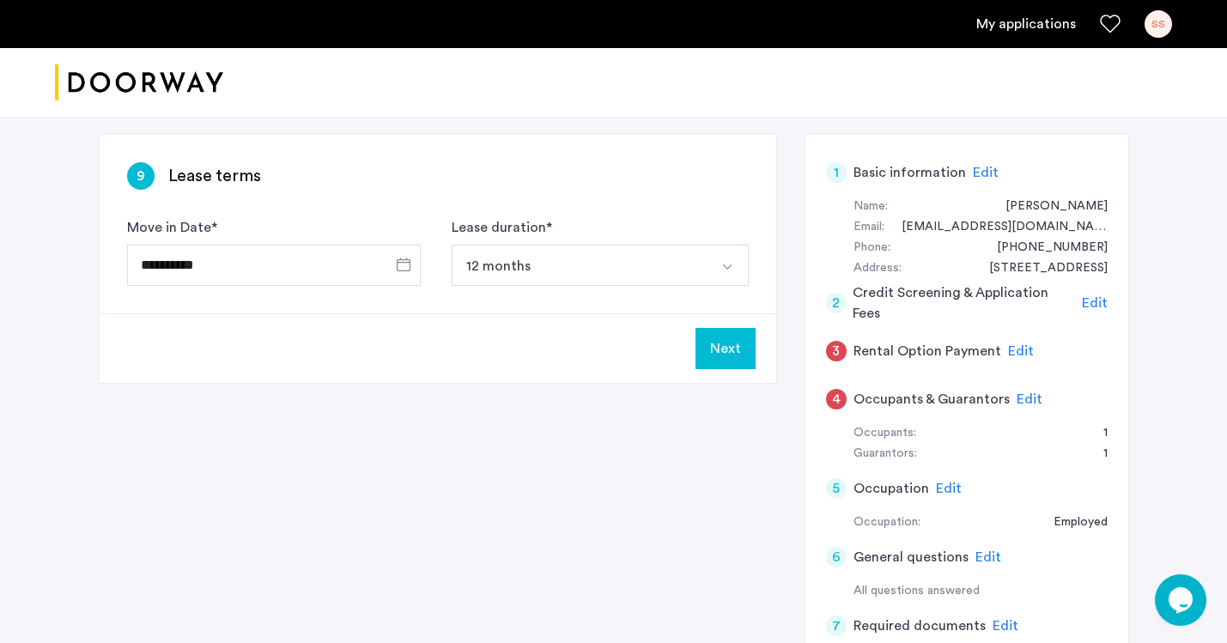
type input "**********"
click at [724, 350] on button "Next" at bounding box center [726, 348] width 60 height 41
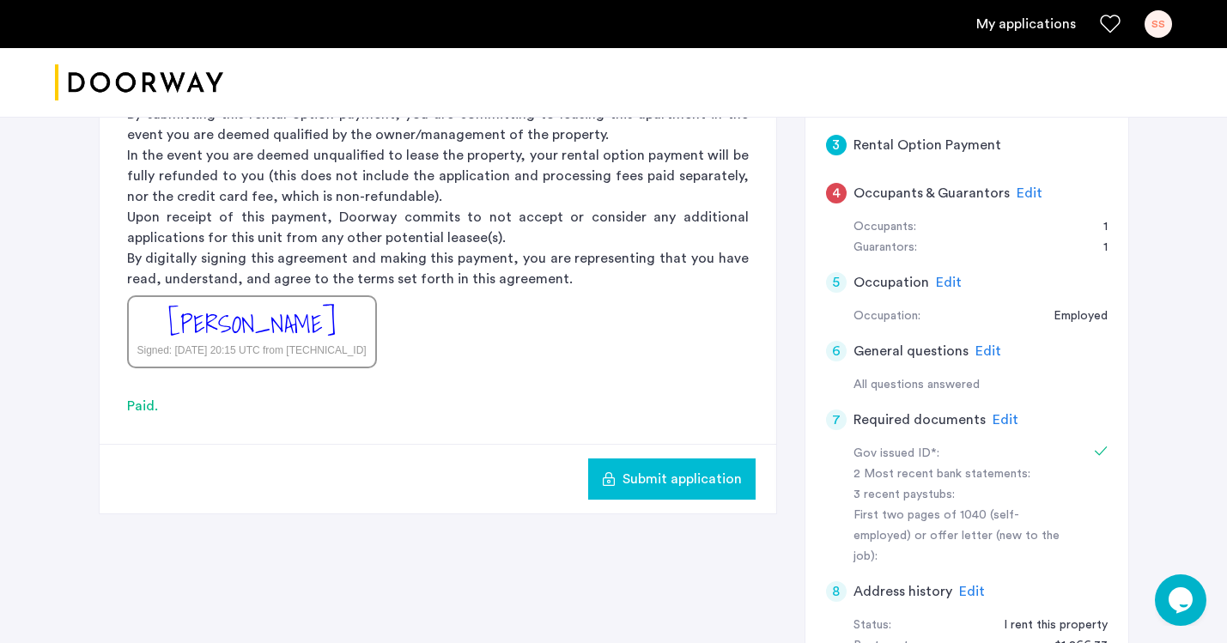
scroll to position [305, 0]
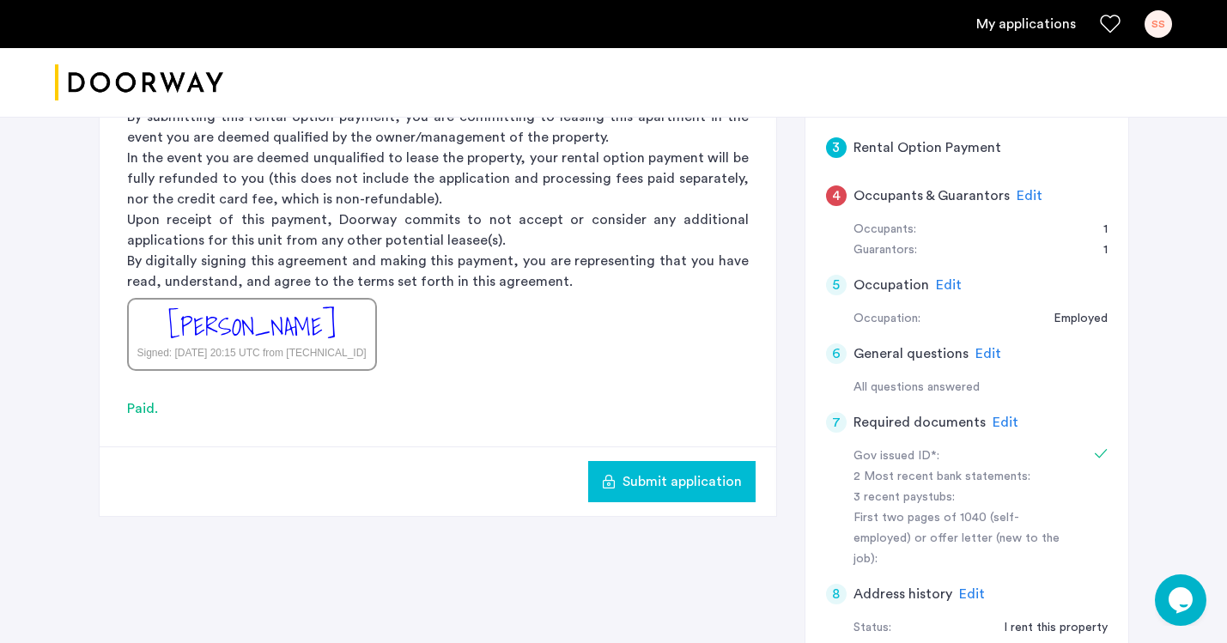
click at [627, 485] on span "Submit application" at bounding box center [682, 481] width 119 height 21
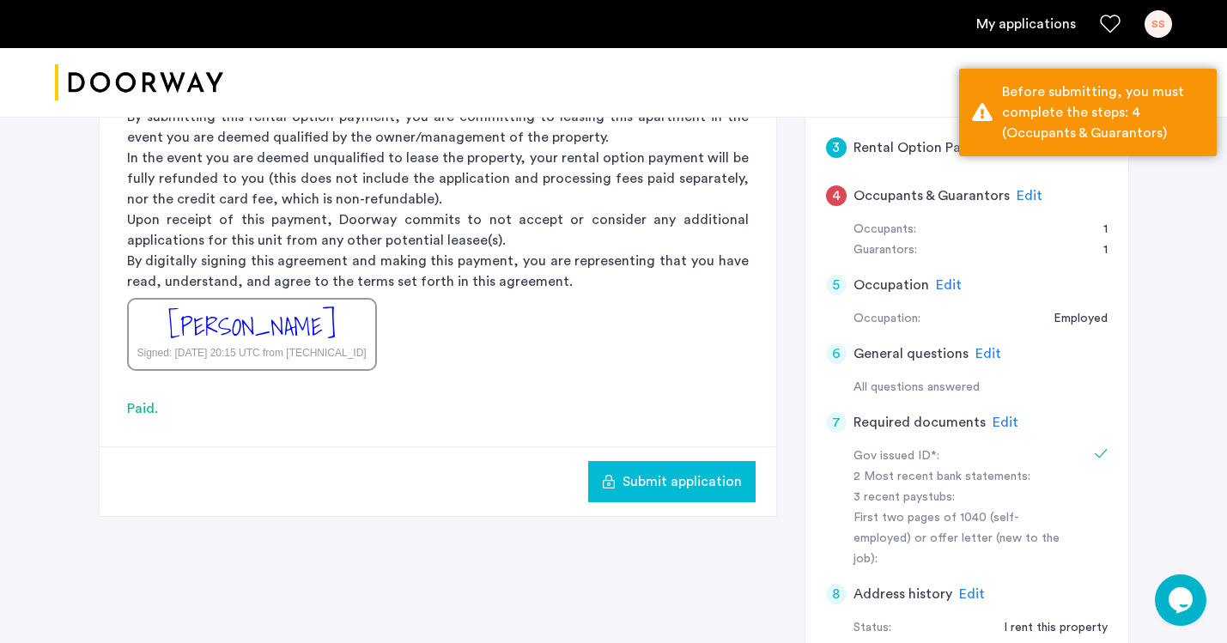
click at [1024, 197] on span "Edit" at bounding box center [1030, 196] width 26 height 14
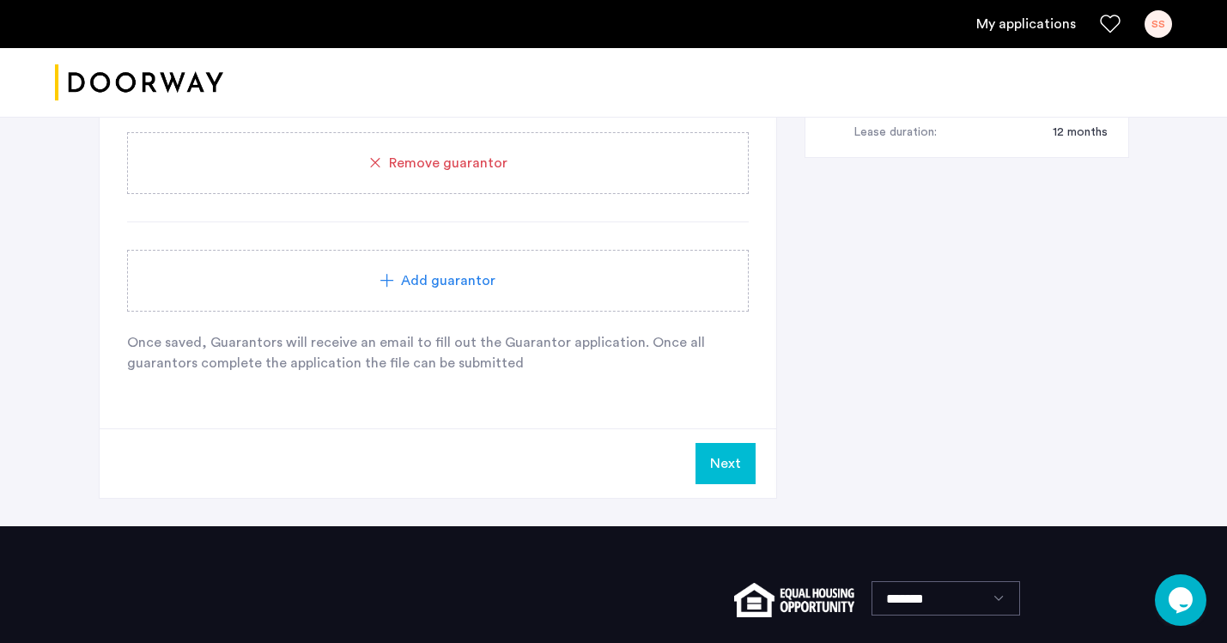
scroll to position [963, 0]
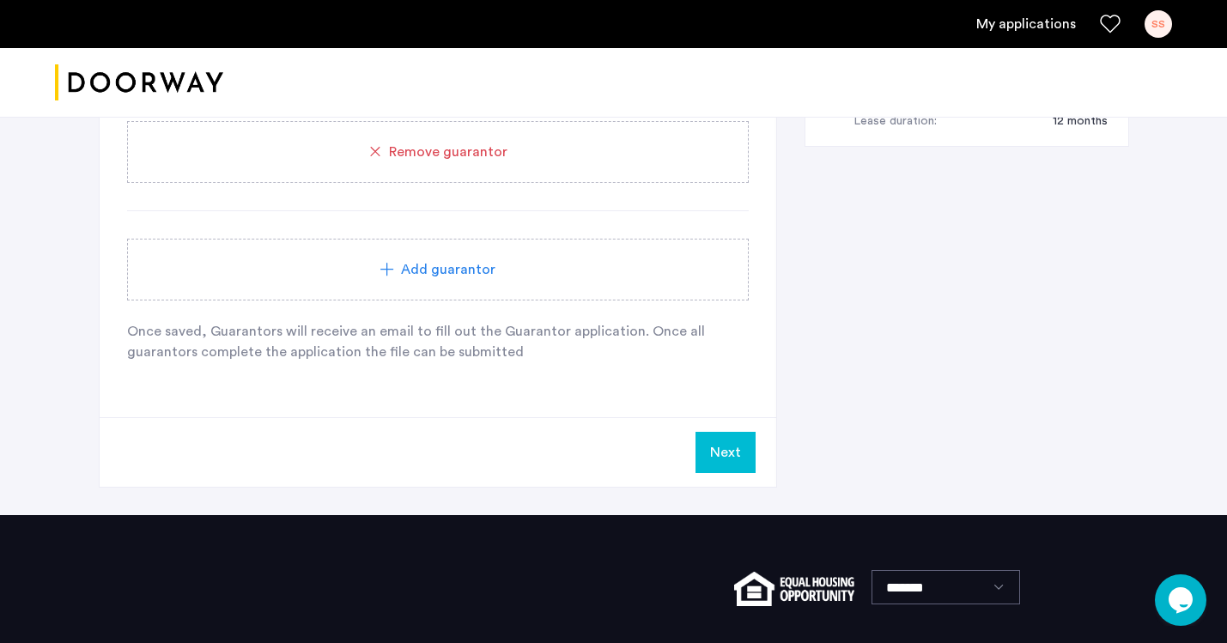
click at [723, 457] on button "Next" at bounding box center [726, 452] width 60 height 41
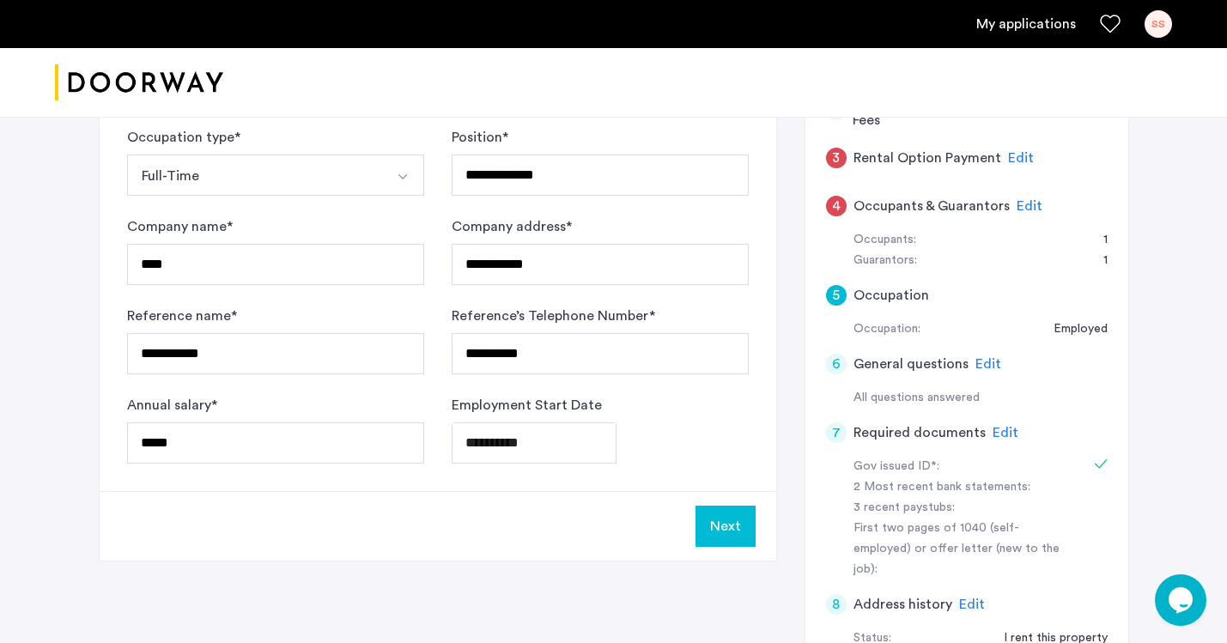
scroll to position [301, 0]
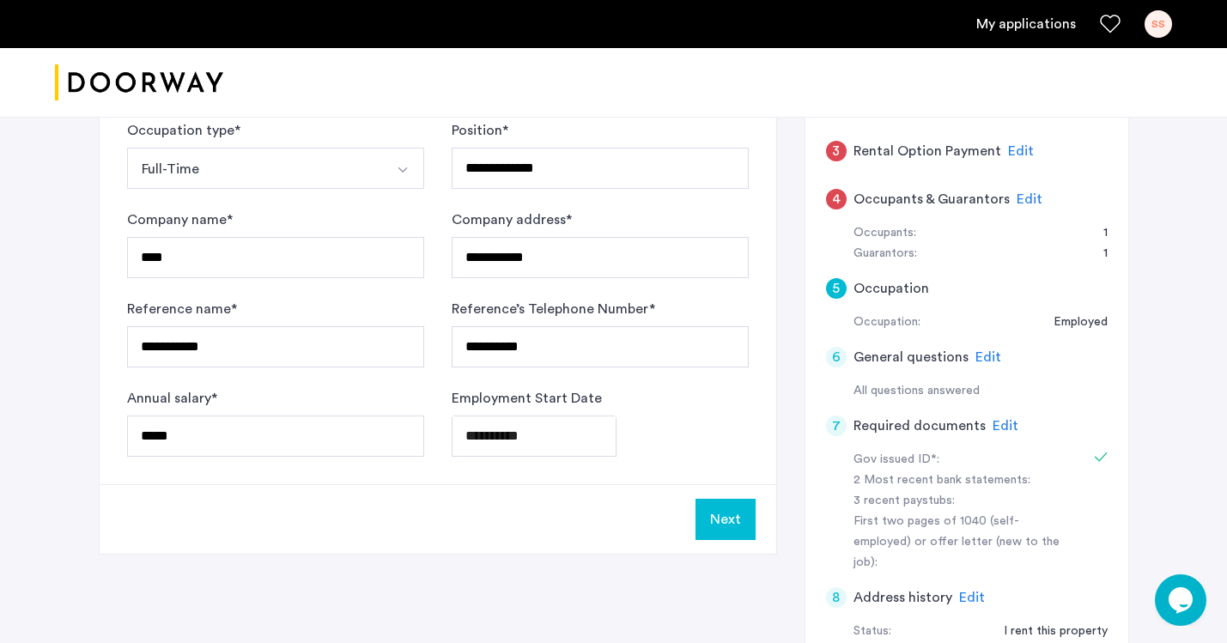
click at [726, 508] on button "Next" at bounding box center [726, 519] width 60 height 41
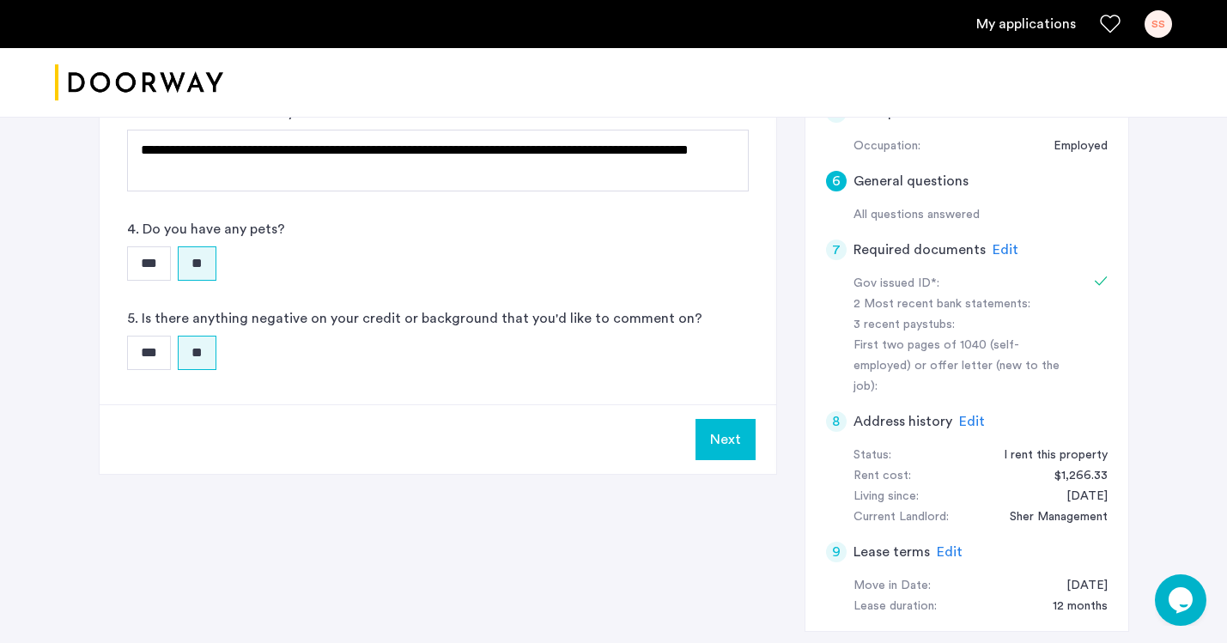
scroll to position [517, 0]
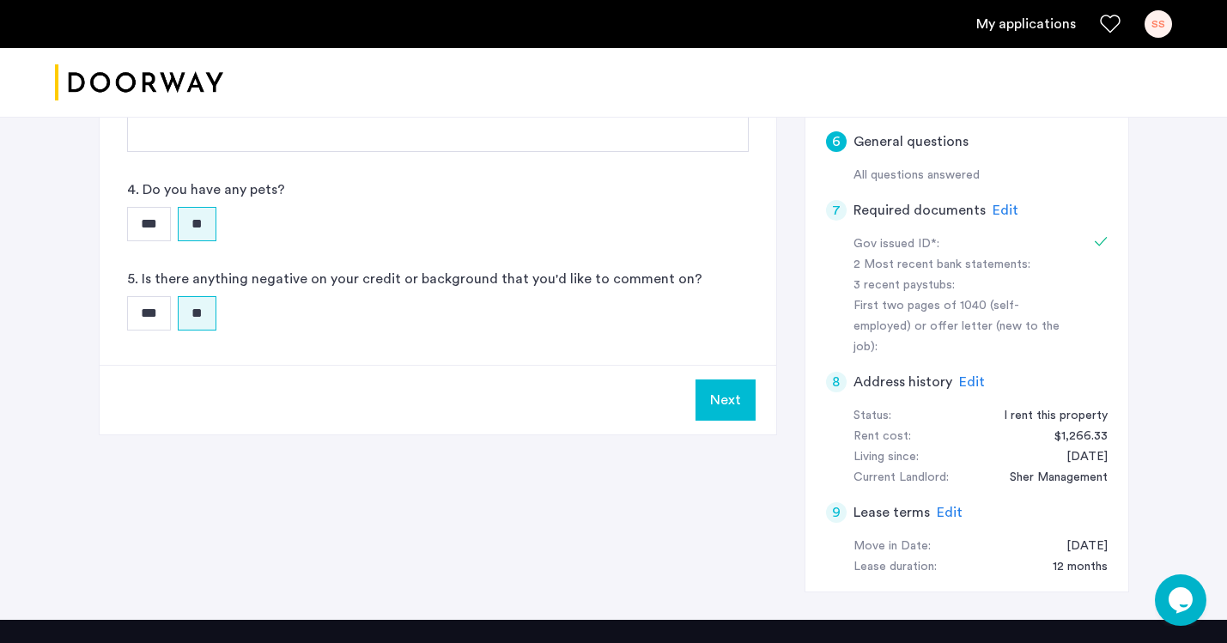
click at [720, 404] on button "Next" at bounding box center [726, 400] width 60 height 41
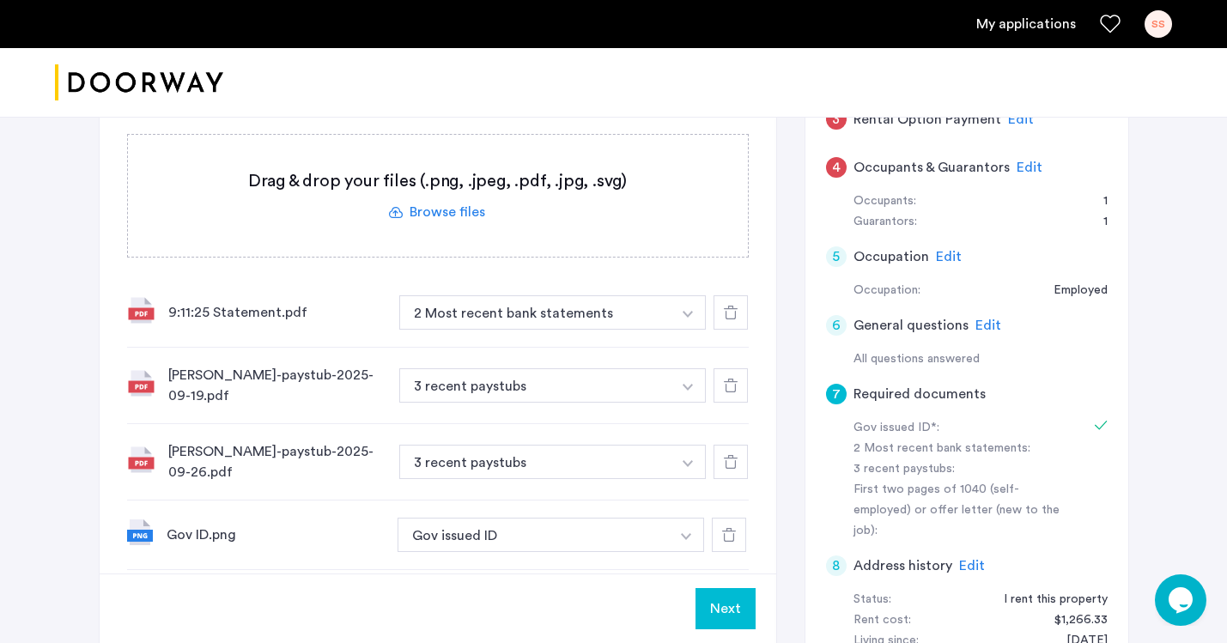
scroll to position [337, 0]
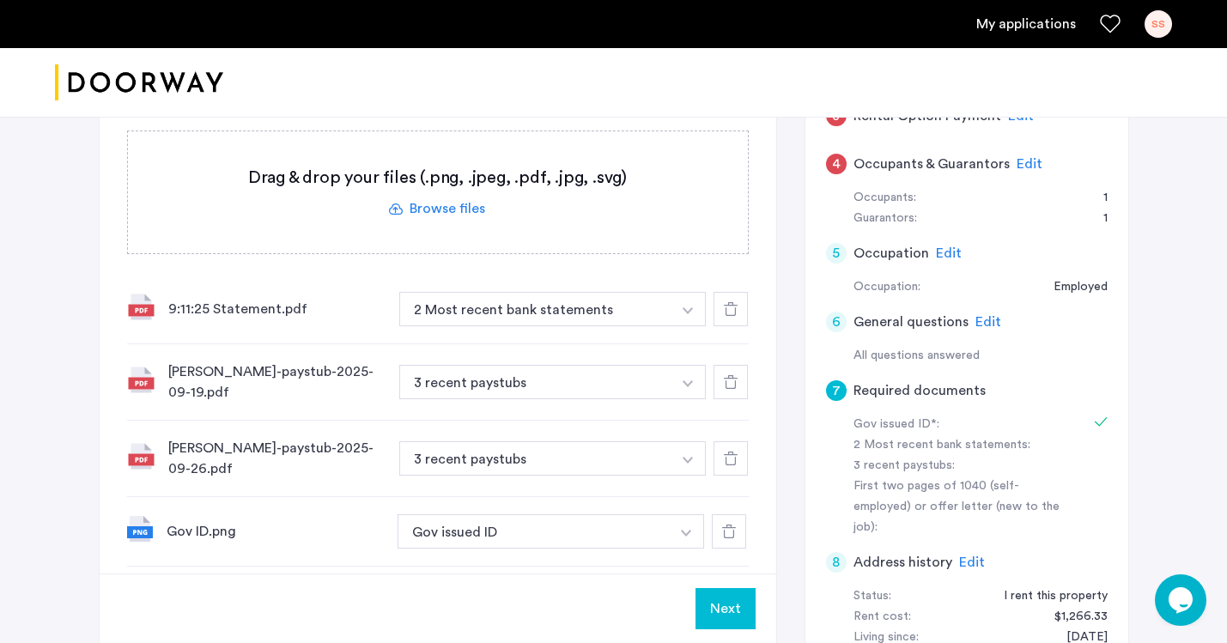
click at [728, 611] on button "Next" at bounding box center [726, 608] width 60 height 41
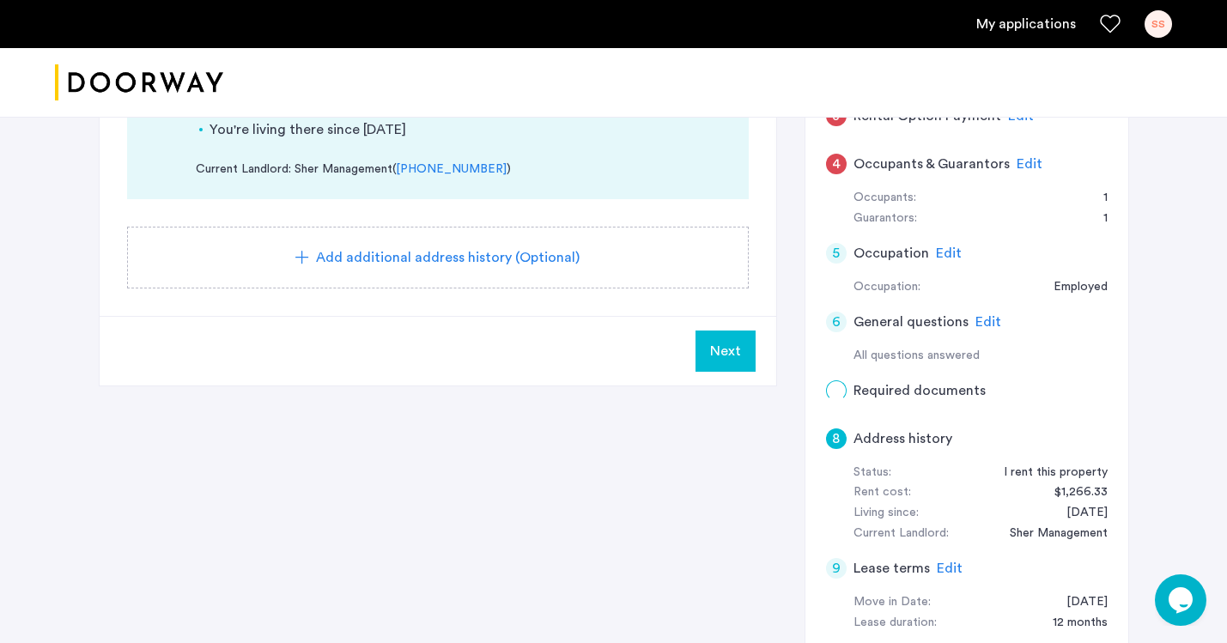
scroll to position [0, 0]
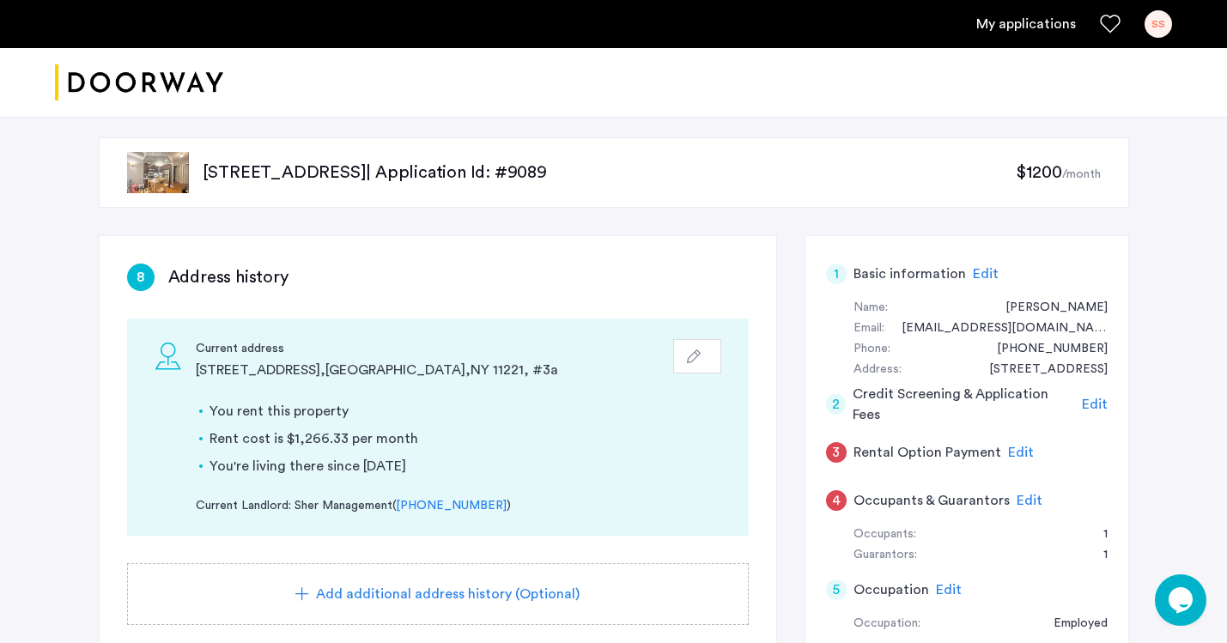
click at [1019, 450] on span "Edit" at bounding box center [1021, 453] width 26 height 14
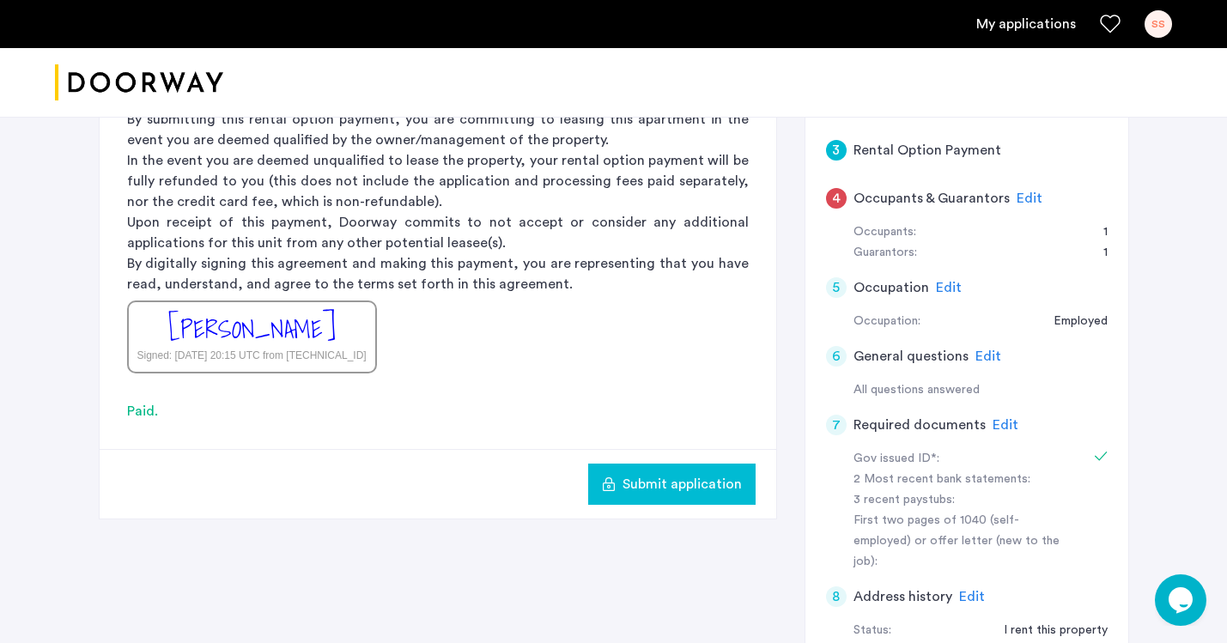
scroll to position [306, 0]
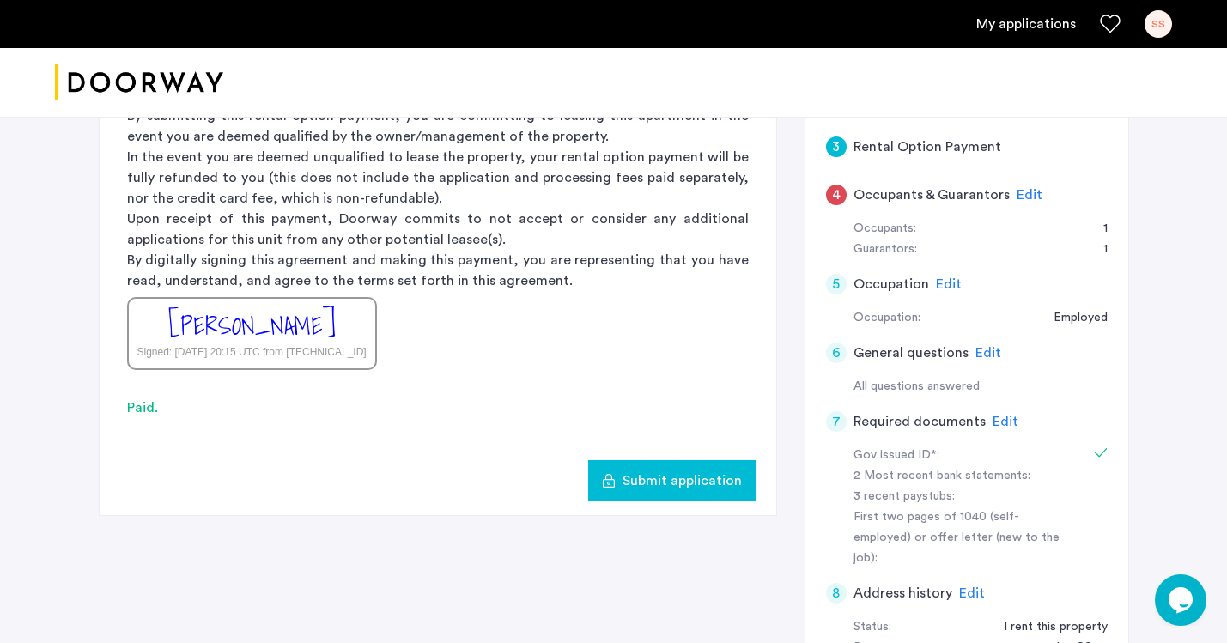
click at [619, 474] on div "Submit application" at bounding box center [672, 481] width 140 height 21
click at [1022, 197] on span "Edit" at bounding box center [1030, 195] width 26 height 14
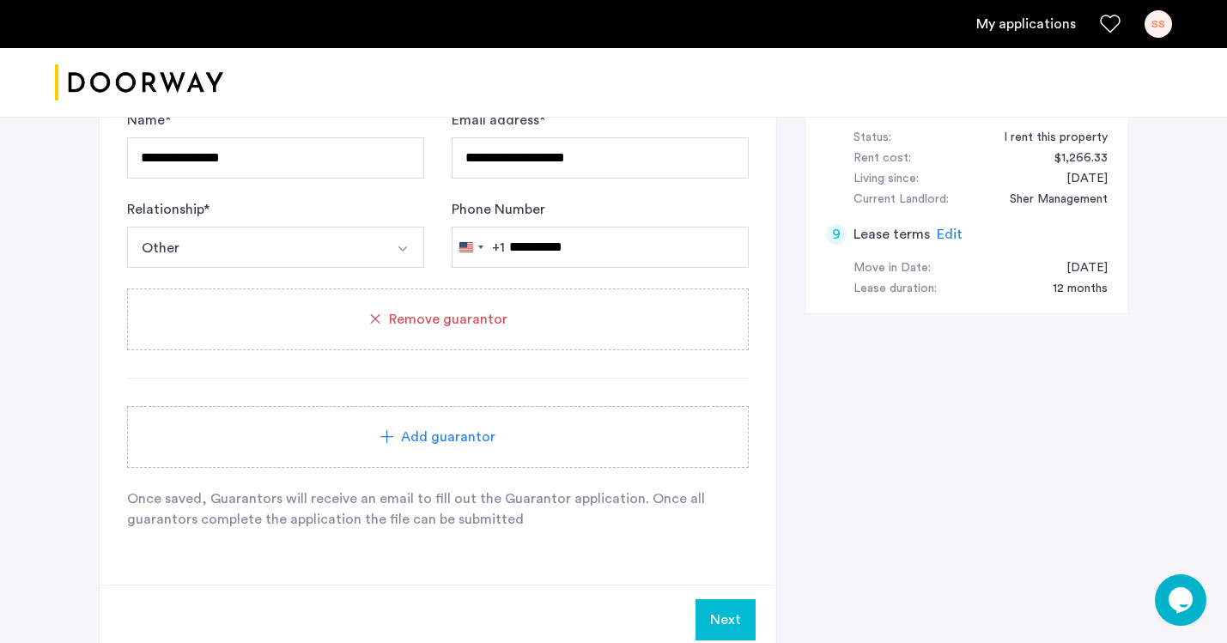
scroll to position [836, 0]
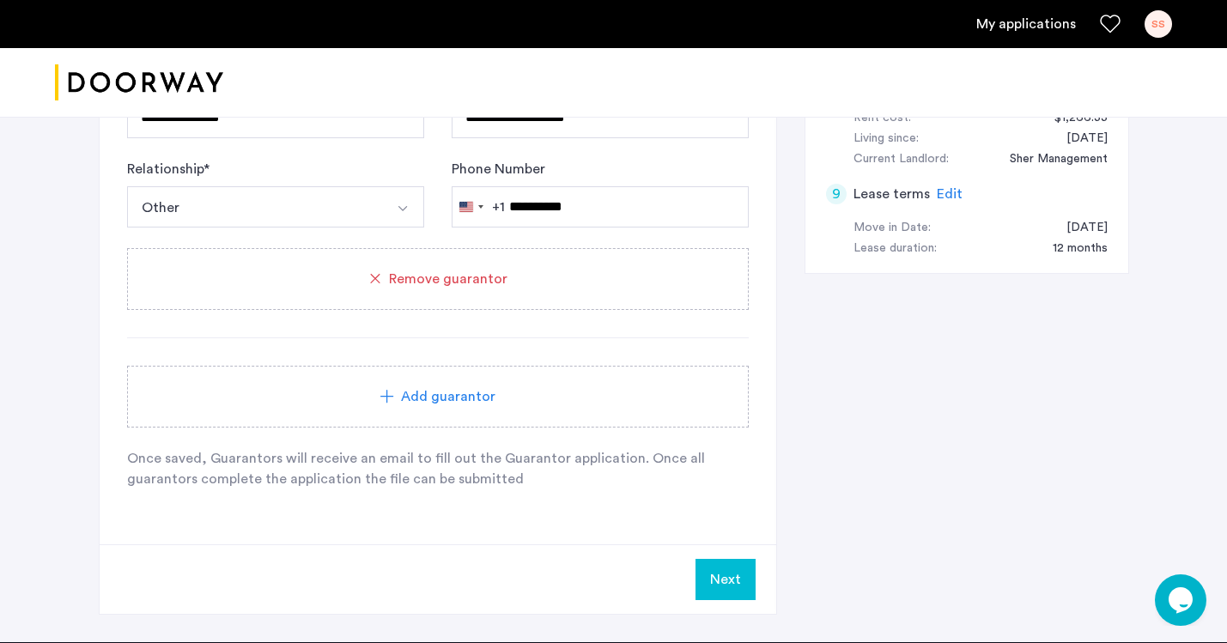
click at [713, 575] on button "Next" at bounding box center [726, 579] width 60 height 41
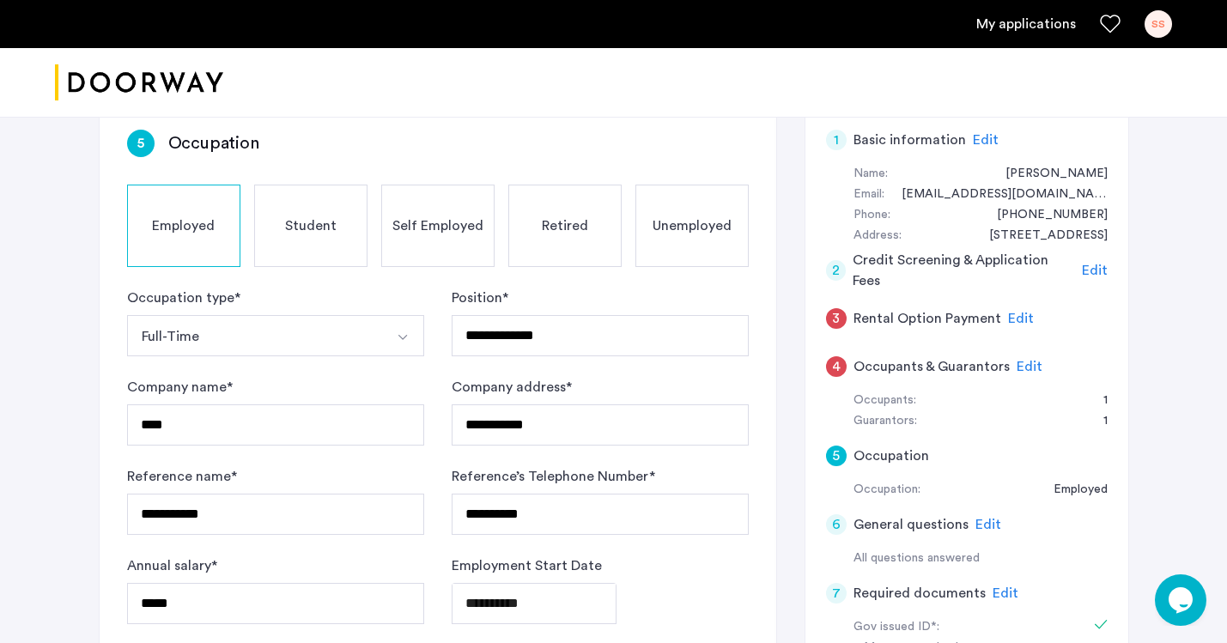
scroll to position [93, 0]
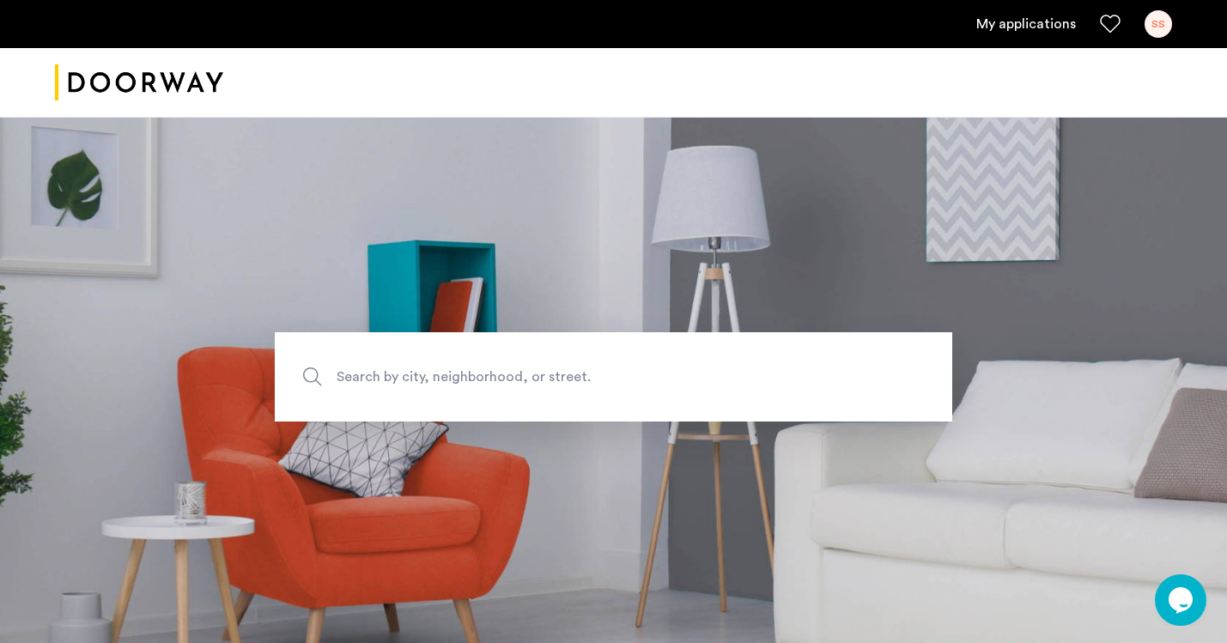
click at [1017, 35] on ul "My applications SS" at bounding box center [613, 23] width 1117 height 27
click at [1012, 27] on link "My applications" at bounding box center [1026, 24] width 100 height 21
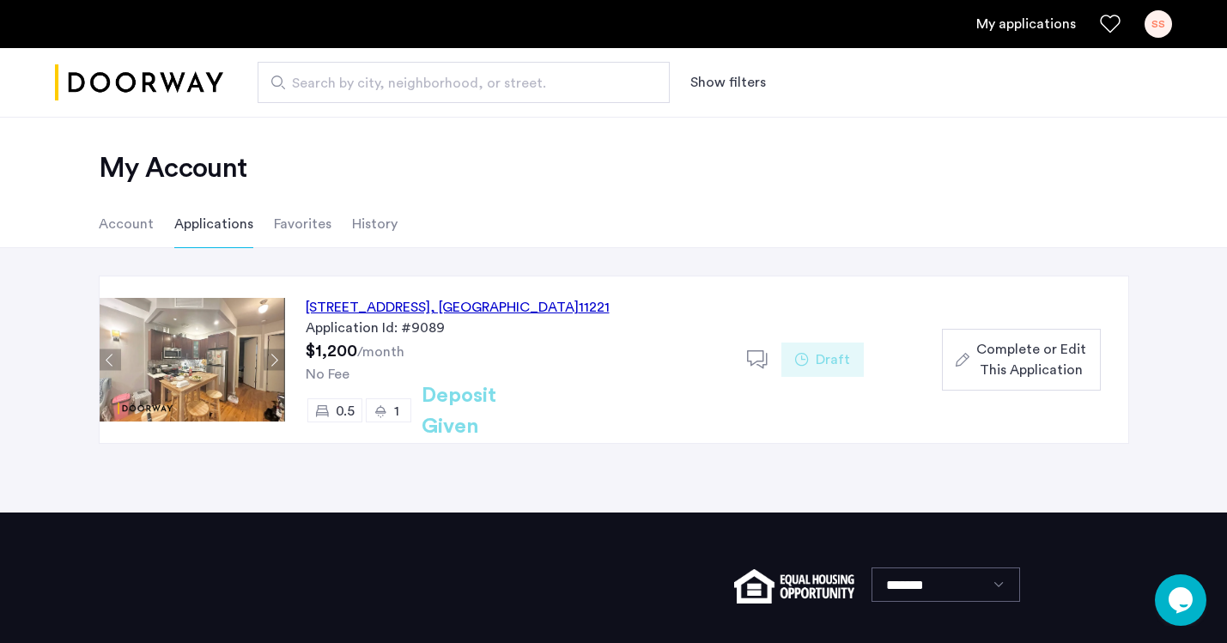
click at [609, 370] on div "No Fee" at bounding box center [516, 374] width 421 height 21
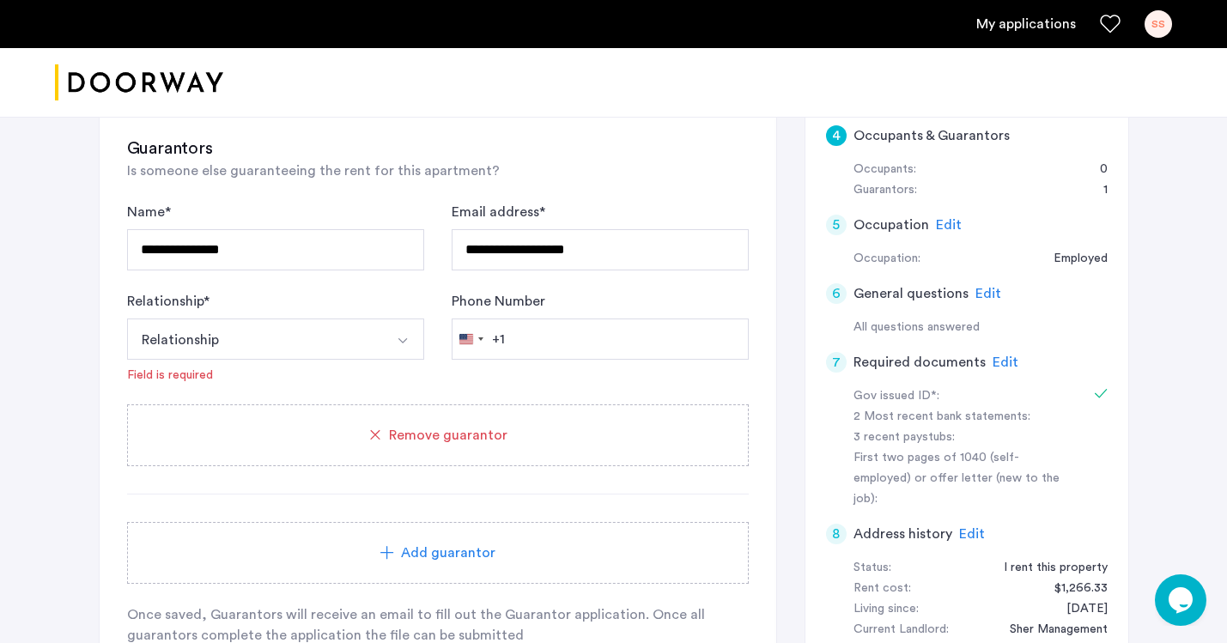
scroll to position [372, 0]
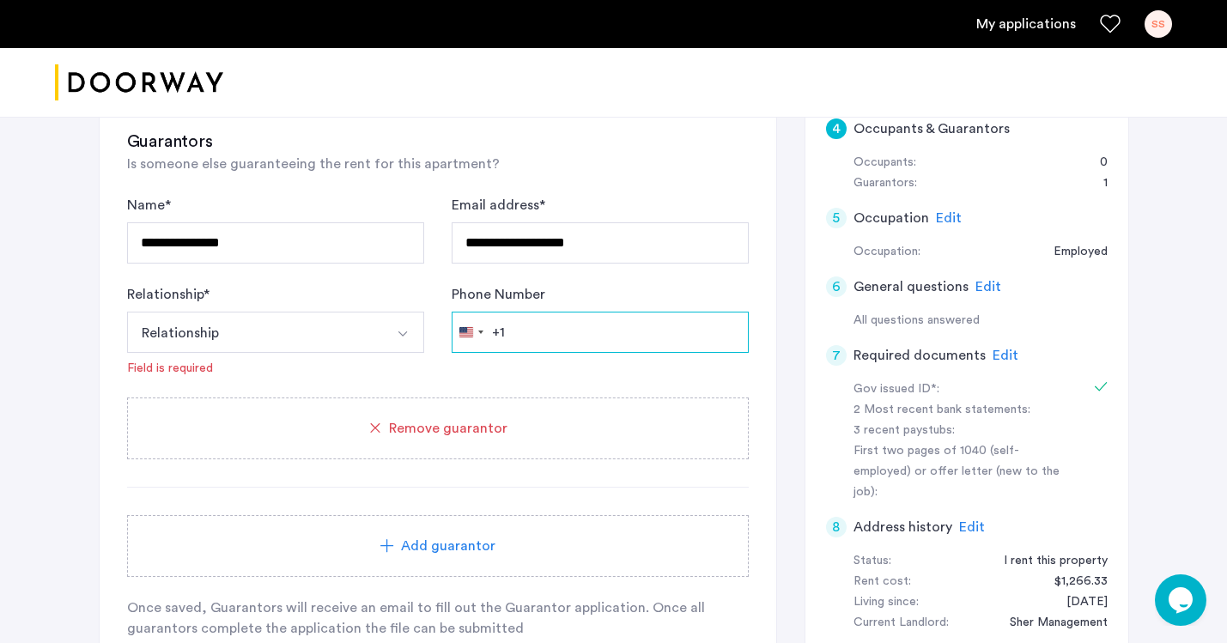
click at [560, 332] on input "Phone Number" at bounding box center [600, 332] width 297 height 41
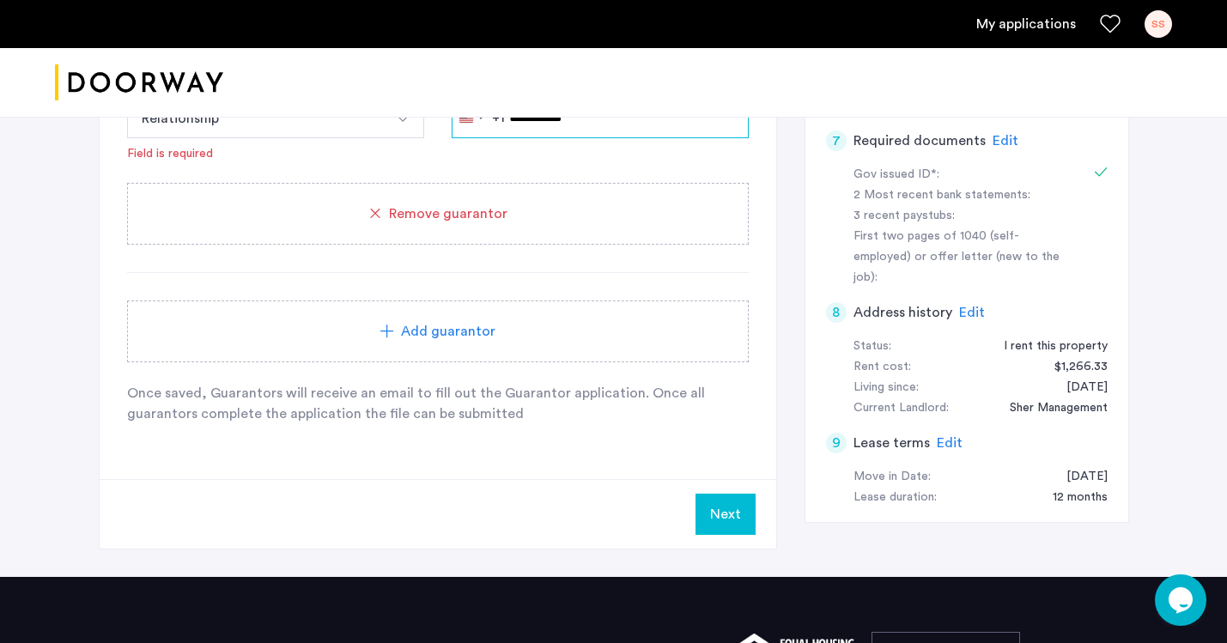
scroll to position [615, 0]
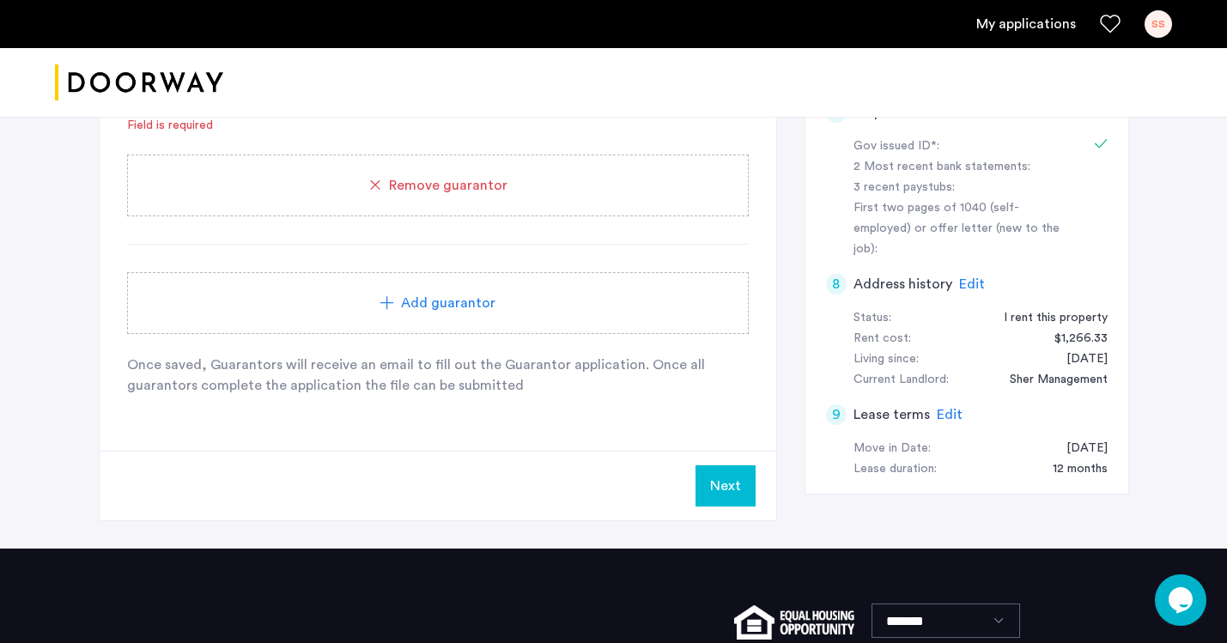
type input "**********"
click at [731, 472] on button "Next" at bounding box center [726, 485] width 60 height 41
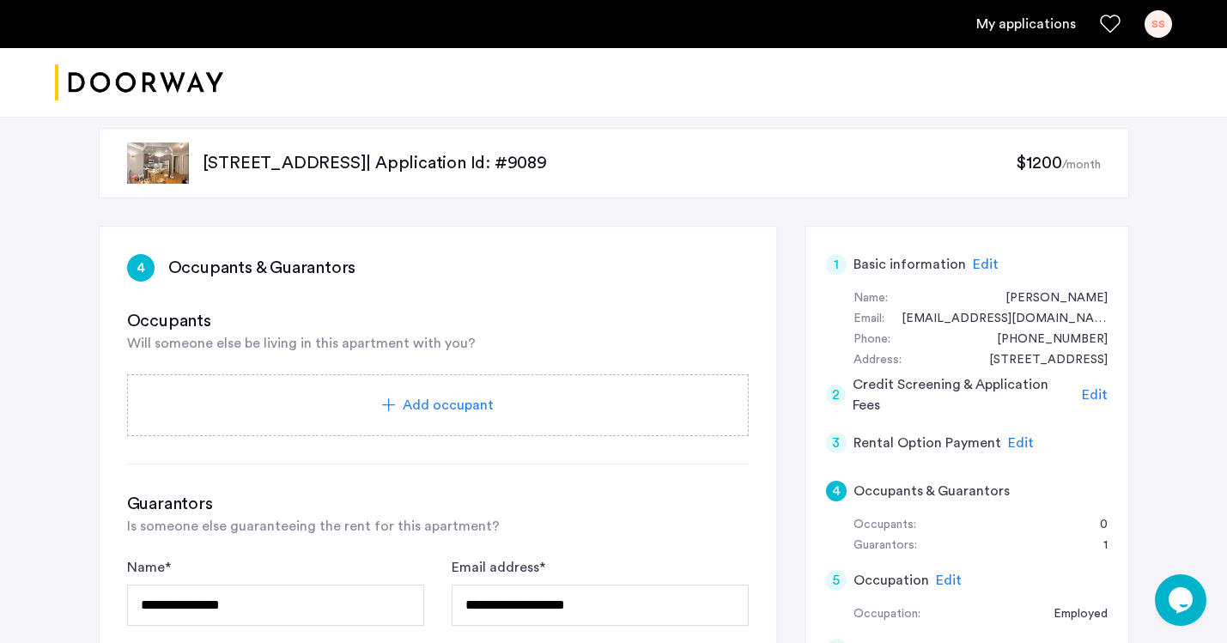
scroll to position [0, 0]
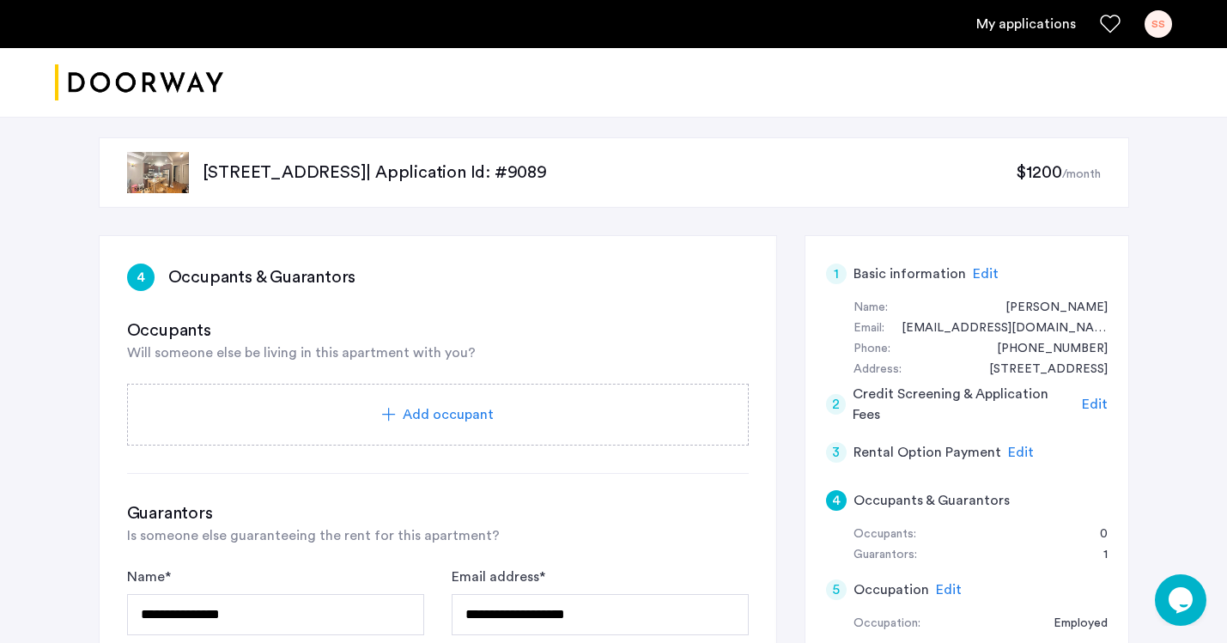
click at [442, 408] on span "Add occupant" at bounding box center [448, 414] width 91 height 21
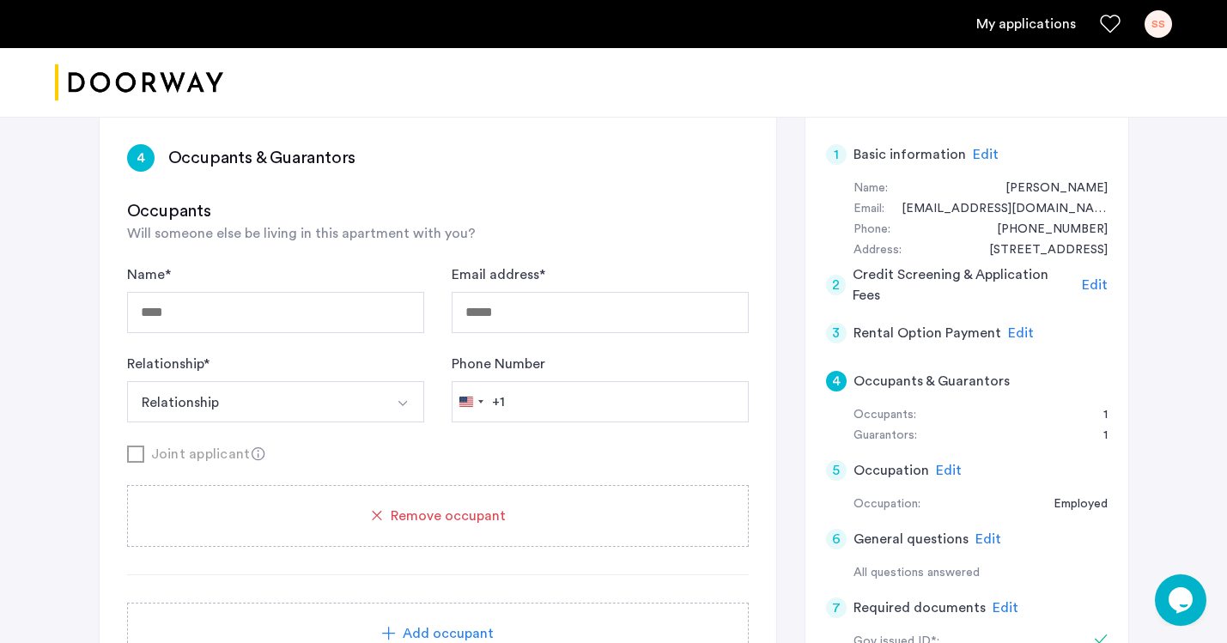
scroll to position [120, 0]
click at [305, 325] on input "Name *" at bounding box center [275, 311] width 297 height 41
type input "**********"
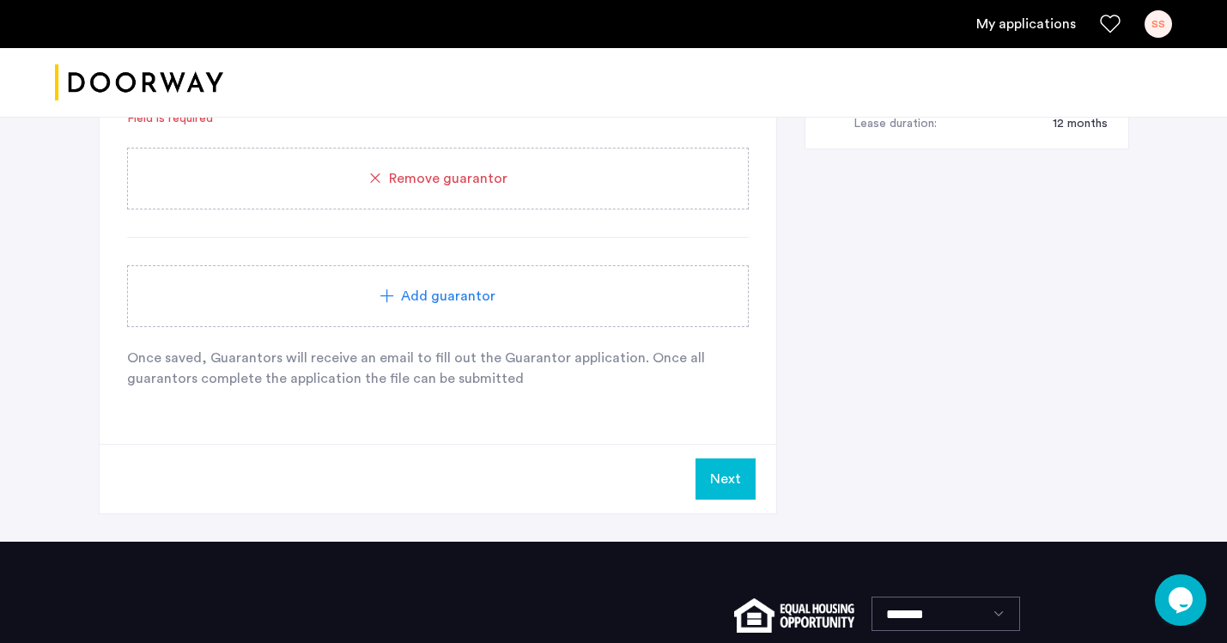
scroll to position [963, 0]
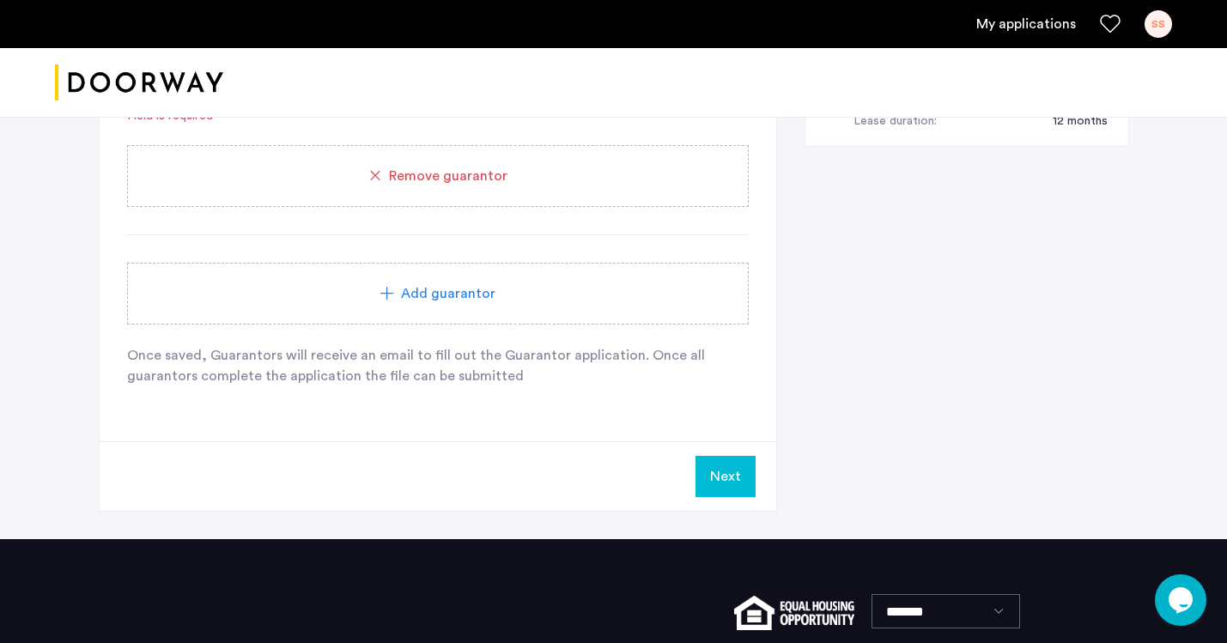
click at [714, 473] on button "Next" at bounding box center [726, 476] width 60 height 41
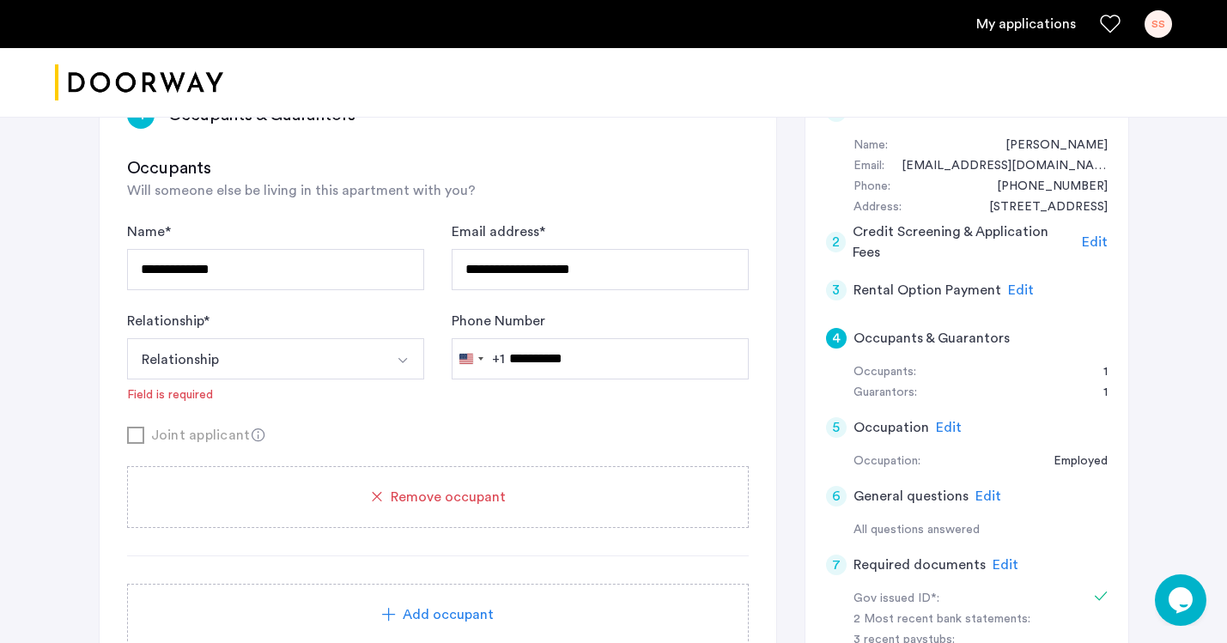
scroll to position [175, 0]
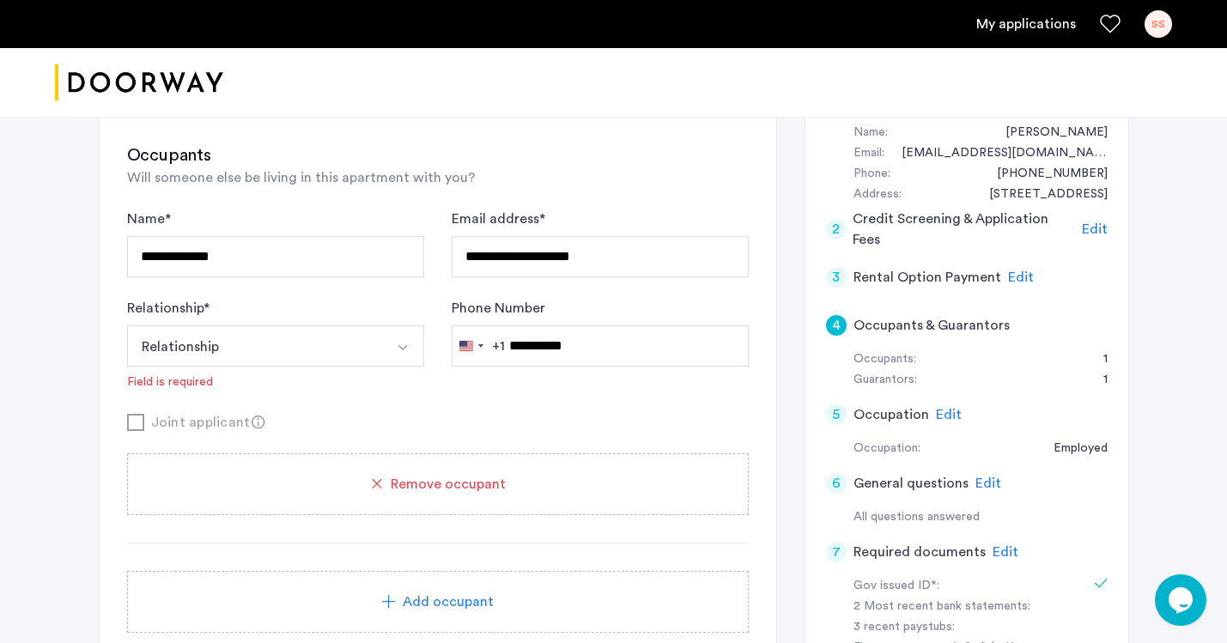
click at [452, 493] on span "Remove occupant" at bounding box center [448, 484] width 115 height 21
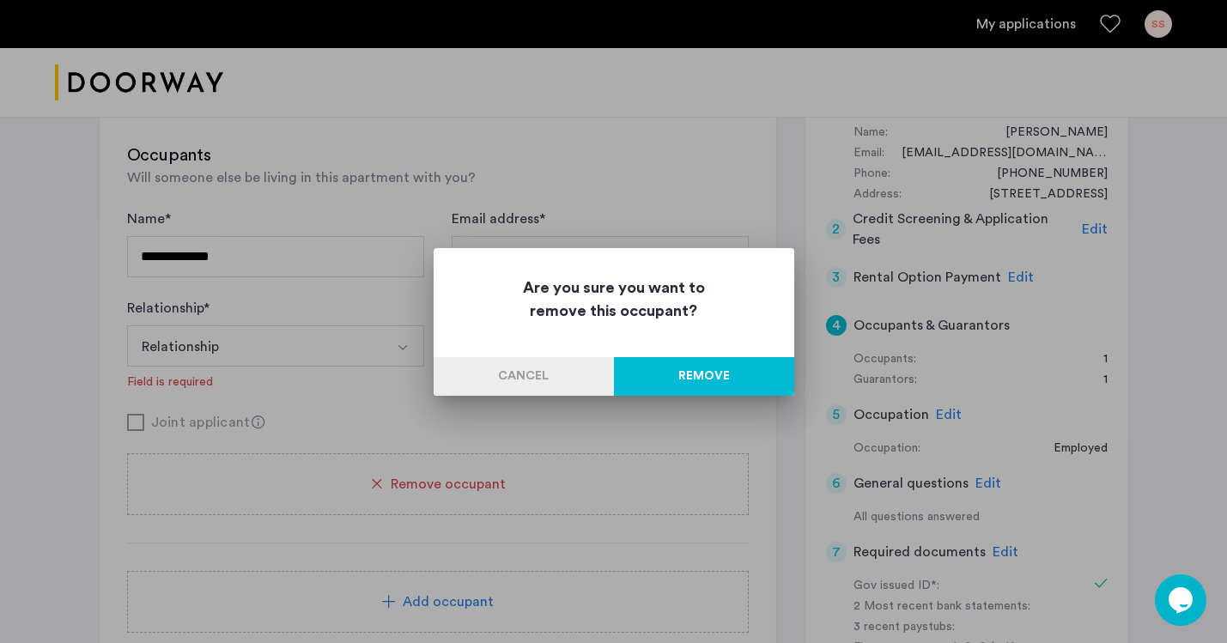
click at [696, 362] on button "Remove" at bounding box center [704, 376] width 180 height 39
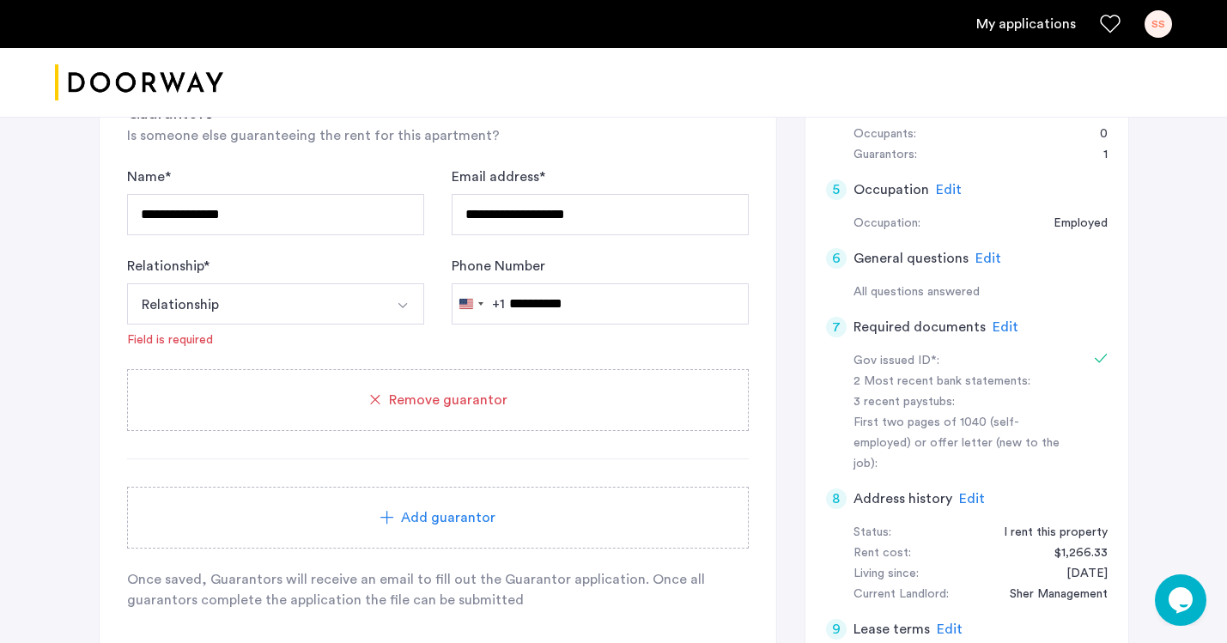
scroll to position [770, 0]
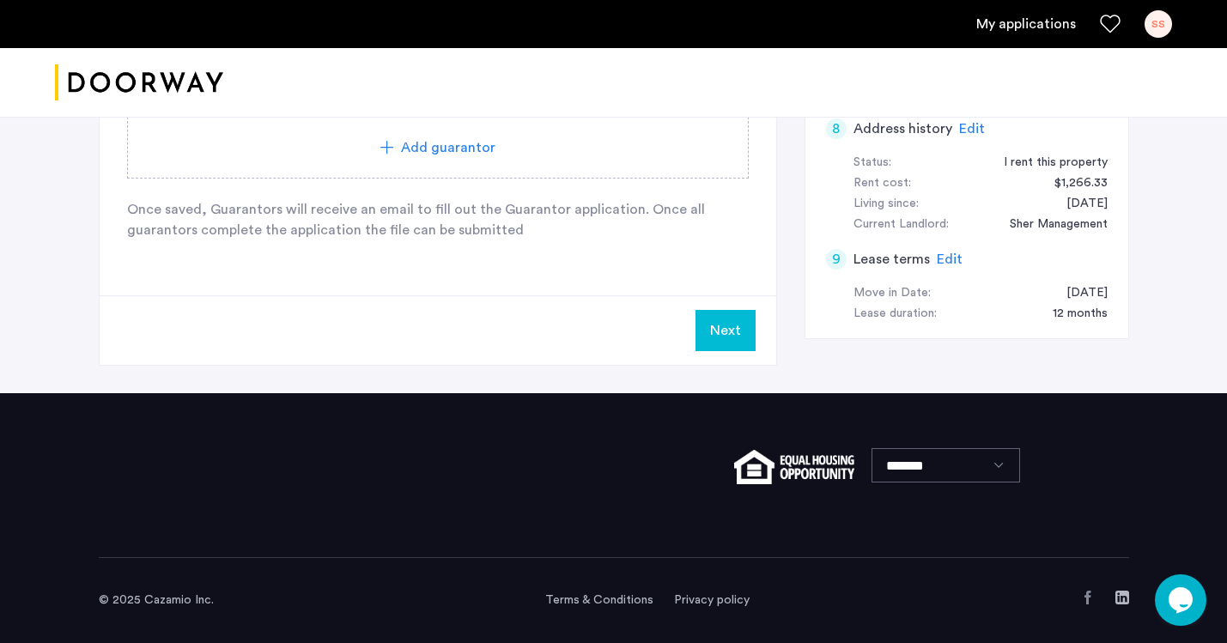
click at [715, 336] on button "Next" at bounding box center [726, 330] width 60 height 41
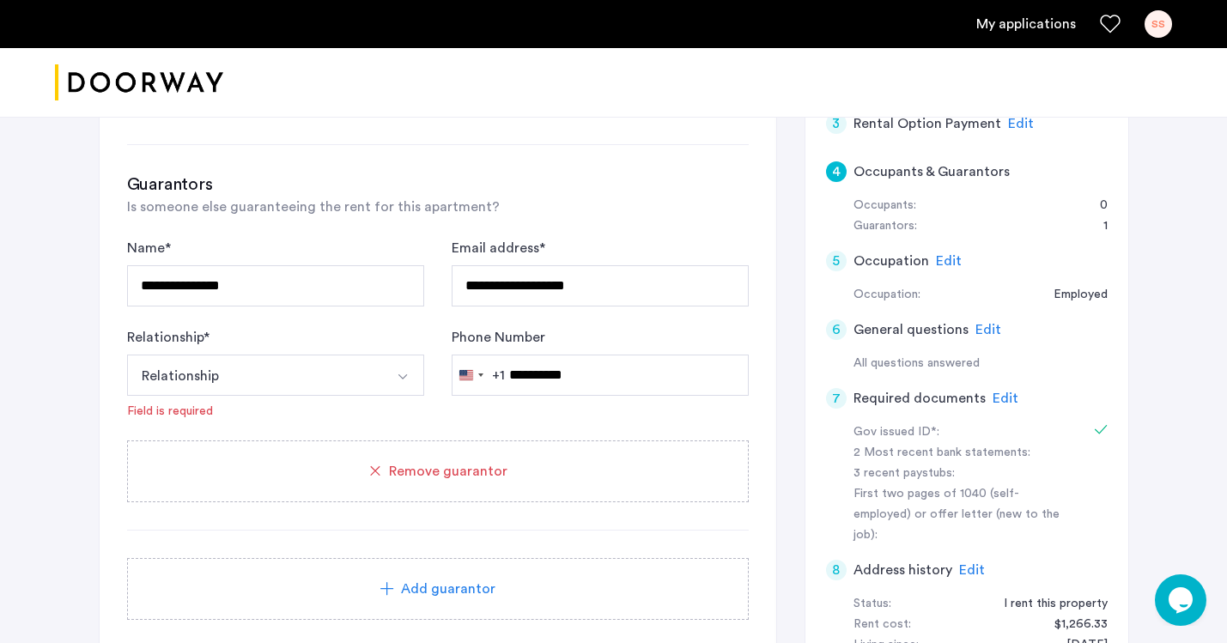
scroll to position [339, 0]
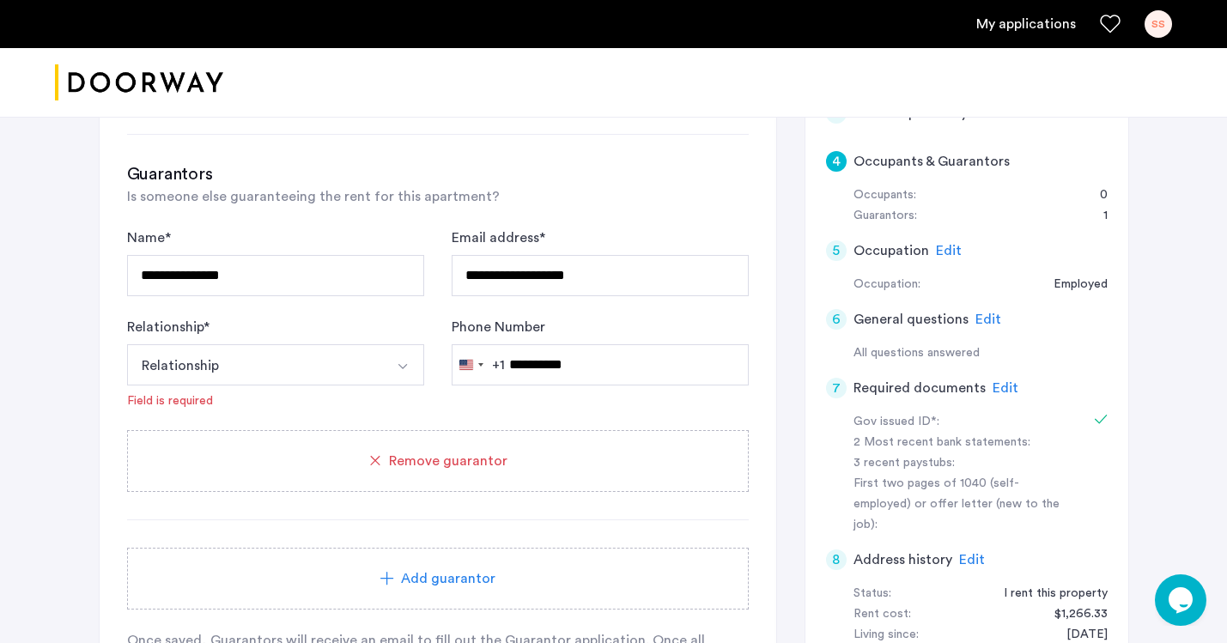
click at [267, 375] on button "Relationship" at bounding box center [255, 364] width 257 height 41
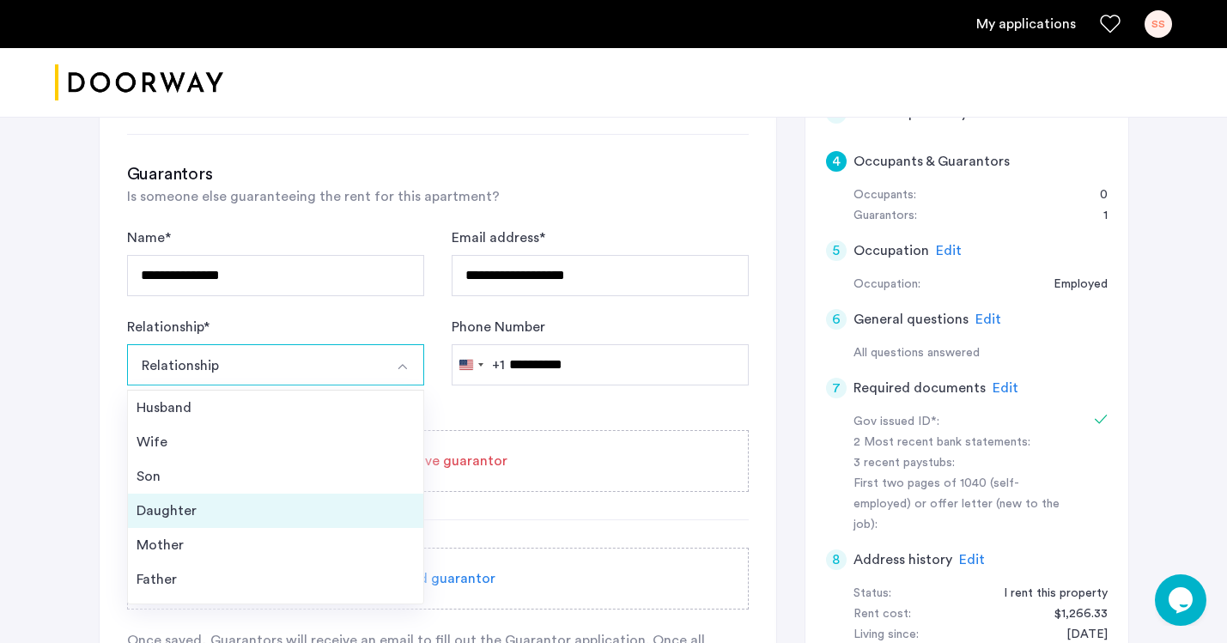
scroll to position [62, 0]
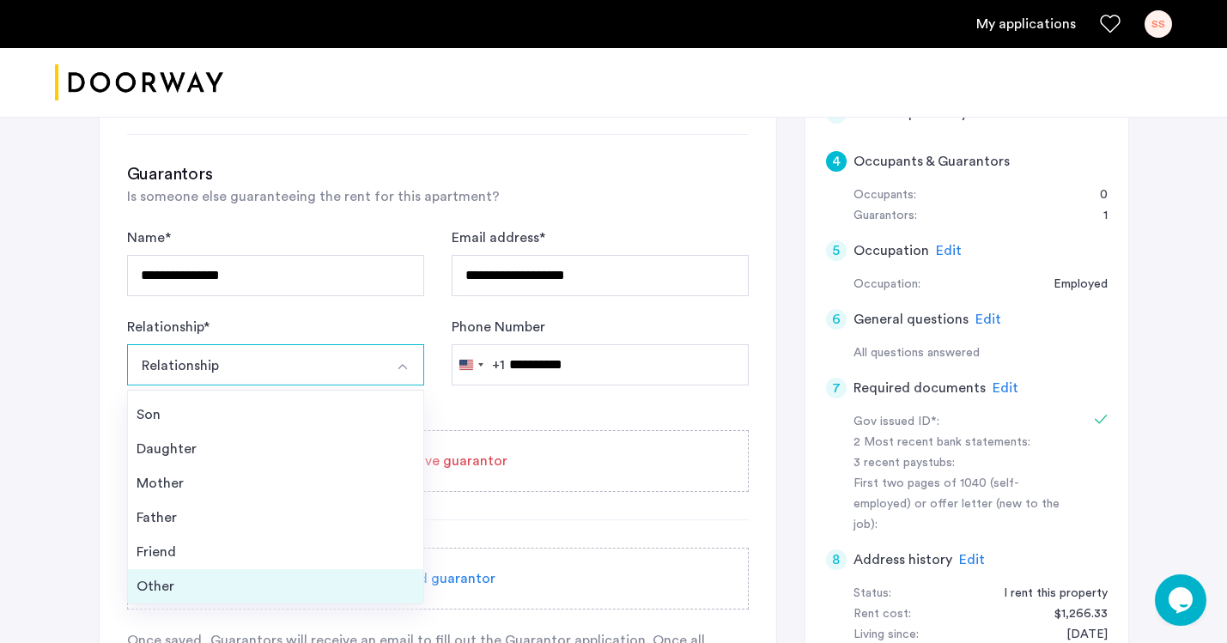
click at [187, 584] on div "Other" at bounding box center [276, 586] width 278 height 21
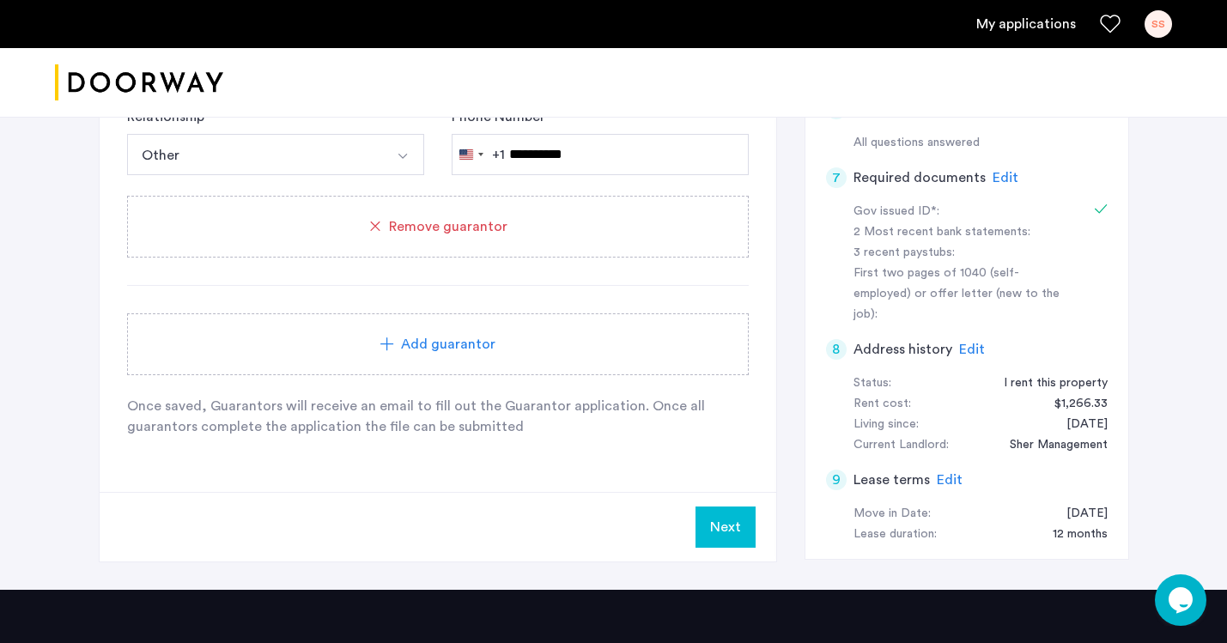
scroll to position [550, 0]
click at [733, 520] on button "Next" at bounding box center [726, 526] width 60 height 41
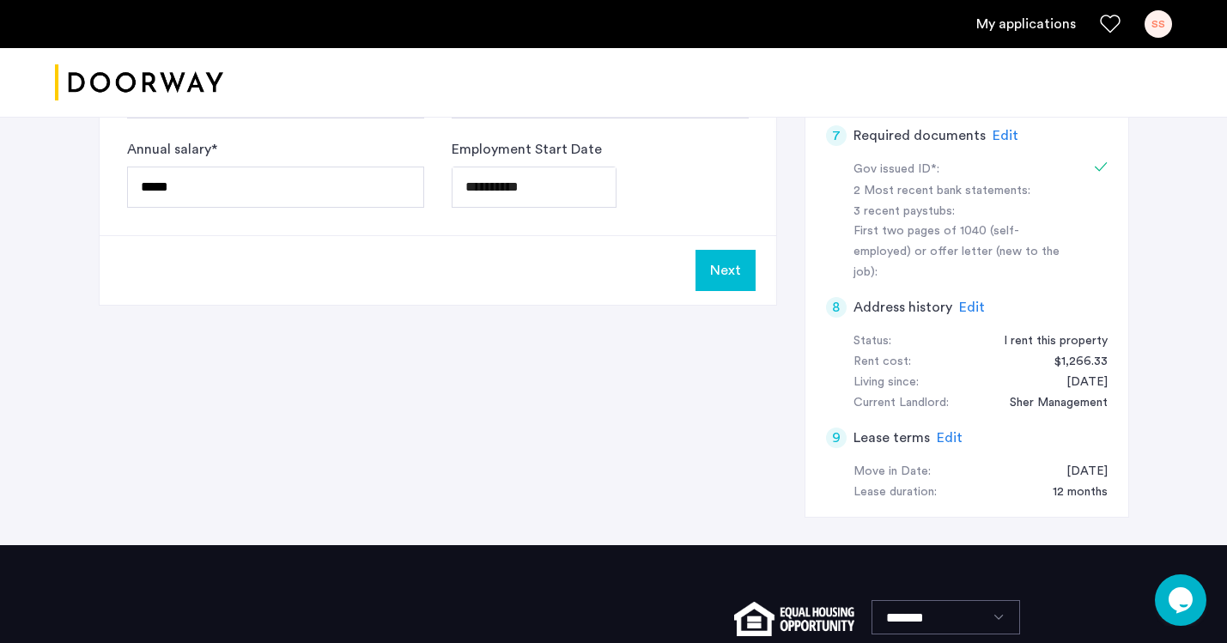
scroll to position [0, 0]
